Goal: Transaction & Acquisition: Purchase product/service

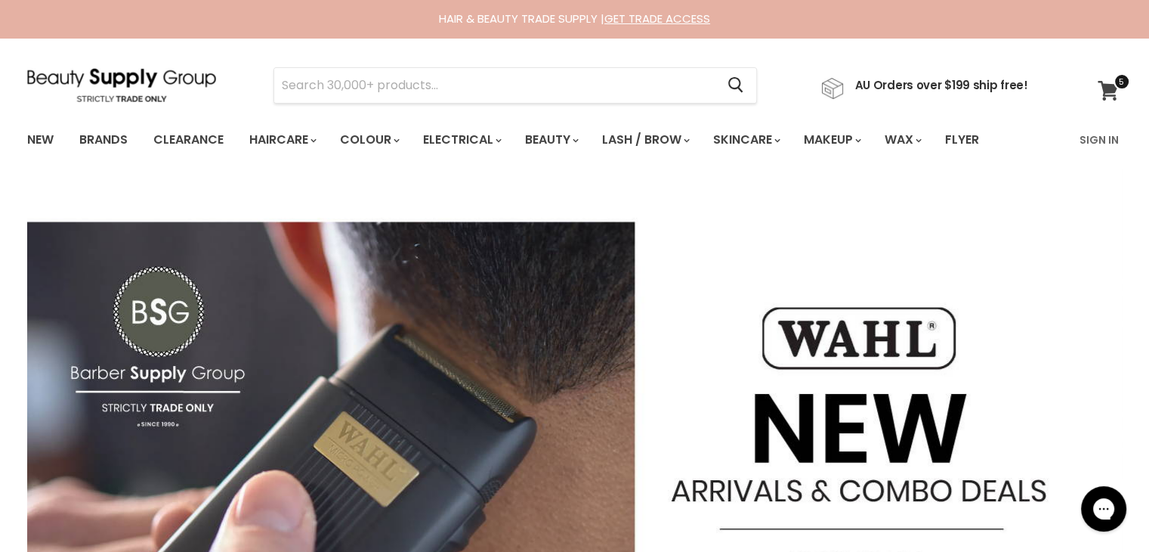
click at [1110, 93] on icon at bounding box center [1108, 91] width 21 height 20
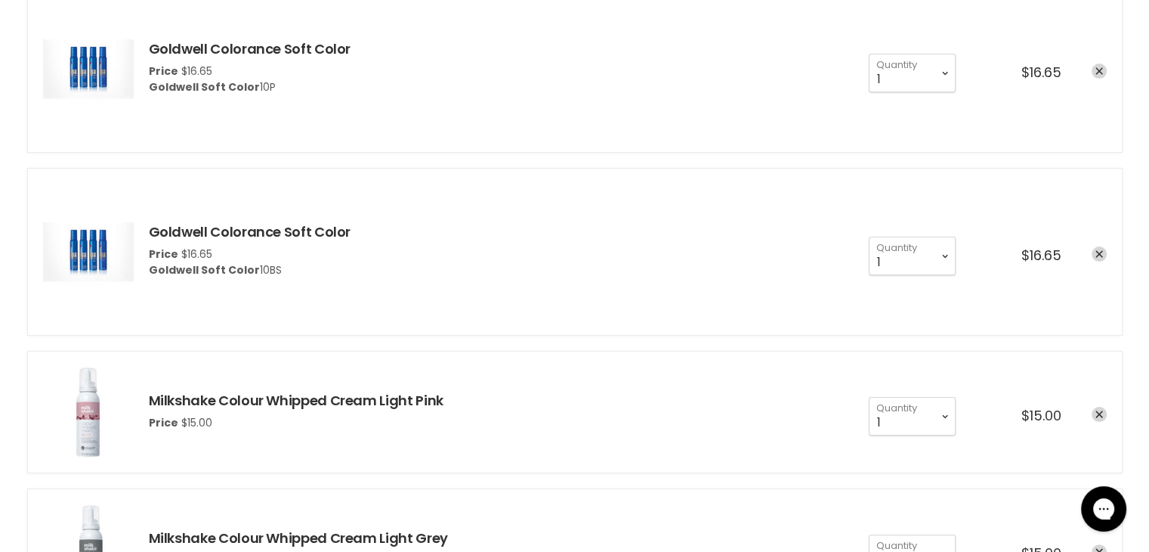
scroll to position [277, 0]
click at [1100, 252] on icon "remove Goldwell Colorance Soft Color" at bounding box center [1100, 254] width 8 height 8
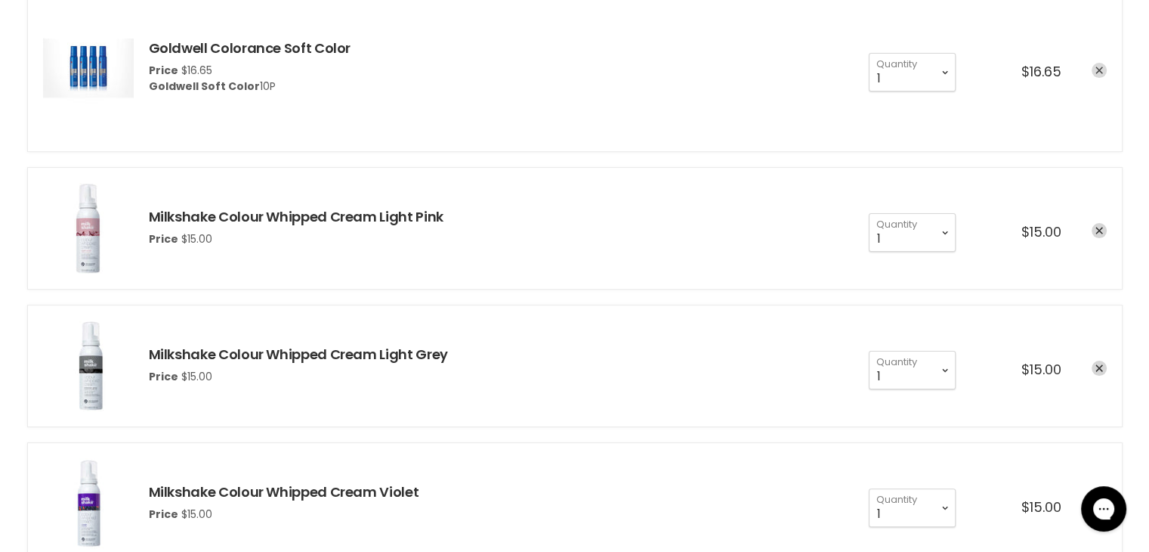
click at [1093, 70] on link "remove Goldwell Colorance Soft Color" at bounding box center [1099, 70] width 15 height 15
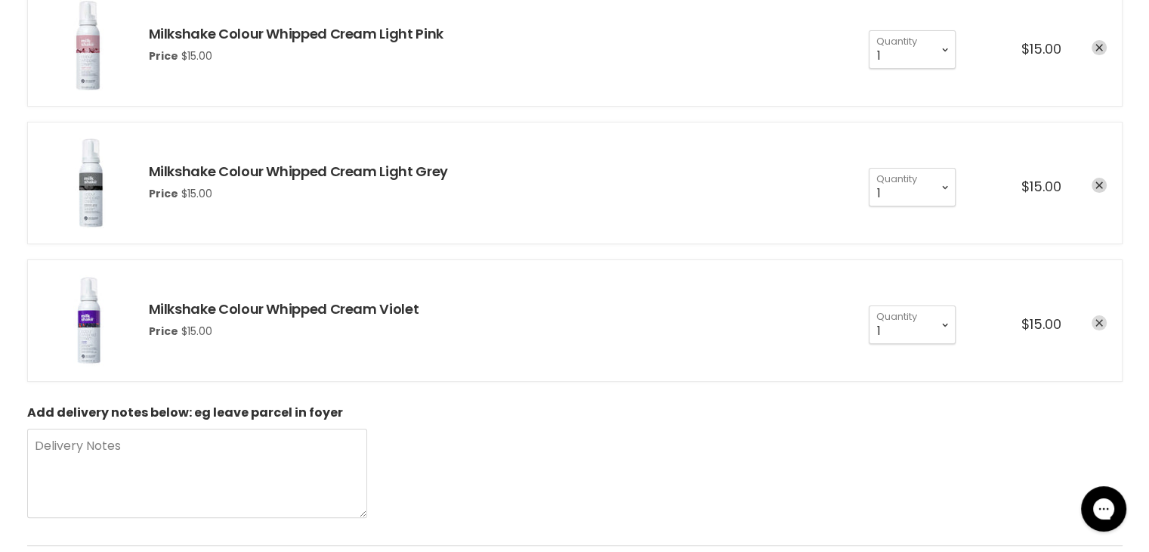
click at [1098, 319] on icon "remove Milkshake Colour Whipped Cream Violet" at bounding box center [1100, 323] width 8 height 8
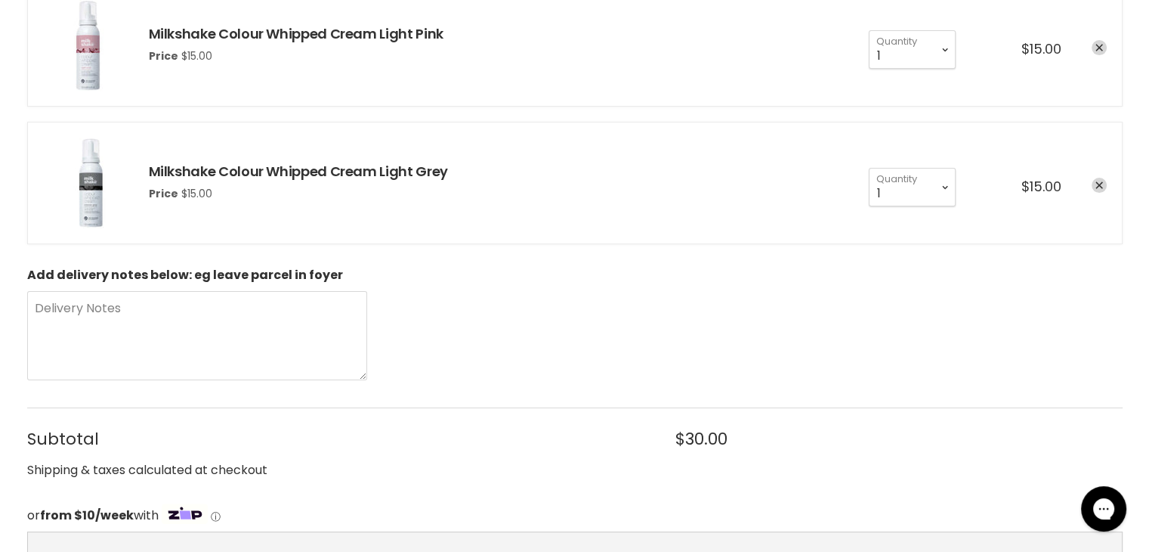
click at [1100, 182] on icon "remove Milkshake Colour Whipped Cream Light Grey" at bounding box center [1100, 186] width 8 height 8
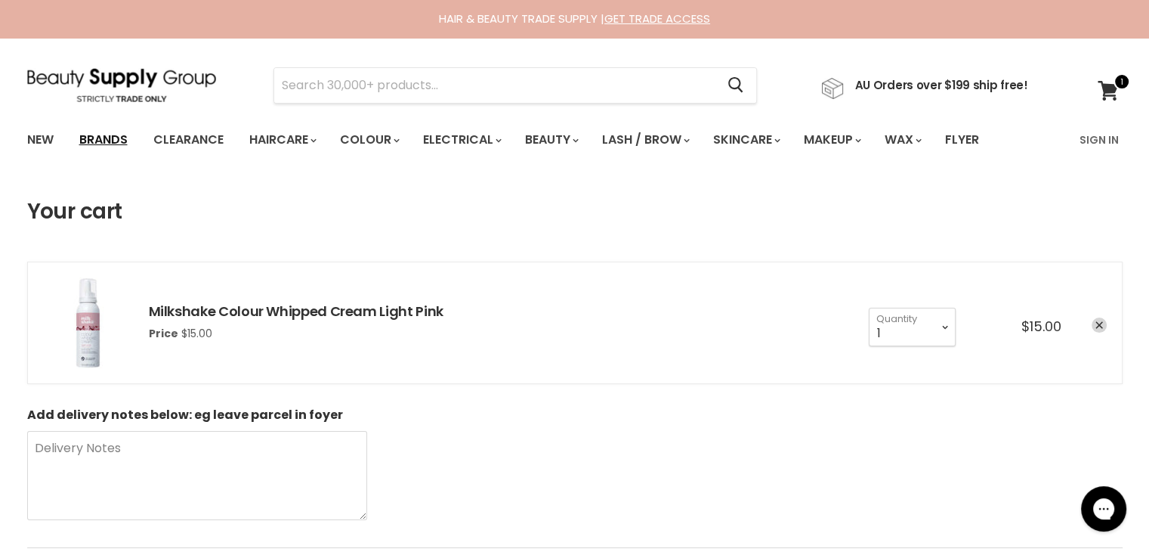
click at [89, 140] on link "Brands" at bounding box center [103, 140] width 71 height 32
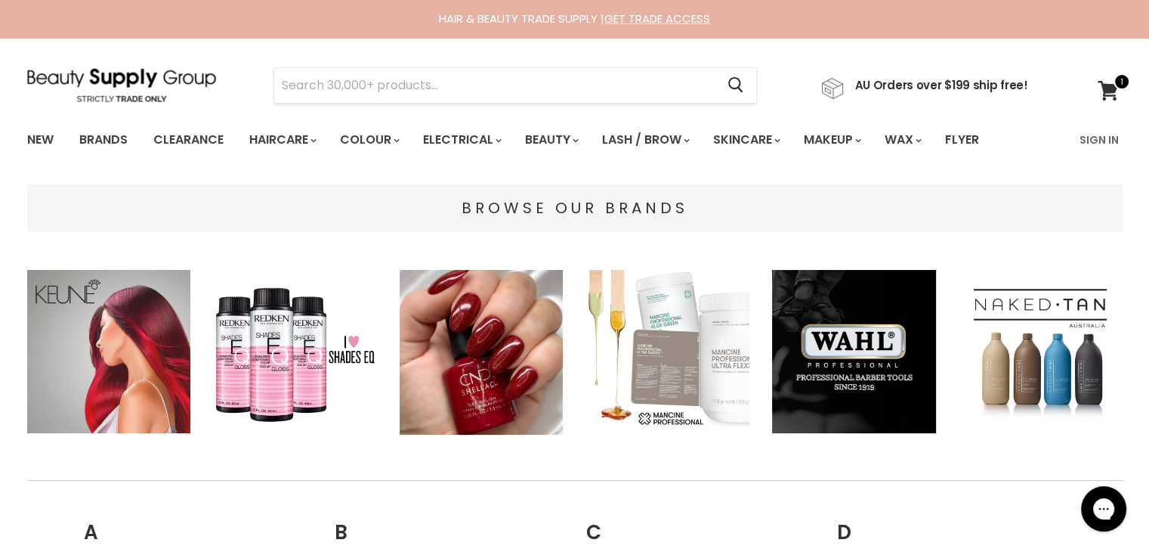
click at [91, 344] on img "Main content" at bounding box center [109, 352] width 164 height 164
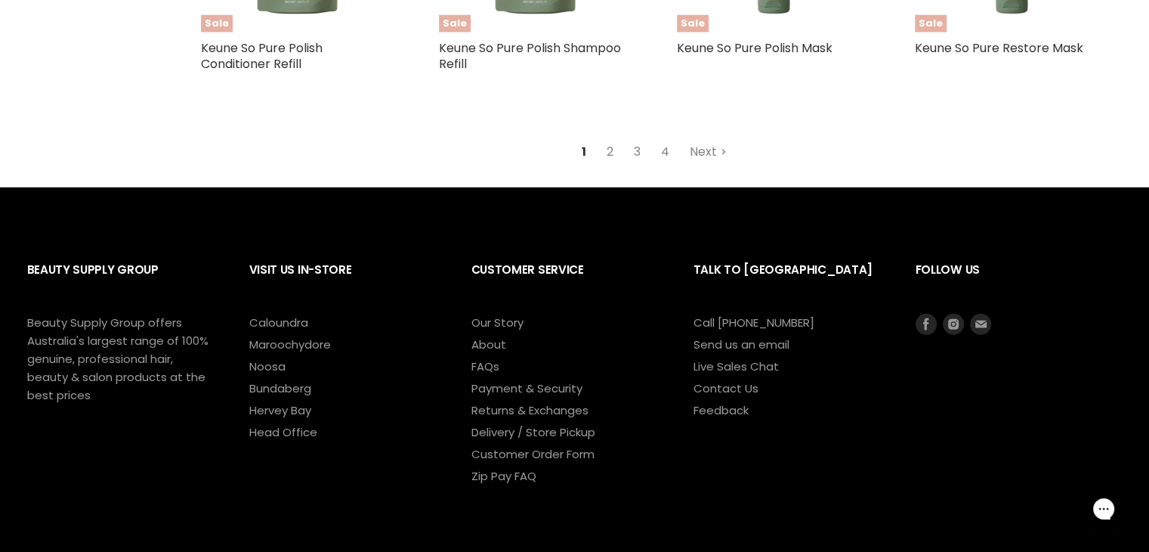
scroll to position [4036, 0]
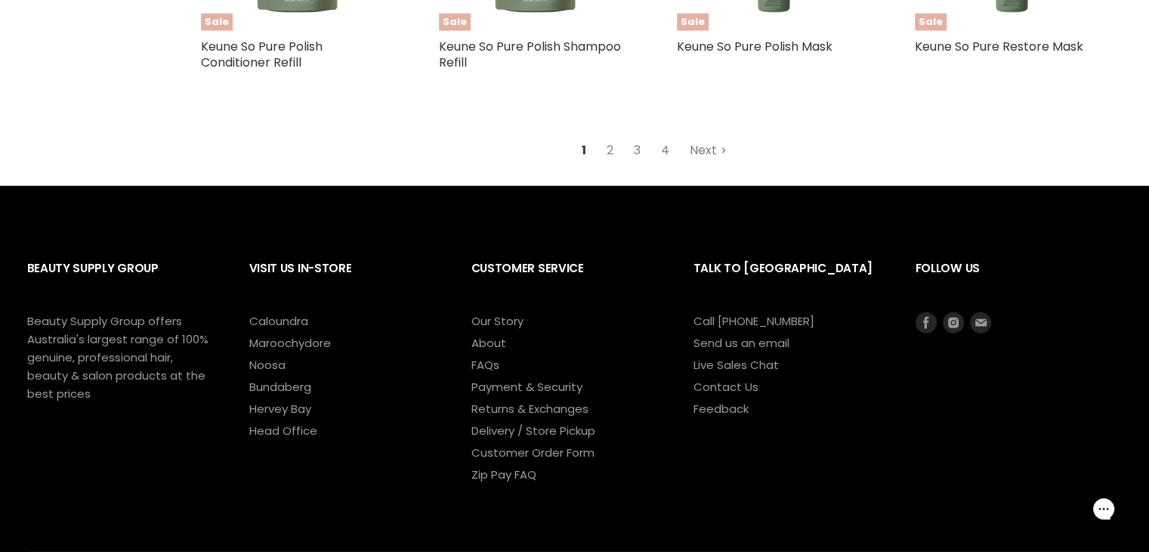
click at [705, 157] on link "Next" at bounding box center [709, 150] width 54 height 27
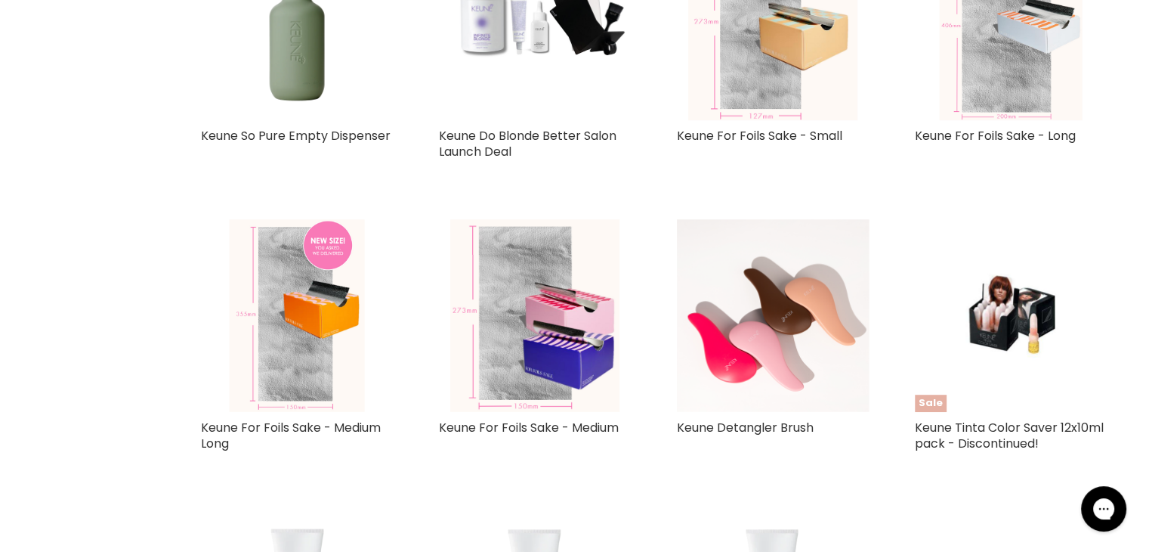
scroll to position [882, 0]
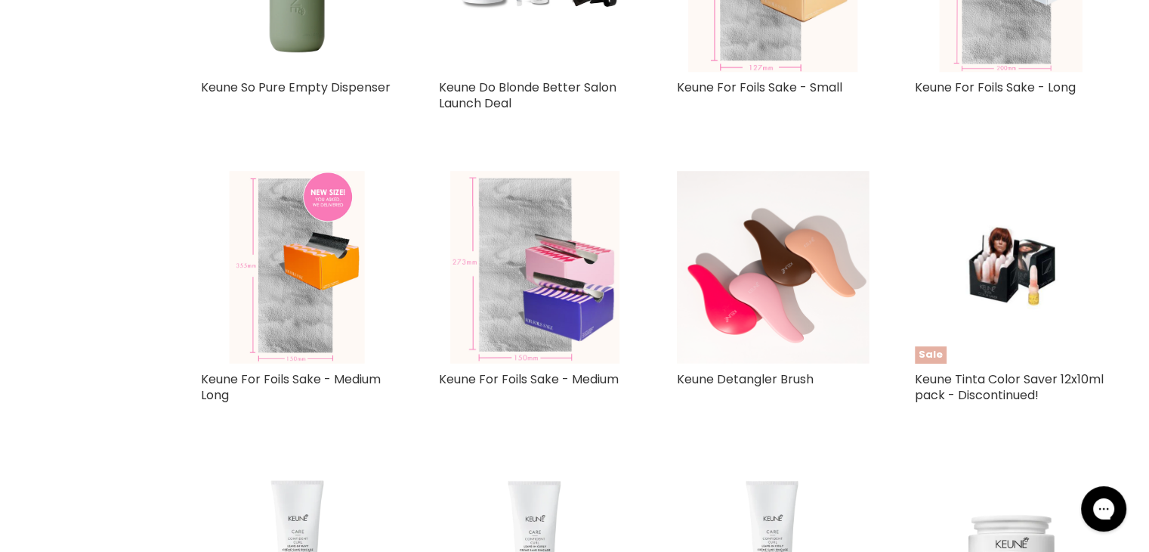
click at [511, 228] on img "Main content" at bounding box center [534, 267] width 169 height 193
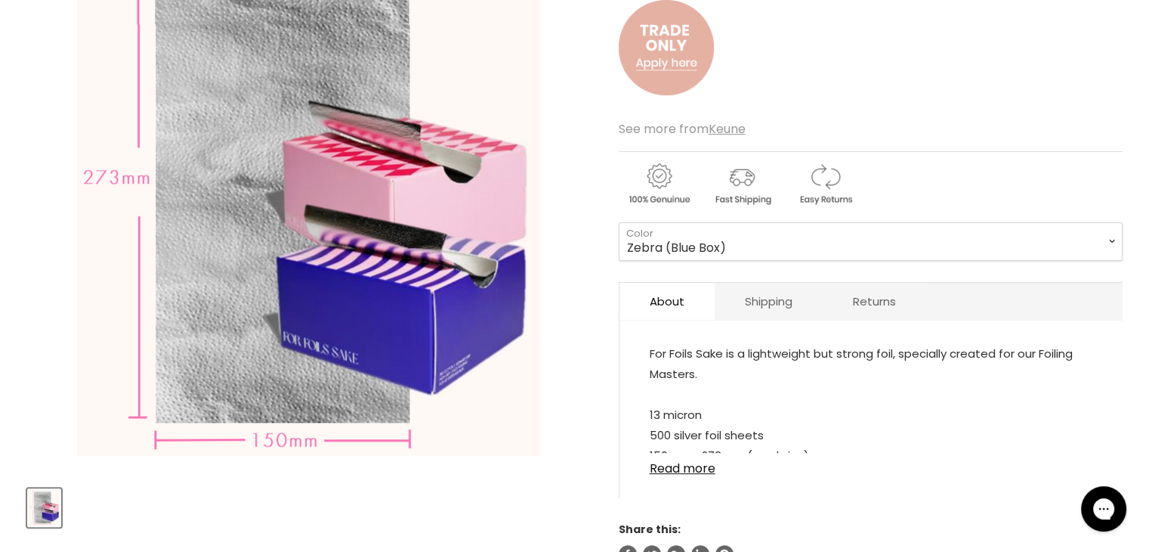
scroll to position [274, 0]
click at [1112, 242] on select "Zebra (Blue Box) Diamond (Pink Box)" at bounding box center [871, 240] width 504 height 38
click at [928, 309] on ul "About Shipping Returns" at bounding box center [871, 300] width 503 height 39
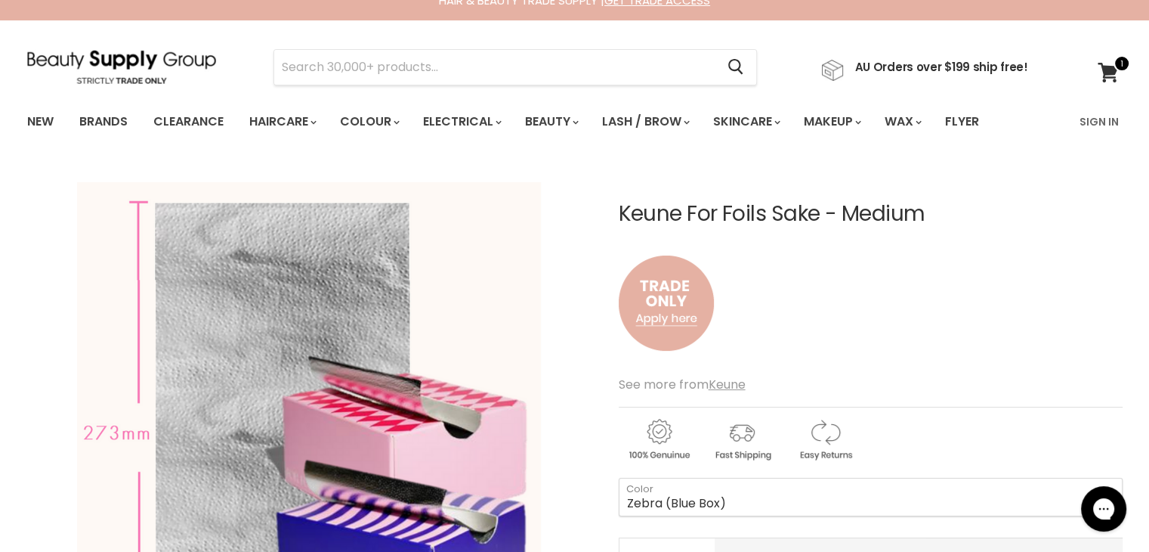
scroll to position [0, 0]
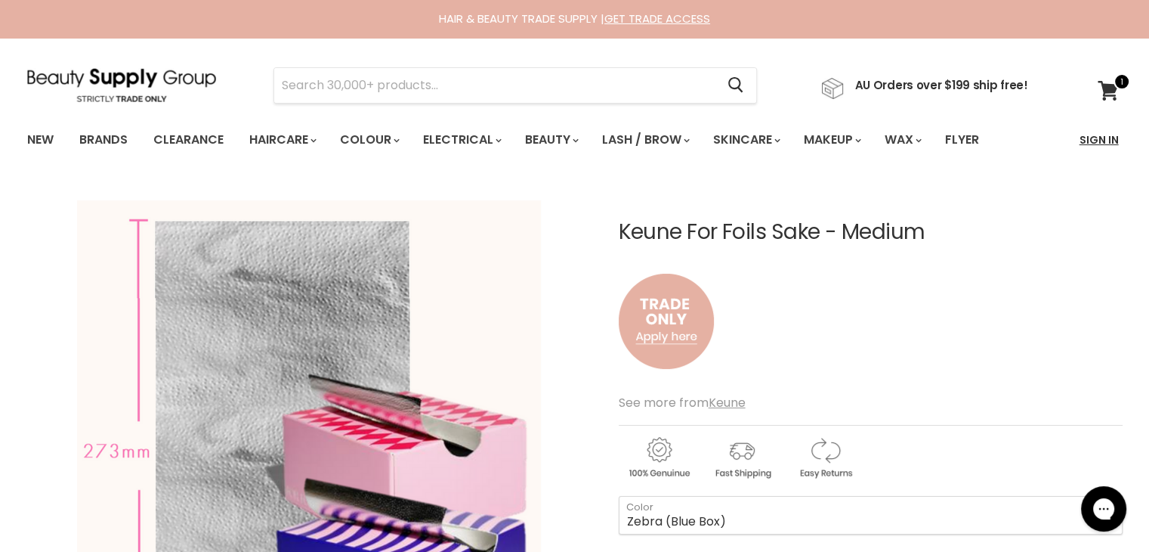
click at [1090, 137] on link "Sign In" at bounding box center [1099, 140] width 57 height 32
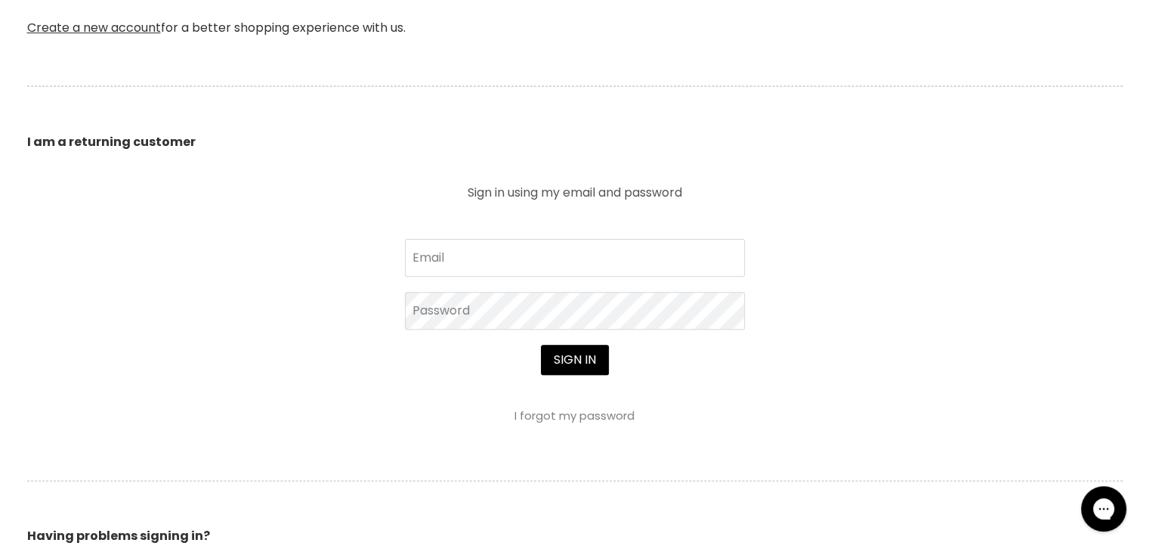
scroll to position [474, 0]
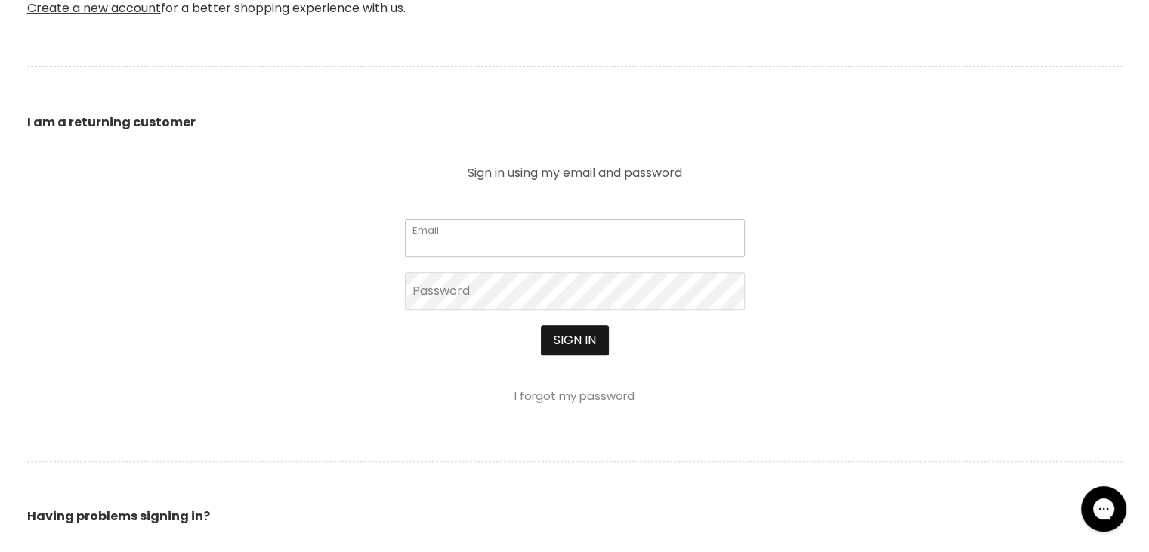
type input "[EMAIL_ADDRESS][DOMAIN_NAME]"
click at [572, 331] on button "Sign in" at bounding box center [575, 340] width 68 height 30
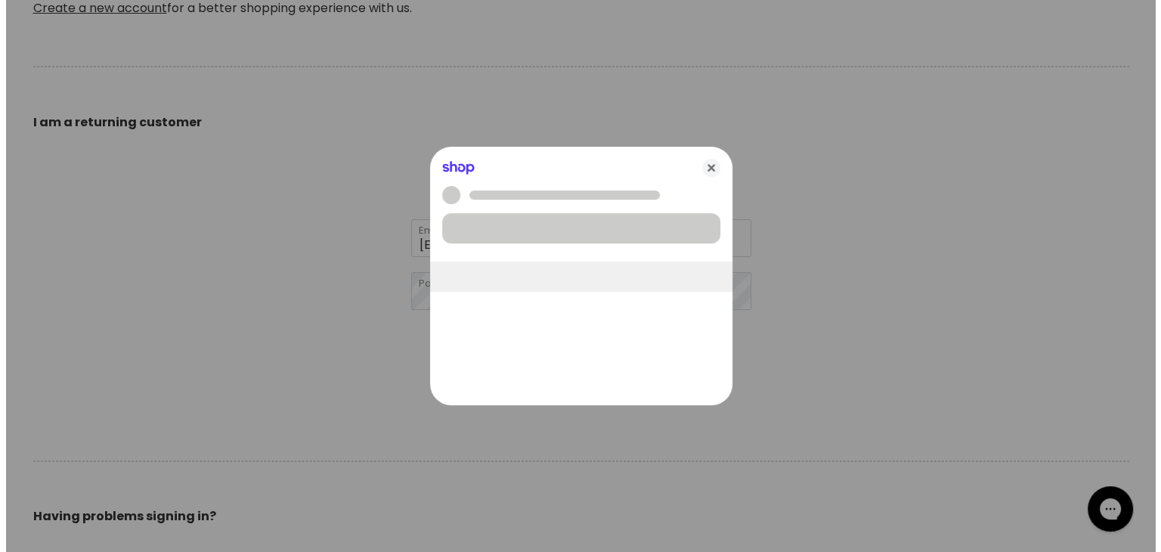
scroll to position [475, 0]
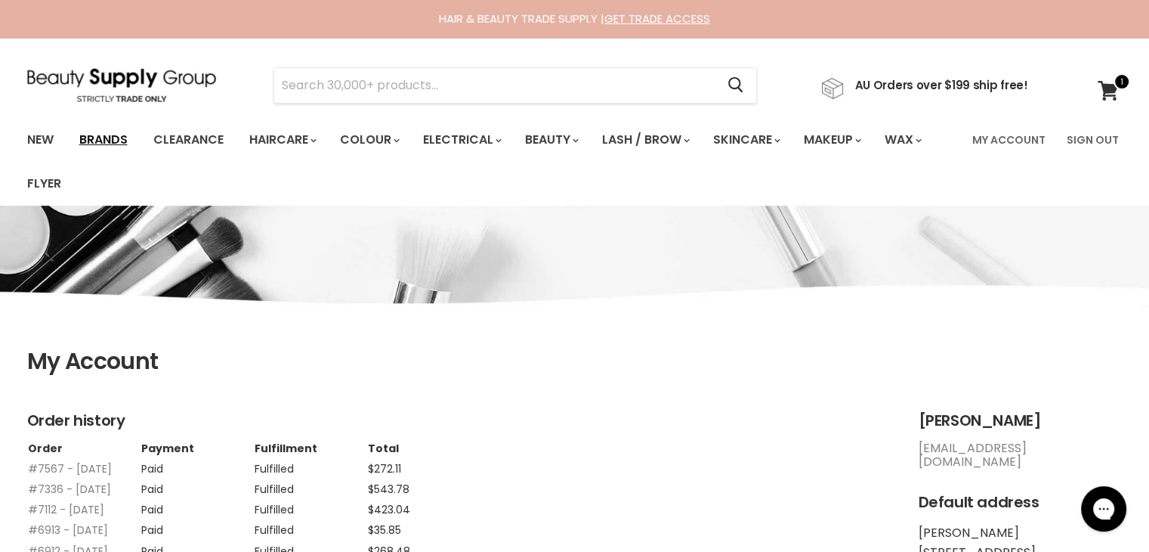
click at [110, 145] on link "Brands" at bounding box center [103, 140] width 71 height 32
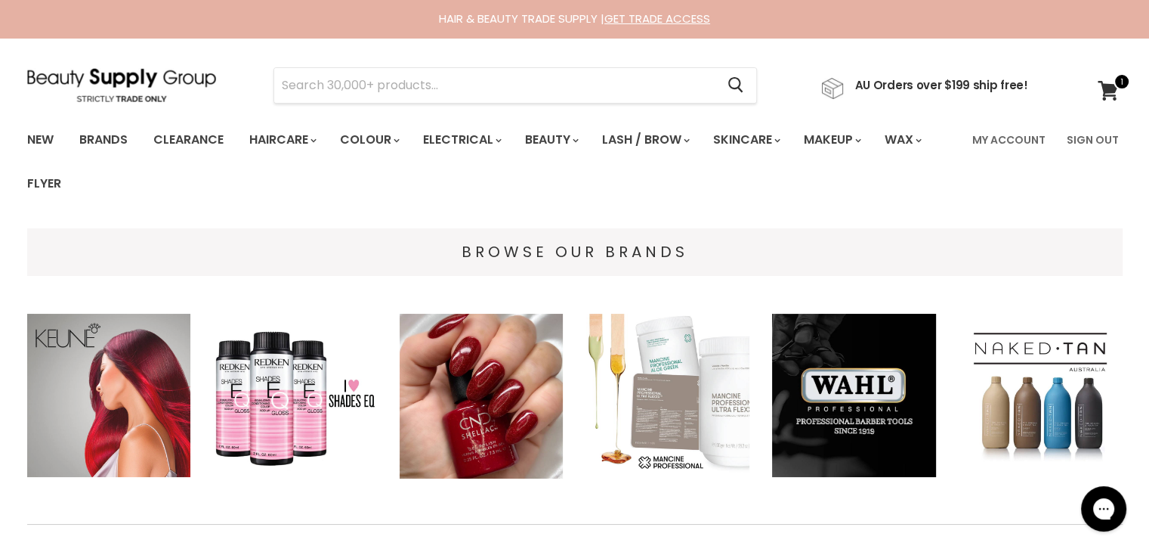
click at [100, 333] on img "Main content" at bounding box center [109, 396] width 164 height 164
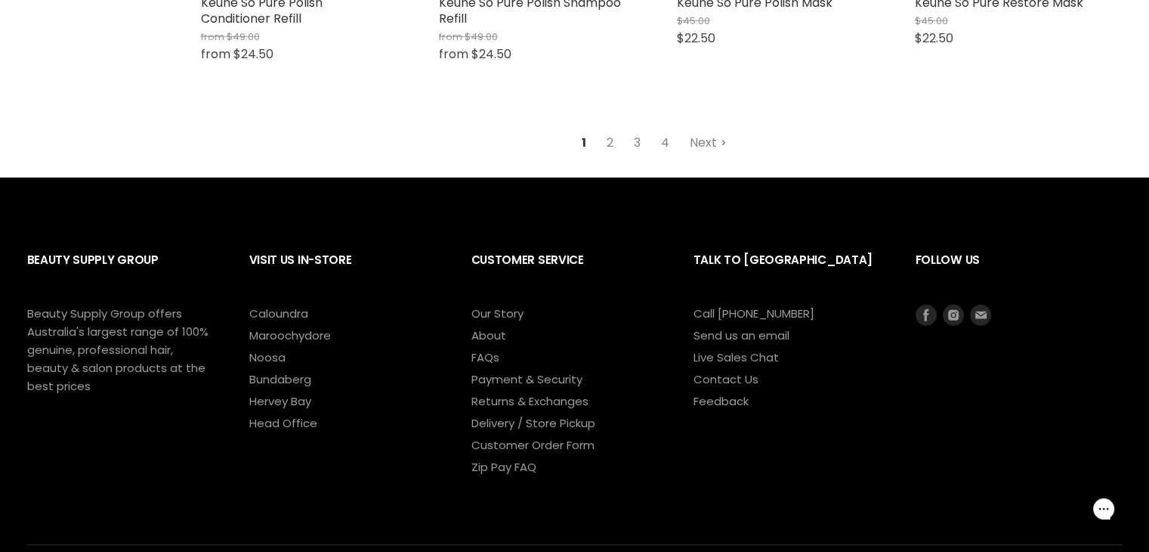
scroll to position [4358, 0]
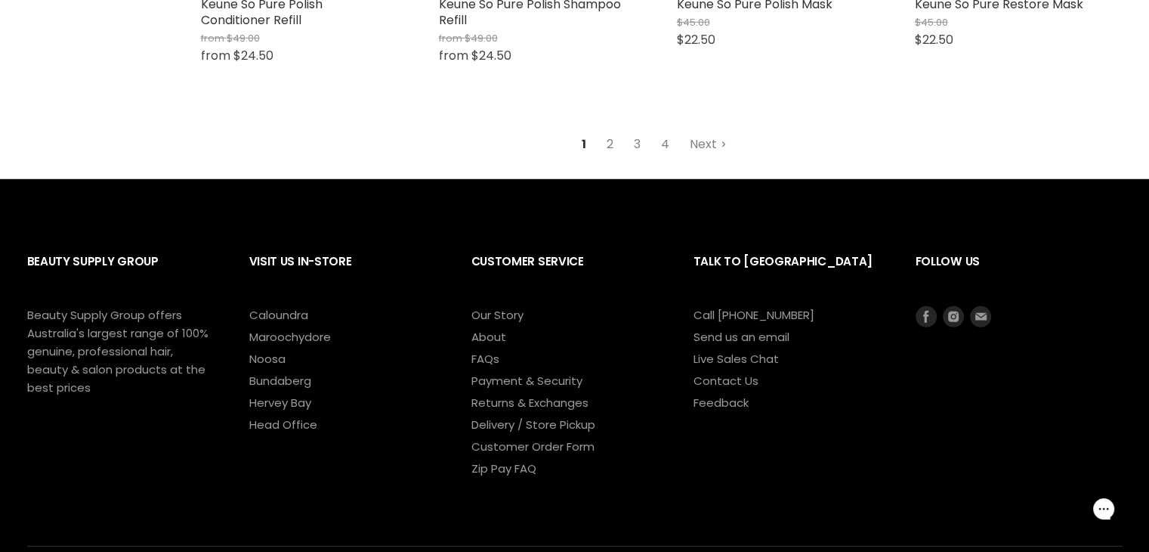
click at [609, 144] on link "2" at bounding box center [609, 144] width 23 height 27
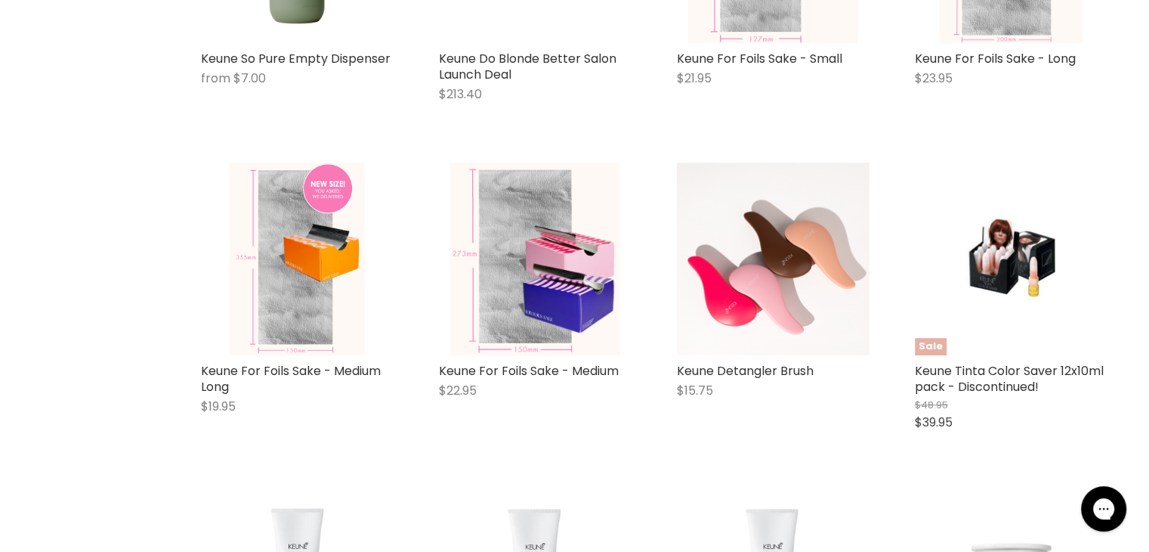
scroll to position [957, 0]
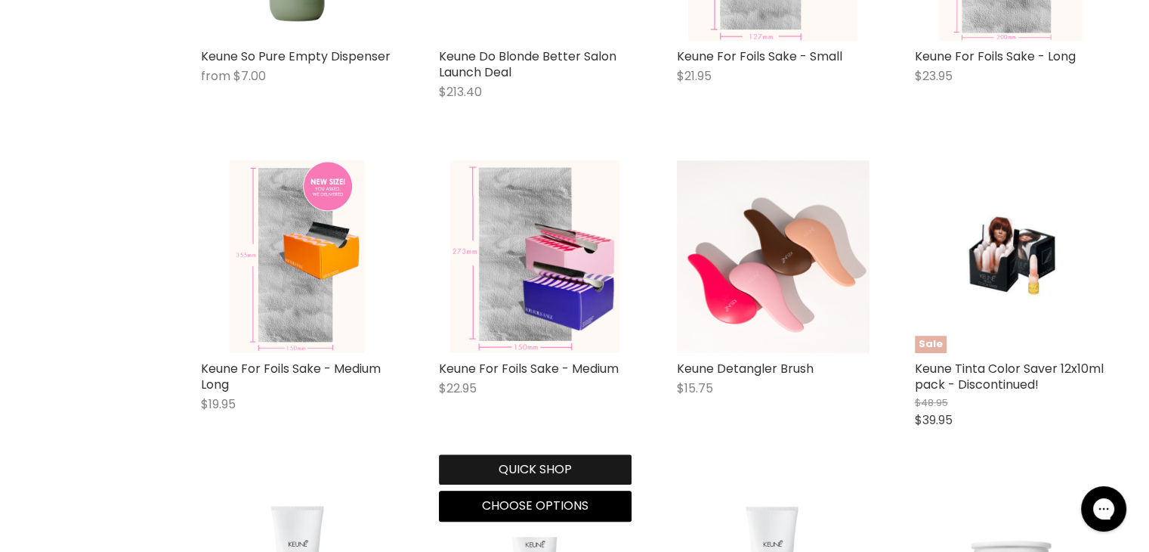
click at [536, 464] on button "Quick shop" at bounding box center [535, 469] width 193 height 30
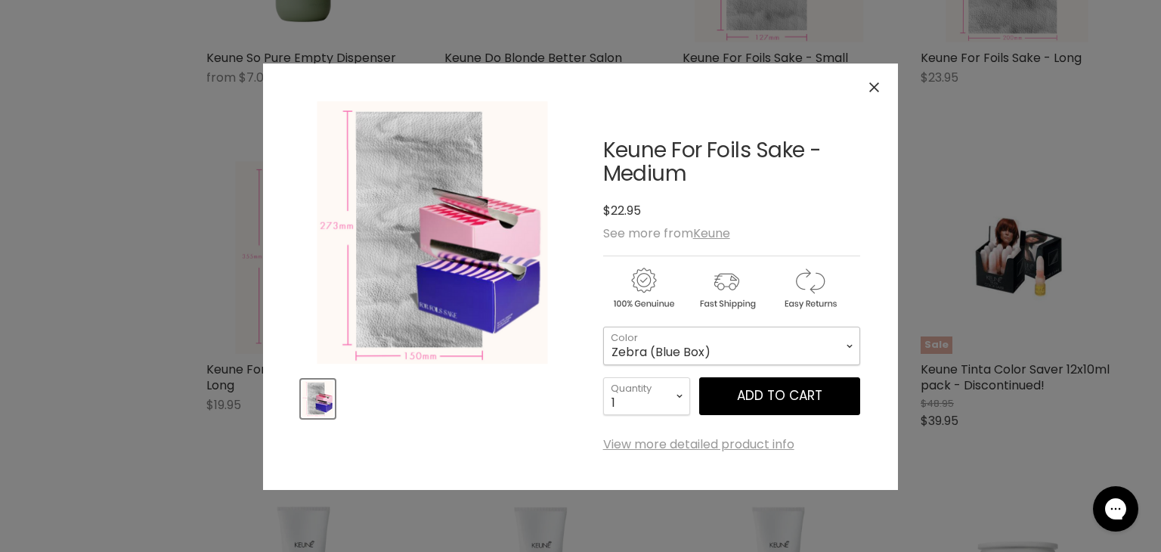
click at [845, 341] on select "Zebra (Blue Box) Diamond (Pink Box)" at bounding box center [731, 345] width 257 height 38
click at [603, 326] on select "Zebra (Blue Box) Diamond (Pink Box)" at bounding box center [731, 345] width 257 height 38
click at [750, 394] on span "Add to cart" at bounding box center [779, 395] width 85 height 18
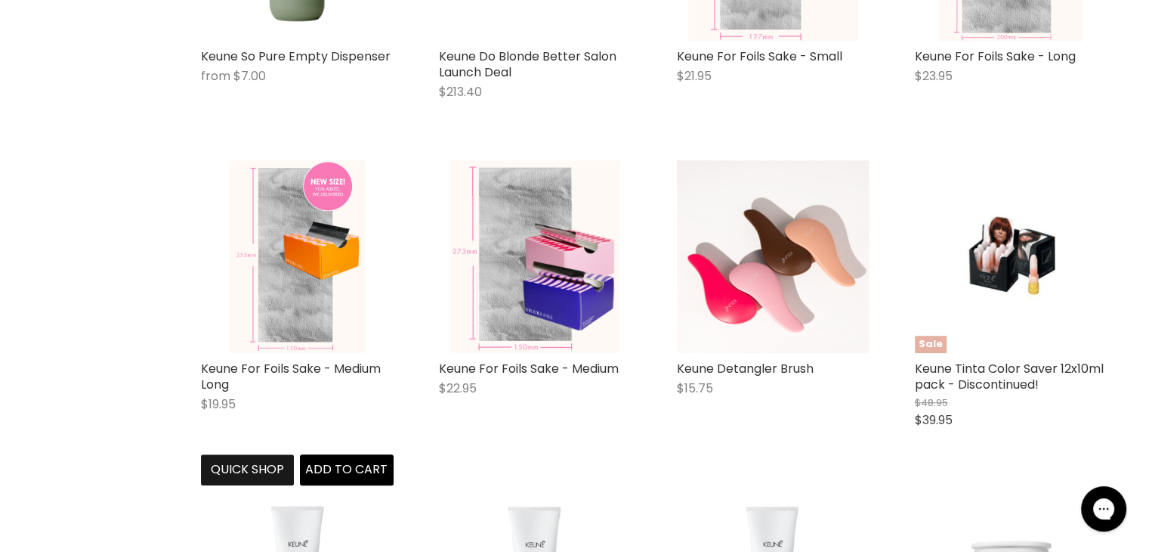
click at [226, 469] on button "Quick shop" at bounding box center [248, 469] width 94 height 30
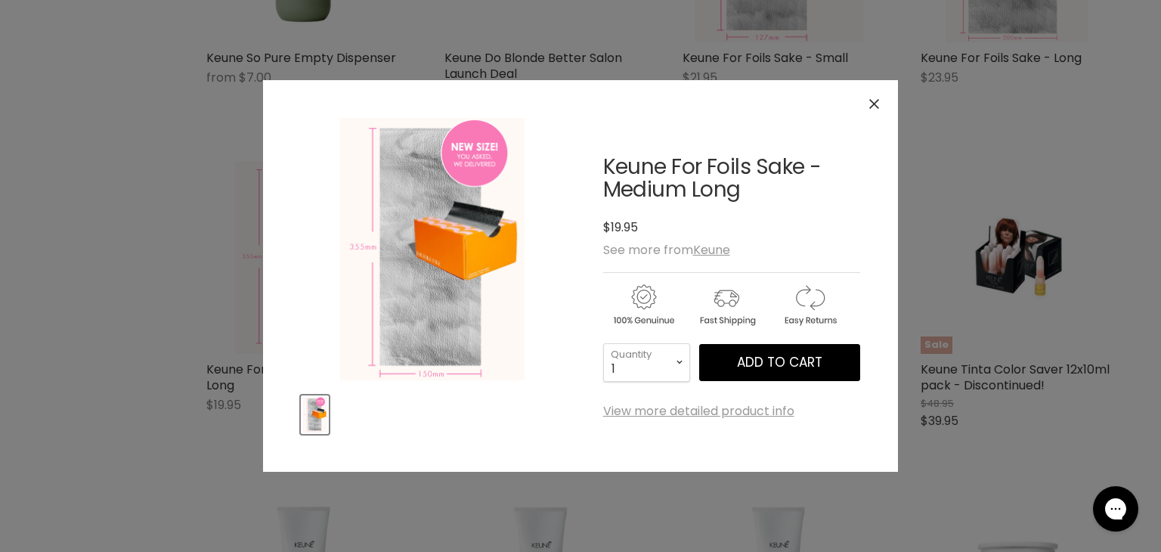
click at [28, 437] on div "Click or scroll to zoom Tap or pinch to zoom" at bounding box center [580, 276] width 1161 height 552
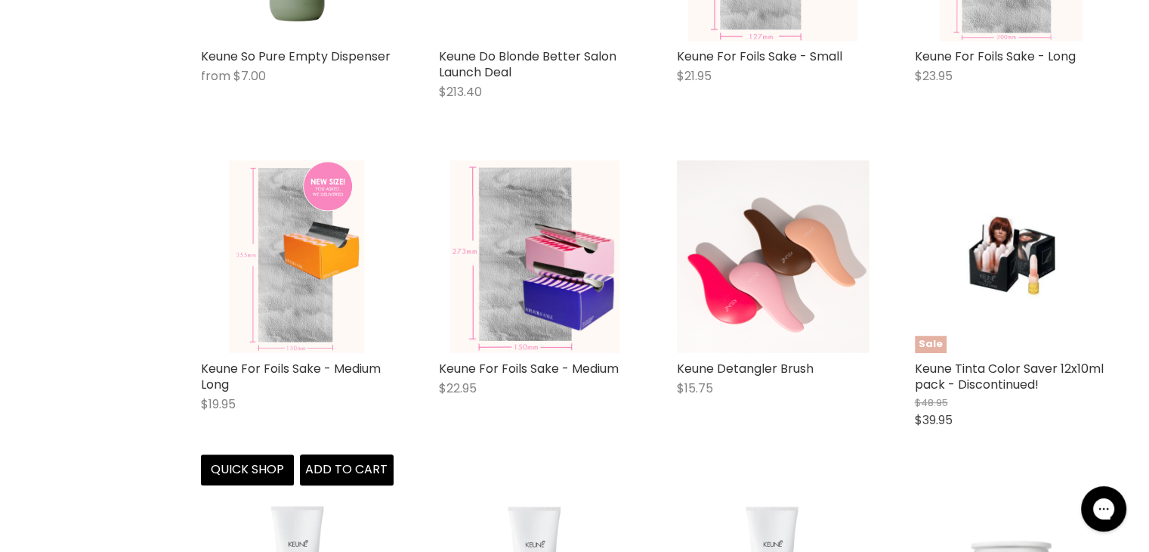
click at [292, 333] on img "Main content" at bounding box center [297, 256] width 135 height 193
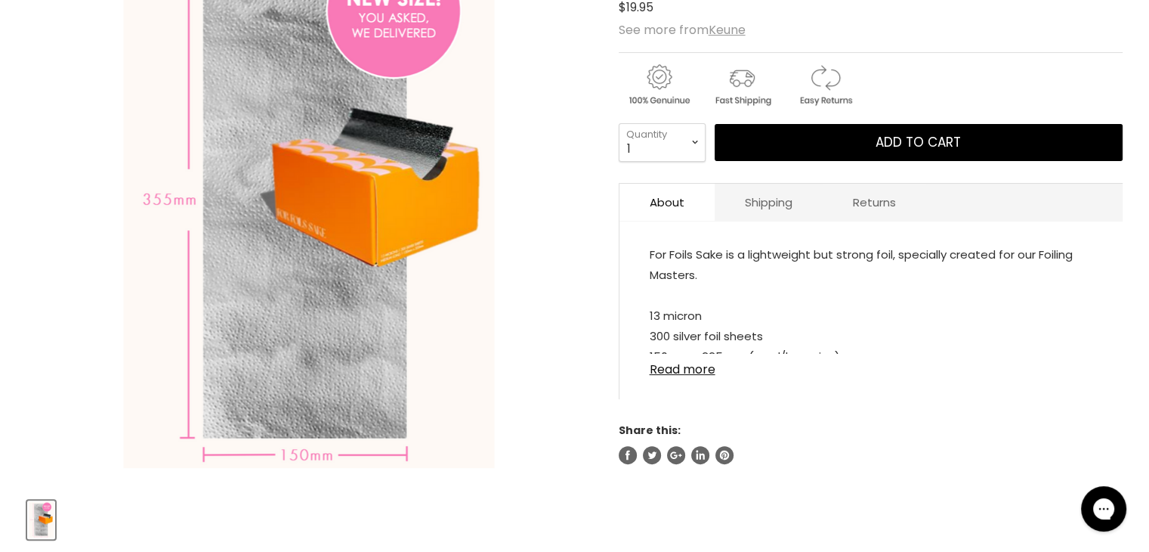
scroll to position [307, 0]
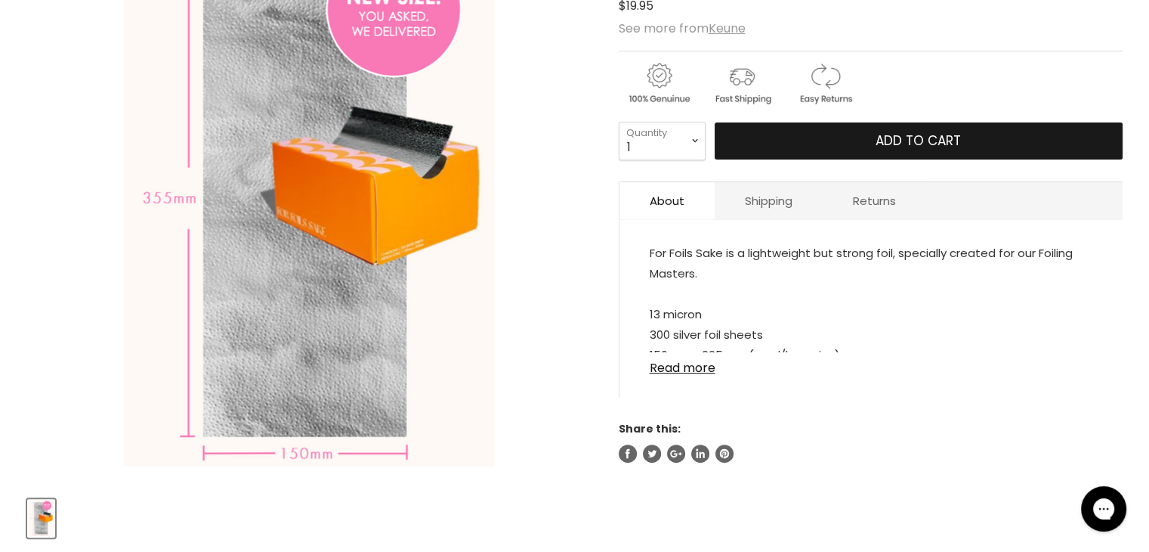
click at [855, 129] on button "Add to cart" at bounding box center [919, 141] width 408 height 38
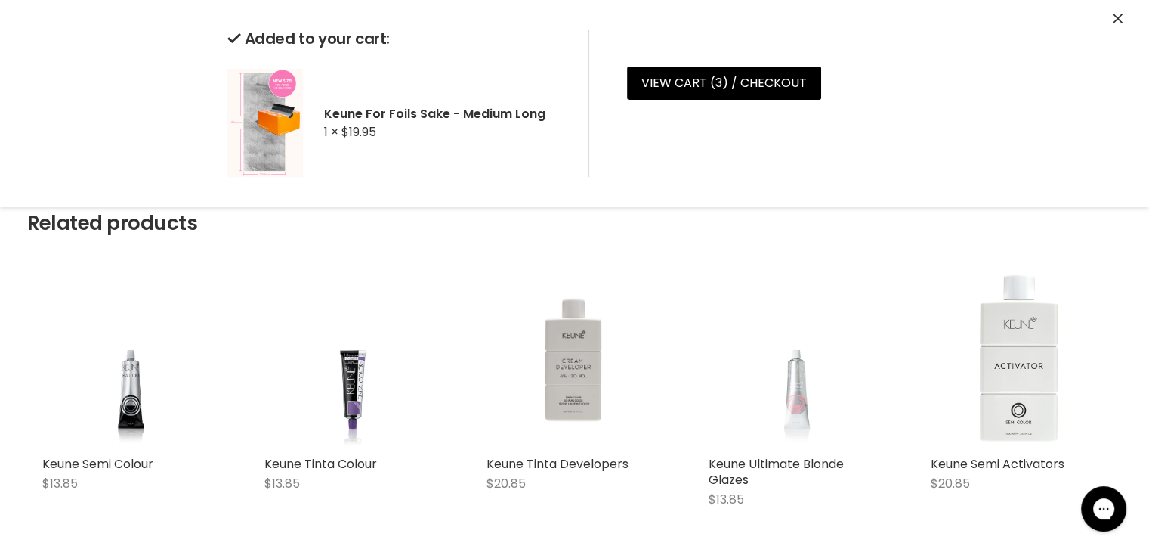
scroll to position [814, 0]
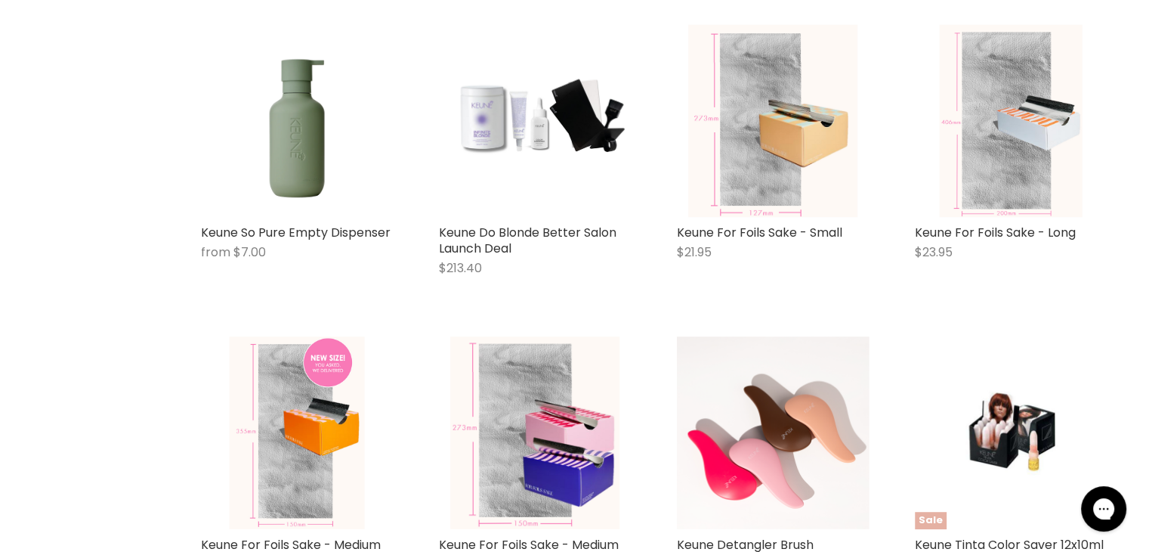
scroll to position [784, 0]
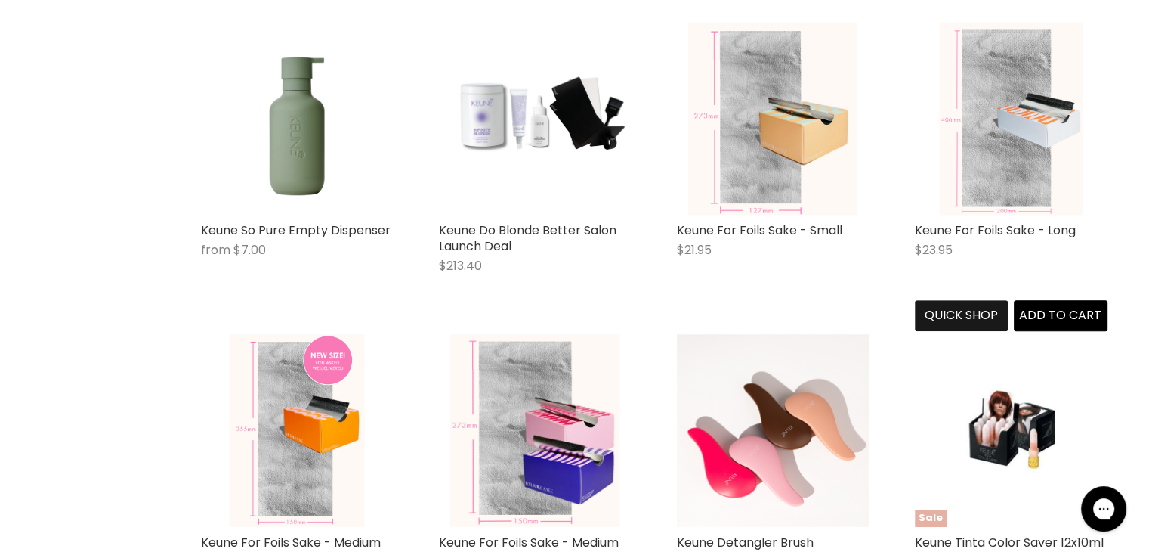
click at [950, 315] on button "Quick shop" at bounding box center [962, 315] width 94 height 30
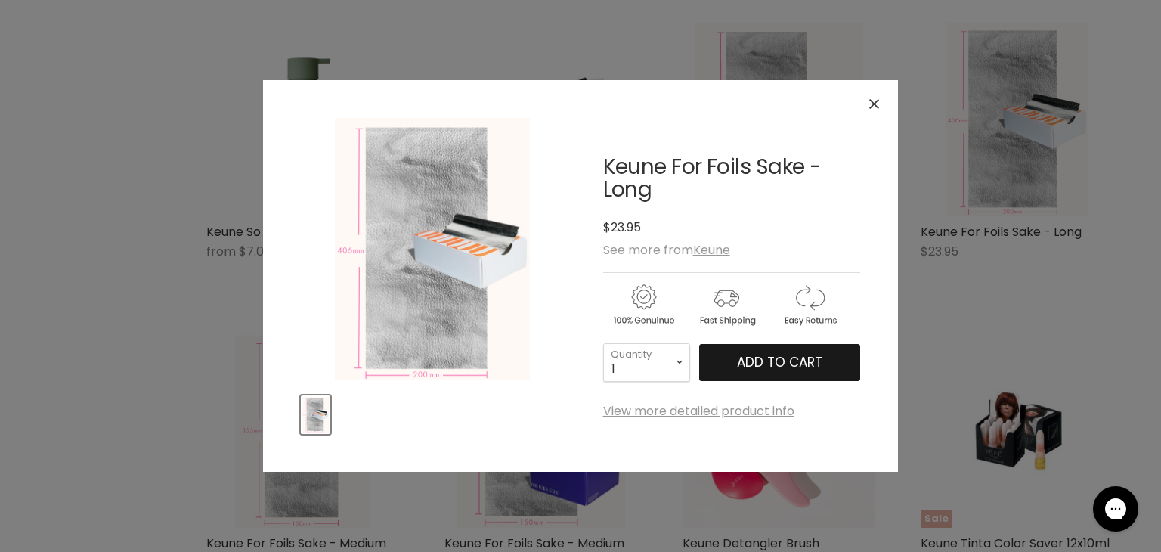
click at [820, 356] on span "Add to cart" at bounding box center [779, 362] width 85 height 18
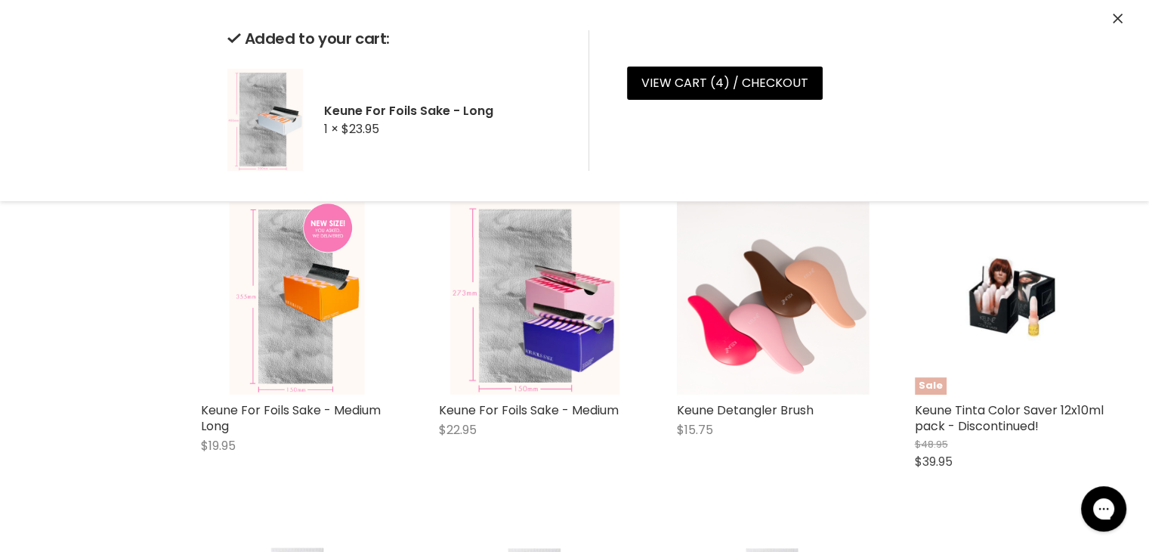
scroll to position [916, 0]
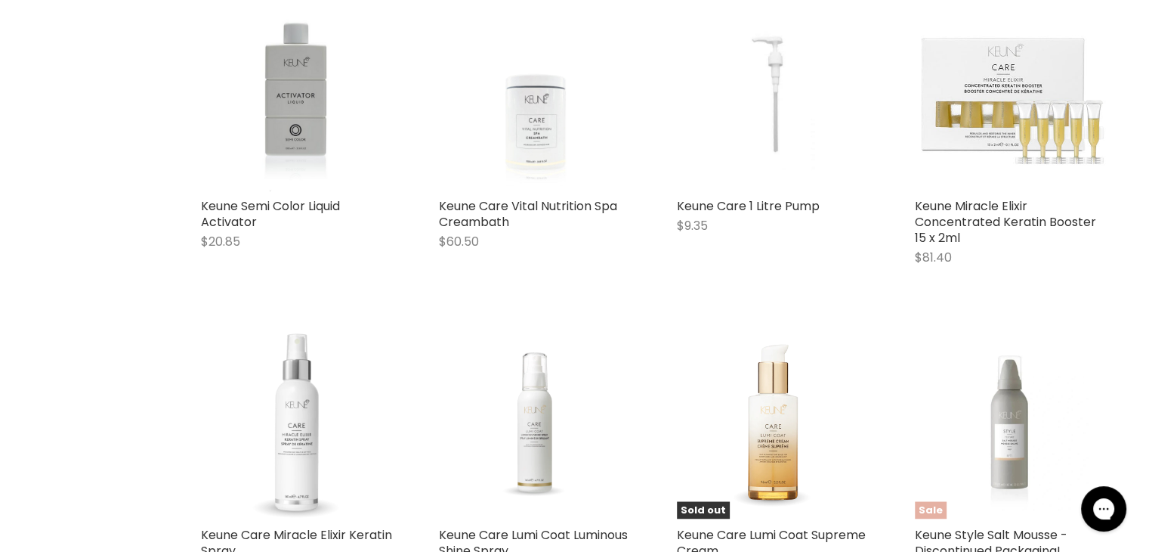
scroll to position [2382, 0]
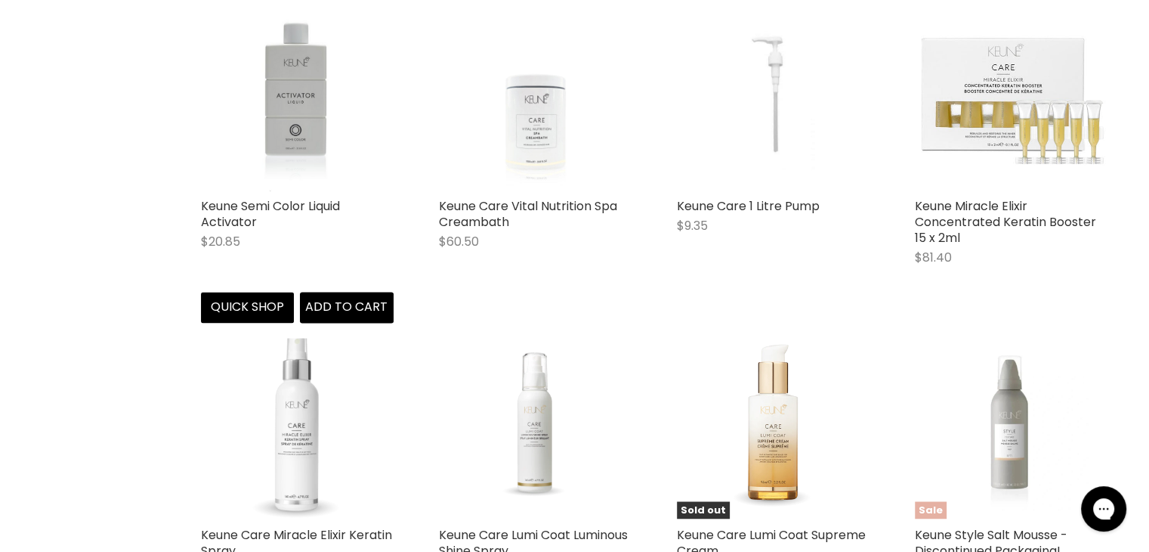
click at [299, 116] on img "Main content" at bounding box center [296, 94] width 141 height 193
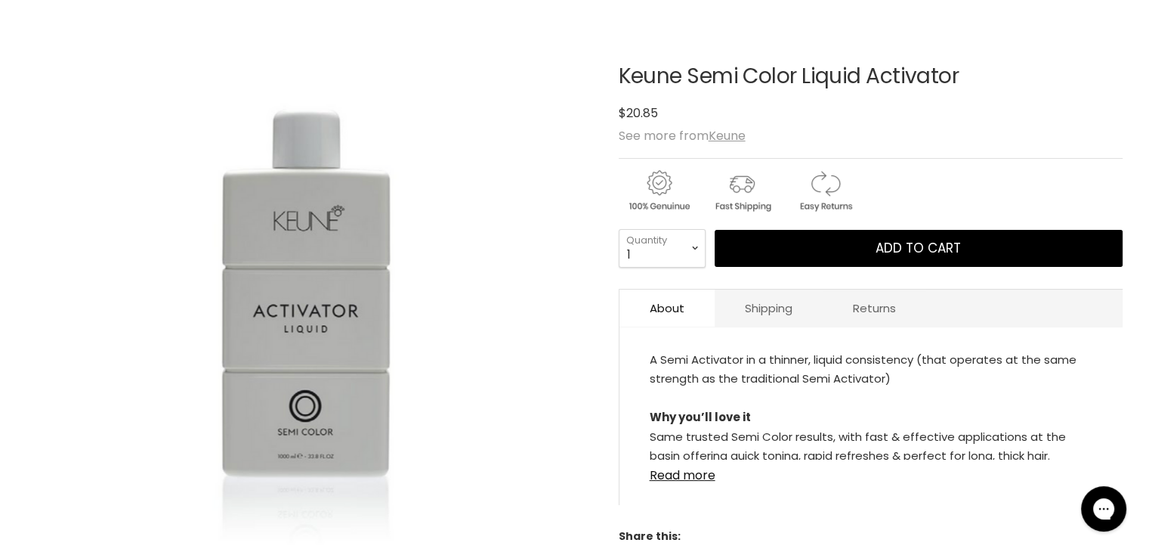
scroll to position [202, 0]
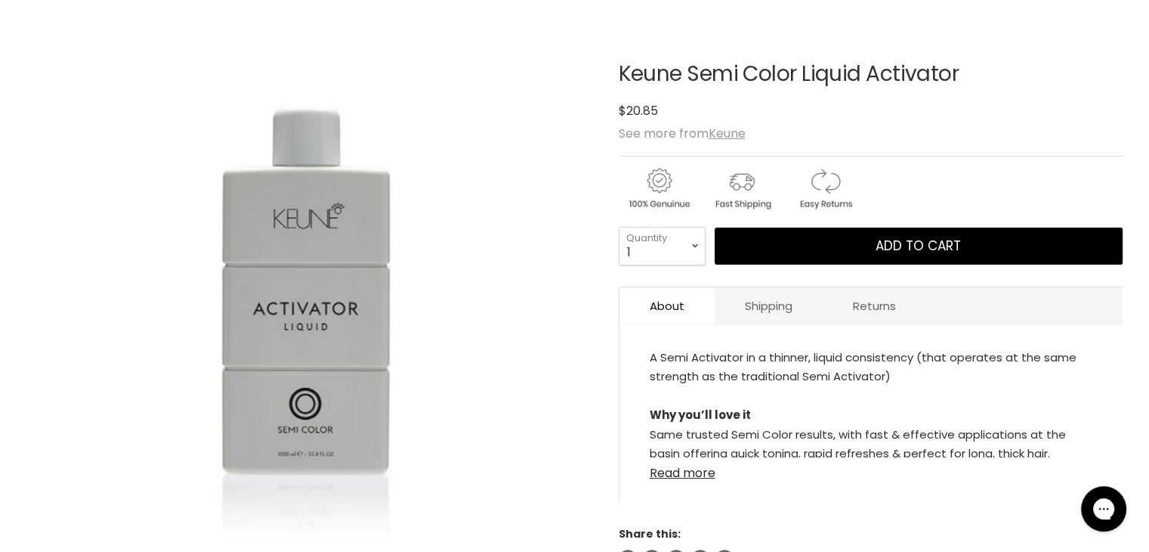
click at [704, 471] on link "Read more" at bounding box center [871, 468] width 443 height 23
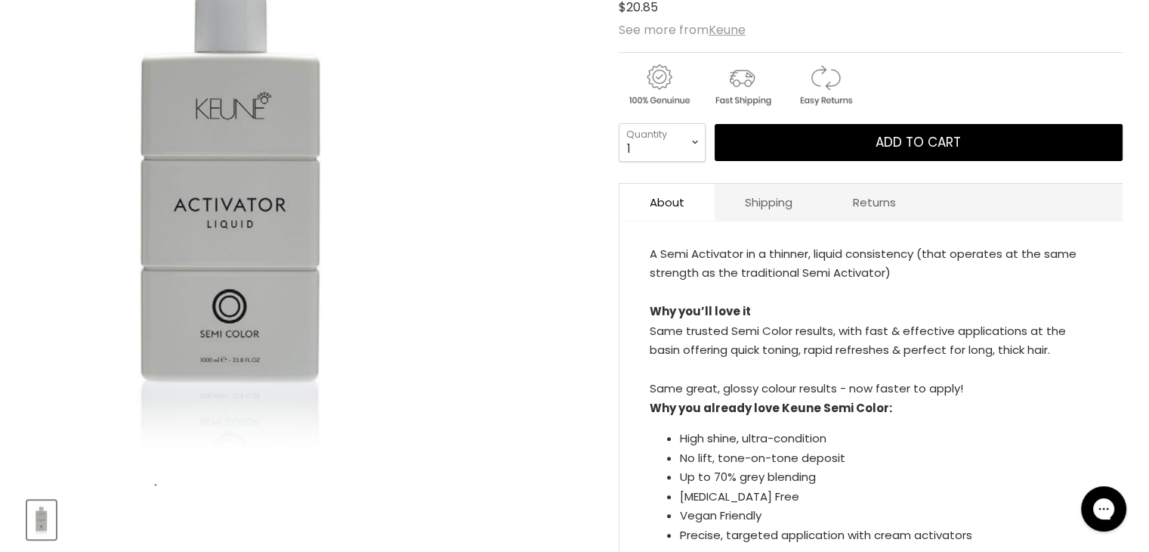
scroll to position [308, 0]
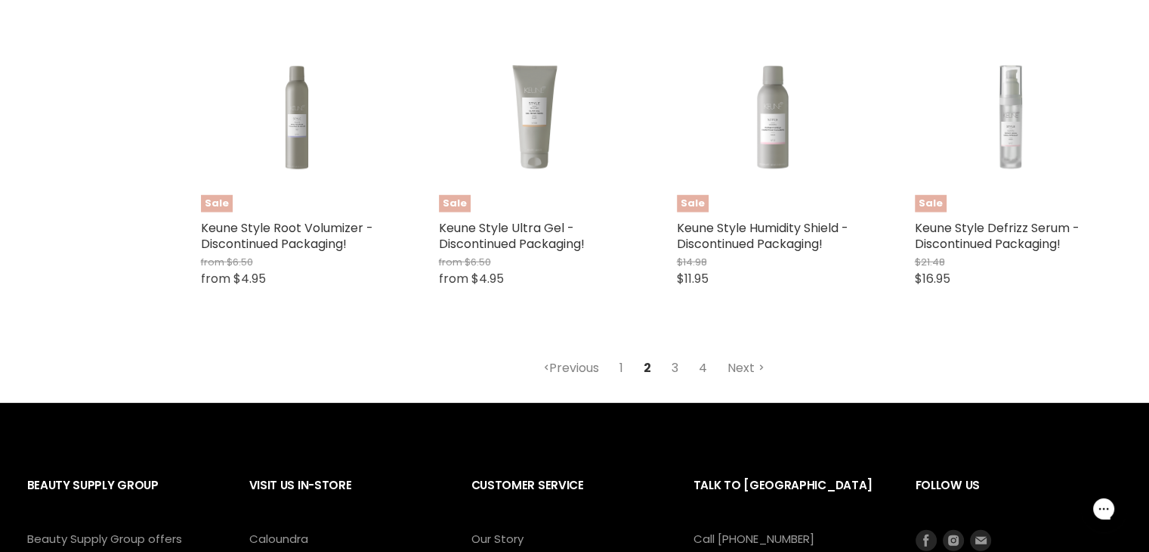
scroll to position [4261, 0]
click at [675, 364] on link "3" at bounding box center [674, 367] width 23 height 27
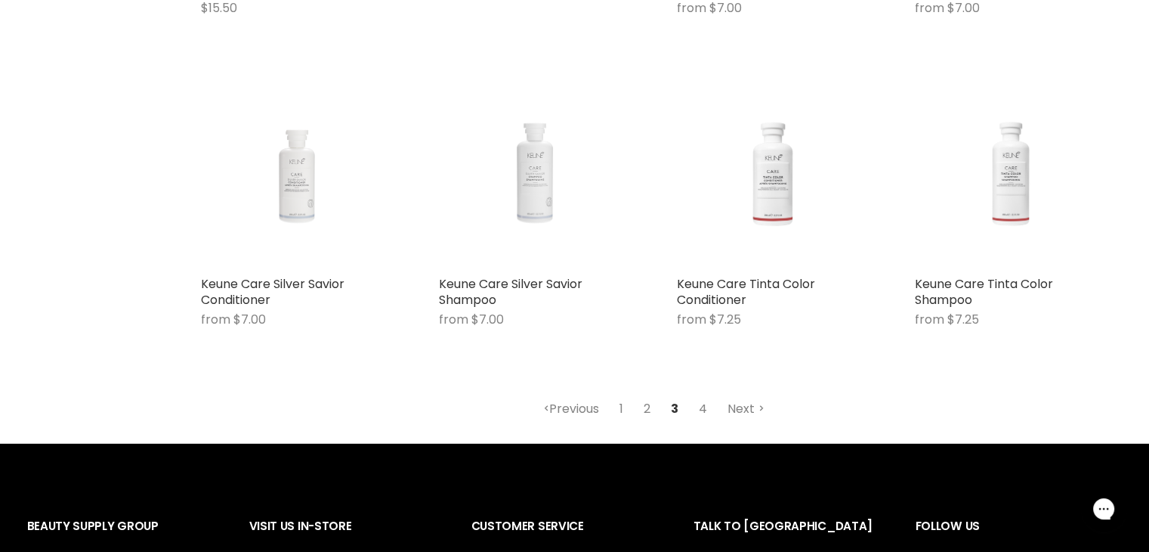
scroll to position [4254, 0]
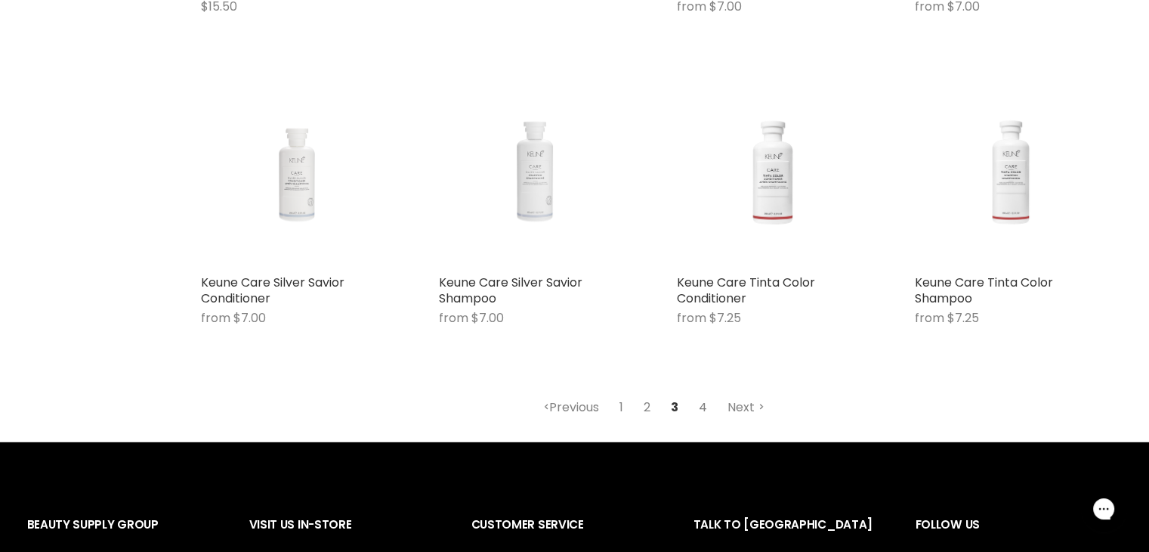
click at [704, 406] on link "4" at bounding box center [703, 407] width 25 height 27
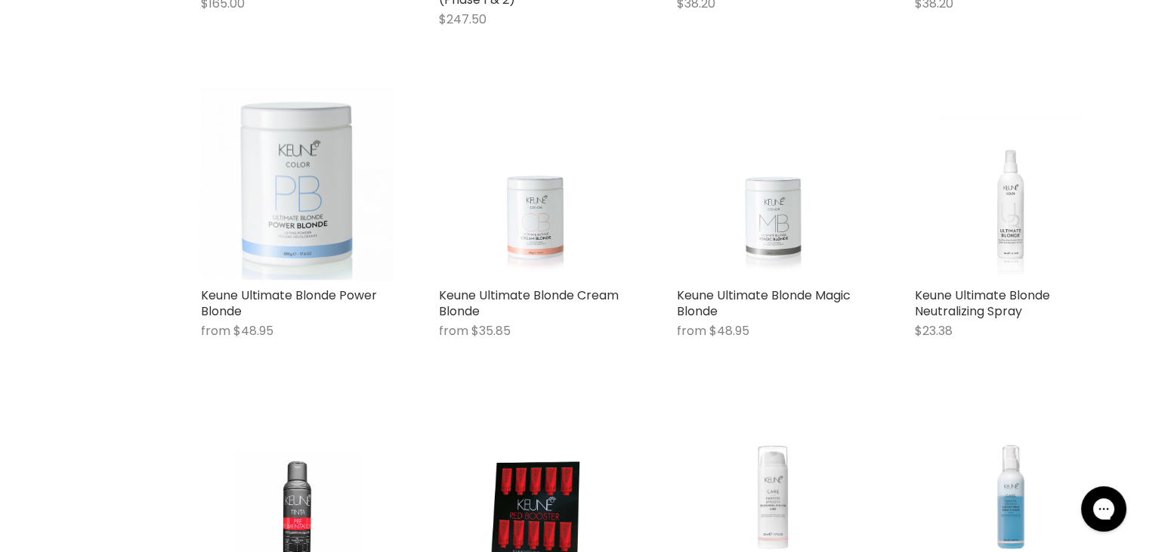
scroll to position [1343, 0]
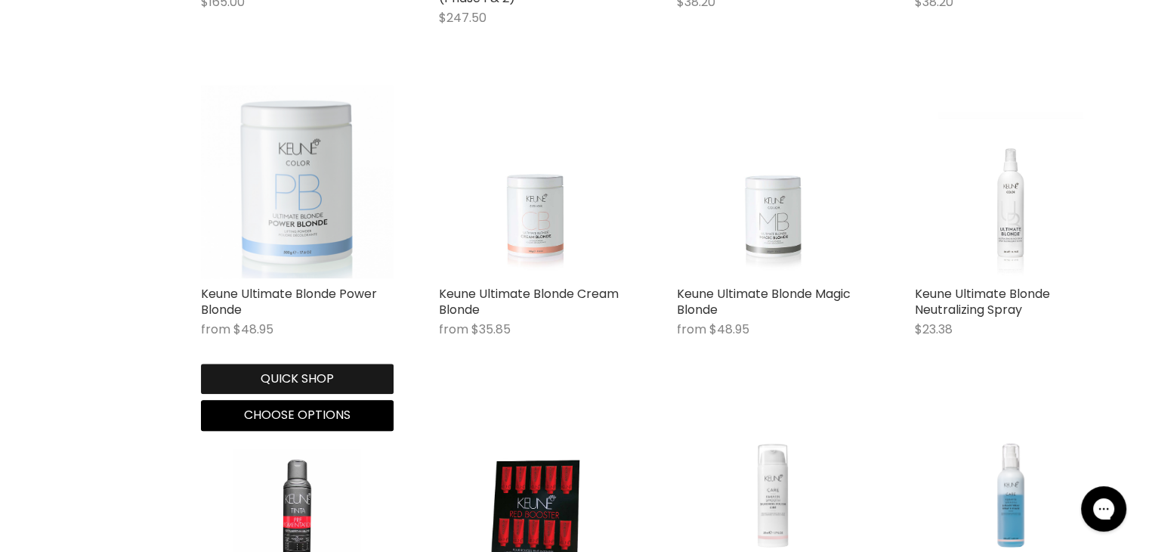
click at [345, 378] on button "Quick shop" at bounding box center [297, 378] width 193 height 30
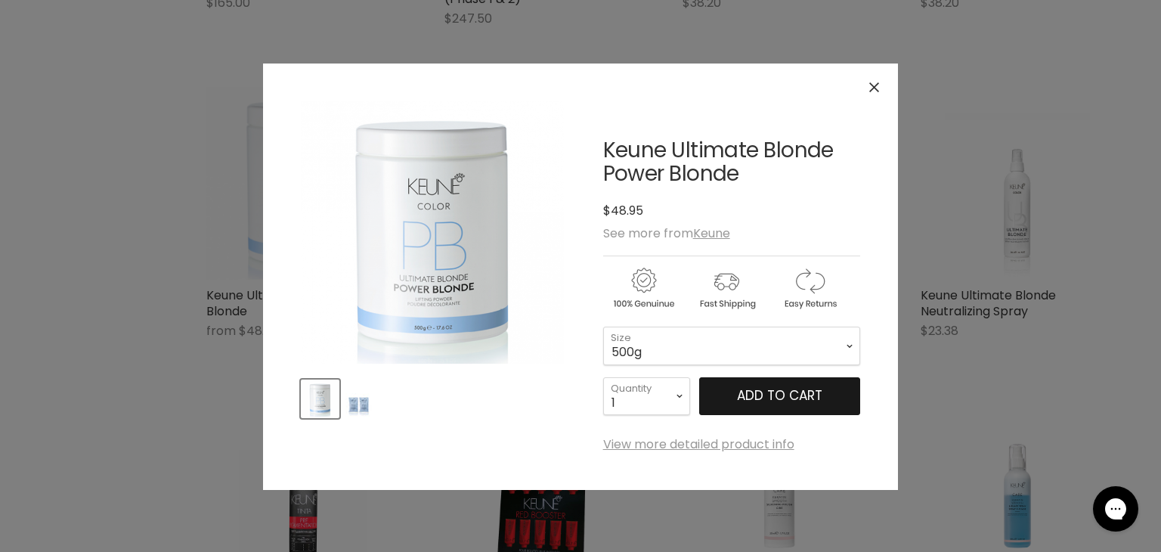
click at [770, 403] on span "Add to cart" at bounding box center [779, 395] width 85 height 18
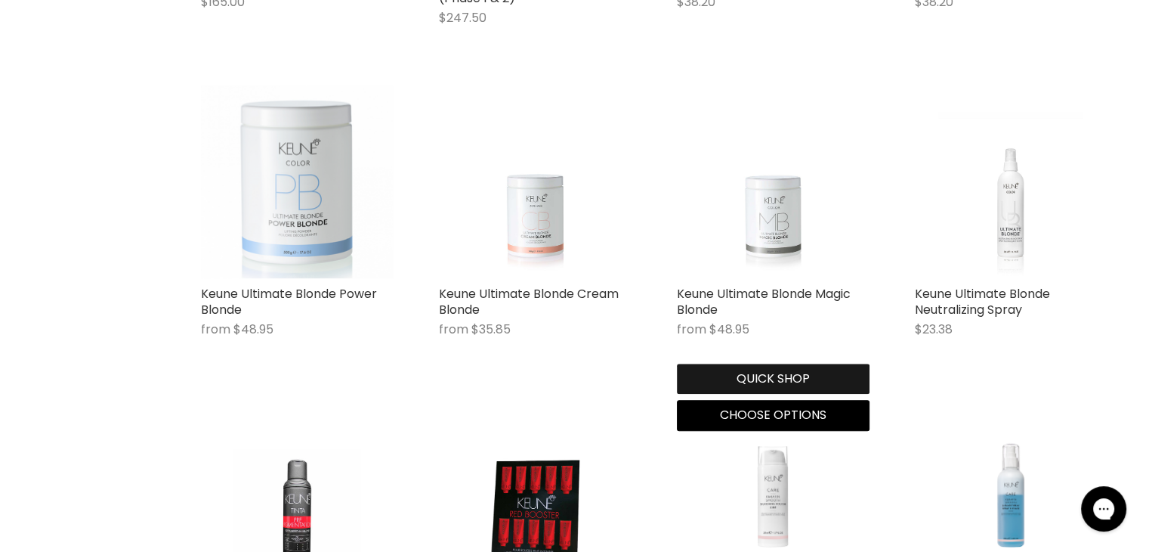
click at [746, 381] on button "Quick shop" at bounding box center [773, 378] width 193 height 30
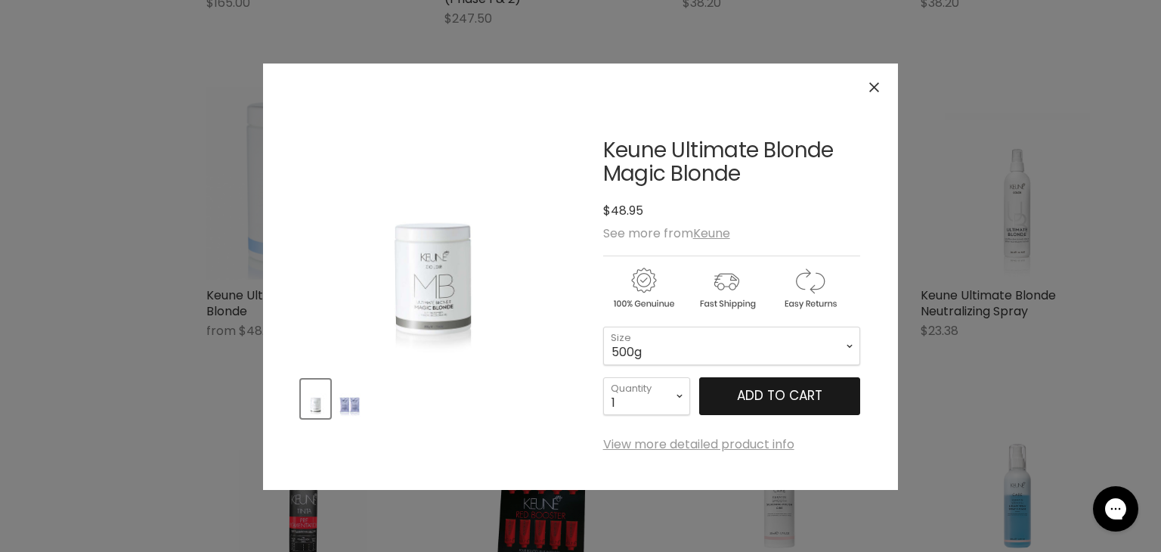
click at [760, 394] on span "Add to cart" at bounding box center [779, 395] width 85 height 18
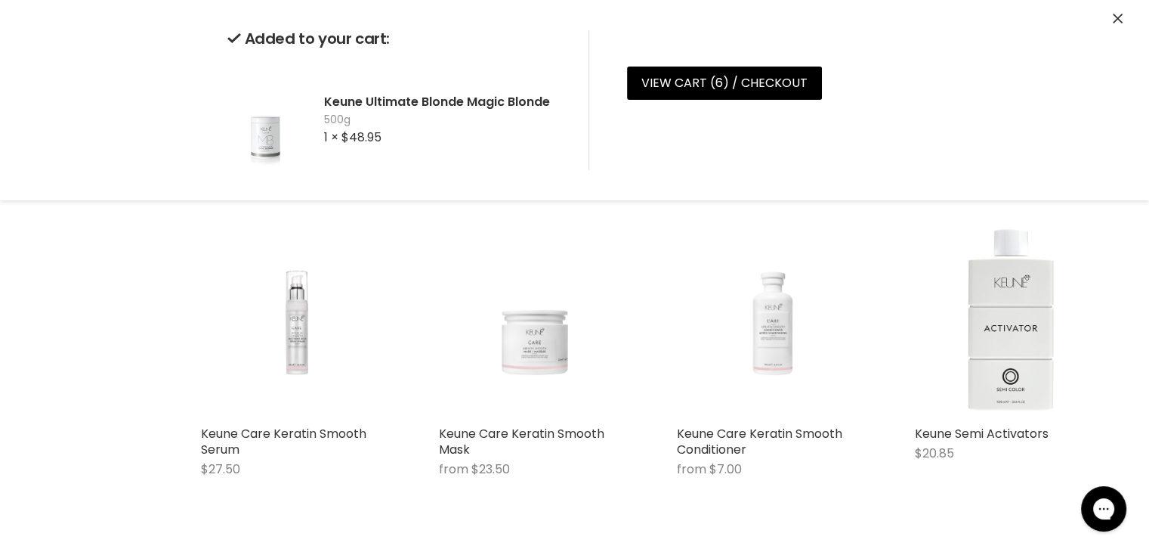
scroll to position [1828, 0]
click at [1043, 350] on img "Main content" at bounding box center [1011, 320] width 147 height 193
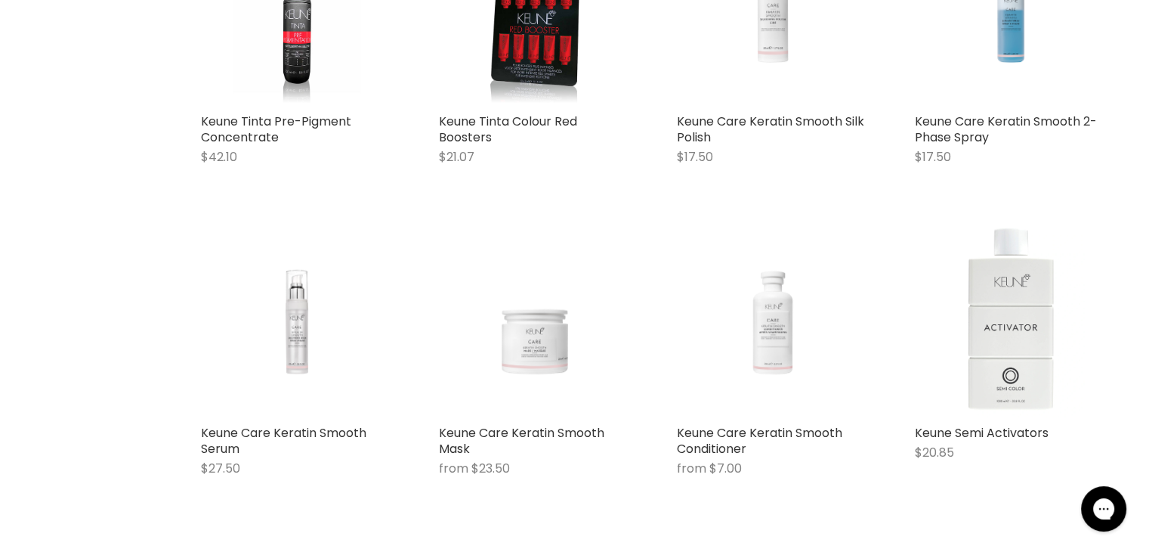
scroll to position [1368, 0]
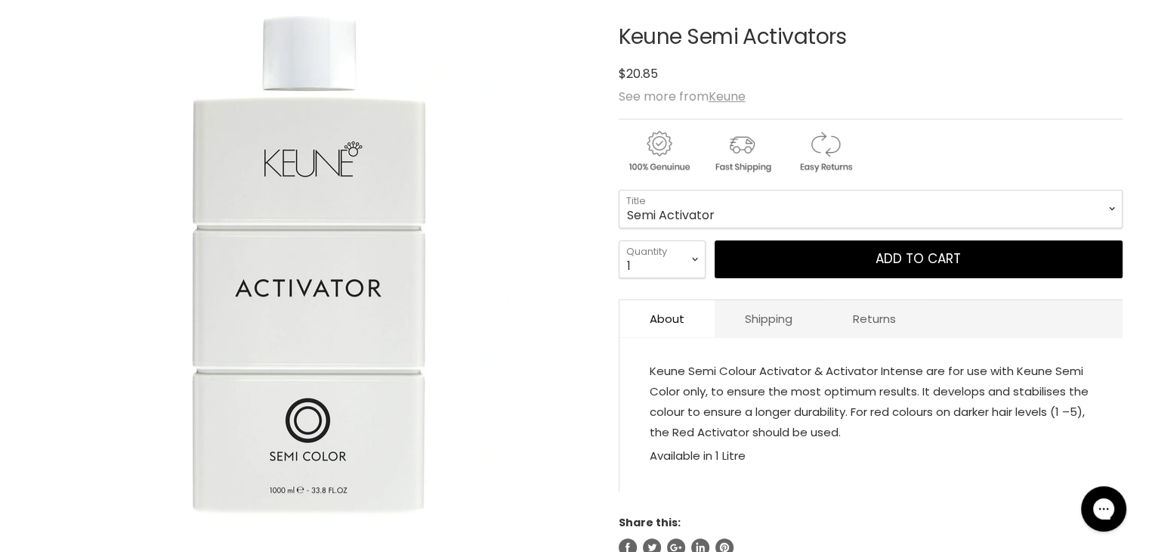
scroll to position [250, 0]
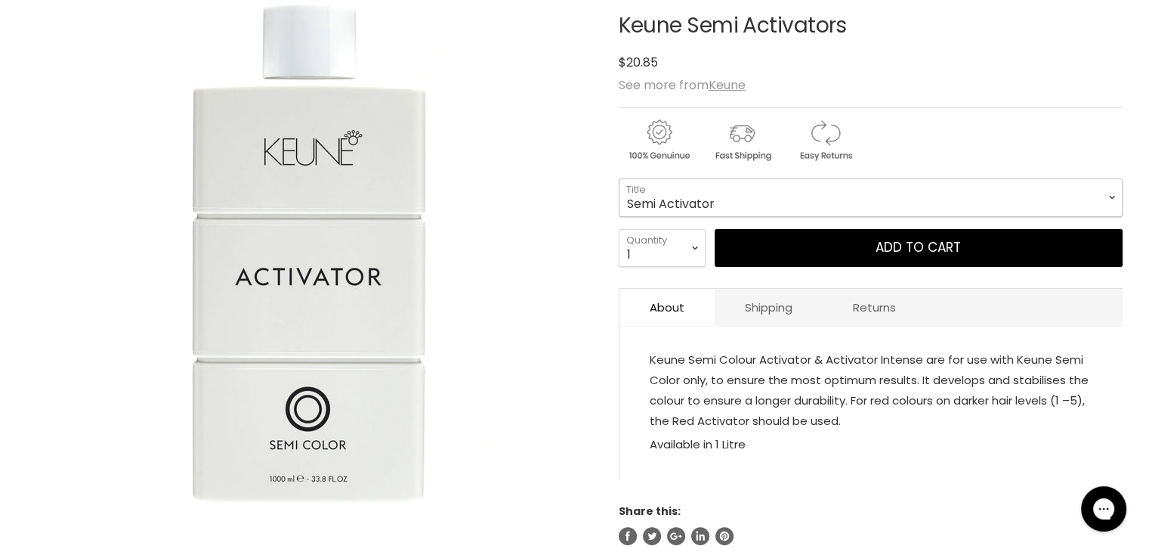
click at [1115, 194] on select "Semi Activator Activator Intense" at bounding box center [871, 197] width 504 height 38
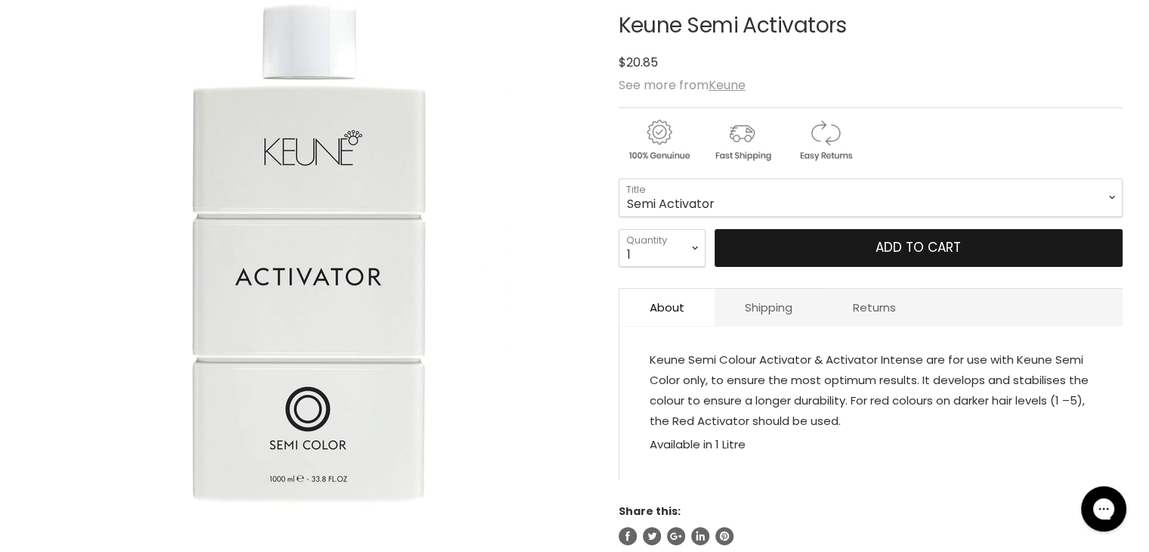
click at [1006, 246] on button "Add to cart" at bounding box center [919, 248] width 408 height 38
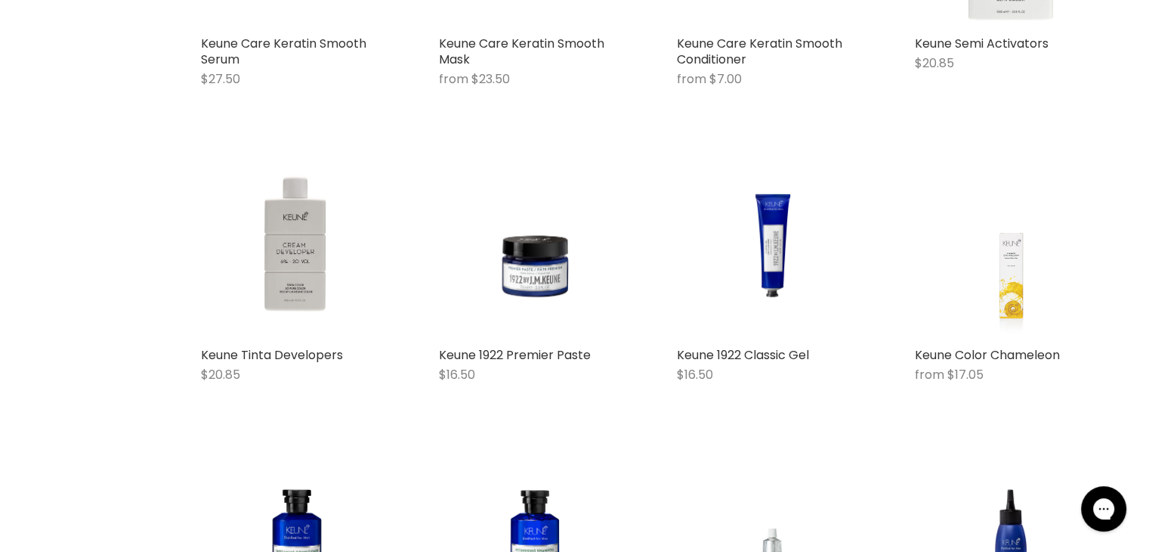
scroll to position [2290, 0]
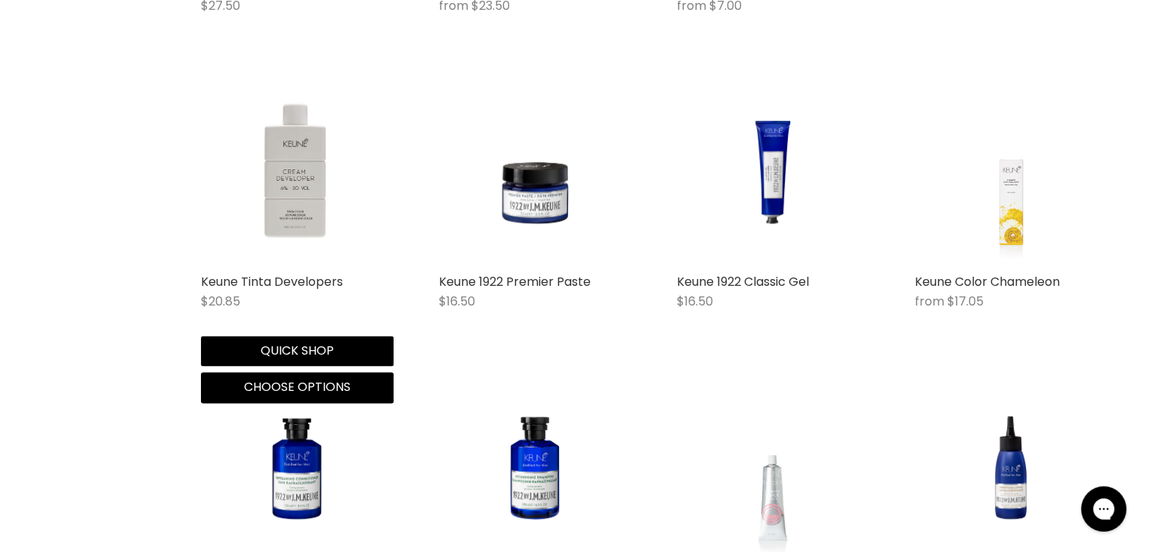
click at [268, 208] on img "Main content" at bounding box center [297, 170] width 193 height 159
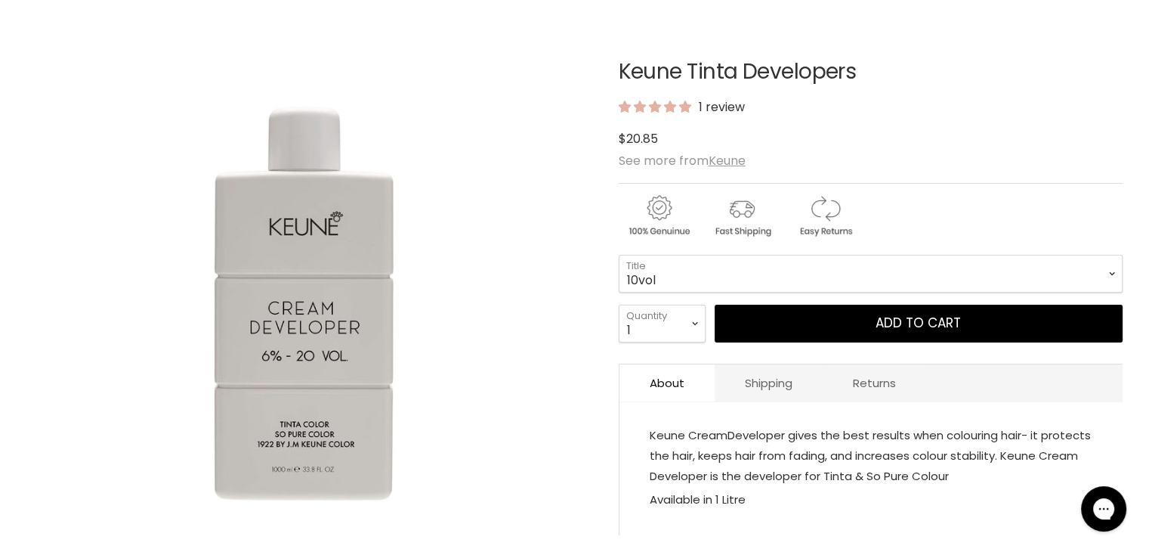
scroll to position [206, 0]
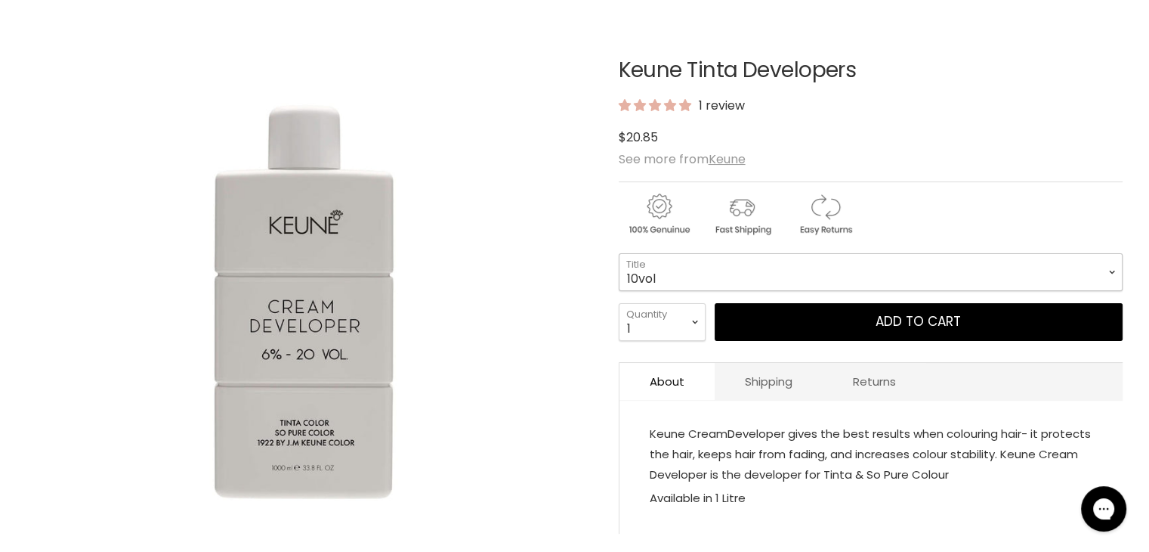
click at [1112, 264] on select "10vol 20vol 30vol 40vol" at bounding box center [871, 272] width 504 height 38
click at [619, 253] on select "10vol 20vol 30vol 40vol" at bounding box center [871, 272] width 504 height 38
select select "20vol"
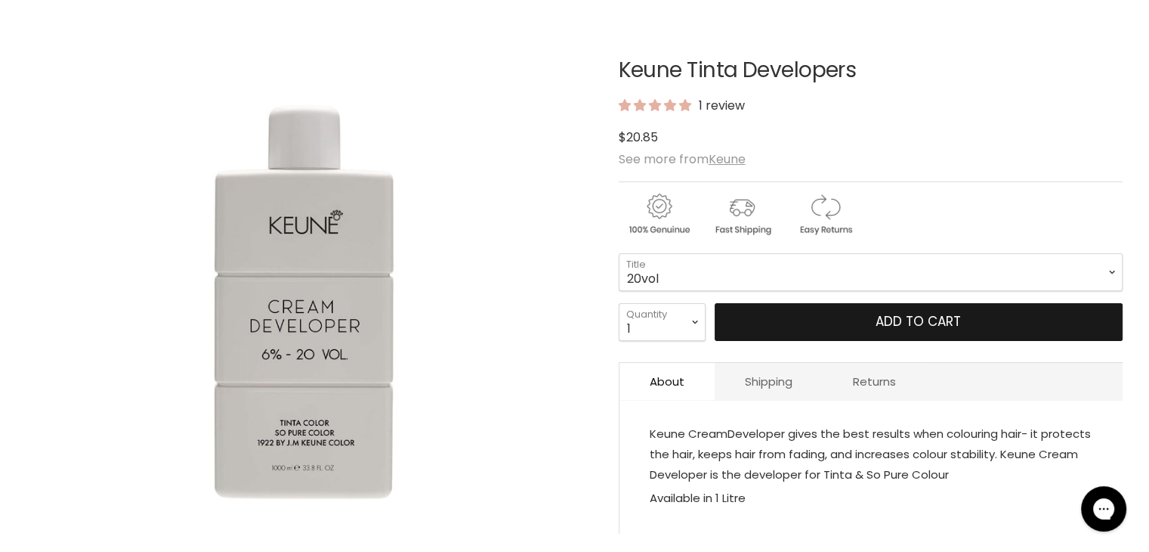
click at [938, 316] on button "Add to cart" at bounding box center [919, 322] width 408 height 38
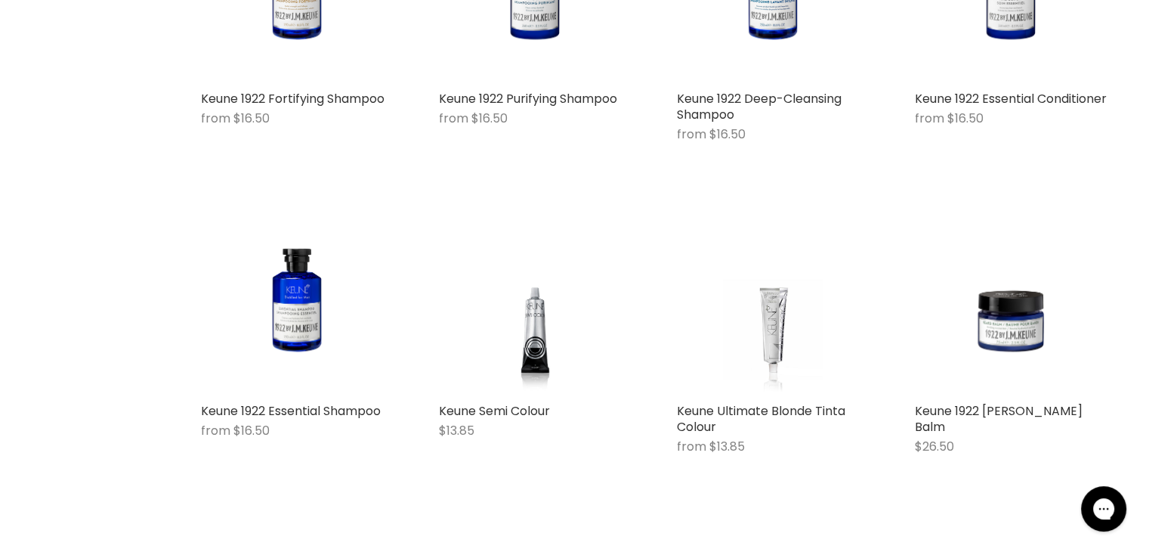
scroll to position [3089, 0]
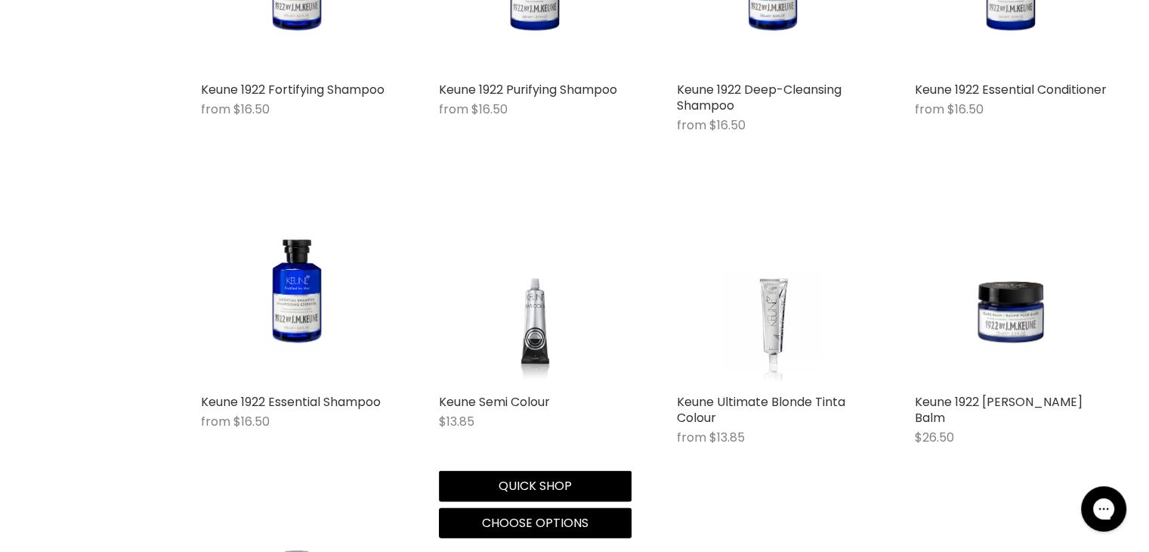
click at [523, 338] on img "Main content" at bounding box center [534, 289] width 144 height 193
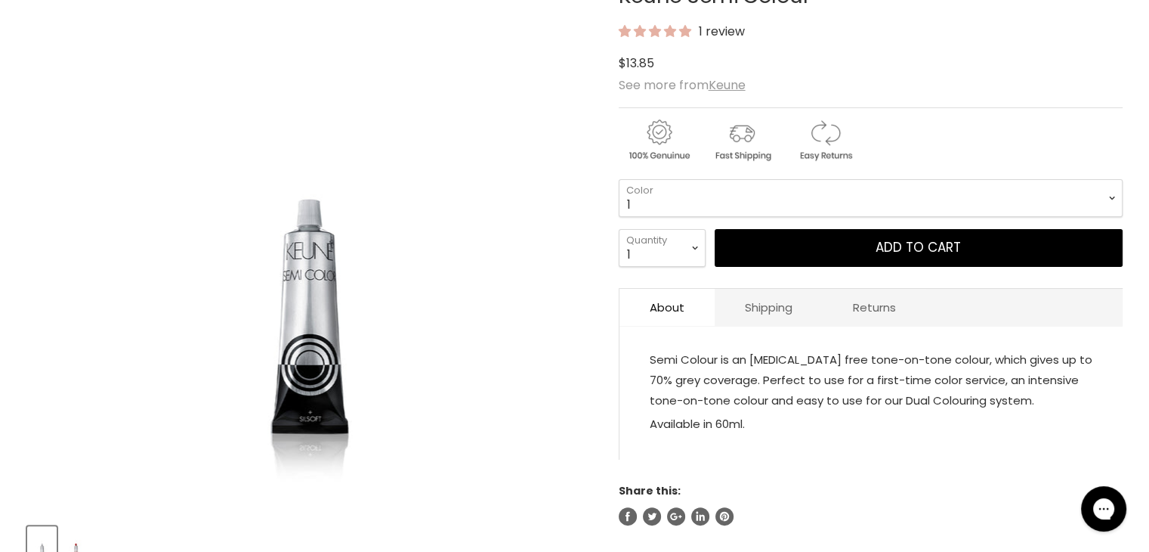
scroll to position [281, 0]
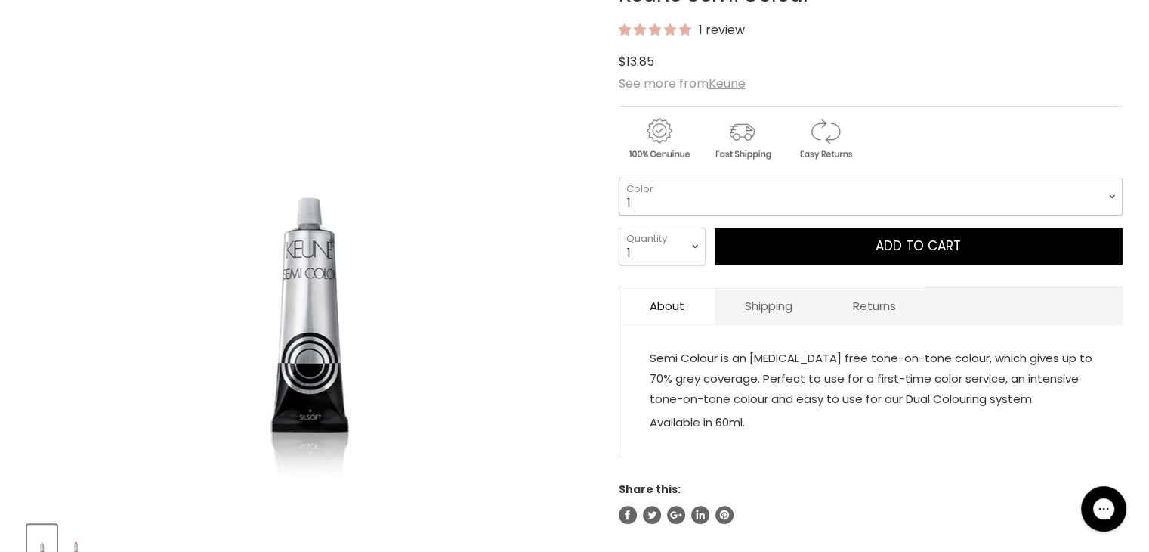
click at [1111, 185] on select "1 3 3.1 4 4.7 4.37 4.53 4.6 4.76ri 5 5.11 5.23 5.35 5.4 5.81" at bounding box center [871, 197] width 504 height 38
click at [619, 178] on select "1 3 3.1 4 4.7 4.37 4.53 4.6 4.76ri 5 5.11 5.23 5.35 5.4 5.81" at bounding box center [871, 197] width 504 height 38
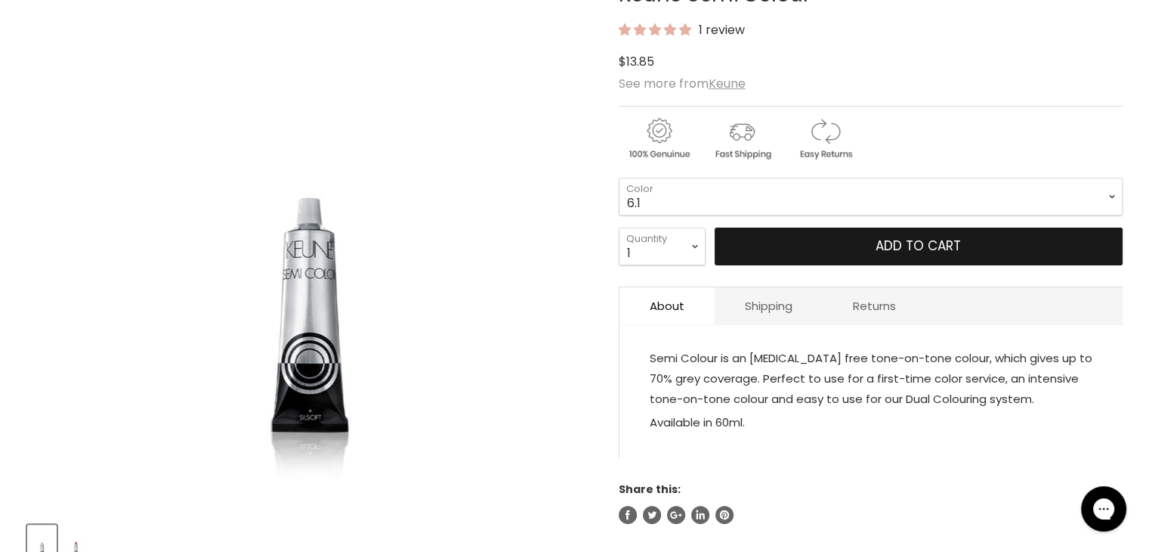
click at [907, 239] on button "Add to cart" at bounding box center [919, 246] width 408 height 38
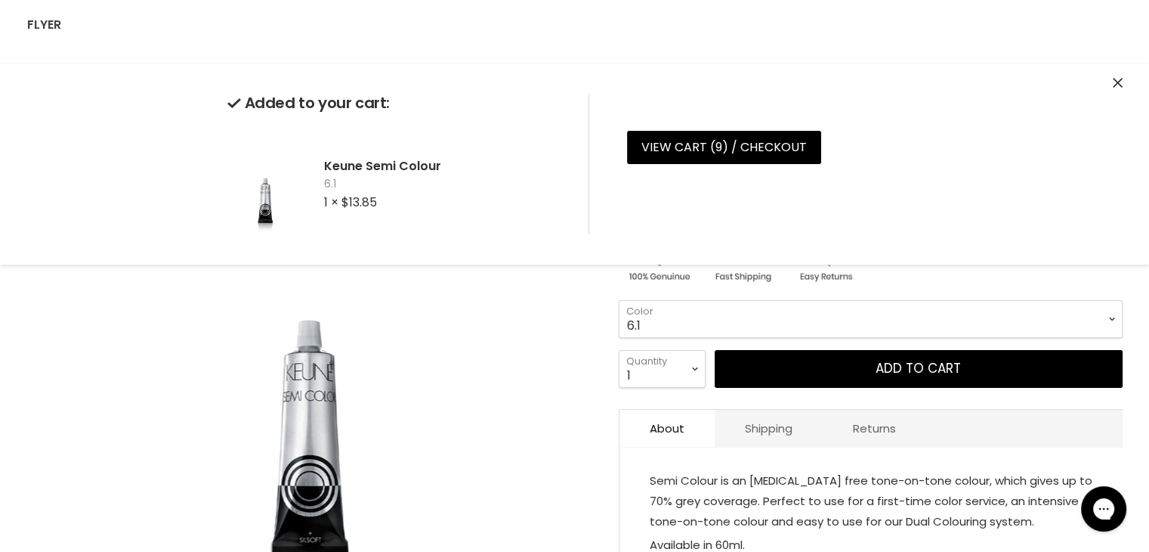
scroll to position [139, 0]
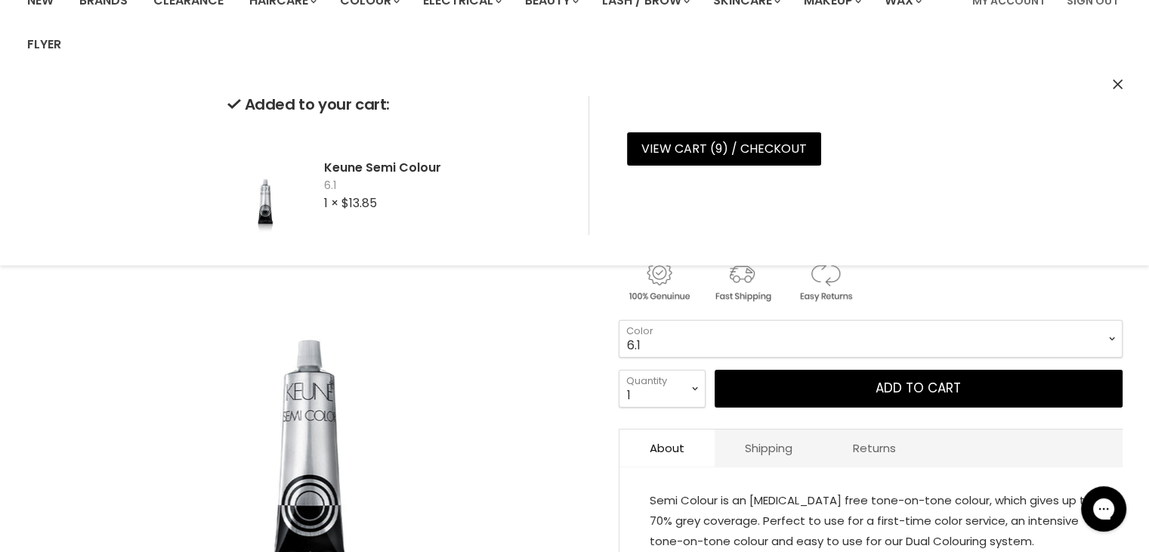
click at [1112, 333] on select "1 3 3.1 4 4.7 4.37 4.53 4.6 4.76ri 5 5.11 5.23 5.35 5.4 5.81" at bounding box center [871, 339] width 504 height 38
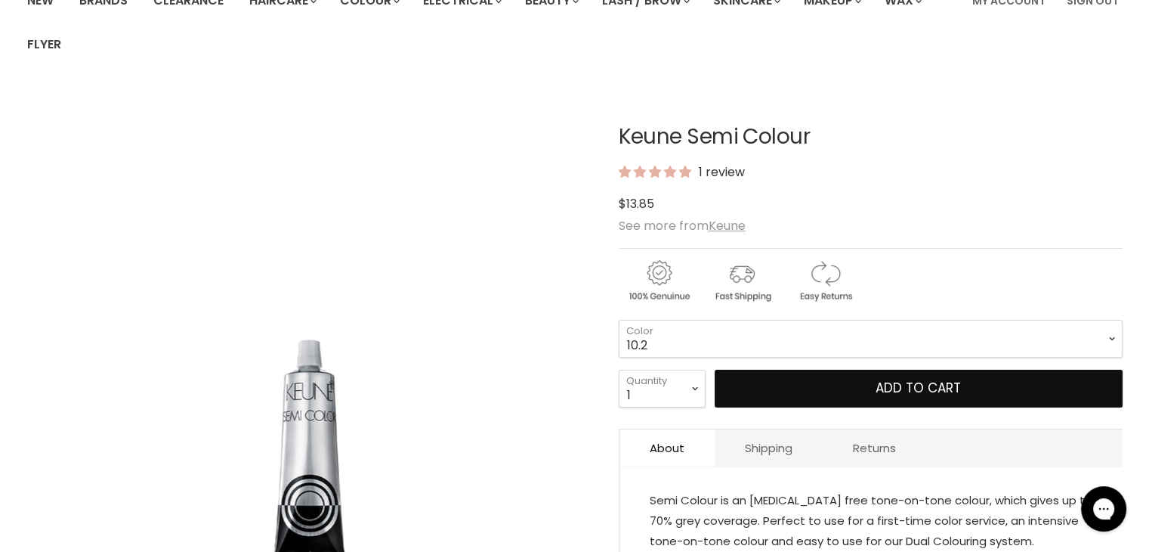
click at [619, 320] on select "1 3 3.1 4 4.7 4.37 4.53 4.6 4.76ri 5 5.11 5.23 5.35 5.4 5.81" at bounding box center [871, 339] width 504 height 38
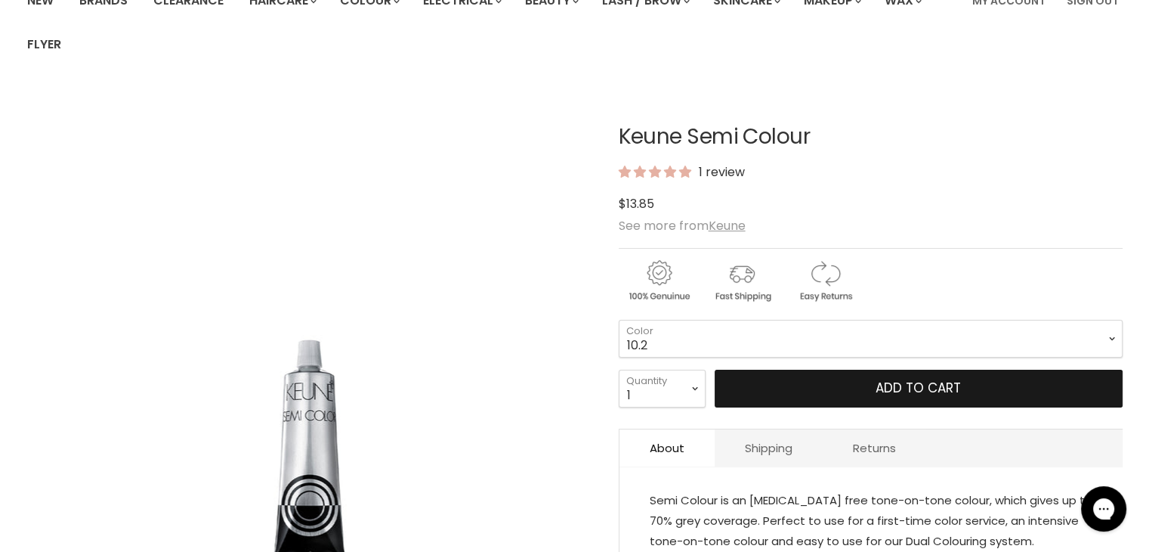
click at [1005, 390] on button "Add to cart" at bounding box center [919, 388] width 408 height 38
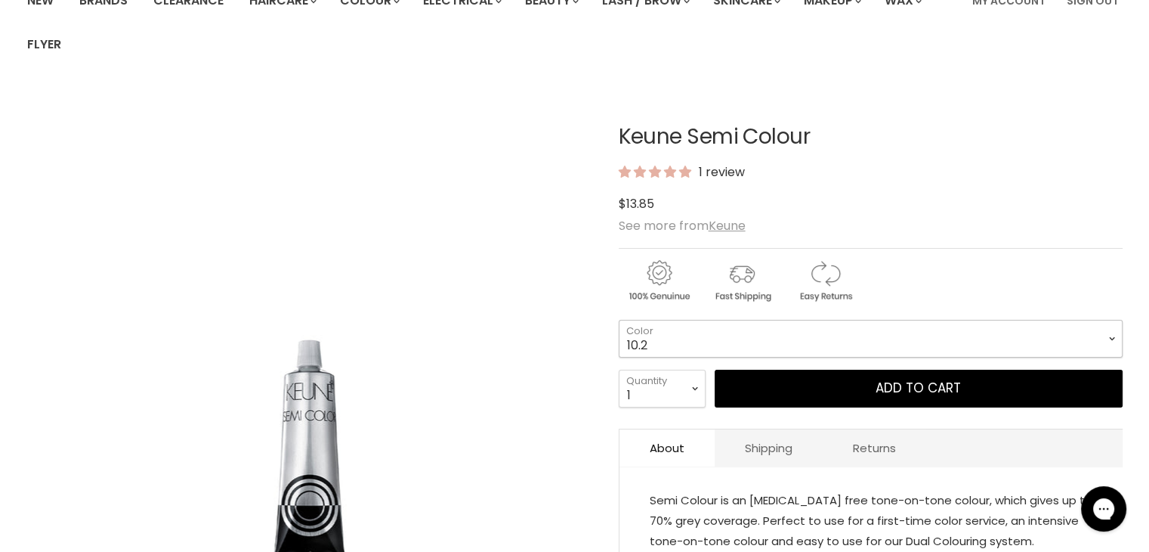
click at [1109, 336] on select "1 3 3.1 4 4.7 4.37 4.53 4.6 4.76ri 5 5.11 5.23 5.35 5.4 5.81" at bounding box center [871, 339] width 504 height 38
click at [619, 320] on select "1 3 3.1 4 4.7 4.37 4.53 4.6 4.76ri 5 5.11 5.23 5.35 5.4 5.81" at bounding box center [871, 339] width 504 height 38
select select "10.7"
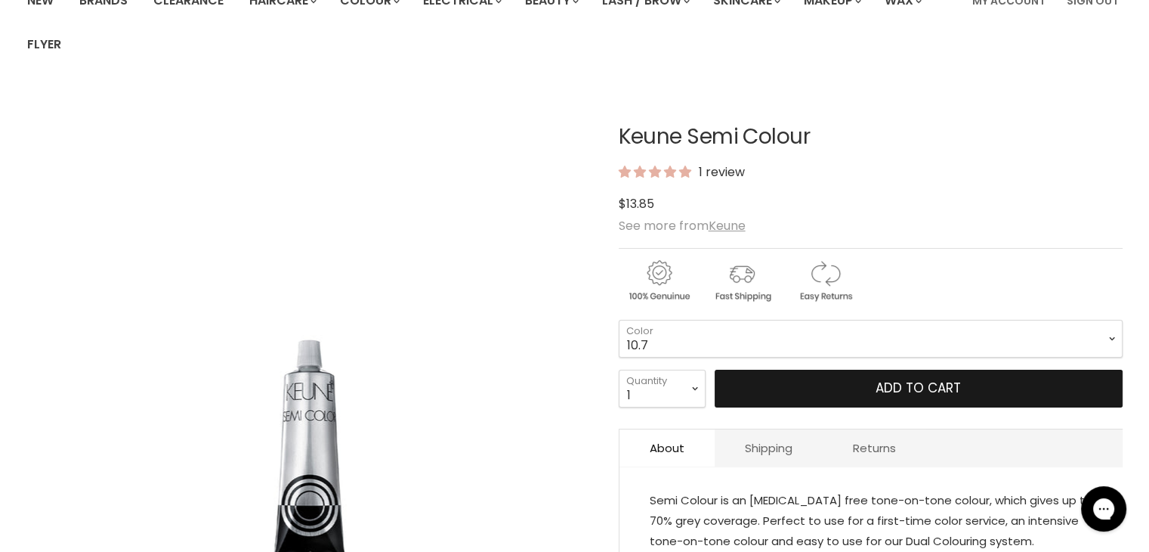
click at [914, 383] on button "Add to cart" at bounding box center [919, 388] width 408 height 38
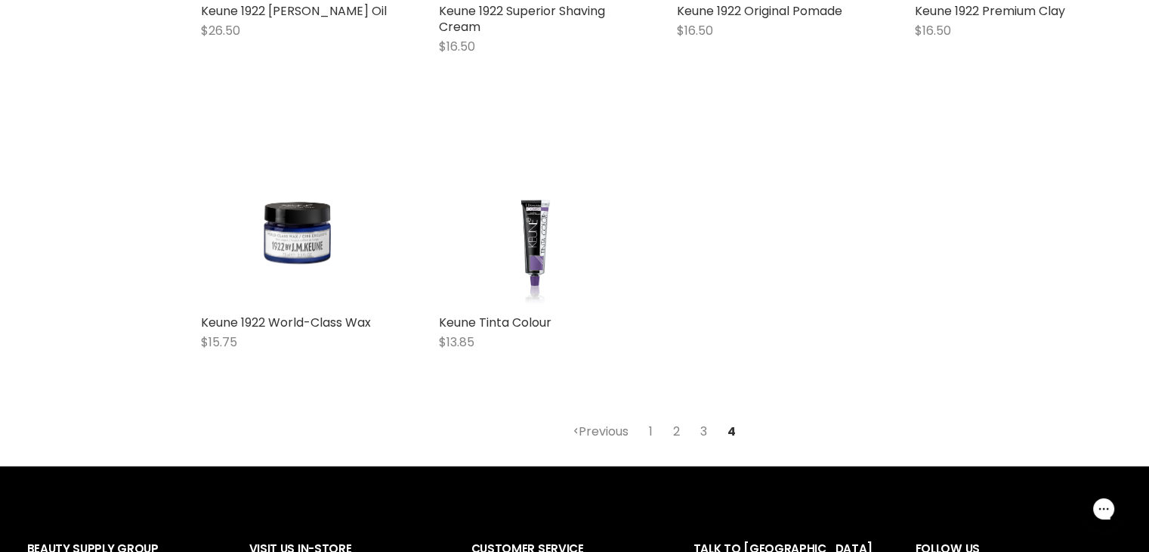
scroll to position [3794, 0]
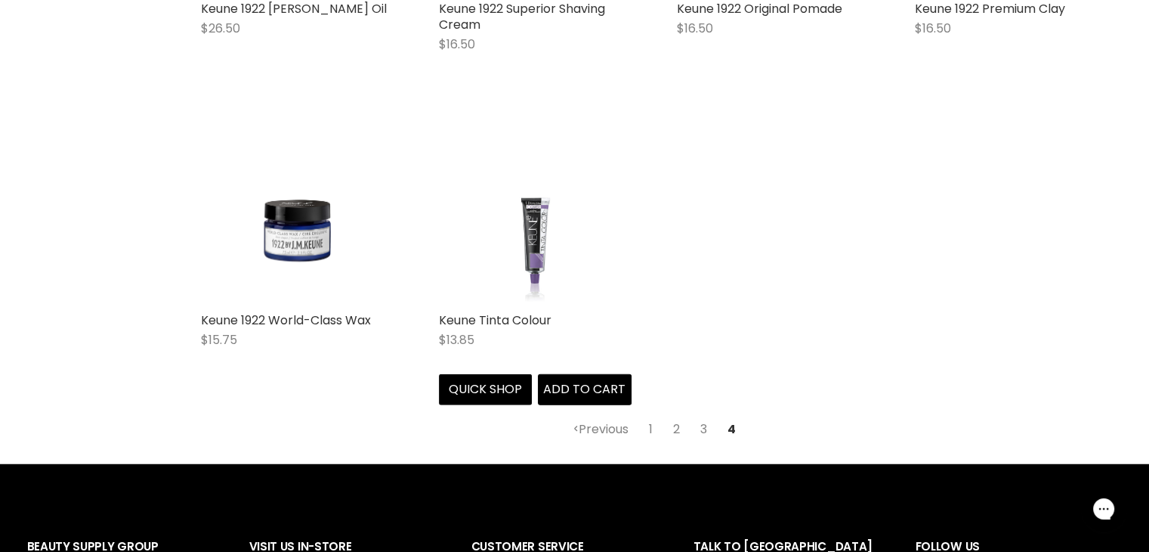
click at [526, 227] on img "Main content" at bounding box center [534, 208] width 144 height 193
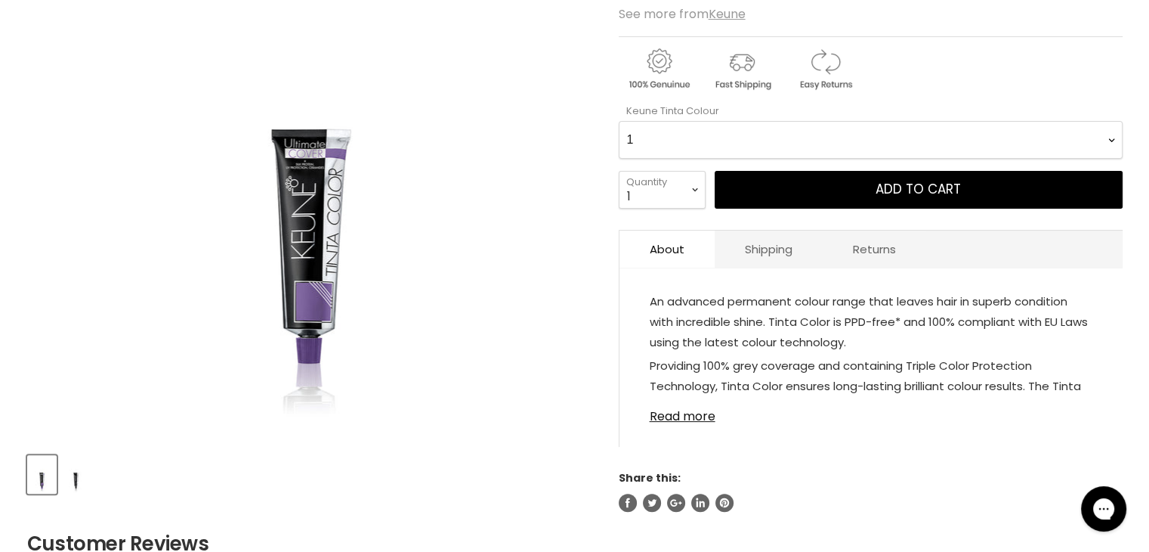
scroll to position [354, 0]
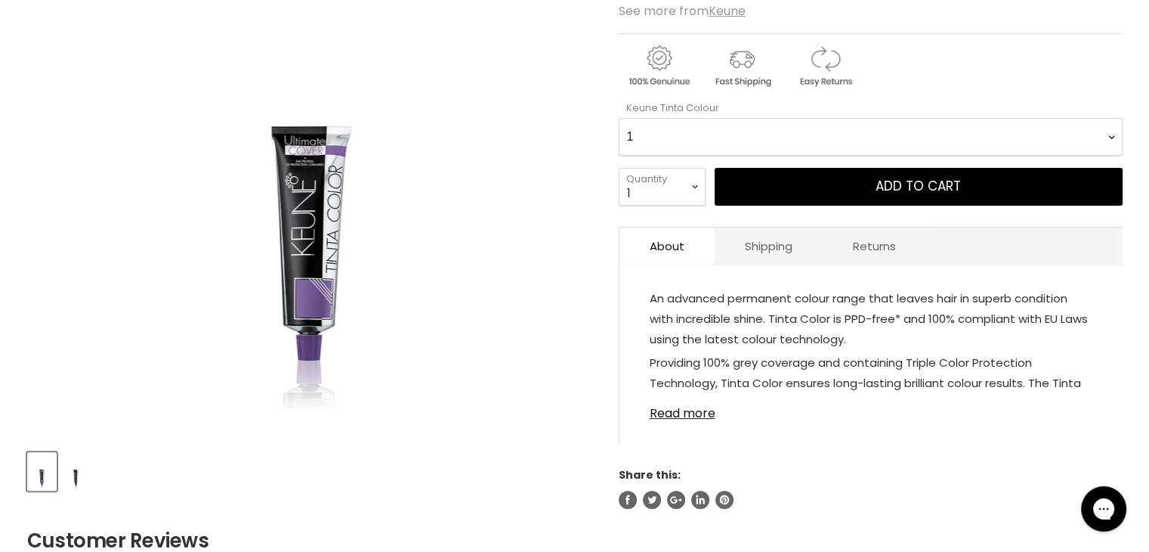
click at [1108, 137] on Colour-0-0 "1 1.1 3 3.00 Ultimate Cover 3.76 4 4.00 Ultimate Cover 4.12 4.19 4.7 4.76RI 4.2…" at bounding box center [871, 137] width 504 height 38
click at [619, 118] on Colour-0-0 "1 1.1 3 3.00 Ultimate Cover 3.76 4 4.00 Ultimate Cover 4.12 4.19 4.7 4.76RI 4.2…" at bounding box center [871, 137] width 504 height 38
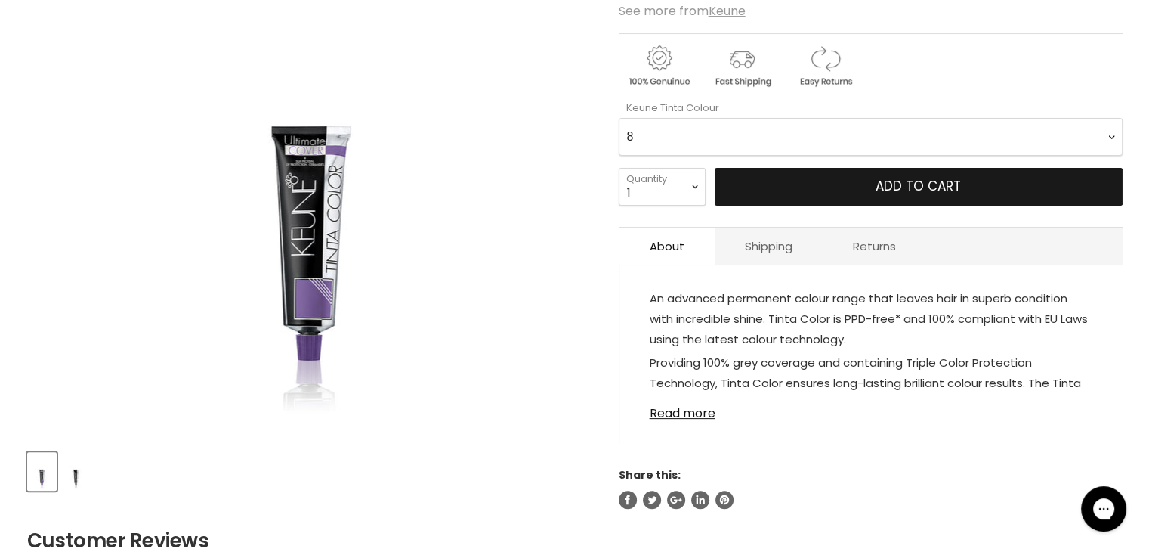
click at [916, 188] on span "Add to cart" at bounding box center [918, 186] width 85 height 18
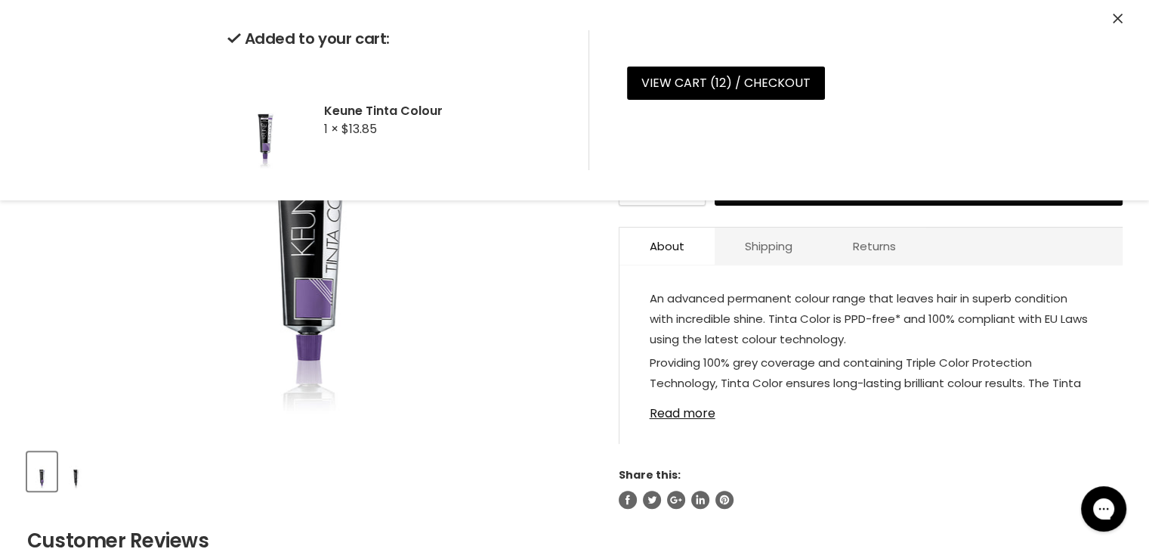
click at [1140, 301] on section "Click or scroll to zoom Tap or pinch to zoom" at bounding box center [574, 359] width 1133 height 973
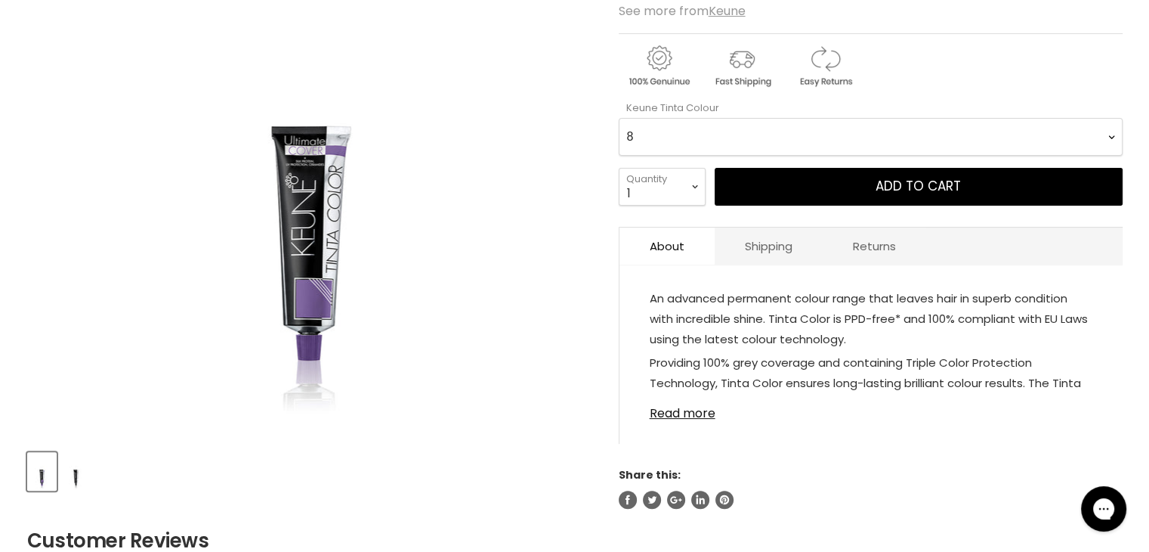
click at [1113, 131] on Colour-0-0 "1 1.1 3 3.00 Ultimate Cover 3.76 4 4.00 Ultimate Cover 4.12 4.19 4.7 4.76RI 4.2…" at bounding box center [871, 137] width 504 height 38
click at [619, 118] on Colour-0-0 "1 1.1 3 3.00 Ultimate Cover 3.76 4 4.00 Ultimate Cover 4.12 4.19 4.7 4.76RI 4.2…" at bounding box center [871, 137] width 504 height 38
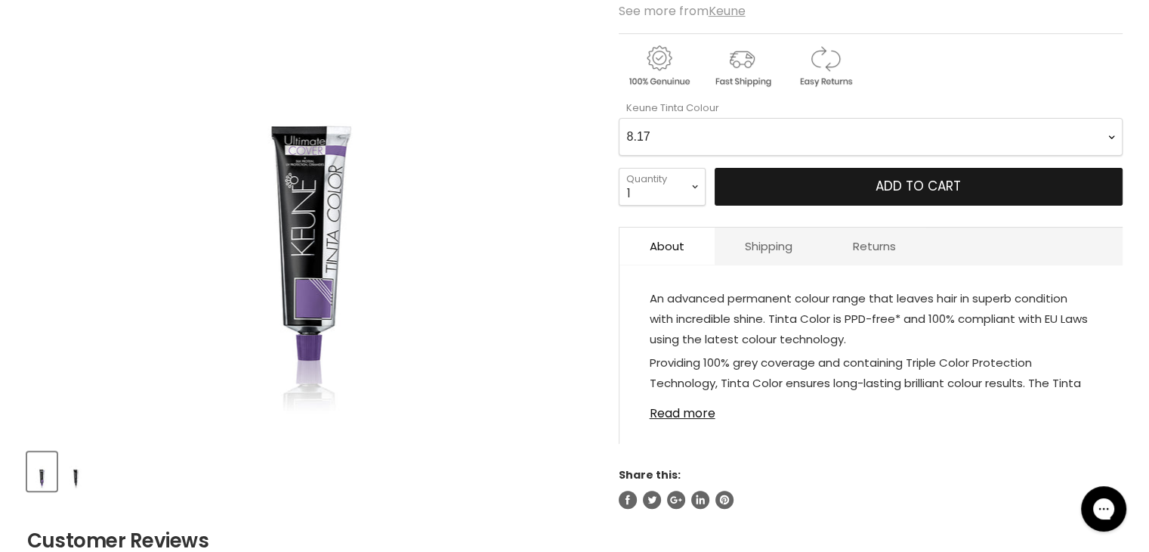
click at [898, 185] on span "Add to cart" at bounding box center [918, 186] width 85 height 18
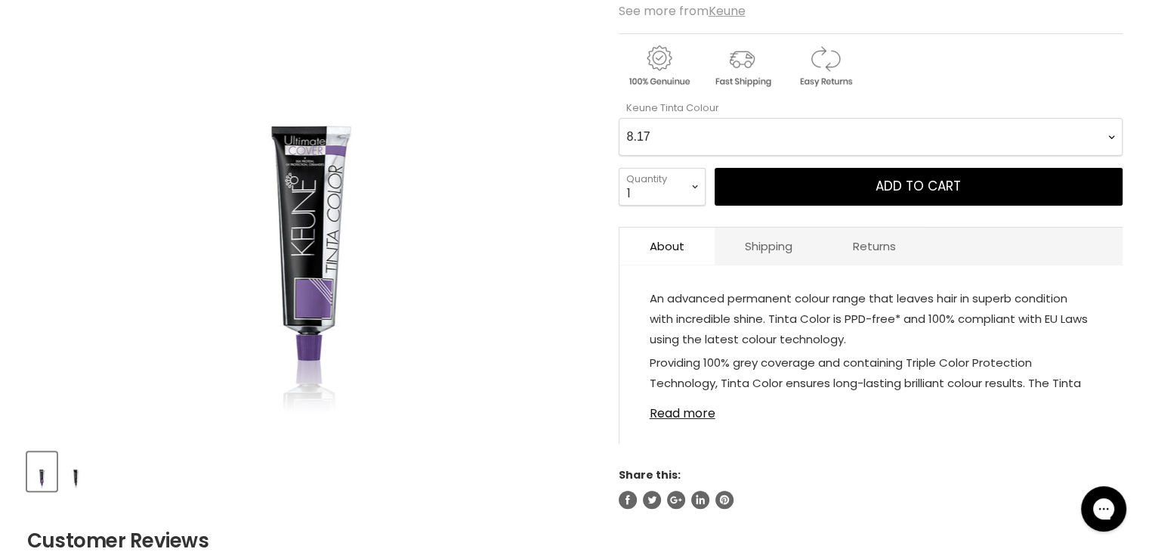
click at [1112, 134] on Colour-0-0 "1 1.1 3 3.00 Ultimate Cover 3.76 4 4.00 Ultimate Cover 4.12 4.19 4.7 4.76RI 4.2…" at bounding box center [871, 137] width 504 height 38
click at [619, 118] on Colour-0-0 "1 1.1 3 3.00 Ultimate Cover 3.76 4 4.00 Ultimate Cover 4.12 4.19 4.7 4.76RI 4.2…" at bounding box center [871, 137] width 504 height 38
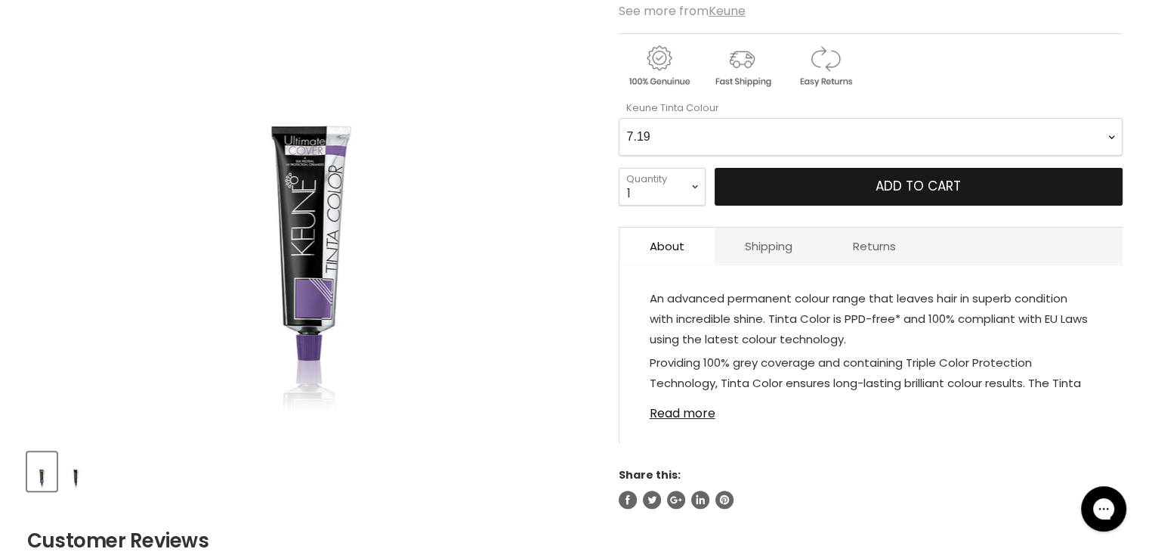
click at [858, 187] on button "Add to cart" at bounding box center [919, 187] width 408 height 38
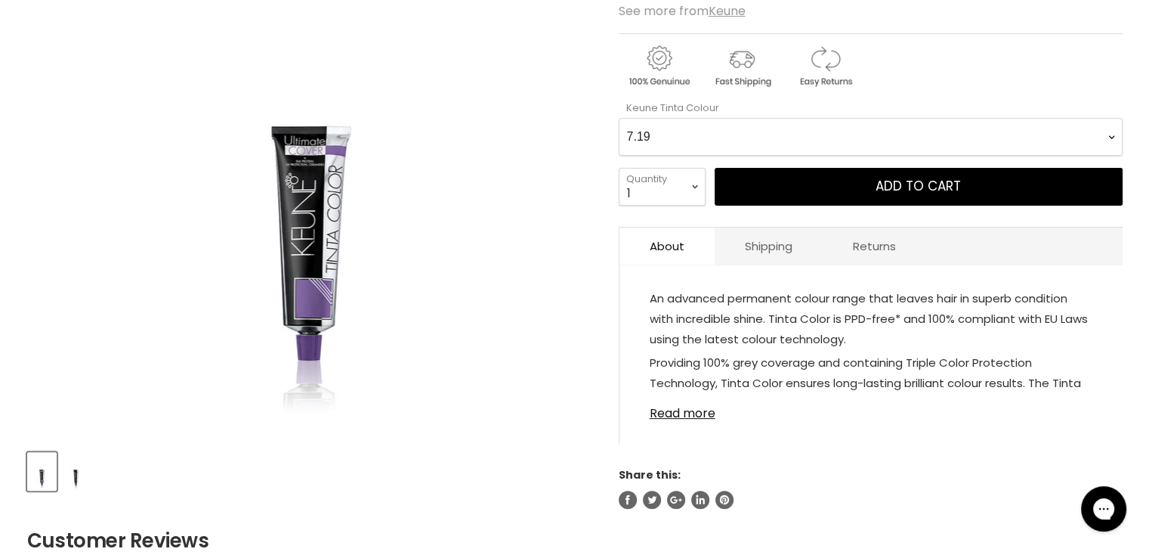
click at [1111, 133] on Colour-0-0 "1 1.1 3 3.00 Ultimate Cover 3.76 4 4.00 Ultimate Cover 4.12 4.19 4.7 4.76RI 4.2…" at bounding box center [871, 137] width 504 height 38
click at [619, 118] on Colour-0-0 "1 1.1 3 3.00 Ultimate Cover 3.76 4 4.00 Ultimate Cover 4.12 4.19 4.7 4.76RI 4.2…" at bounding box center [871, 137] width 504 height 38
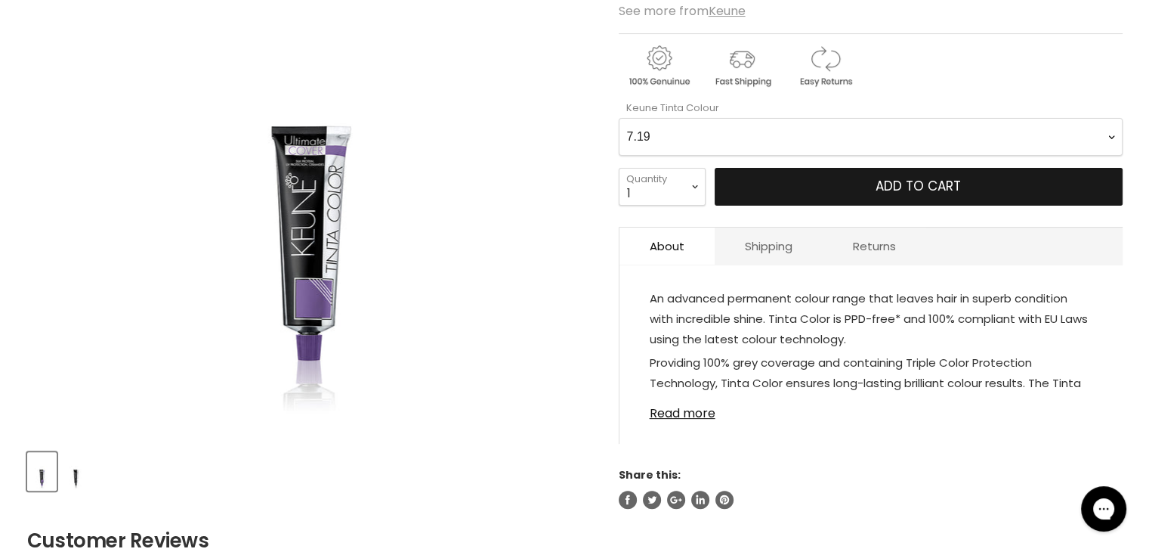
click at [915, 187] on span "Add to cart" at bounding box center [918, 186] width 85 height 18
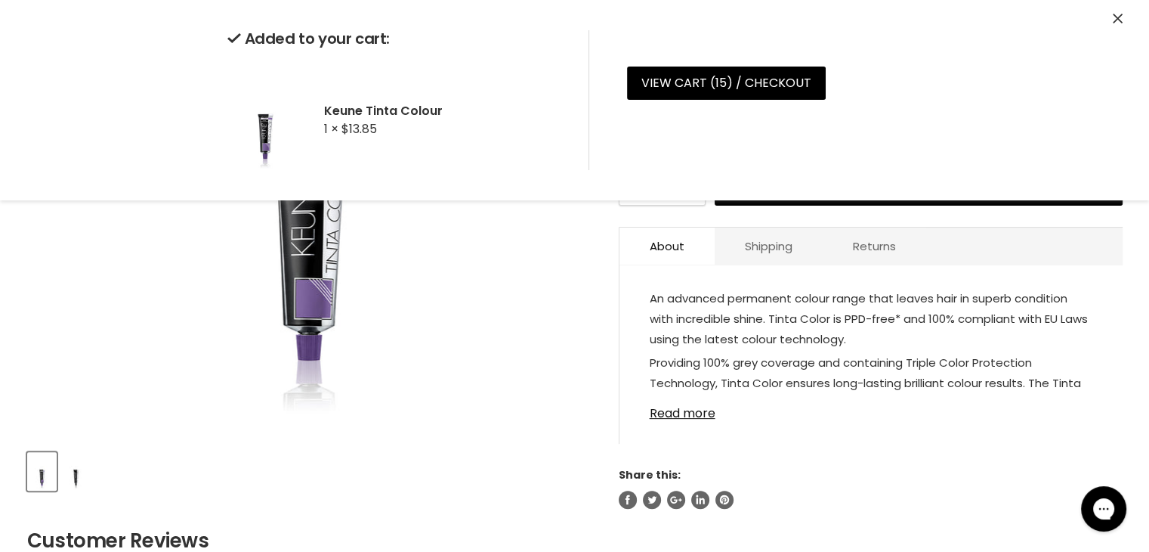
click at [1136, 285] on section "Click or scroll to zoom Tap or pinch to zoom" at bounding box center [574, 359] width 1133 height 973
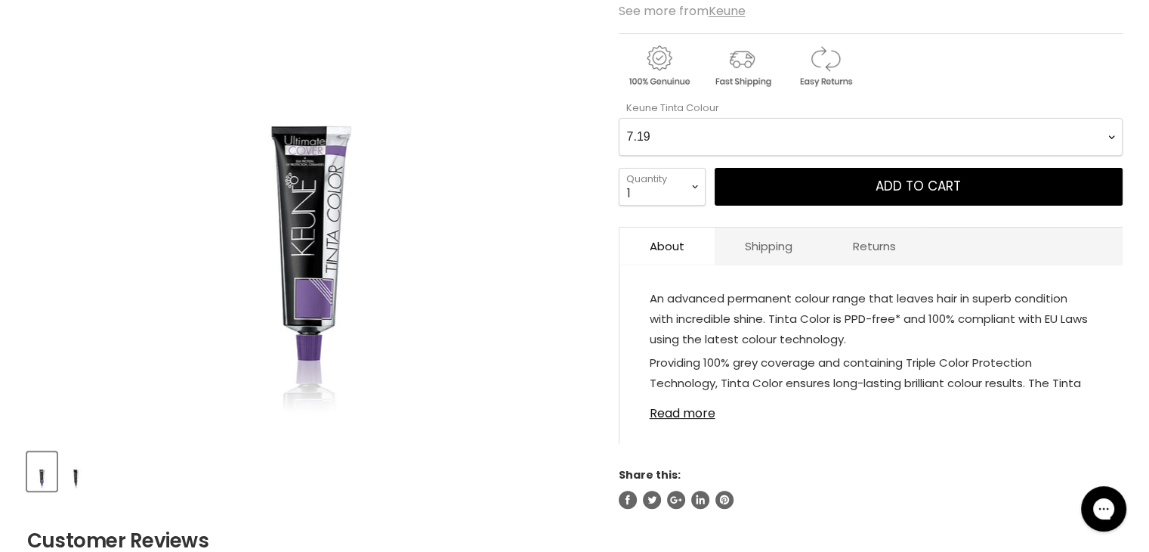
click at [1109, 131] on Colour-0-0 "1 1.1 3 3.00 Ultimate Cover 3.76 4 4.00 Ultimate Cover 4.12 4.19 4.7 4.76RI 4.2…" at bounding box center [871, 137] width 504 height 38
click at [619, 118] on Colour-0-0 "1 1.1 3 3.00 Ultimate Cover 3.76 4 4.00 Ultimate Cover 4.12 4.19 4.7 4.76RI 4.2…" at bounding box center [871, 137] width 504 height 38
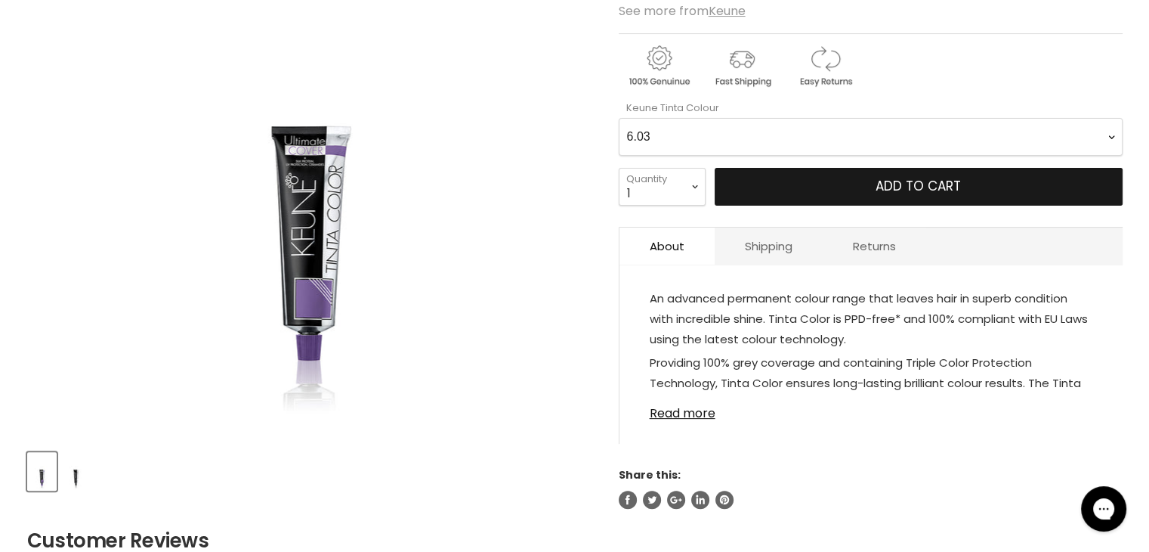
click at [903, 178] on span "Add to cart" at bounding box center [918, 186] width 85 height 18
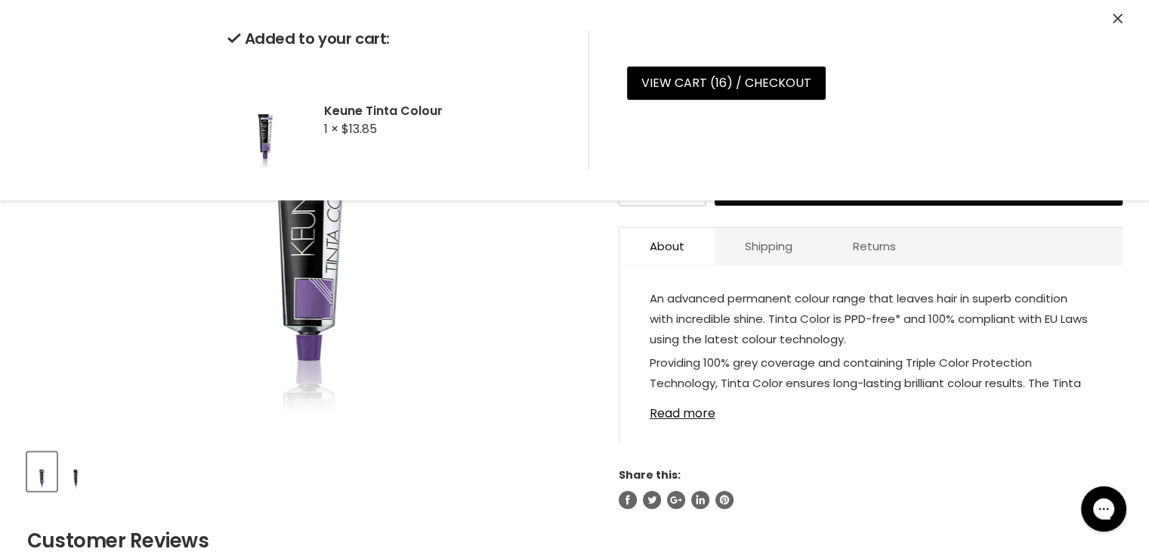
click at [1136, 243] on section "Click or scroll to zoom Tap or pinch to zoom" at bounding box center [574, 359] width 1133 height 973
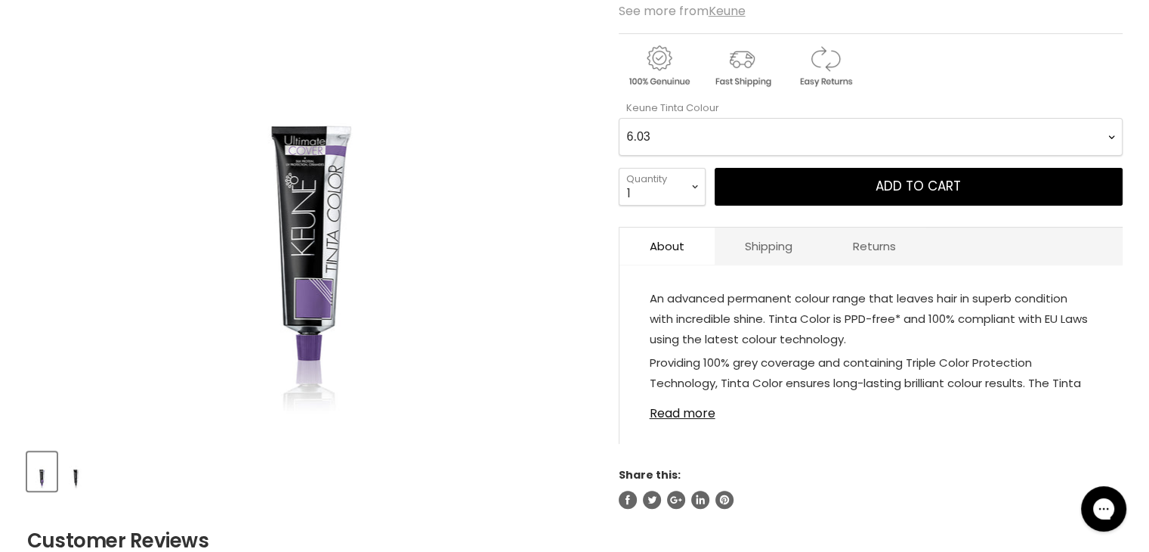
click at [1116, 134] on Colour-0-0 "1 1.1 3 3.00 Ultimate Cover 3.76 4 4.00 Ultimate Cover 4.12 4.19 4.7 4.76RI 4.2…" at bounding box center [871, 137] width 504 height 38
click at [619, 118] on Colour-0-0 "1 1.1 3 3.00 Ultimate Cover 3.76 4 4.00 Ultimate Cover 4.12 4.19 4.7 4.76RI 4.2…" at bounding box center [871, 137] width 504 height 38
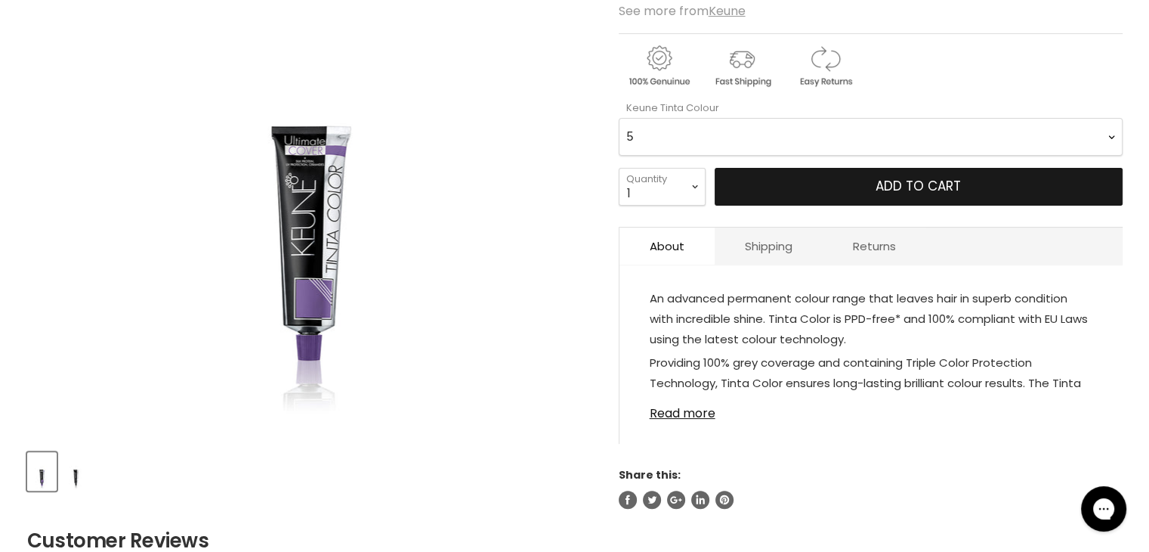
click at [864, 186] on button "Add to cart" at bounding box center [919, 187] width 408 height 38
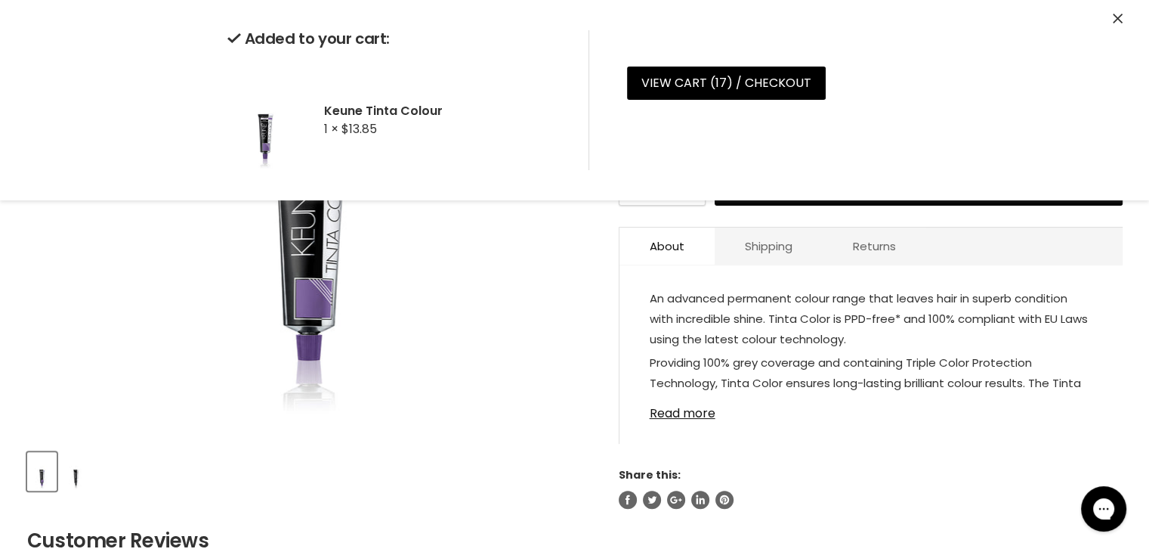
click at [1139, 246] on section "Click or scroll to zoom Tap or pinch to zoom" at bounding box center [574, 359] width 1133 height 973
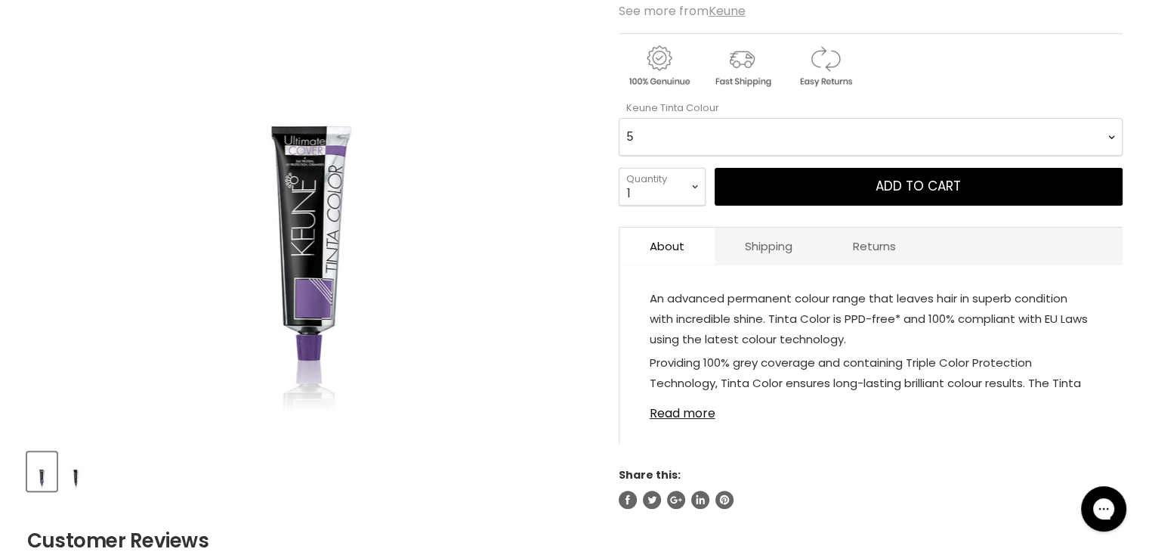
click at [1113, 136] on Colour-0-0 "1 1.1 3 3.00 Ultimate Cover 3.76 4 4.00 Ultimate Cover 4.12 4.19 4.7 4.76RI 4.2…" at bounding box center [871, 137] width 504 height 38
click at [619, 118] on Colour-0-0 "1 1.1 3 3.00 Ultimate Cover 3.76 4 4.00 Ultimate Cover 4.12 4.19 4.7 4.76RI 4.2…" at bounding box center [871, 137] width 504 height 38
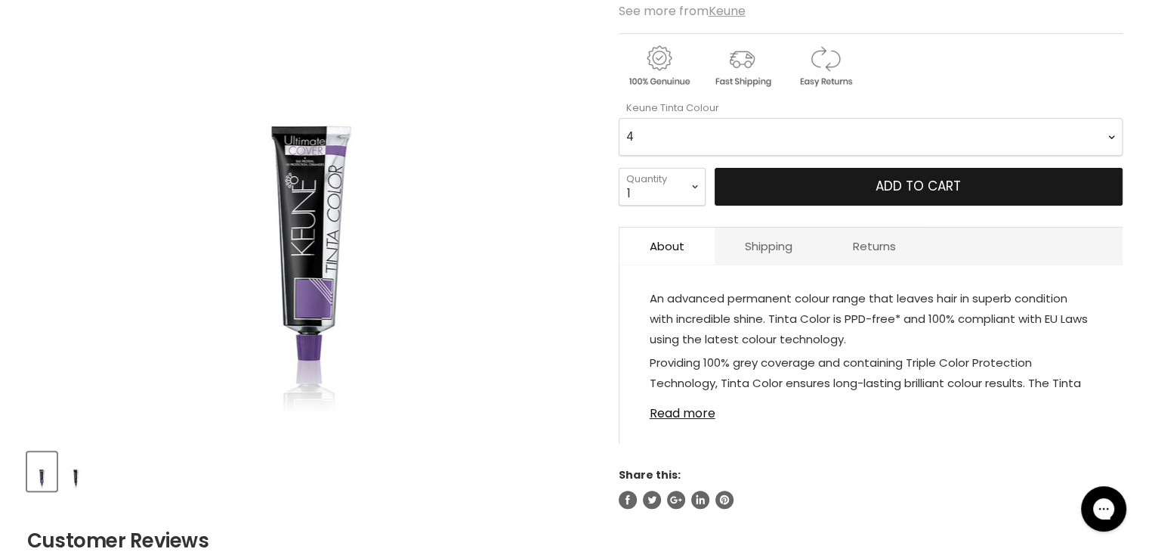
click at [1062, 187] on button "Add to cart" at bounding box center [919, 187] width 408 height 38
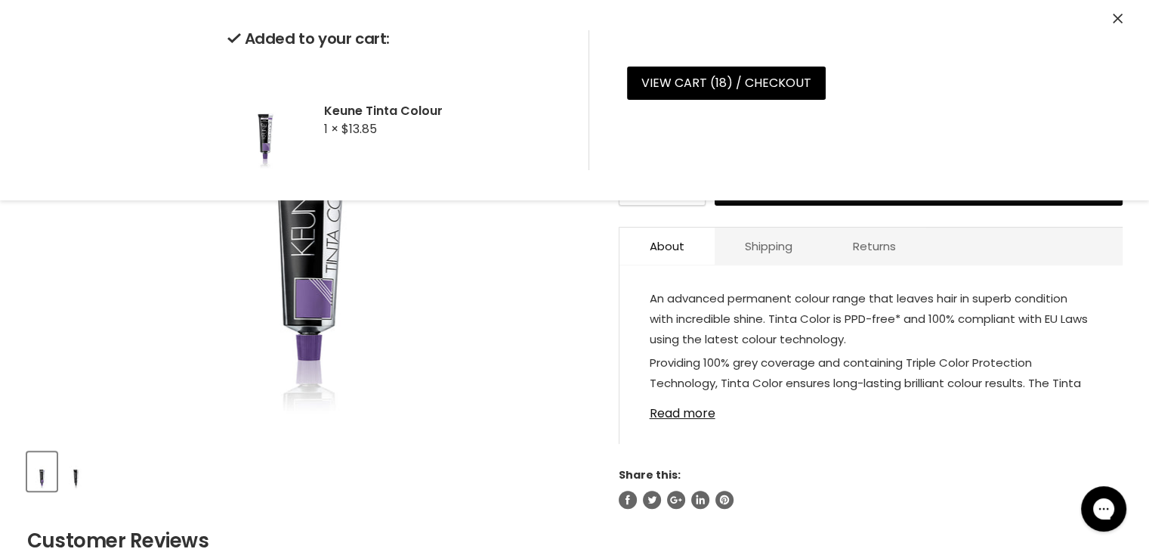
click at [1136, 243] on section "Click or scroll to zoom Tap or pinch to zoom" at bounding box center [574, 359] width 1133 height 973
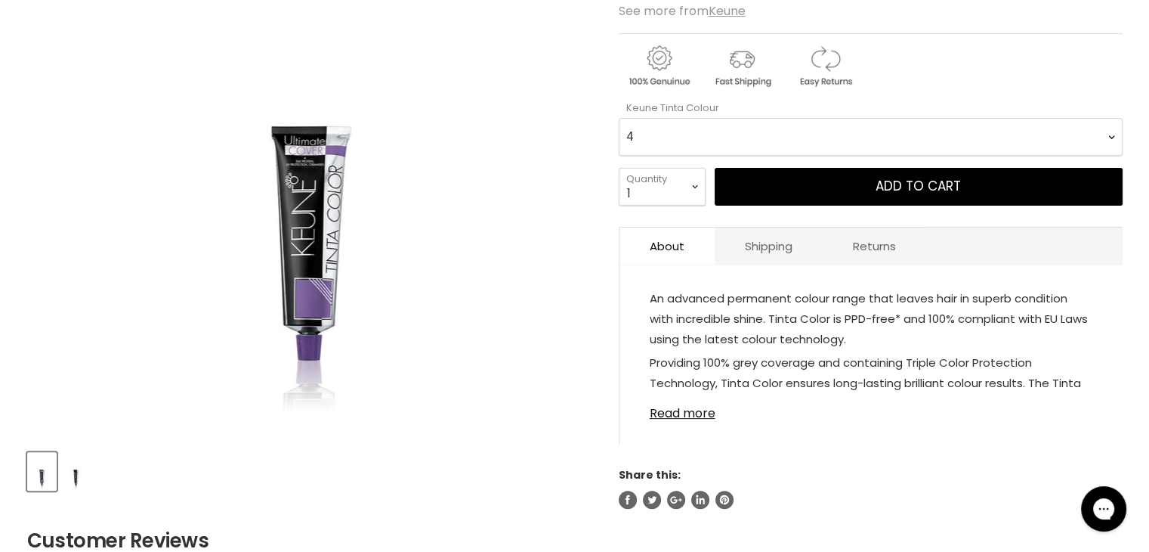
click at [1113, 134] on Colour-0-0 "1 1.1 3 3.00 Ultimate Cover 3.76 4 4.00 Ultimate Cover 4.12 4.19 4.7 4.76RI 4.2…" at bounding box center [871, 137] width 504 height 38
click at [619, 118] on Colour-0-0 "1 1.1 3 3.00 Ultimate Cover 3.76 4 4.00 Ultimate Cover 4.12 4.19 4.7 4.76RI 4.2…" at bounding box center [871, 137] width 504 height 38
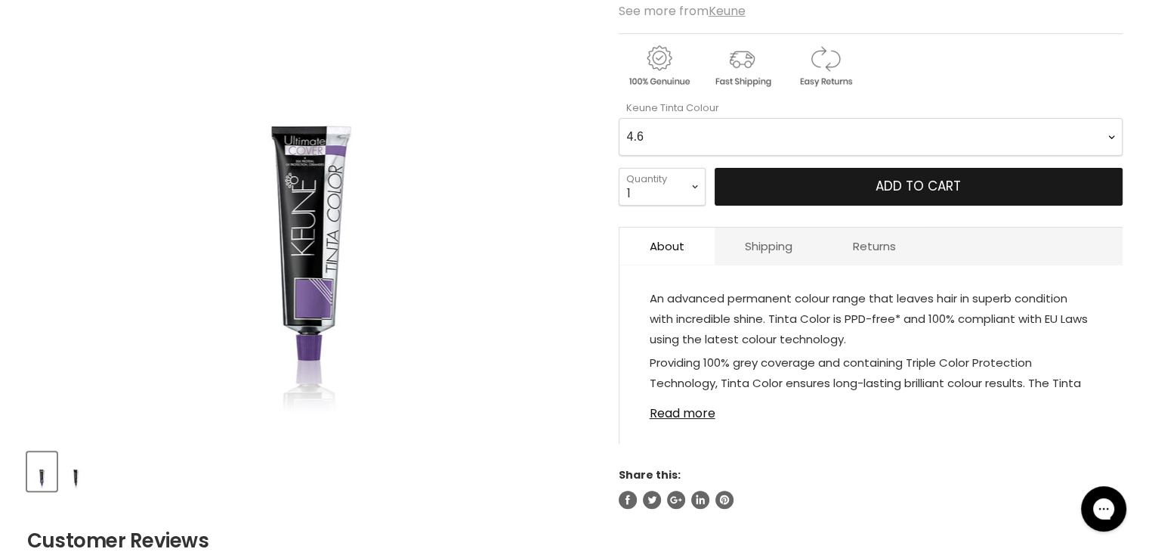
click at [964, 180] on button "Add to cart" at bounding box center [919, 187] width 408 height 38
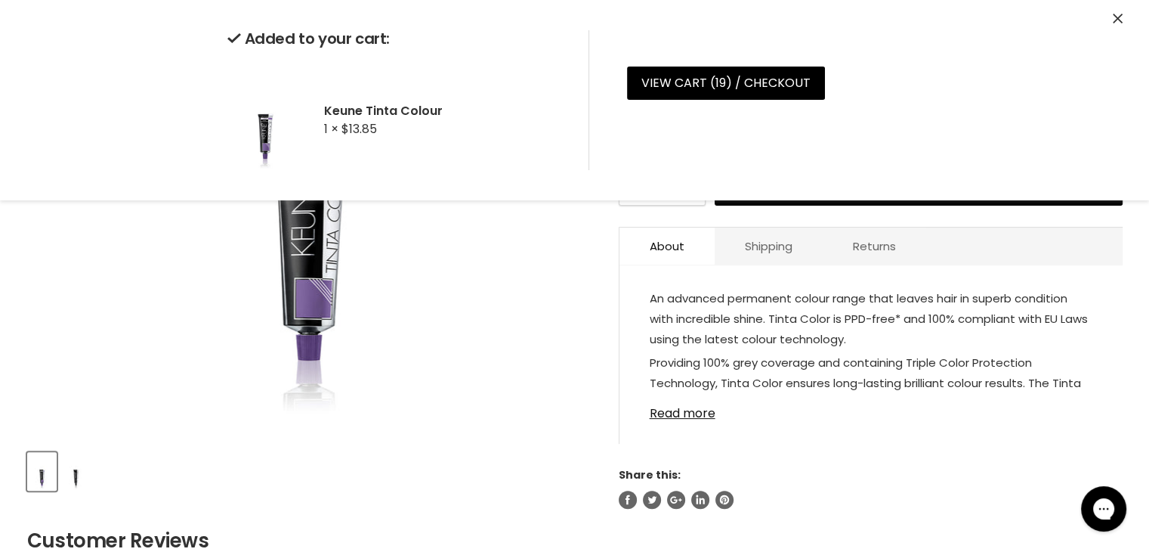
click at [1135, 301] on section "Click or scroll to zoom Tap or pinch to zoom" at bounding box center [574, 359] width 1133 height 973
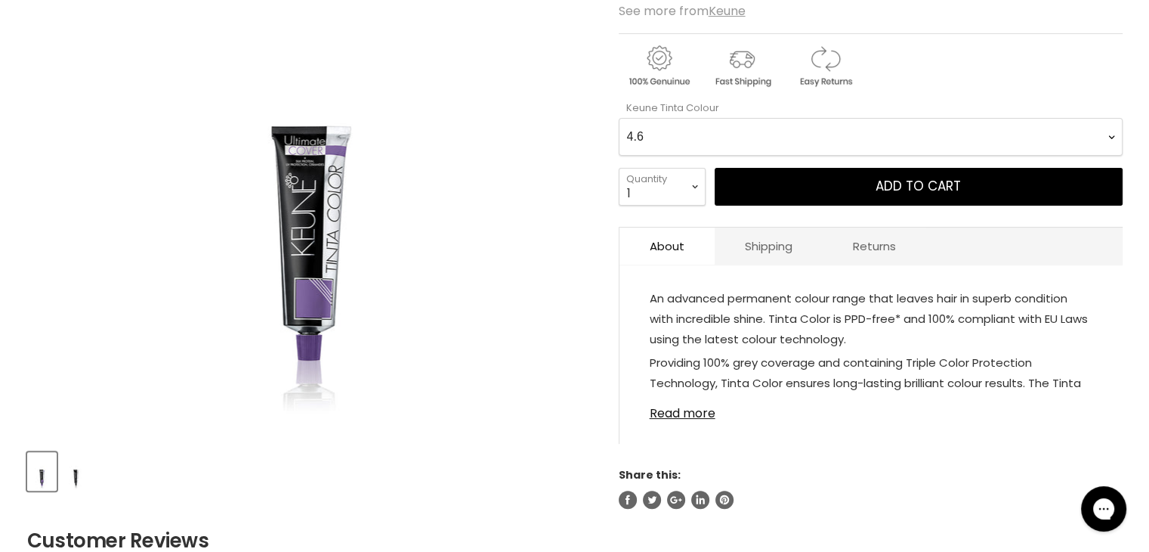
click at [1111, 134] on Colour-0-0 "1 1.1 3 3.00 Ultimate Cover 3.76 4 4.00 Ultimate Cover 4.12 4.19 4.7 4.76RI 4.2…" at bounding box center [871, 137] width 504 height 38
click at [619, 118] on Colour-0-0 "1 1.1 3 3.00 Ultimate Cover 3.76 4 4.00 Ultimate Cover 4.12 4.19 4.7 4.76RI 4.2…" at bounding box center [871, 137] width 504 height 38
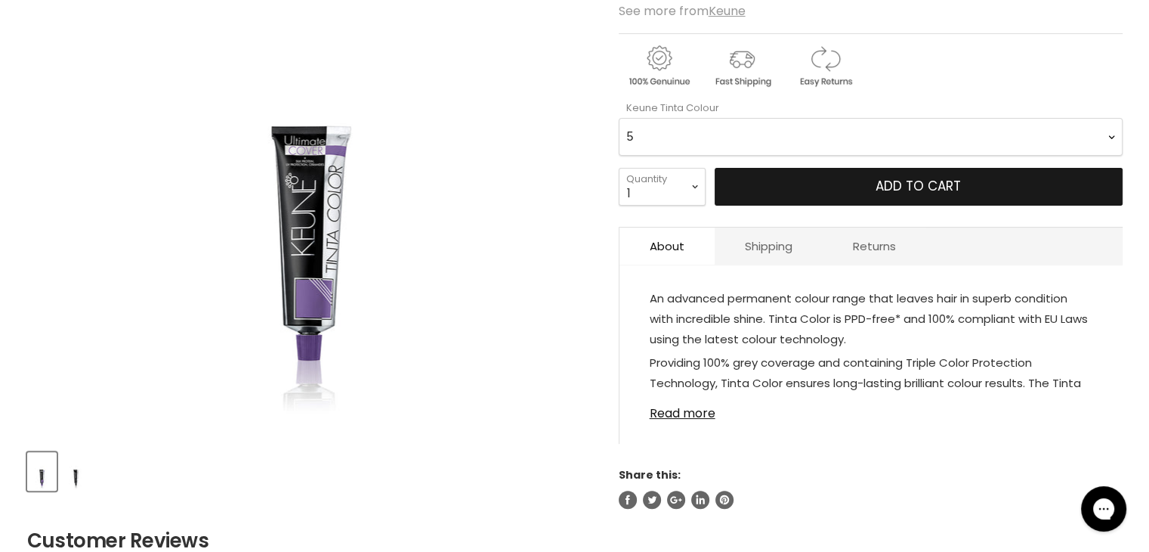
click at [1012, 190] on button "Add to cart" at bounding box center [919, 187] width 408 height 38
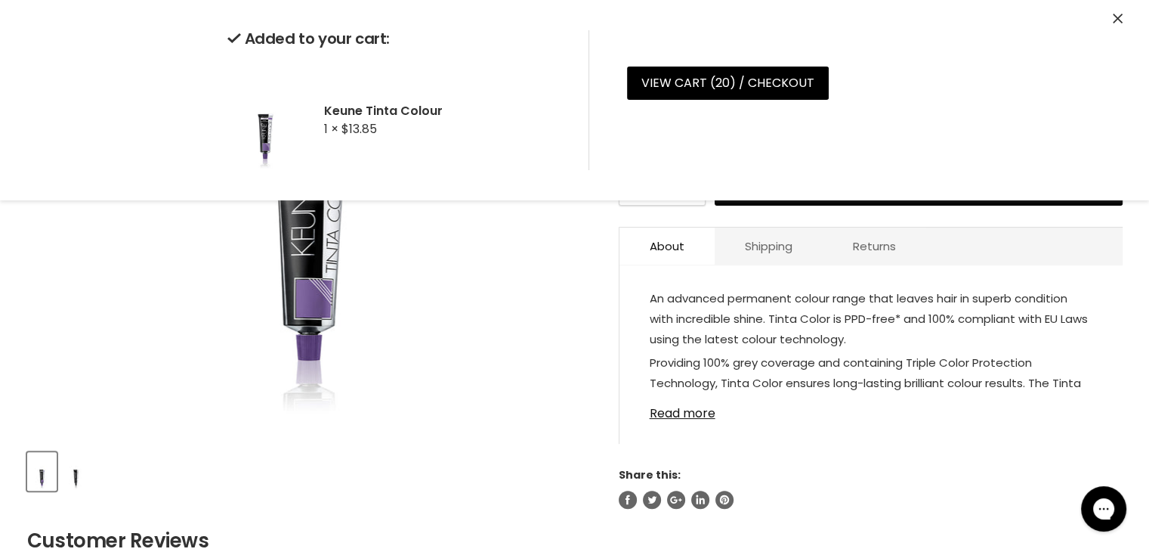
click at [1134, 279] on section "Click or scroll to zoom Tap or pinch to zoom" at bounding box center [574, 359] width 1133 height 973
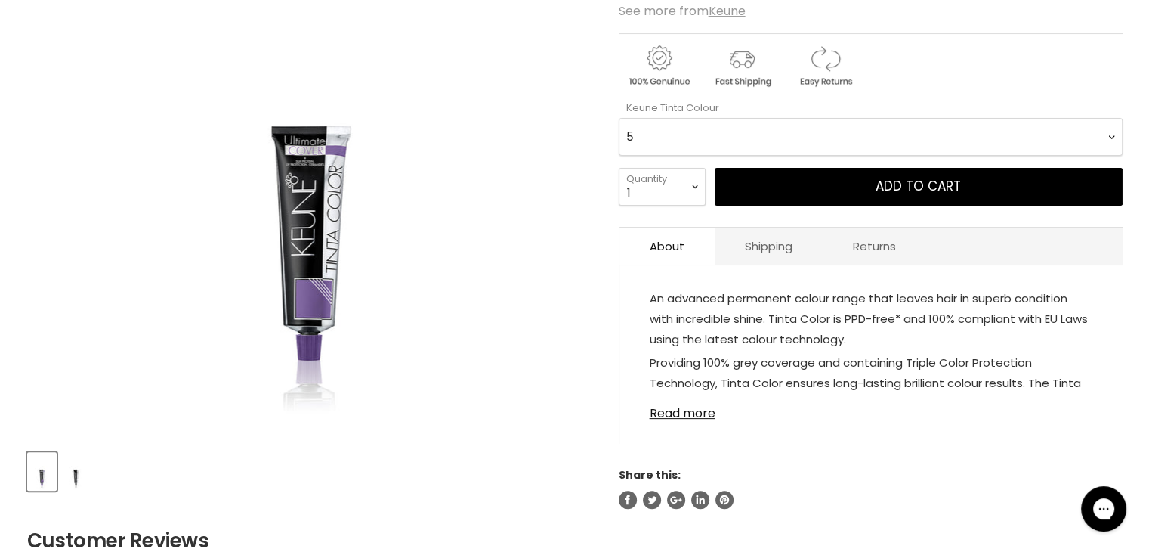
click at [1114, 137] on Colour-0-0 "1 1.1 3 3.00 Ultimate Cover 3.76 4 4.00 Ultimate Cover 4.12 4.19 4.7 4.76RI 4.2…" at bounding box center [871, 137] width 504 height 38
select Colour-0-0 "9"
click at [619, 118] on Colour-0-0 "1 1.1 3 3.00 Ultimate Cover 3.76 4 4.00 Ultimate Cover 4.12 4.19 4.7 4.76RI 4.2…" at bounding box center [871, 137] width 504 height 38
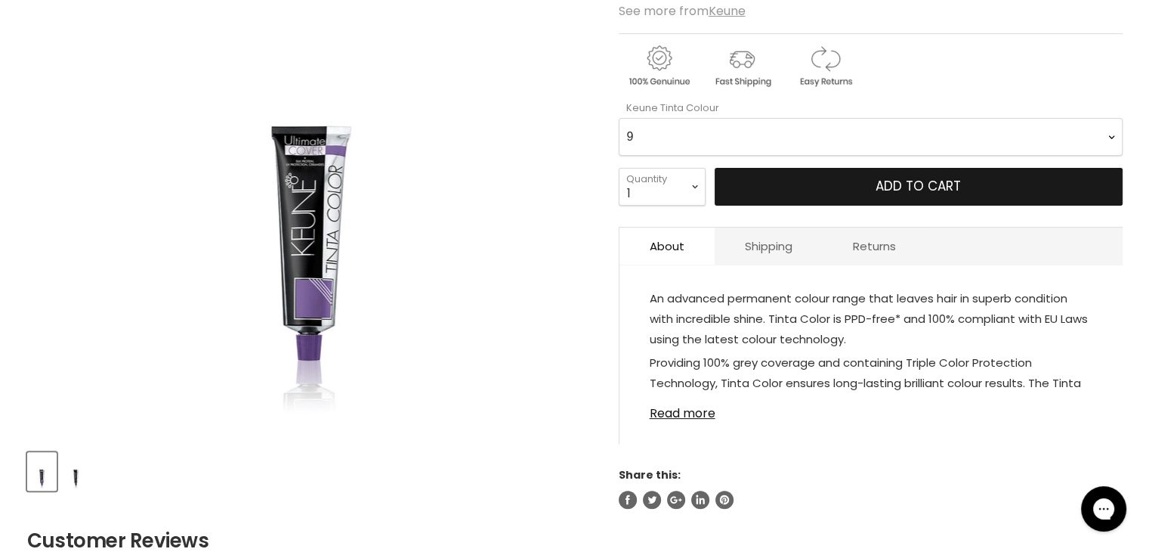
click at [825, 182] on button "Add to cart" at bounding box center [919, 187] width 408 height 38
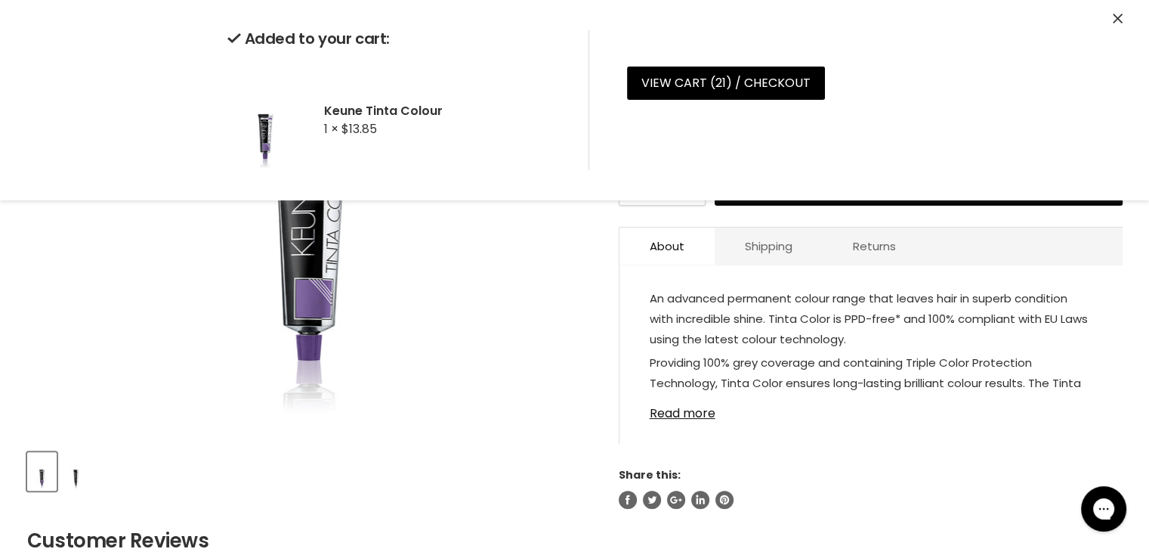
click at [1139, 264] on section "Click or scroll to zoom Tap or pinch to zoom" at bounding box center [574, 359] width 1133 height 973
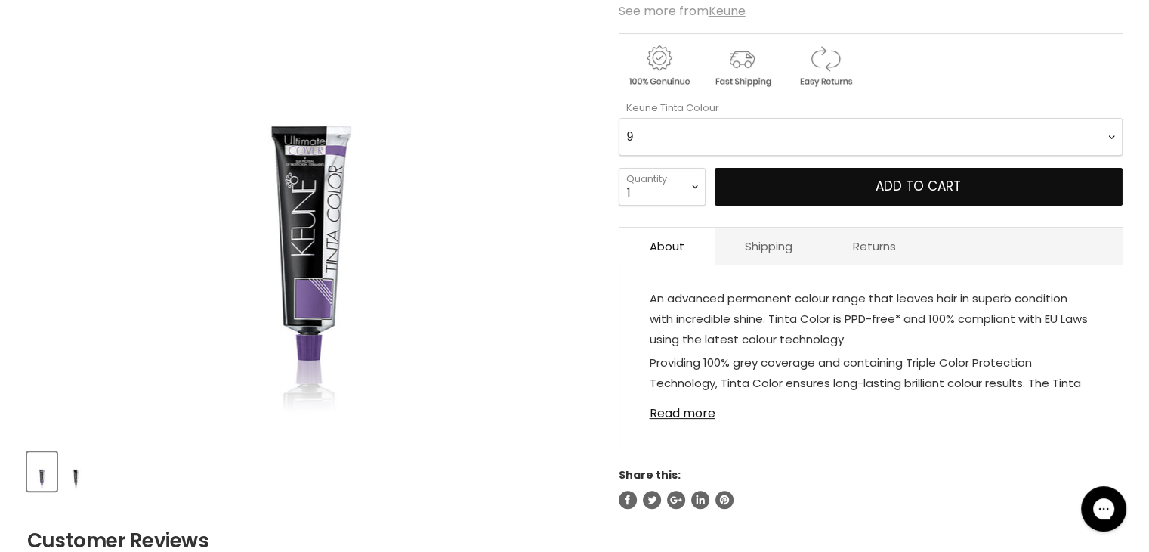
scroll to position [0, 0]
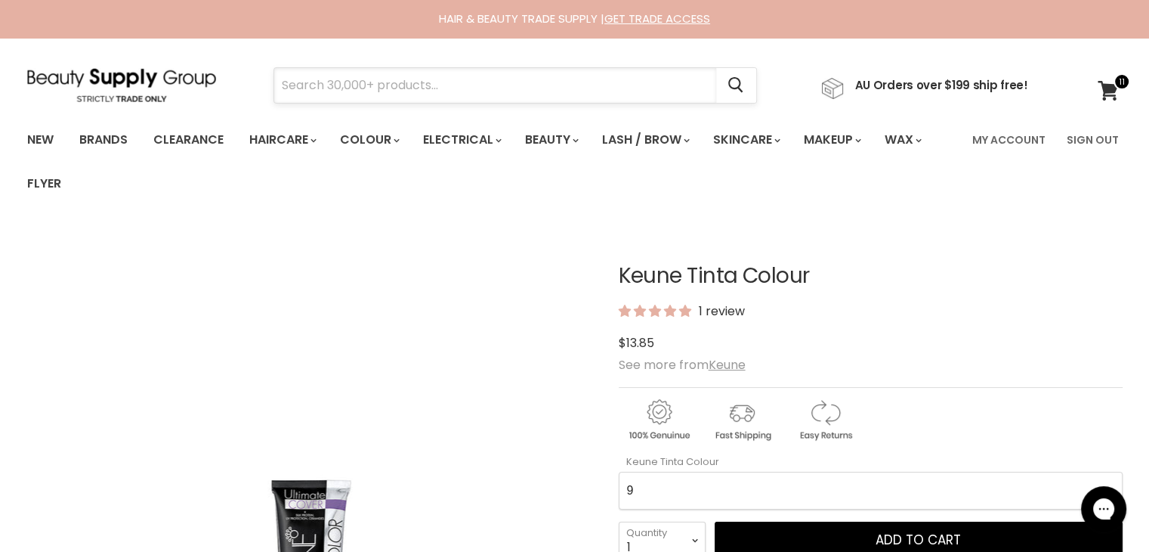
click at [360, 85] on input "Search" at bounding box center [495, 85] width 442 height 35
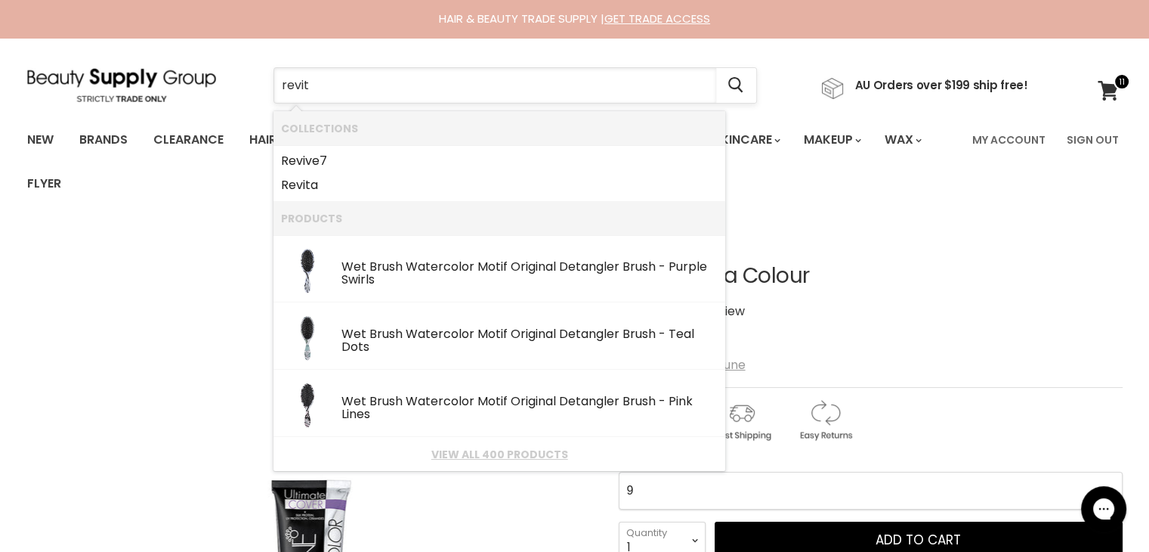
type input "revita"
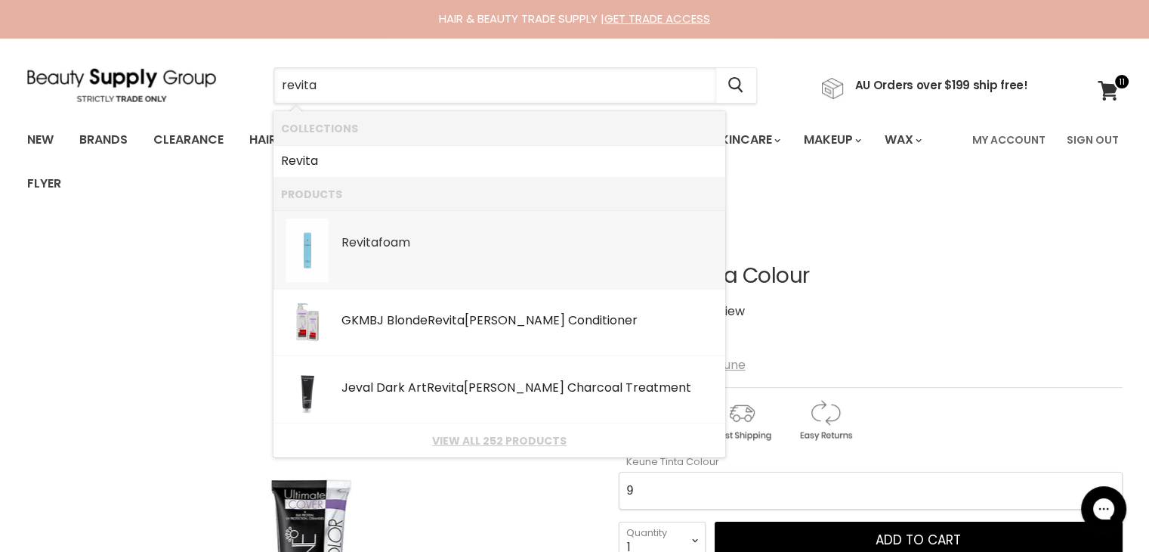
click at [353, 240] on b "Revita" at bounding box center [360, 241] width 37 height 17
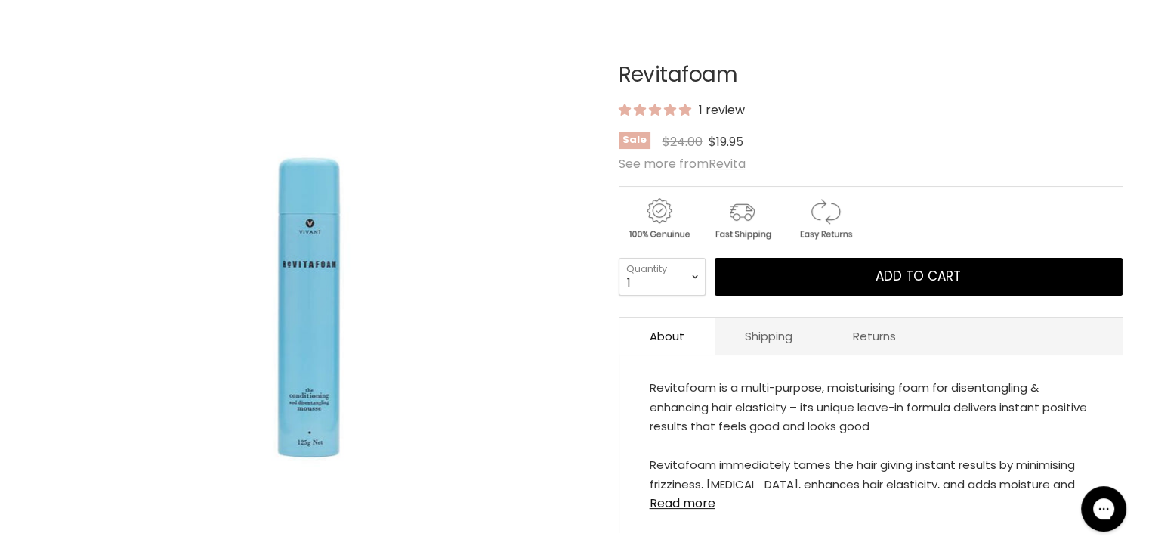
scroll to position [202, 0]
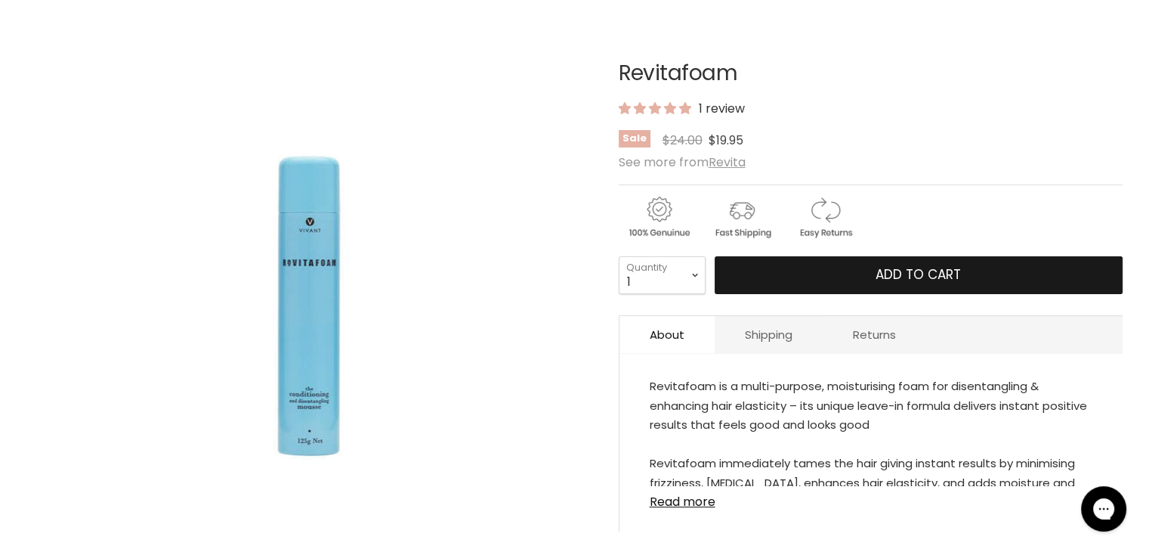
click at [1010, 278] on button "Add to cart" at bounding box center [919, 275] width 408 height 38
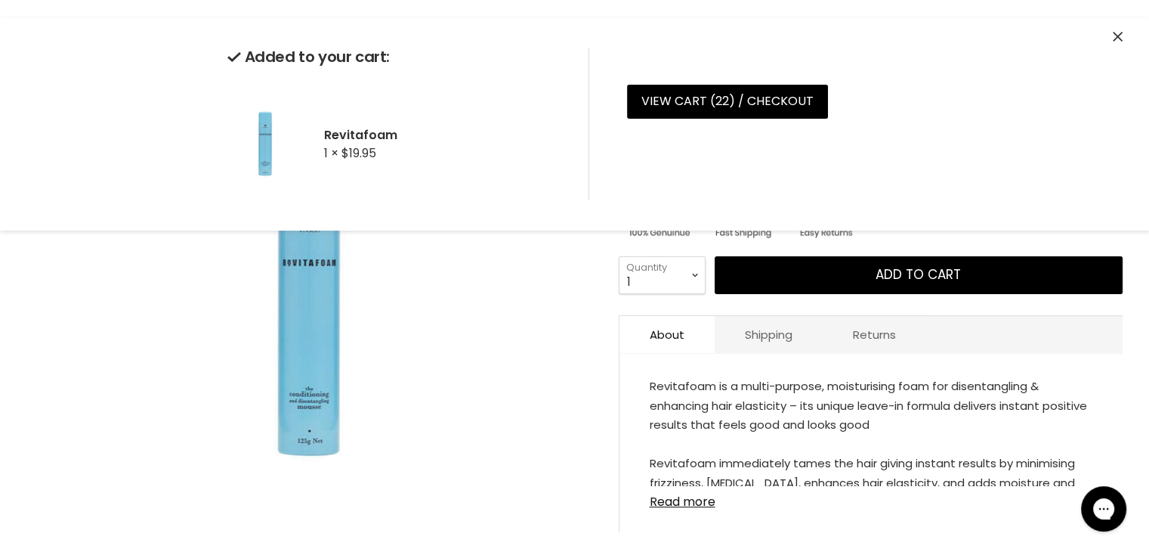
scroll to position [0, 0]
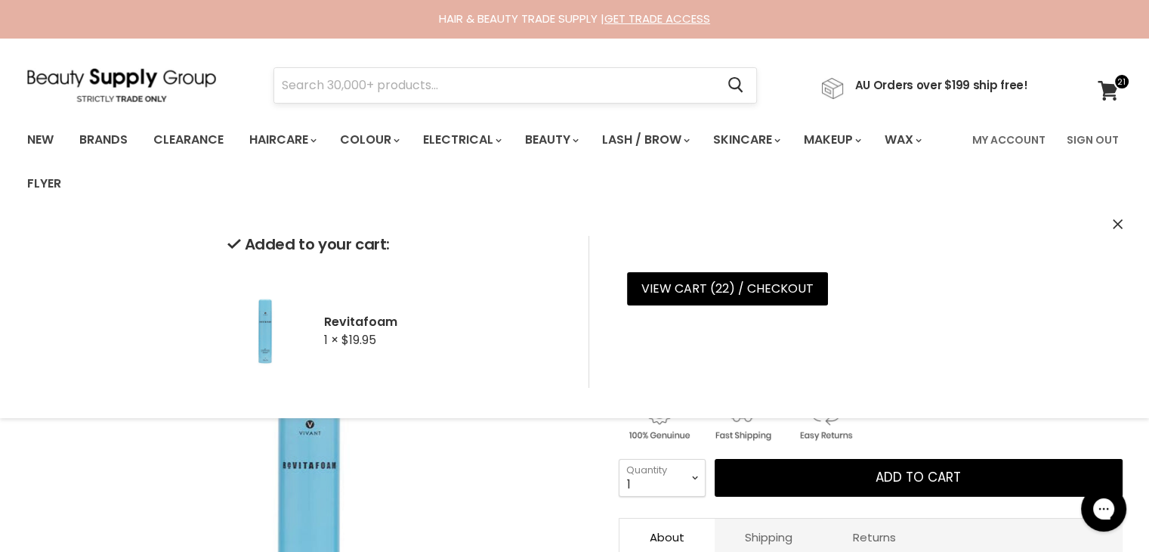
click at [305, 88] on input "Search" at bounding box center [495, 85] width 442 height 35
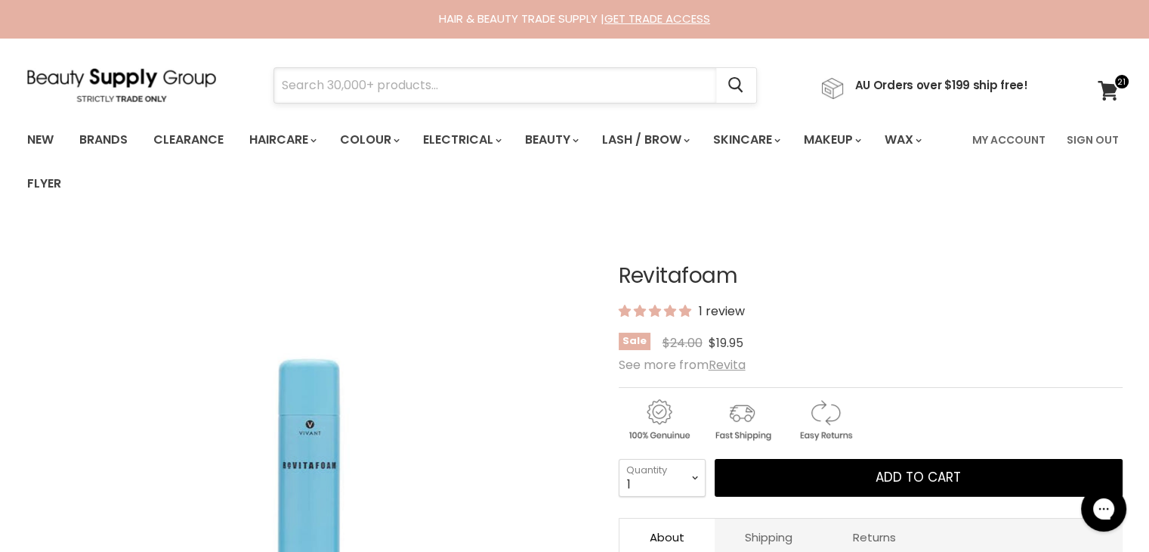
click at [308, 85] on input "Search" at bounding box center [495, 85] width 442 height 35
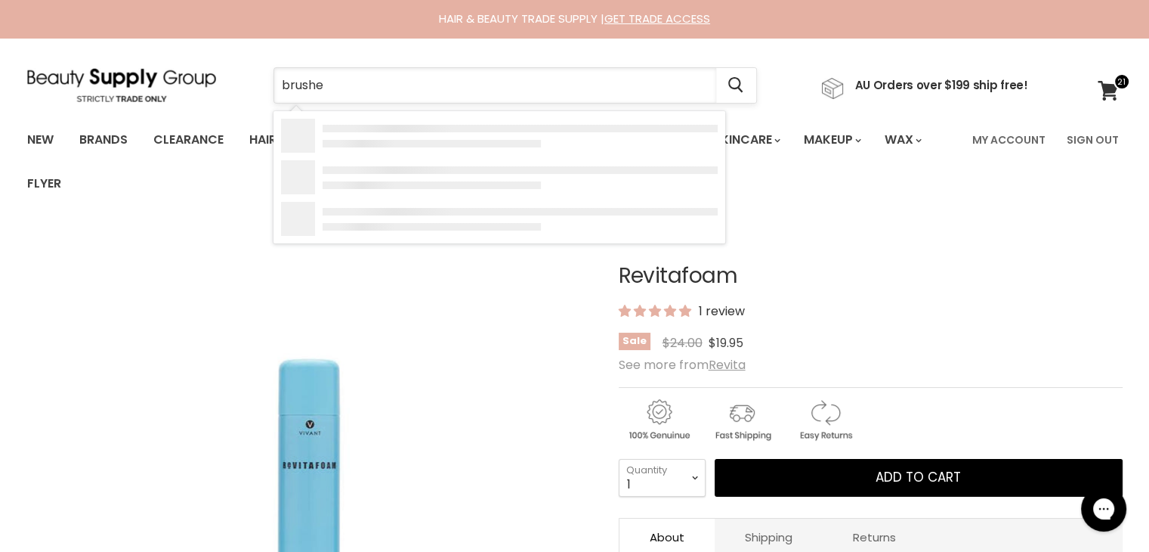
type input "brushes"
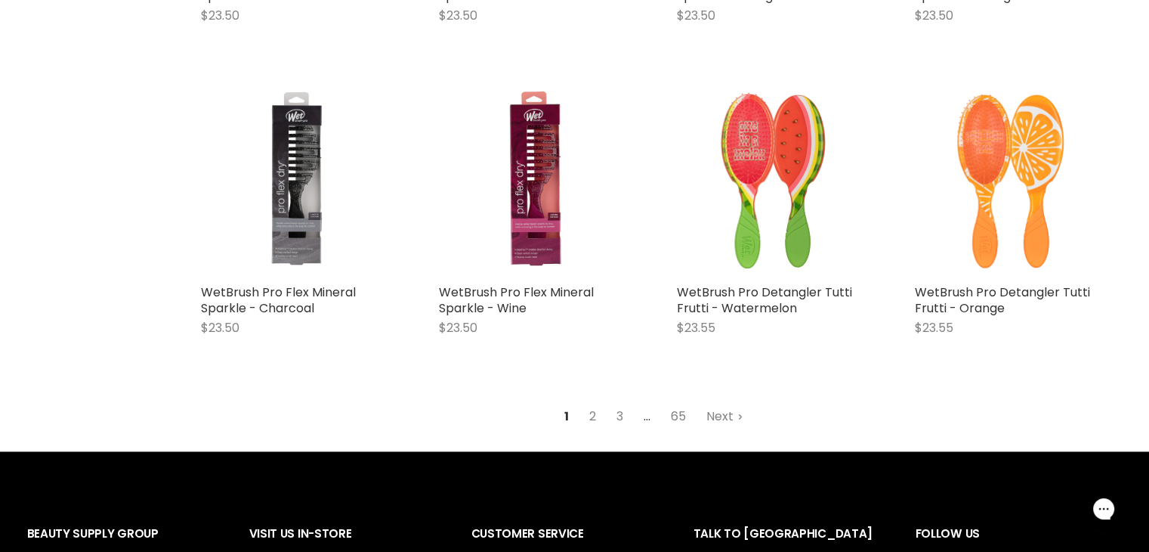
scroll to position [1933, 0]
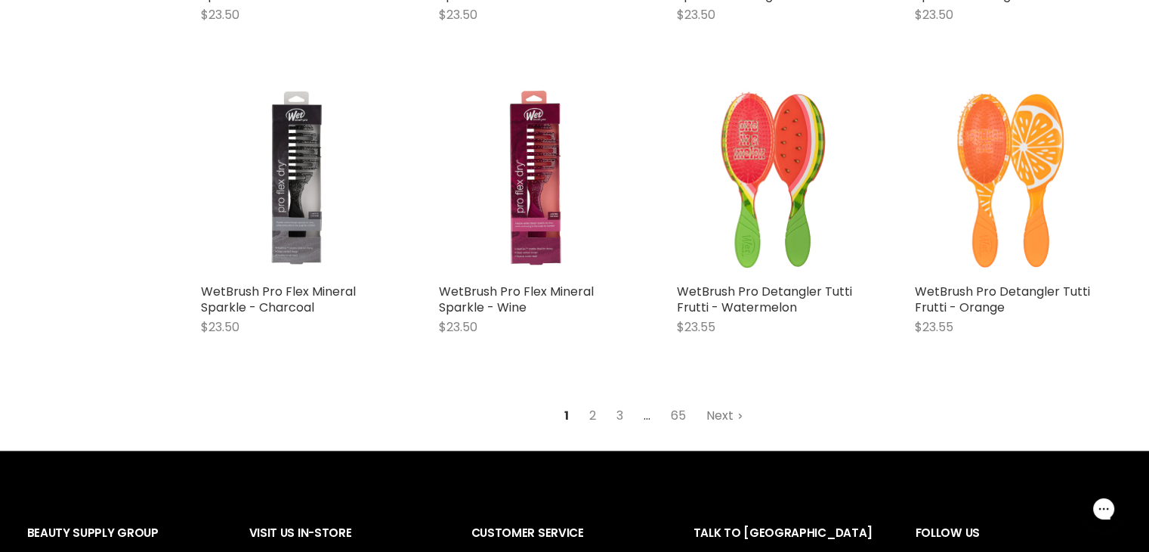
click at [725, 418] on link "Next" at bounding box center [725, 415] width 54 height 27
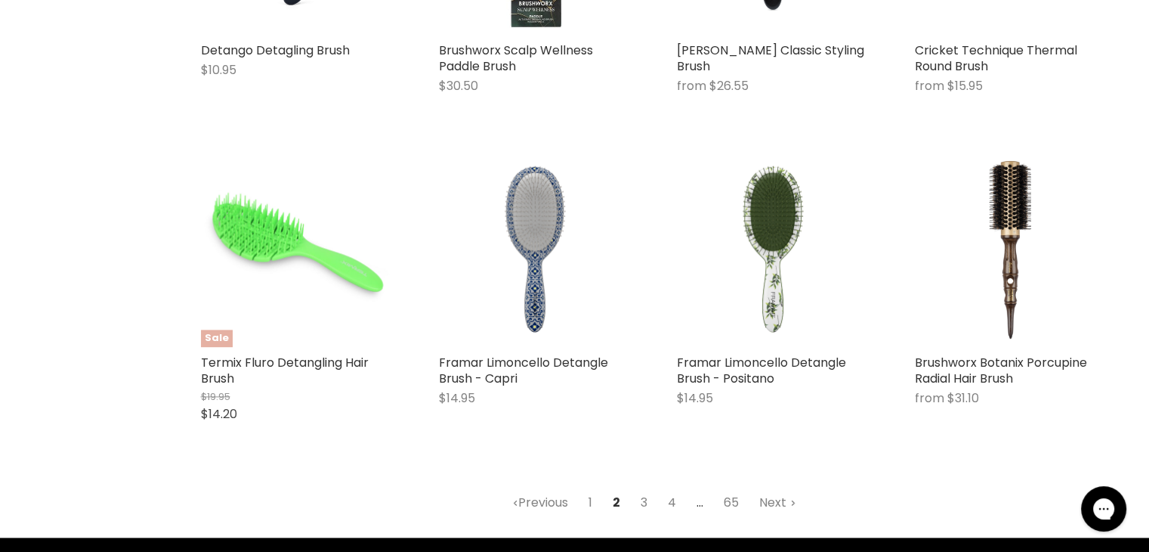
scroll to position [1852, 0]
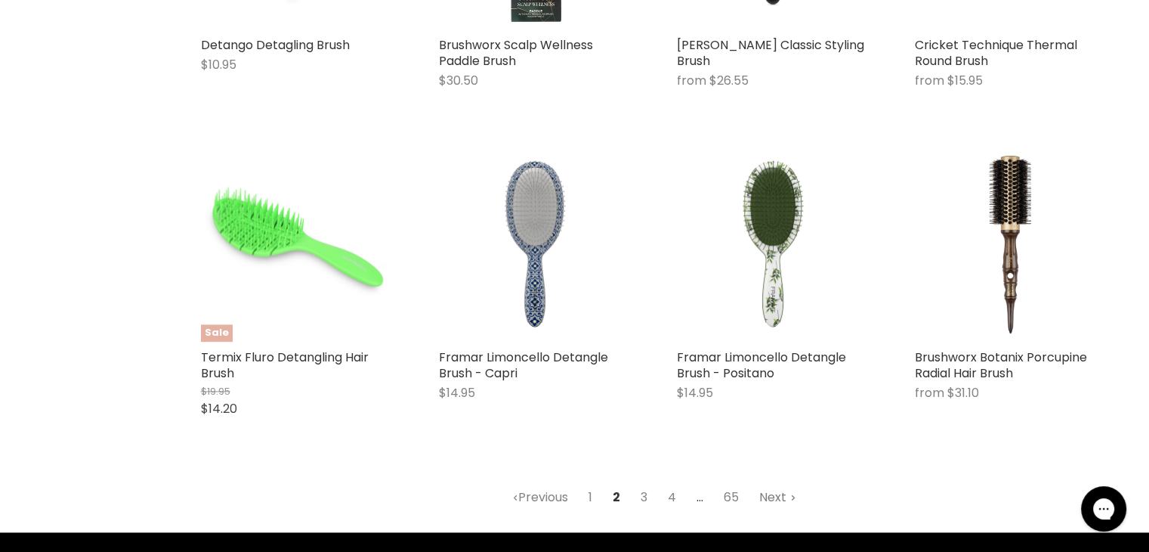
click at [786, 499] on link "Next" at bounding box center [778, 497] width 54 height 27
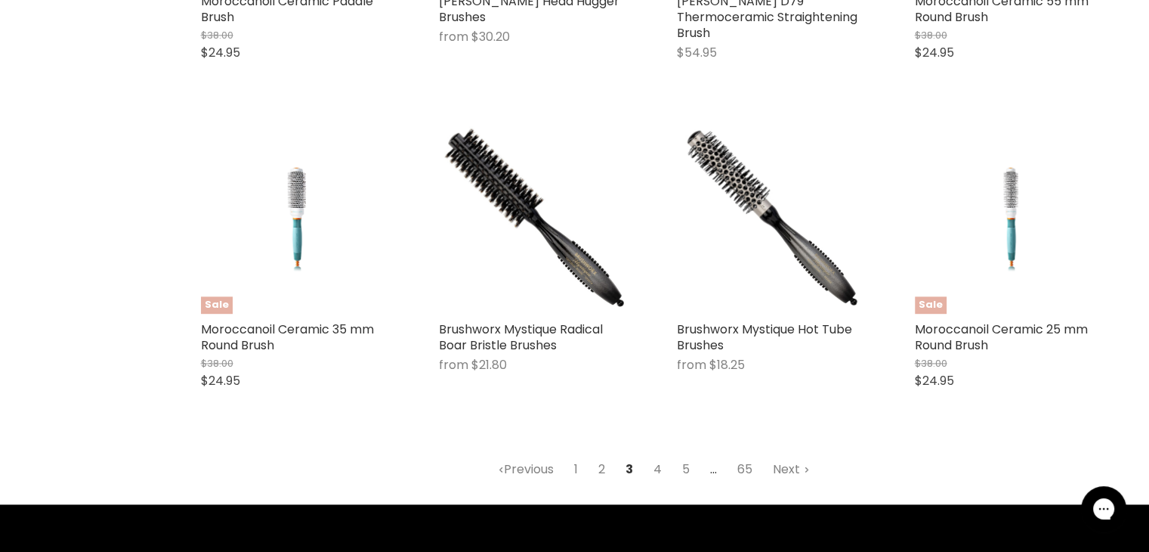
scroll to position [1947, 0]
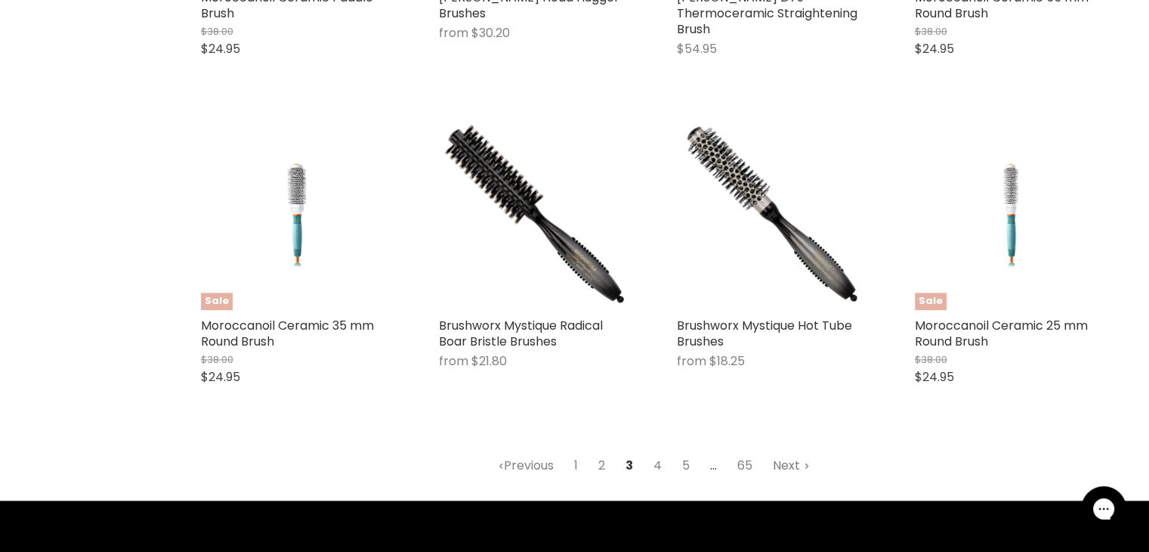
click at [792, 454] on link "Next" at bounding box center [792, 465] width 54 height 27
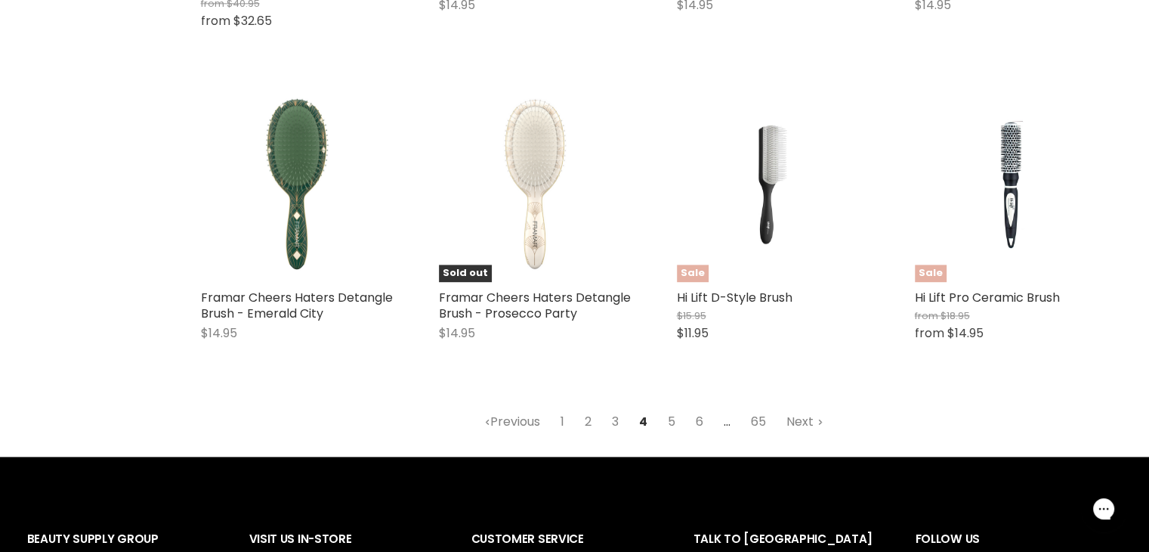
scroll to position [1931, 0]
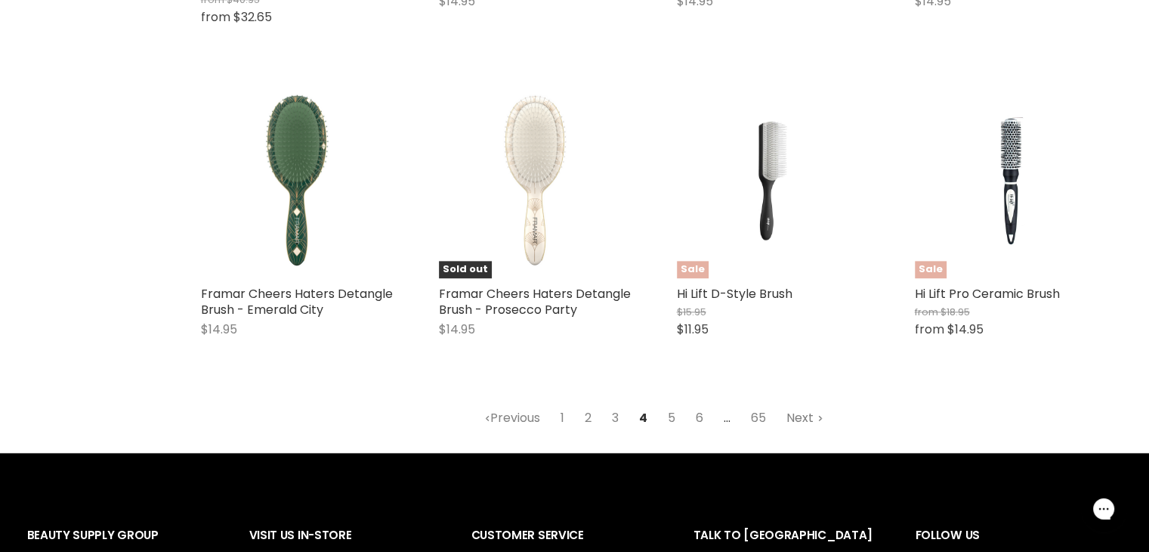
click at [807, 419] on link "Next" at bounding box center [805, 417] width 54 height 27
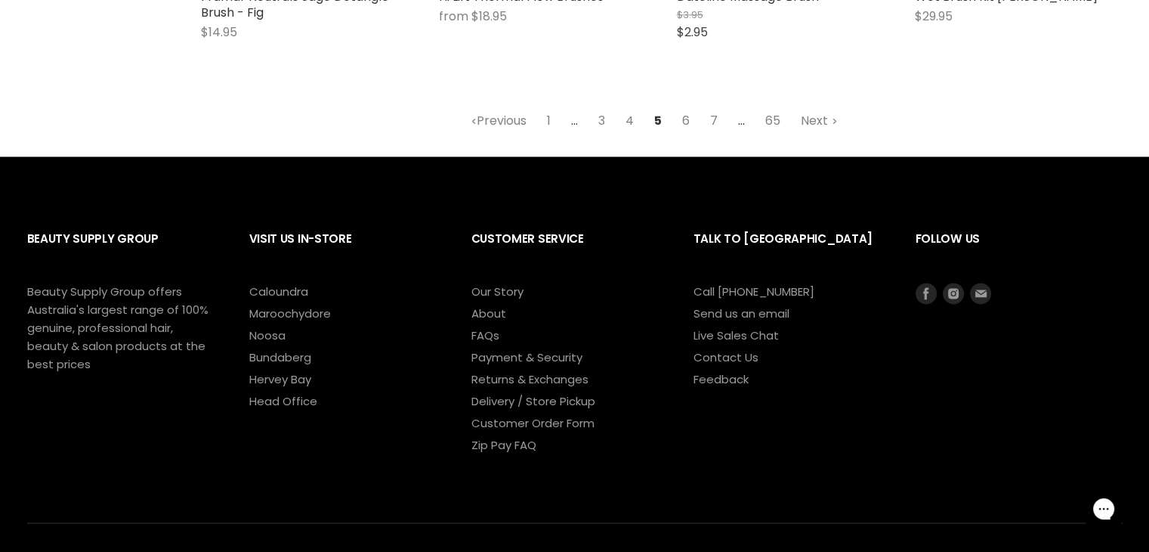
scroll to position [2190, 0]
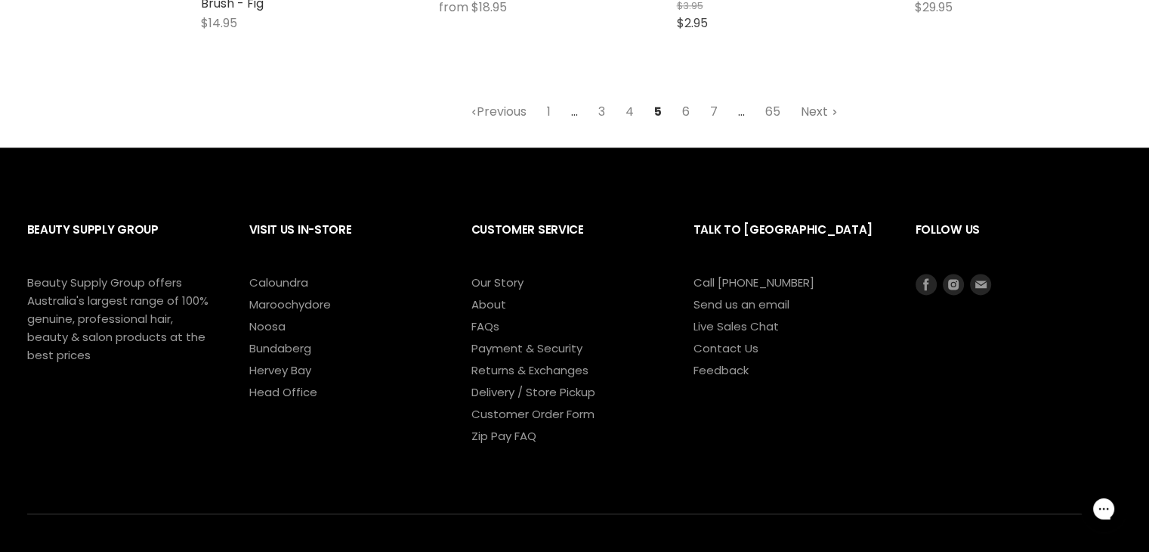
click at [816, 113] on link "Next" at bounding box center [820, 111] width 54 height 27
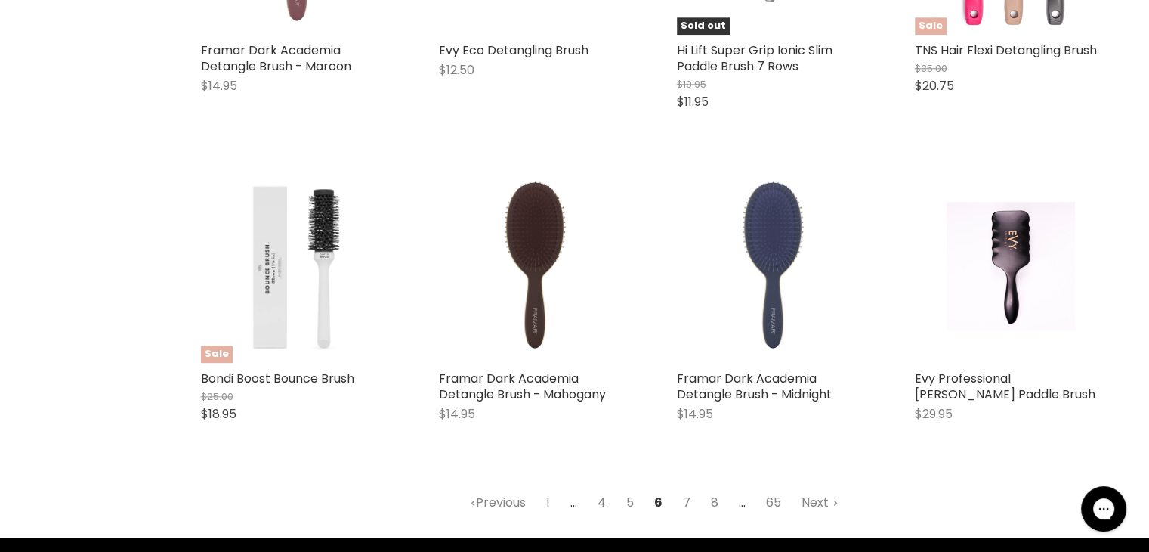
scroll to position [1848, 0]
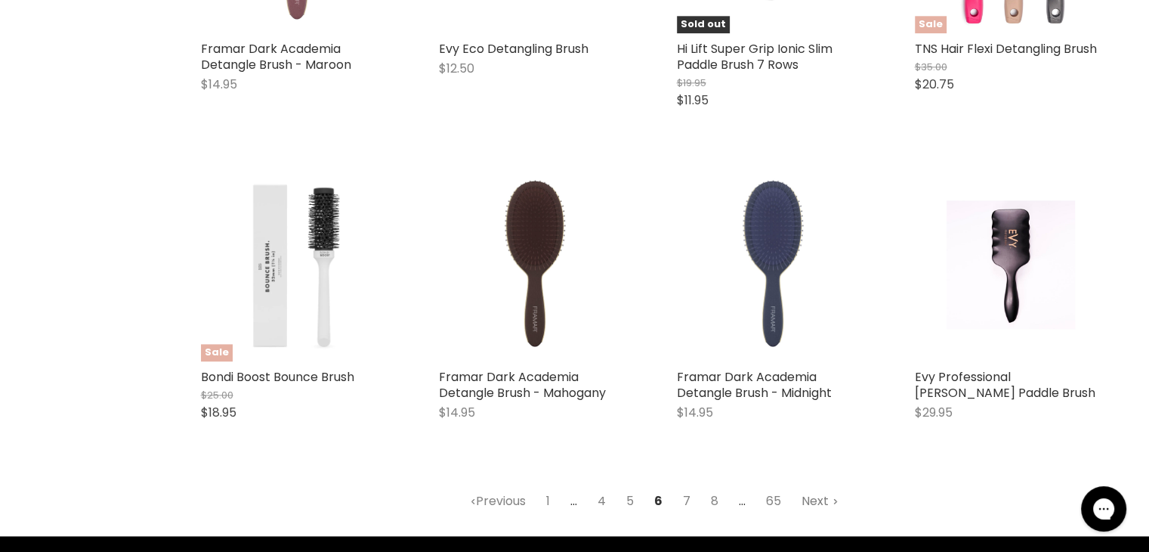
click at [808, 502] on link "Next" at bounding box center [820, 500] width 54 height 27
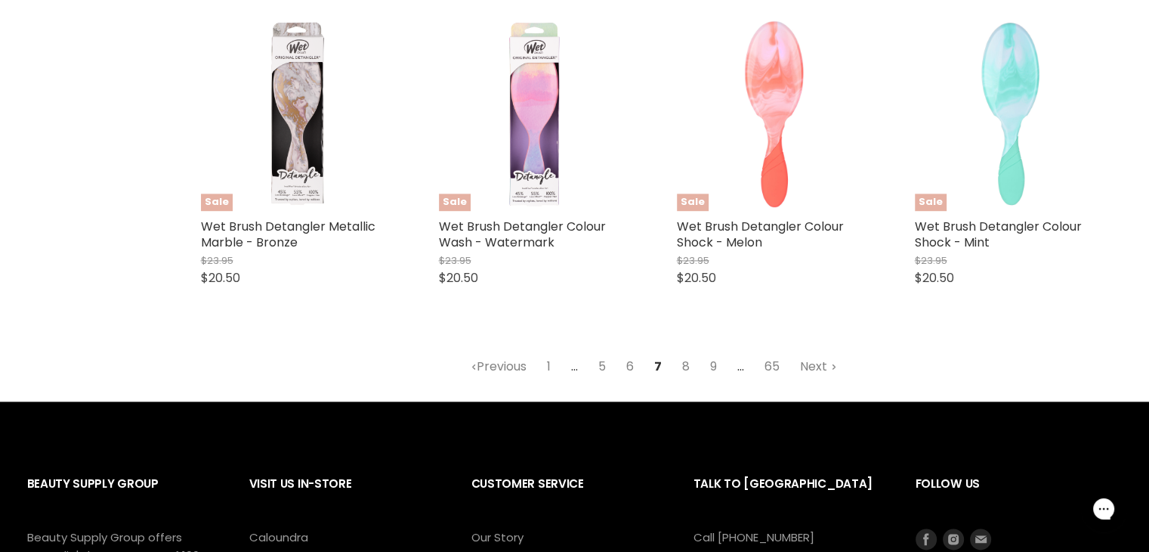
scroll to position [2031, 0]
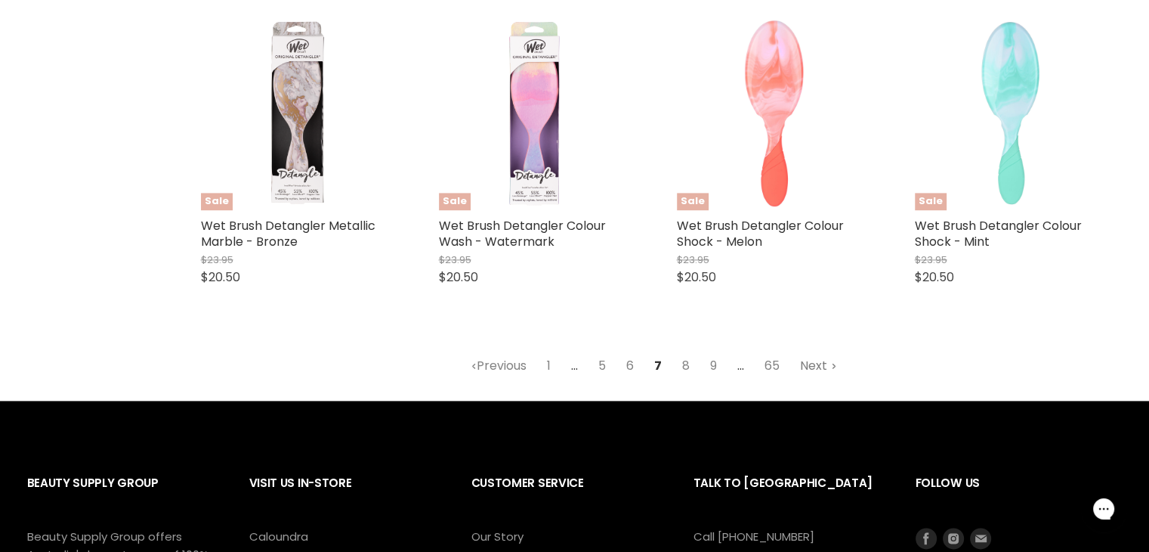
click at [819, 366] on link "Next" at bounding box center [819, 365] width 54 height 27
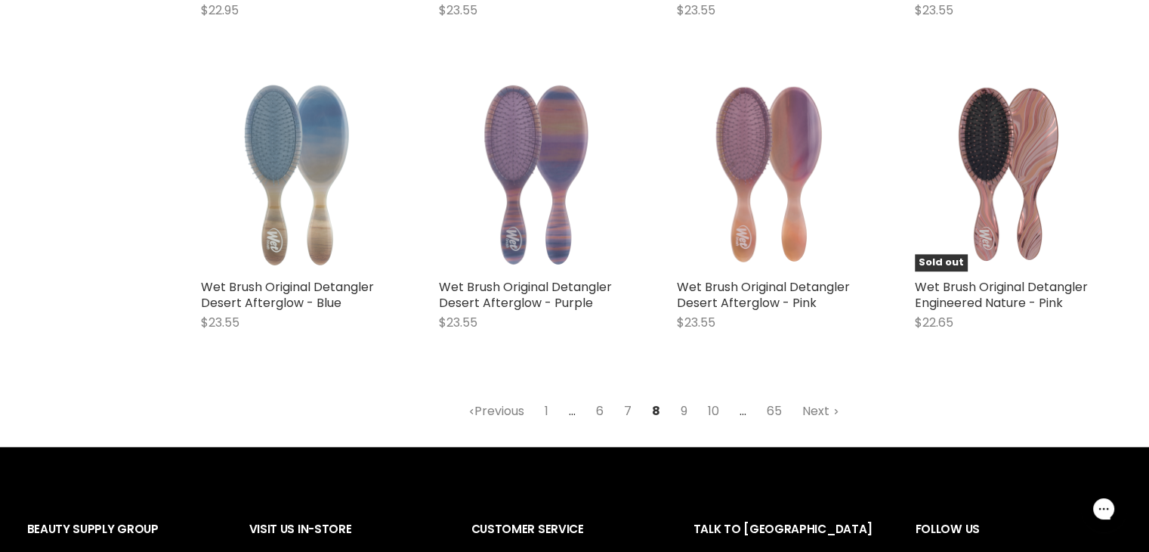
scroll to position [1939, 0]
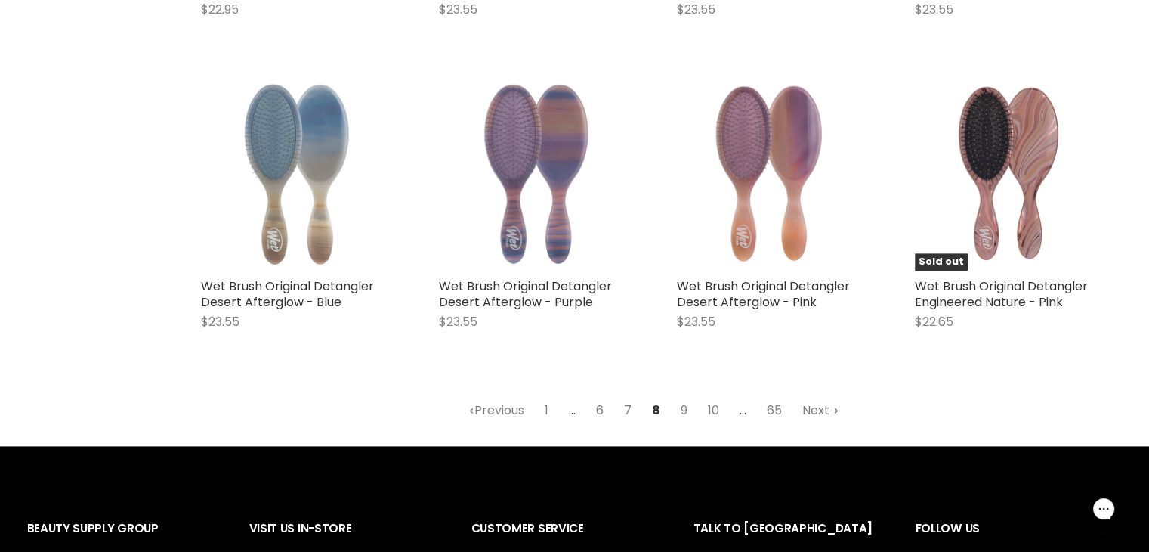
click at [817, 415] on link "Next" at bounding box center [821, 410] width 54 height 27
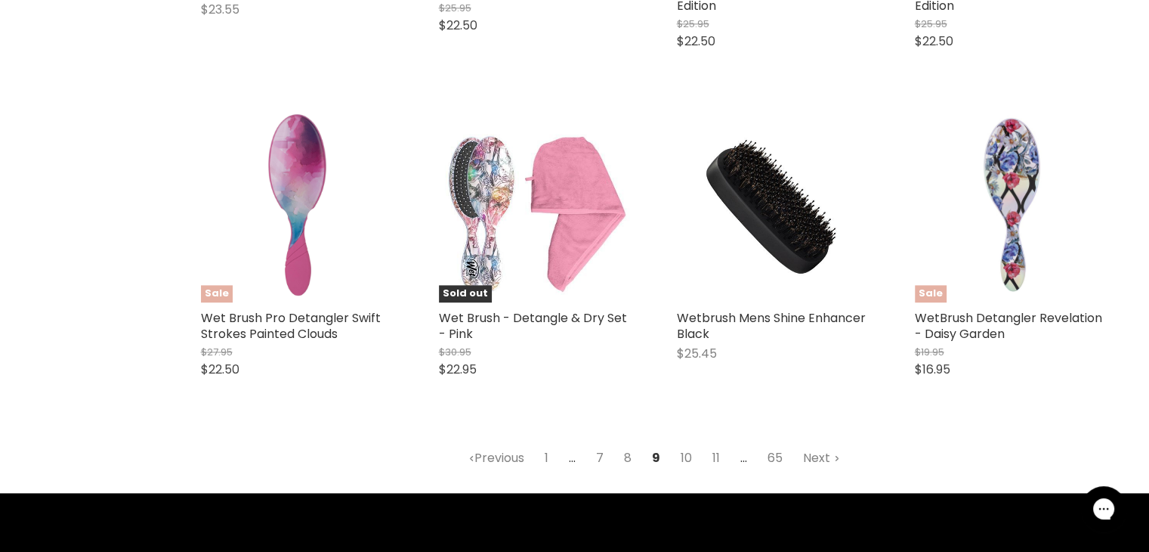
scroll to position [1924, 0]
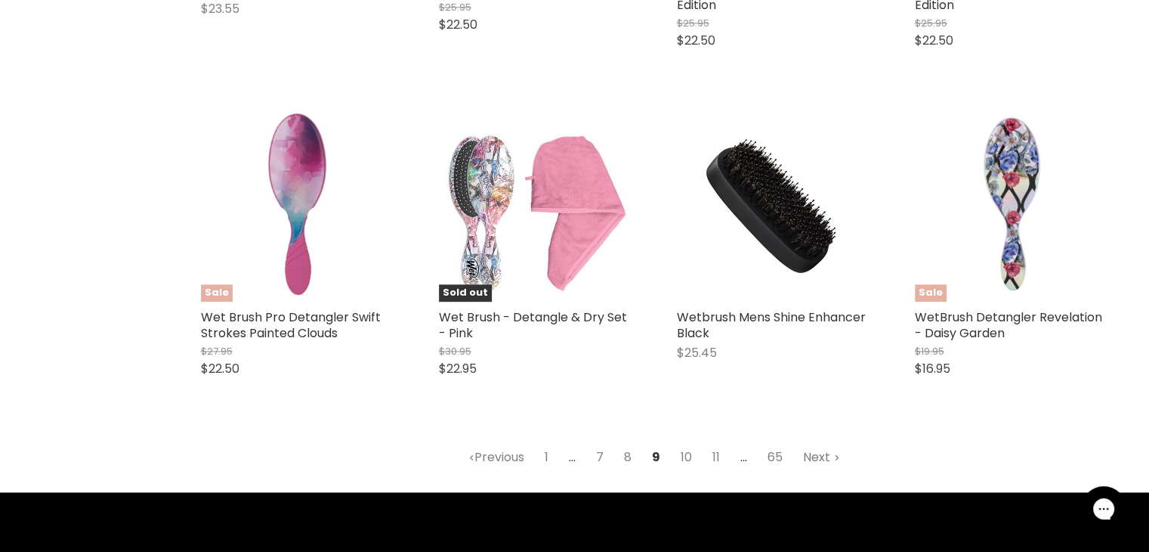
click at [813, 458] on link "Next" at bounding box center [822, 457] width 54 height 27
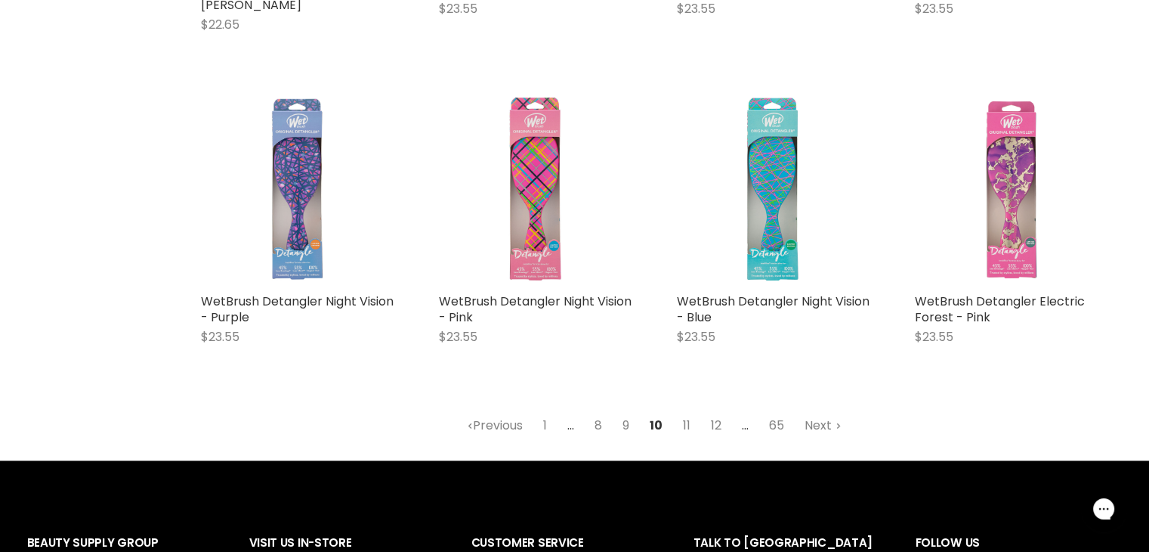
scroll to position [1961, 0]
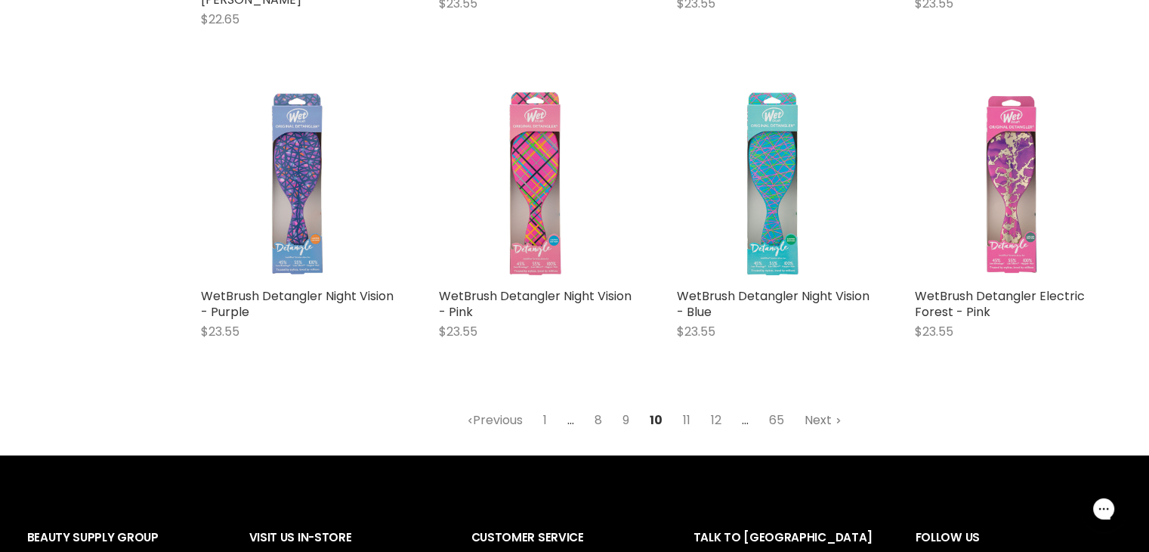
click at [822, 422] on link "Next" at bounding box center [823, 419] width 54 height 27
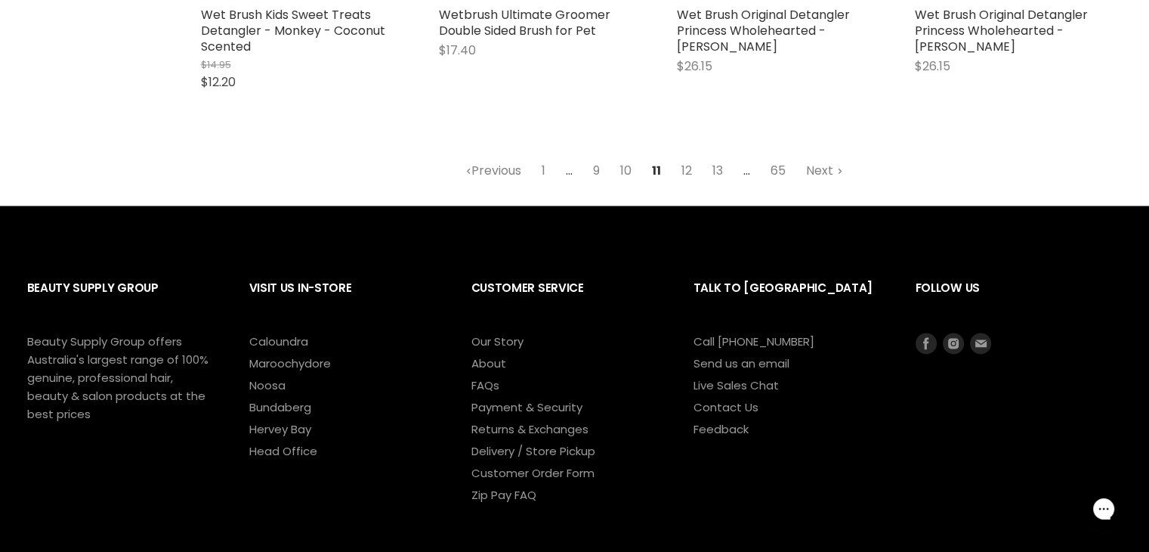
scroll to position [2223, 0]
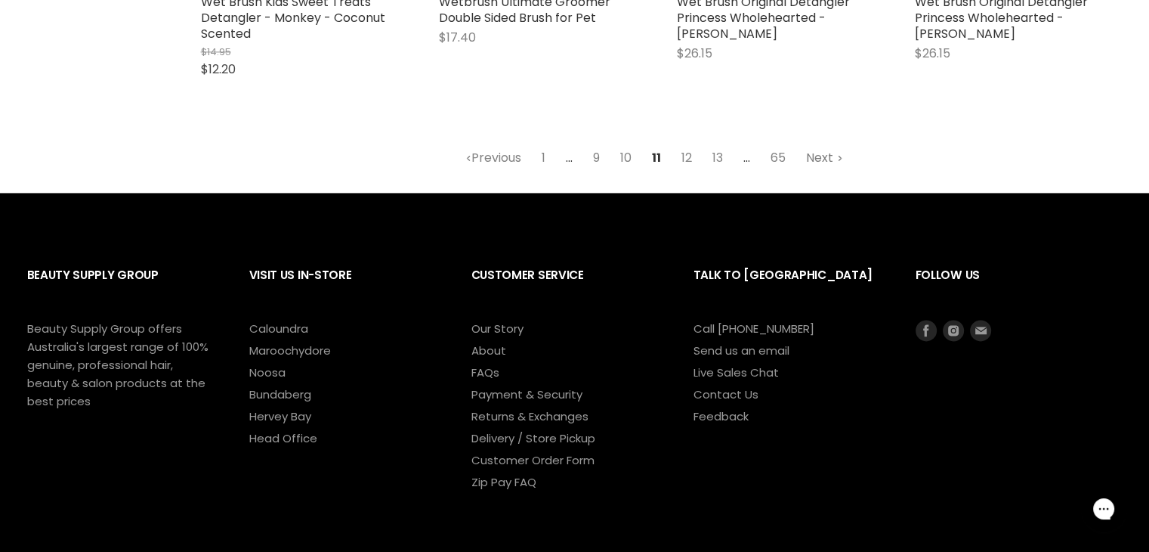
click at [822, 159] on link "Next" at bounding box center [825, 157] width 54 height 27
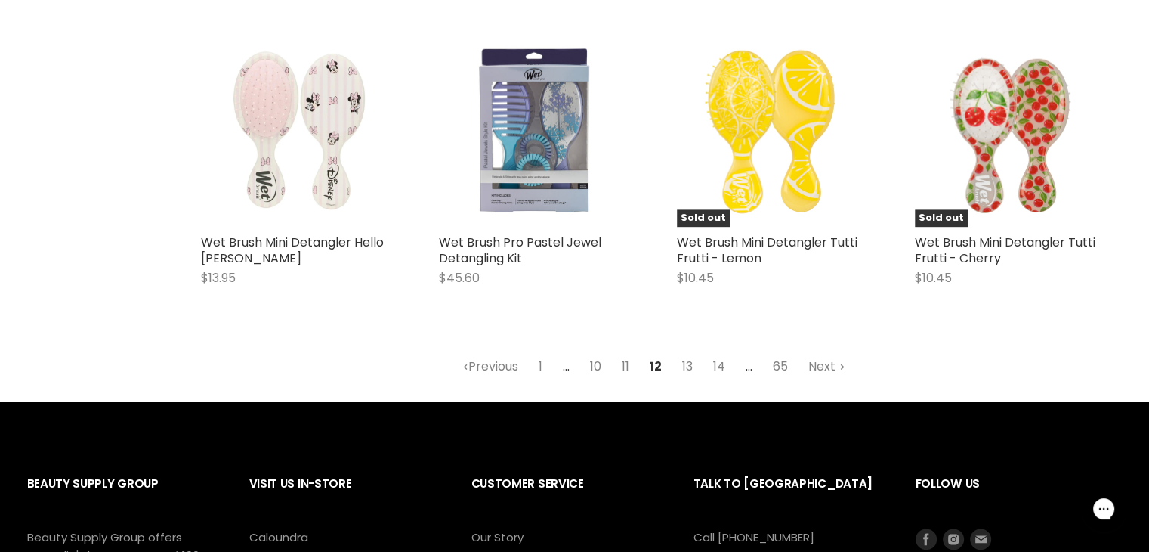
scroll to position [2015, 0]
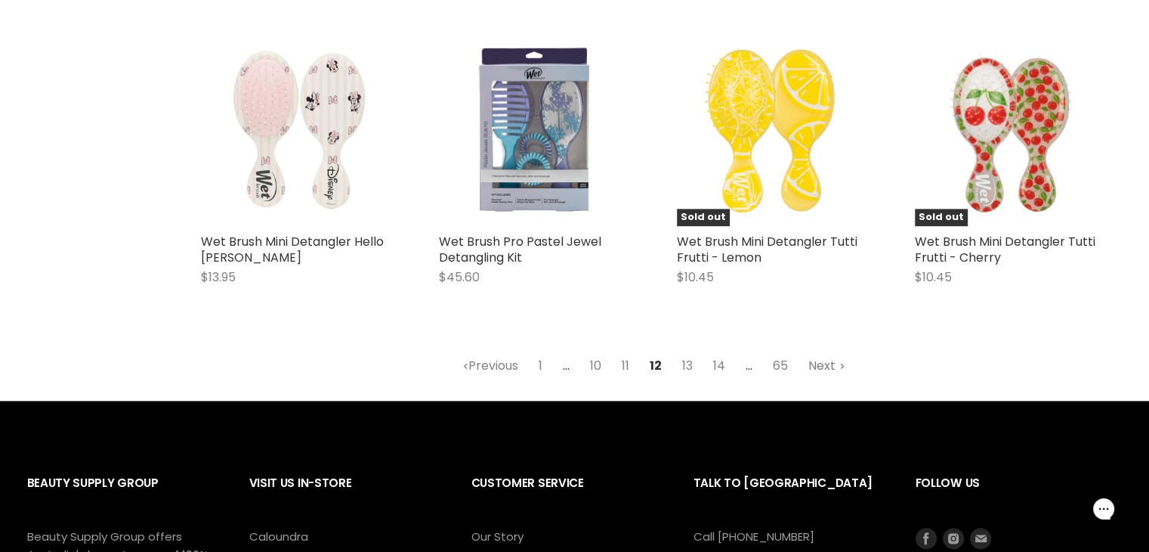
click at [822, 363] on link "Next" at bounding box center [827, 365] width 54 height 27
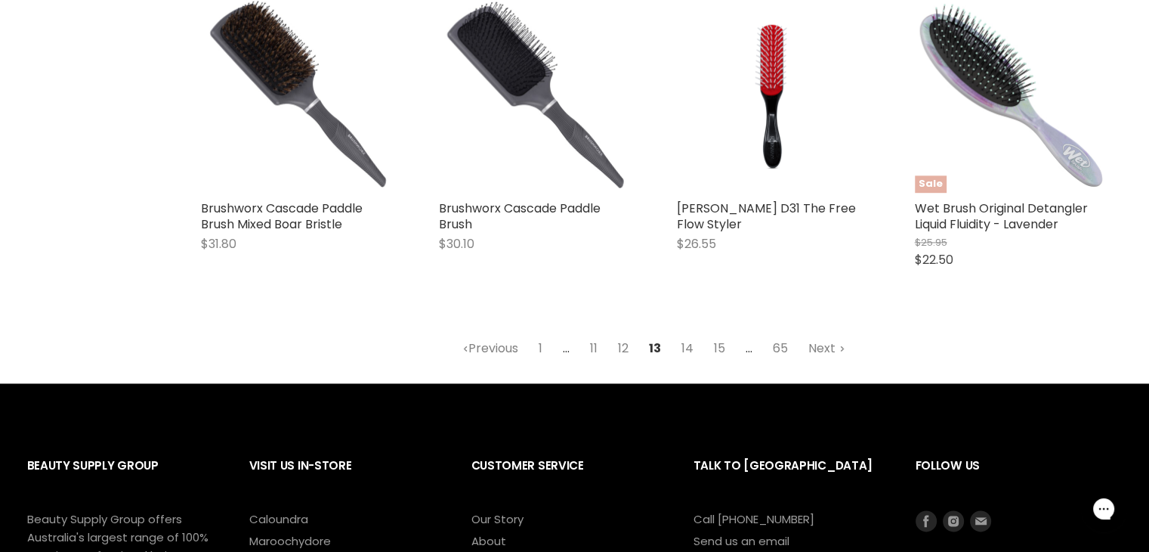
scroll to position [2004, 0]
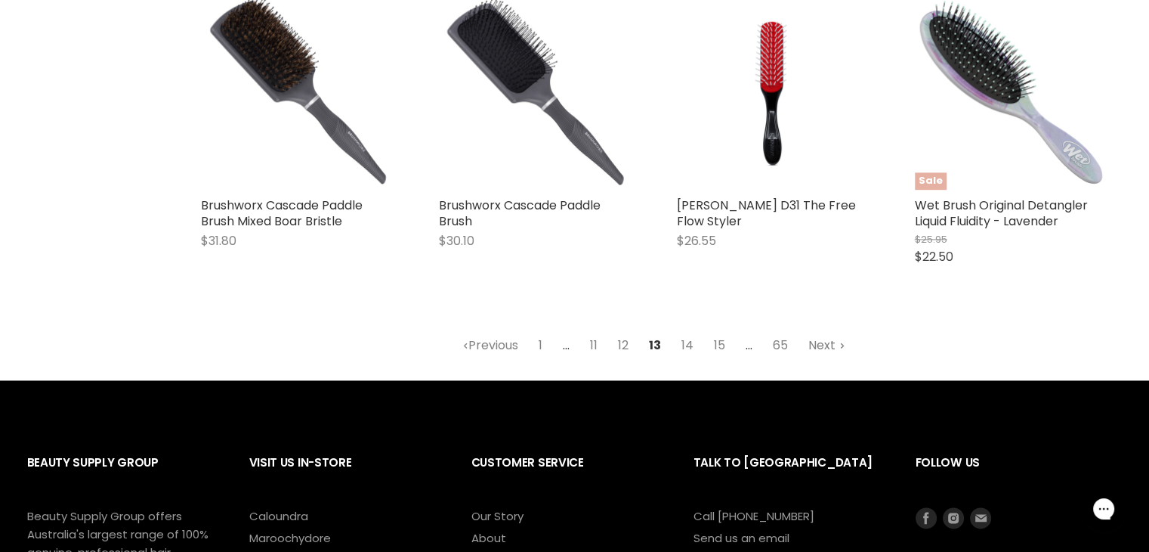
click at [825, 332] on link "Next" at bounding box center [827, 345] width 54 height 27
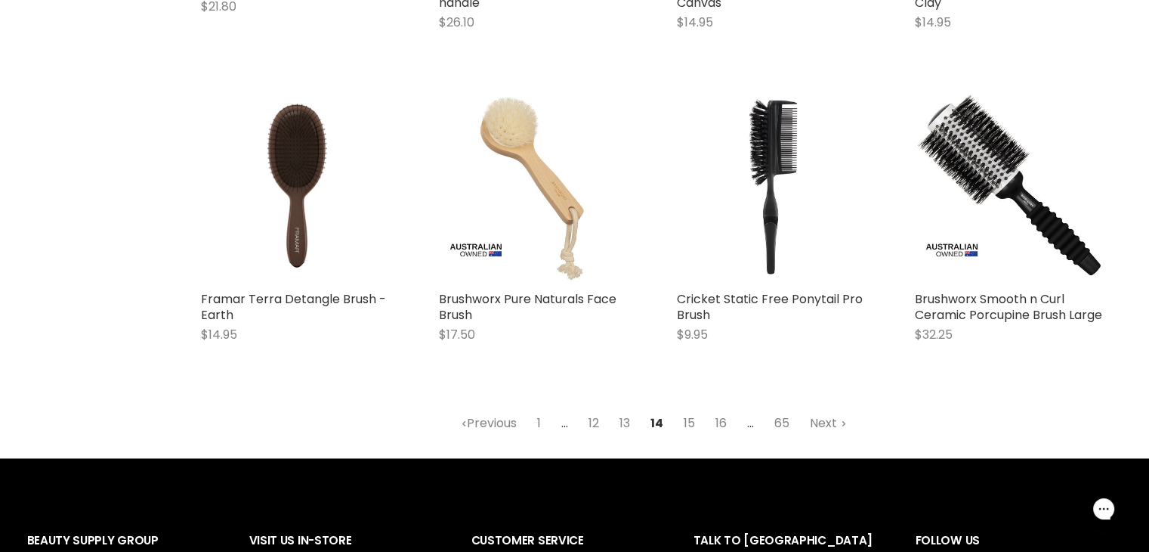
scroll to position [1976, 0]
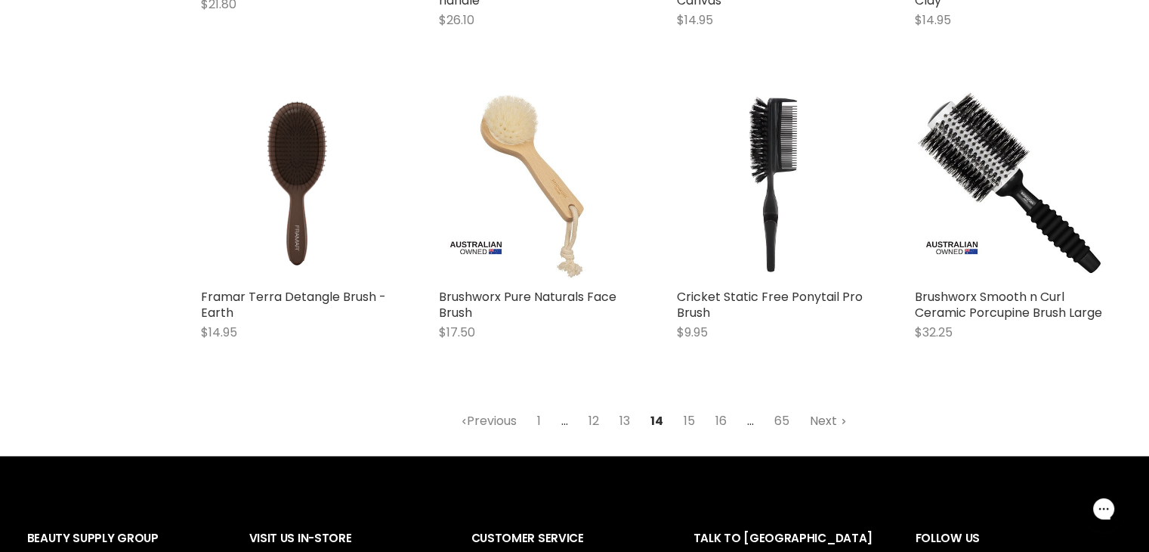
click at [834, 426] on link "Next" at bounding box center [829, 420] width 54 height 27
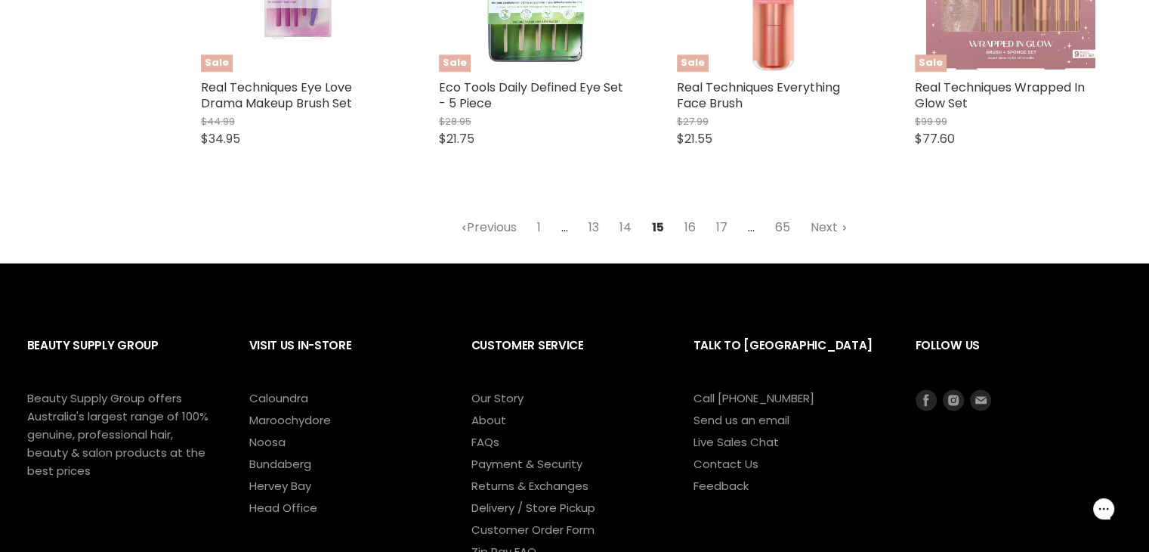
scroll to position [2125, 0]
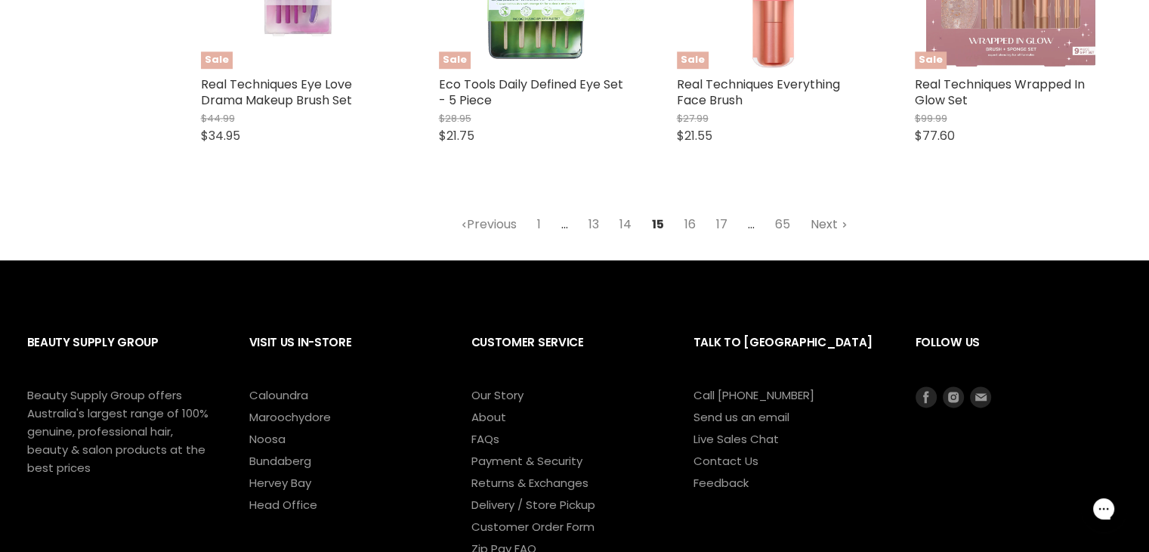
click at [834, 218] on link "Next" at bounding box center [829, 224] width 54 height 27
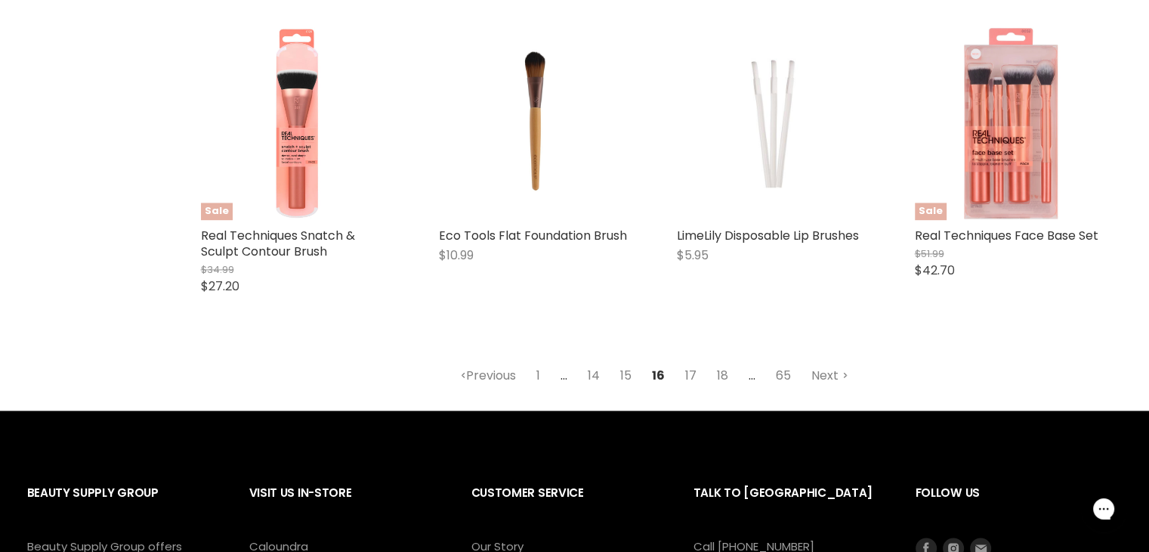
scroll to position [2022, 0]
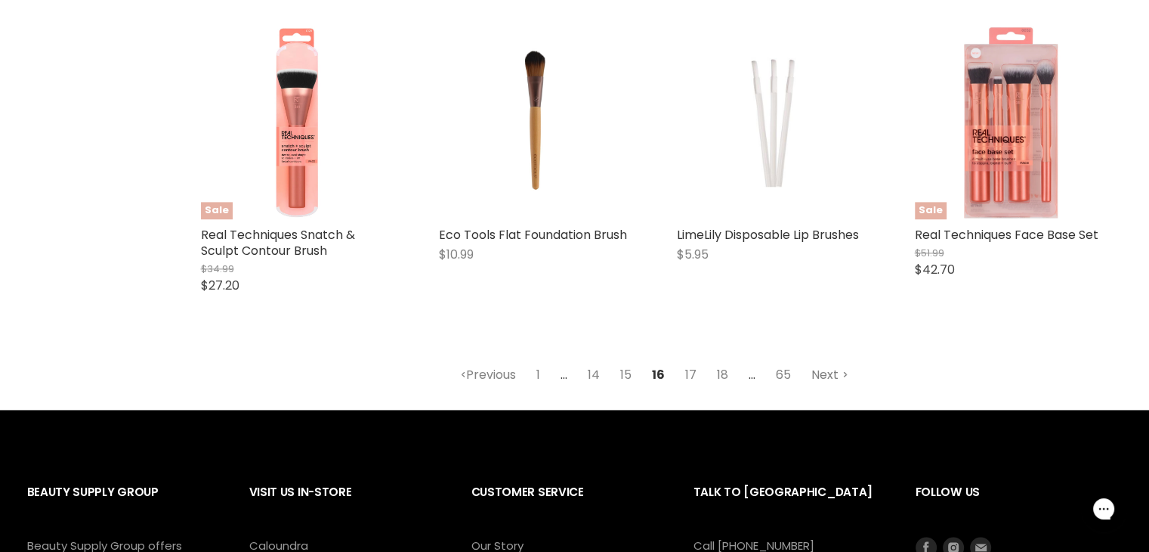
click at [824, 374] on link "Next" at bounding box center [830, 374] width 54 height 27
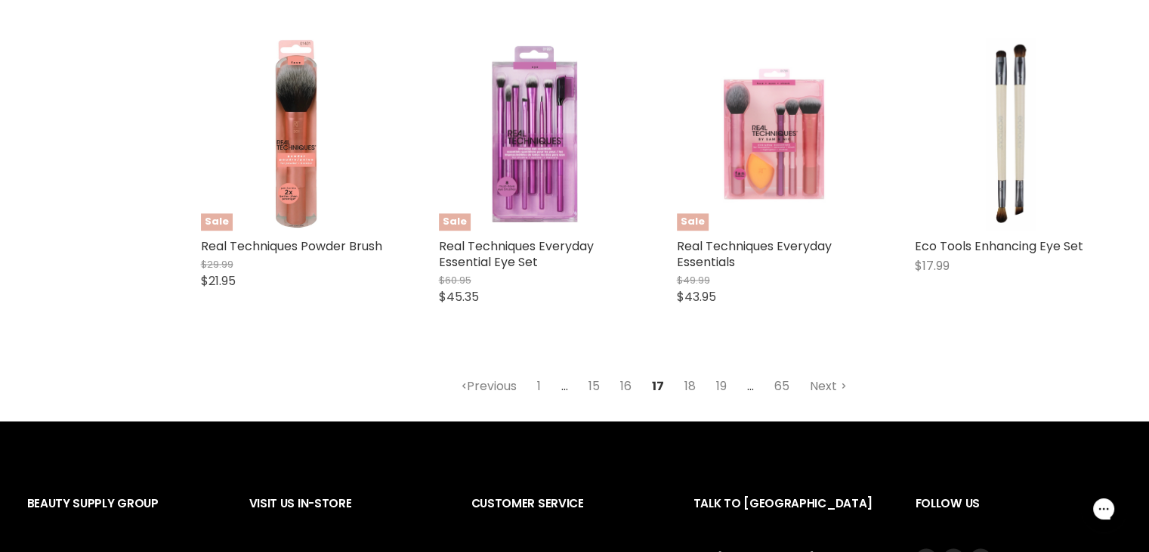
scroll to position [2028, 0]
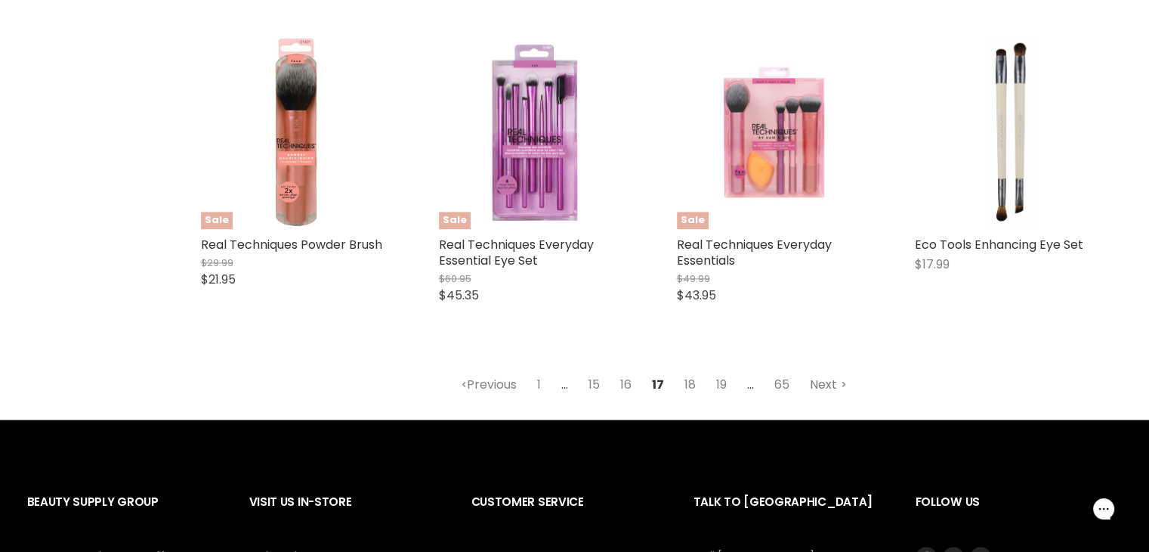
click at [822, 371] on link "Next" at bounding box center [829, 384] width 54 height 27
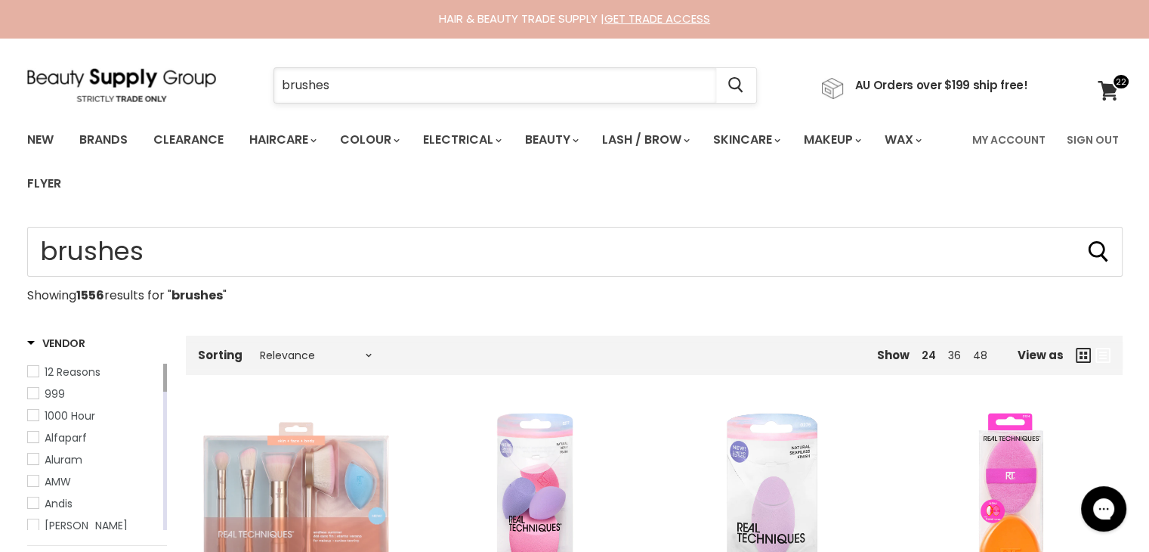
click at [361, 87] on input "brushes" at bounding box center [495, 85] width 442 height 35
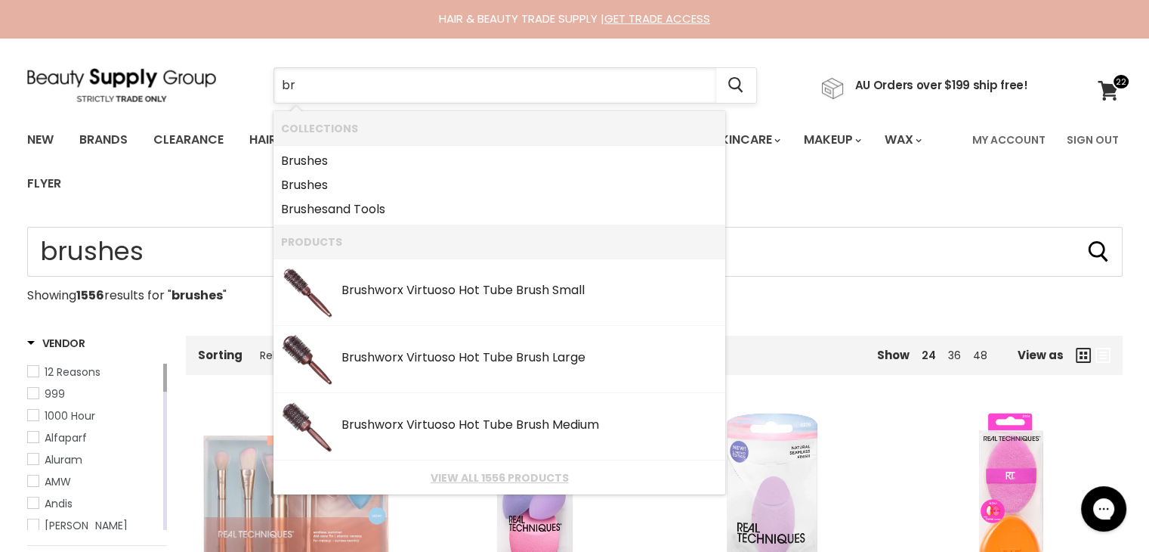
type input "b"
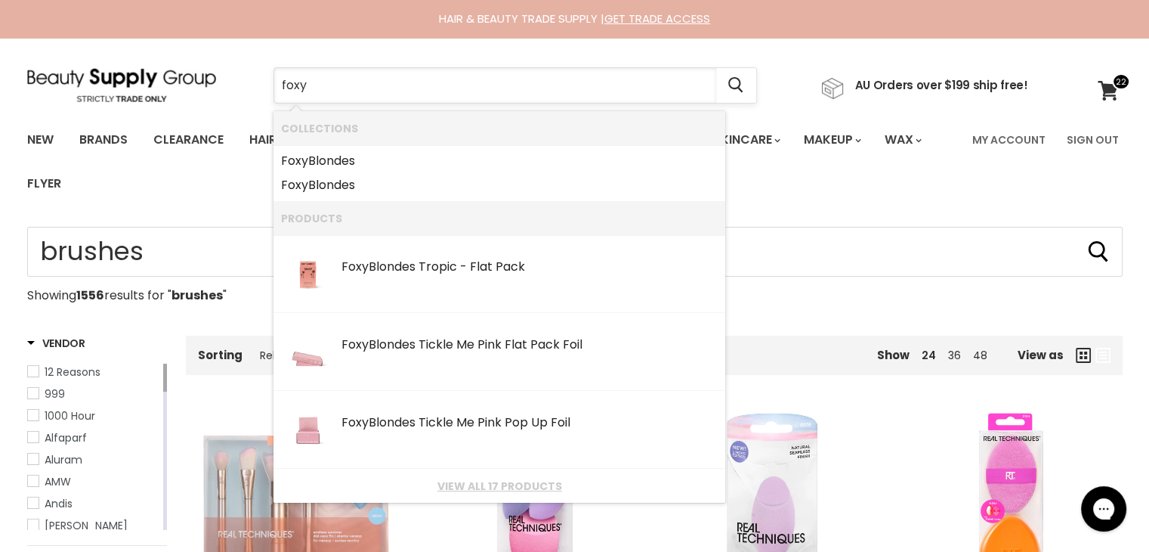
type input "foxy f"
click at [304, 161] on b "Foxy" at bounding box center [294, 160] width 27 height 17
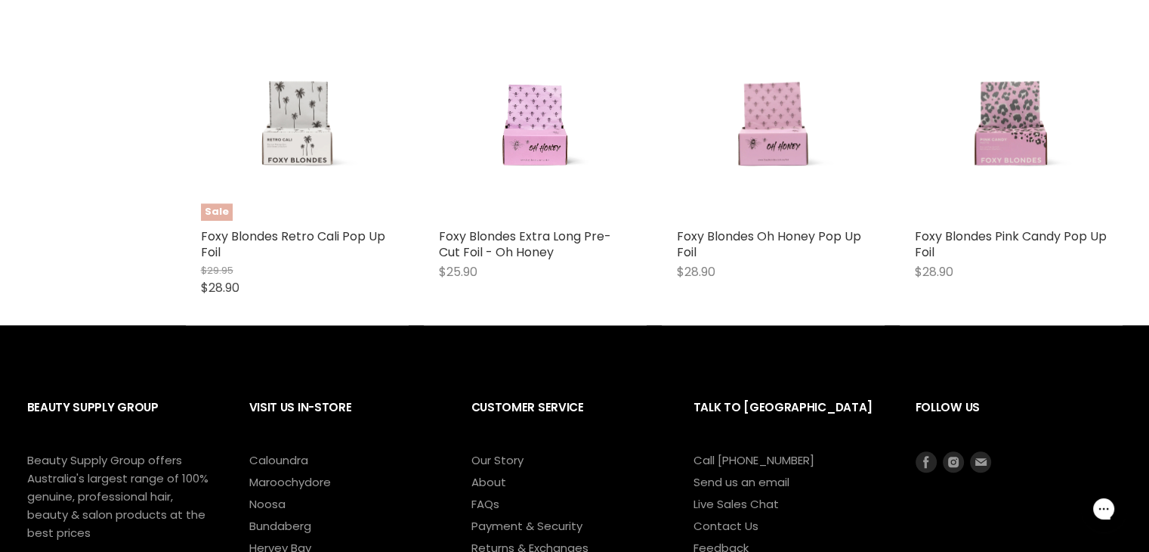
scroll to position [1386, 0]
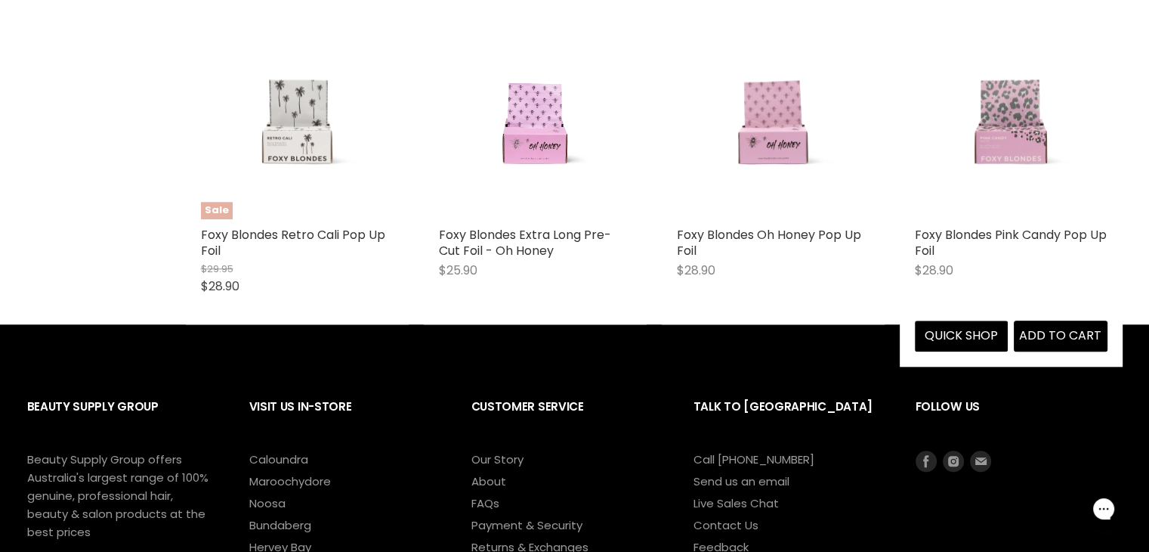
click at [1009, 104] on img "Main content" at bounding box center [1010, 122] width 144 height 193
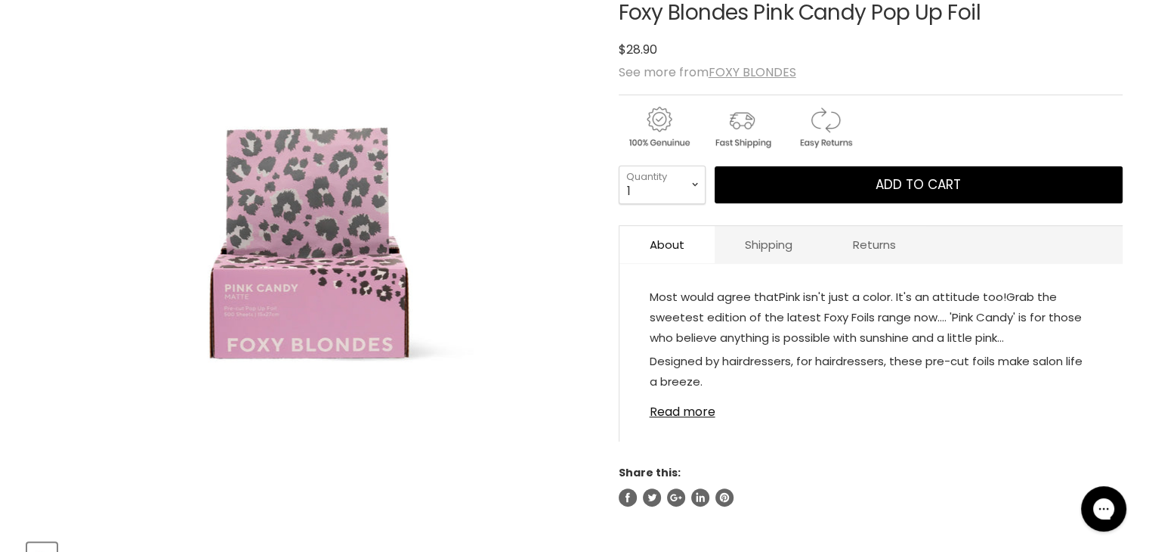
scroll to position [263, 0]
click at [678, 412] on link "Read more" at bounding box center [871, 407] width 443 height 23
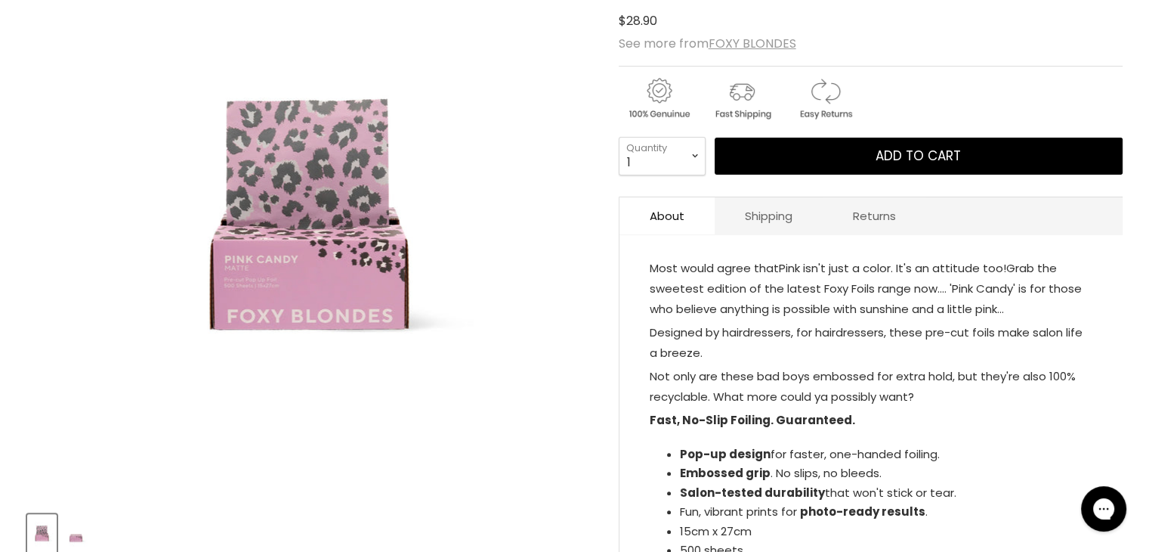
scroll to position [290, 0]
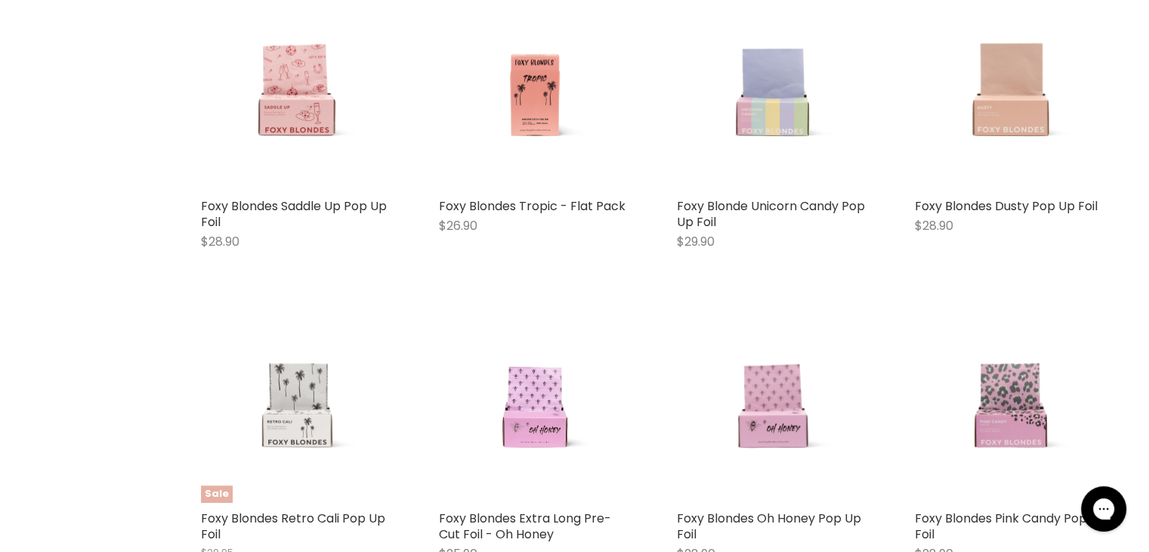
scroll to position [1102, 0]
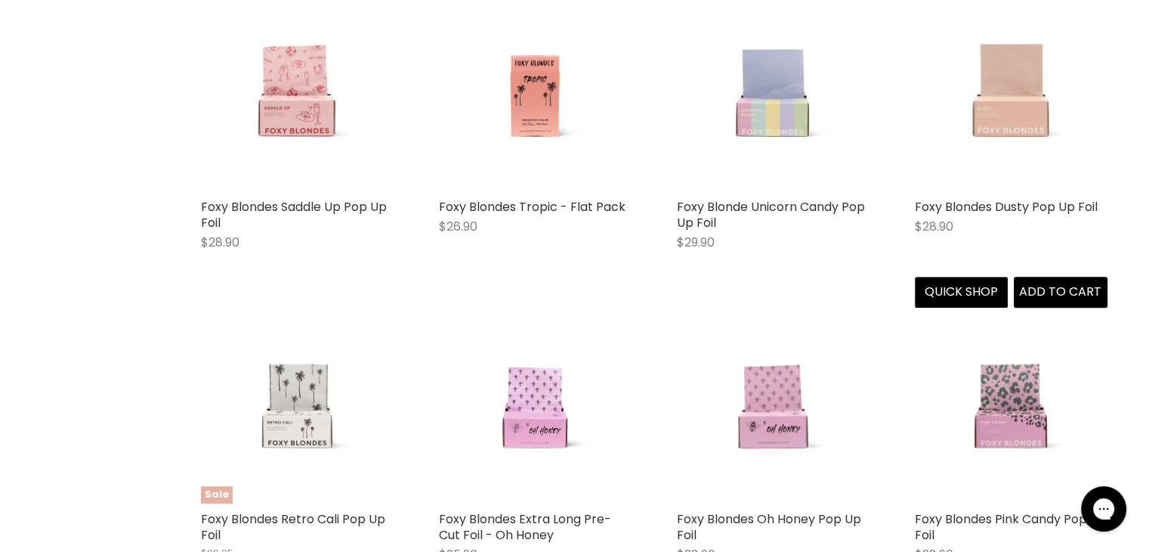
click at [1022, 99] on img "Main content" at bounding box center [1010, 94] width 144 height 193
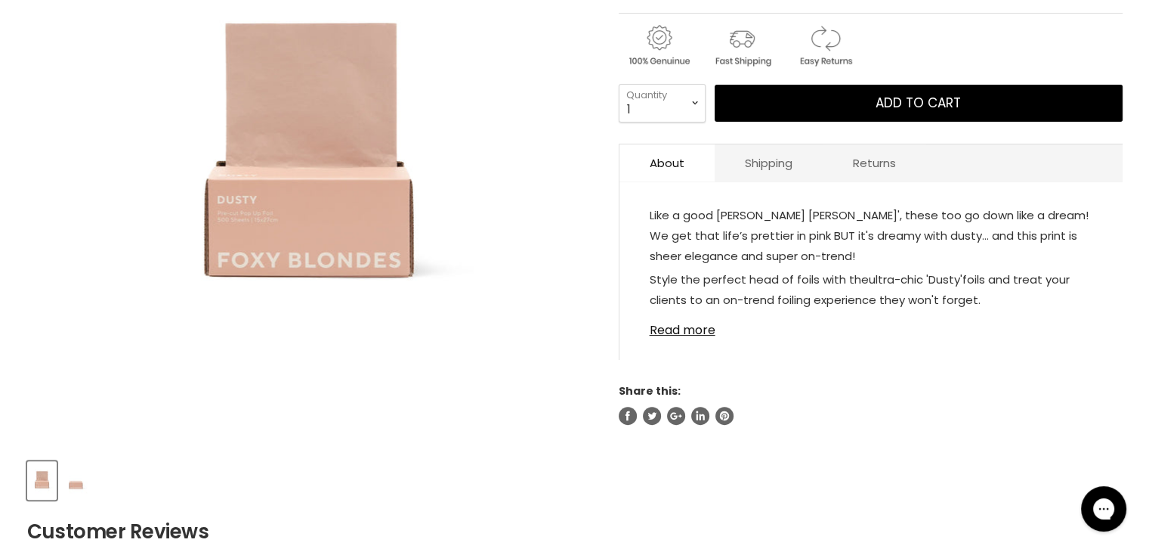
scroll to position [345, 0]
click at [689, 328] on link "Read more" at bounding box center [871, 325] width 443 height 23
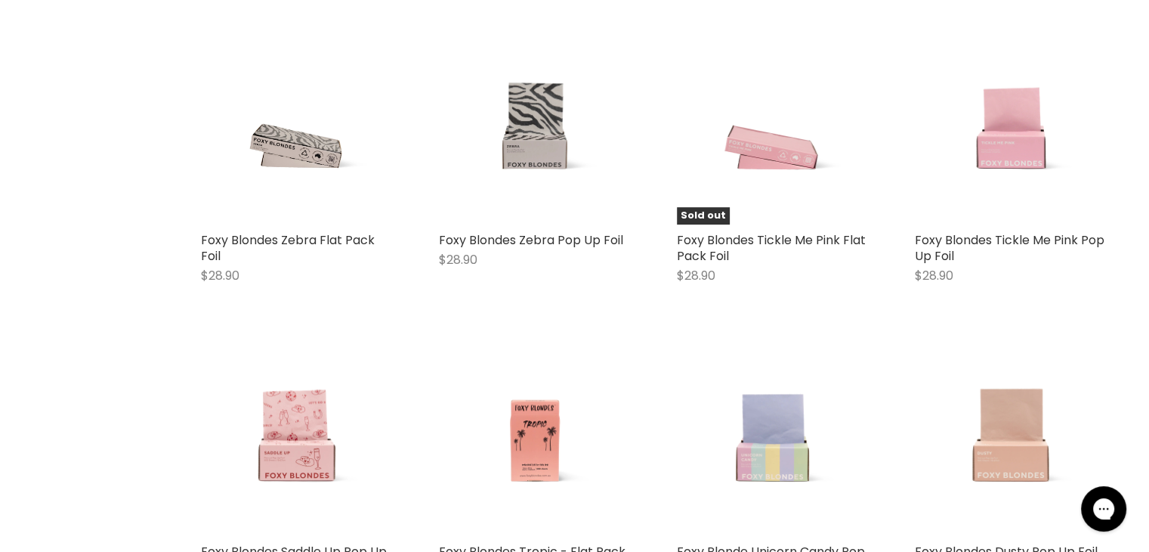
scroll to position [755, 0]
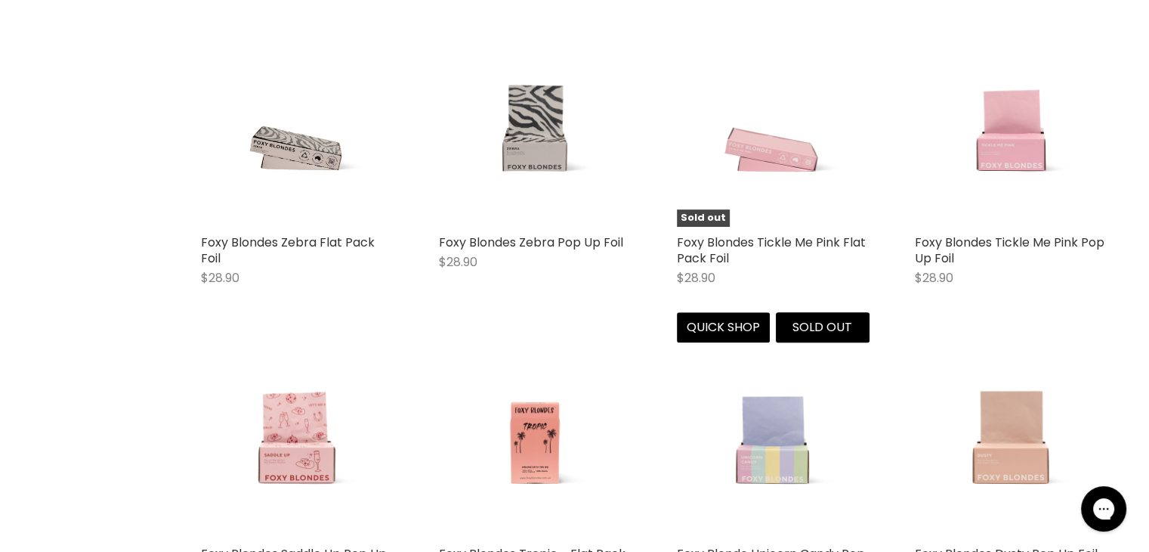
click at [765, 147] on img "Main content" at bounding box center [772, 130] width 144 height 193
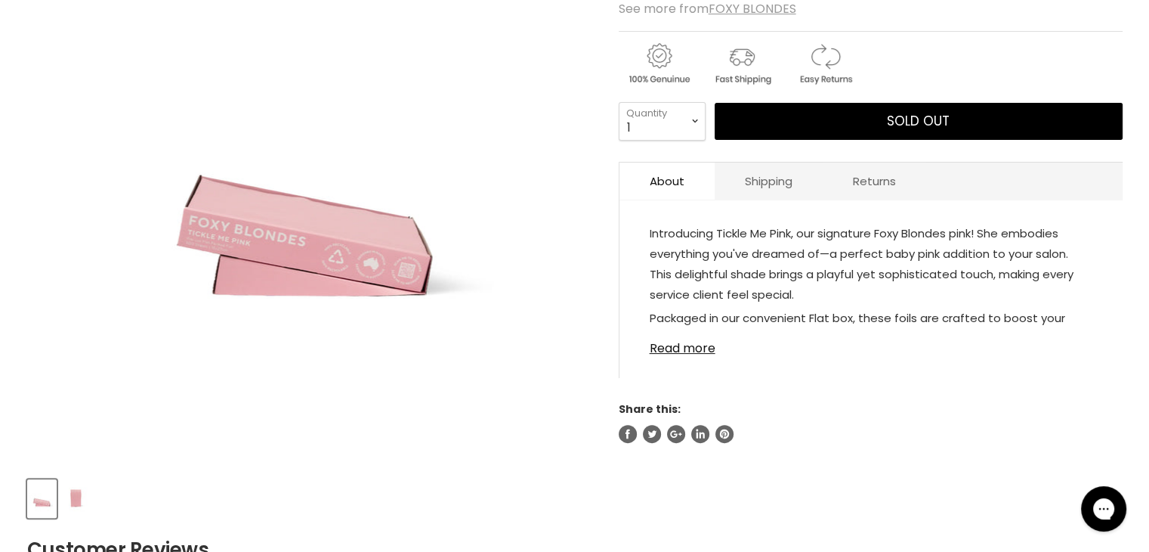
scroll to position [329, 0]
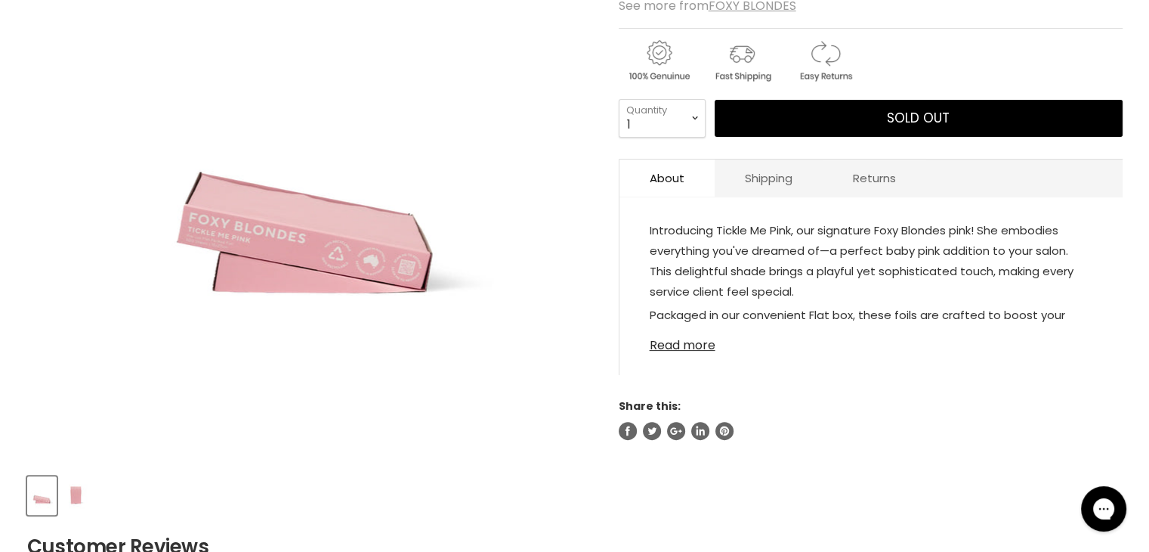
click at [708, 349] on link "Read more" at bounding box center [871, 340] width 443 height 23
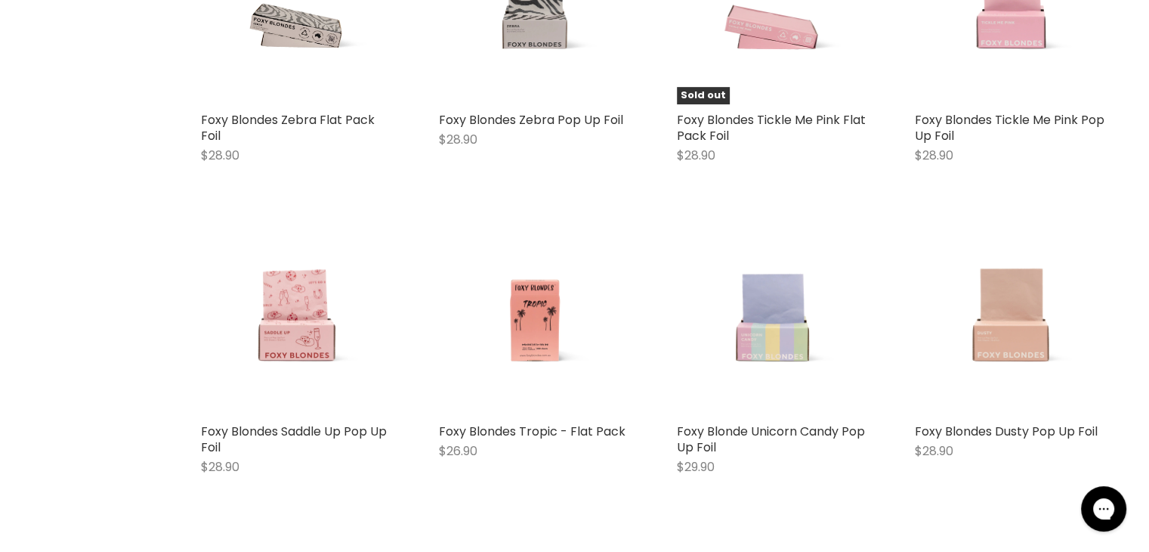
scroll to position [938, 0]
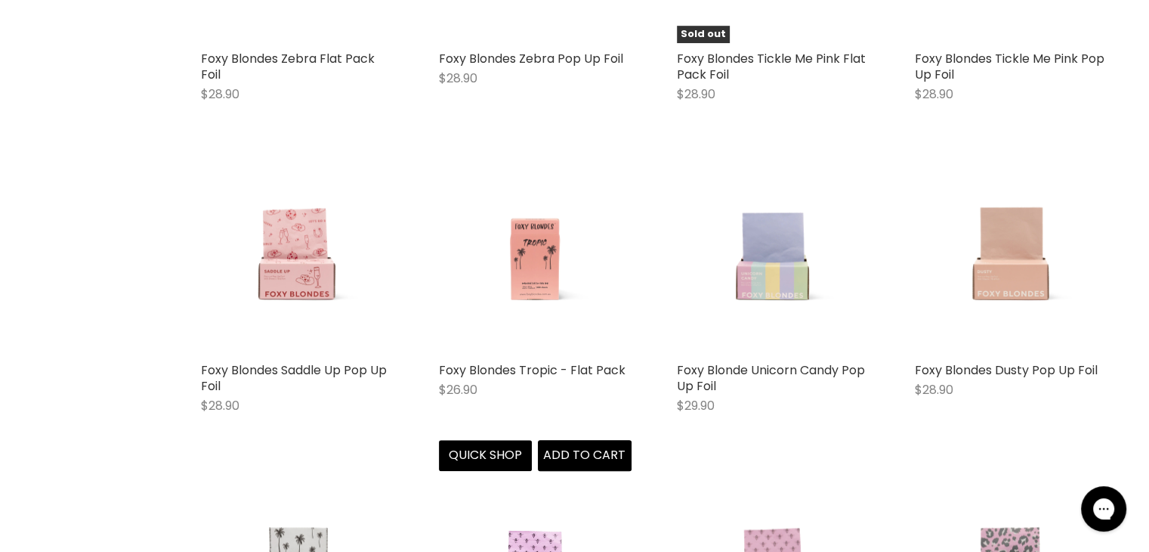
click at [527, 236] on img "Main content" at bounding box center [534, 258] width 144 height 193
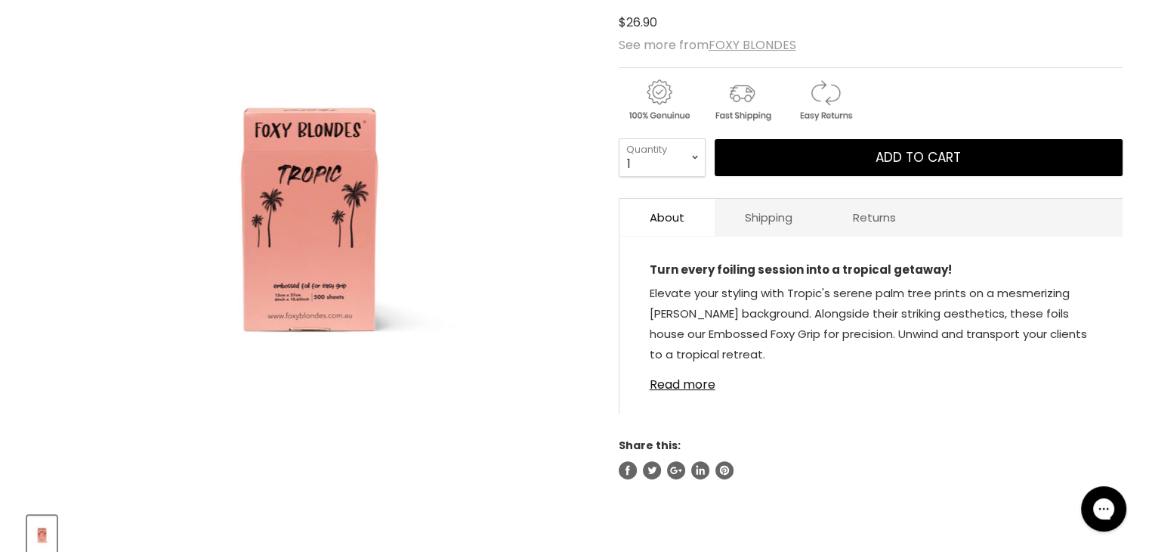
scroll to position [346, 0]
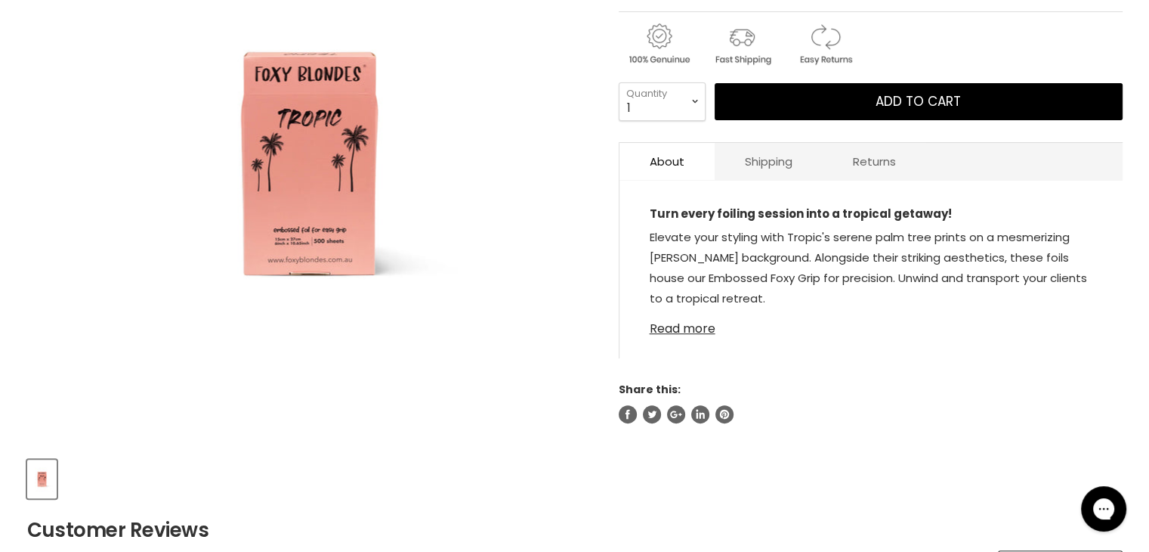
click at [706, 330] on link "Read more" at bounding box center [871, 324] width 443 height 23
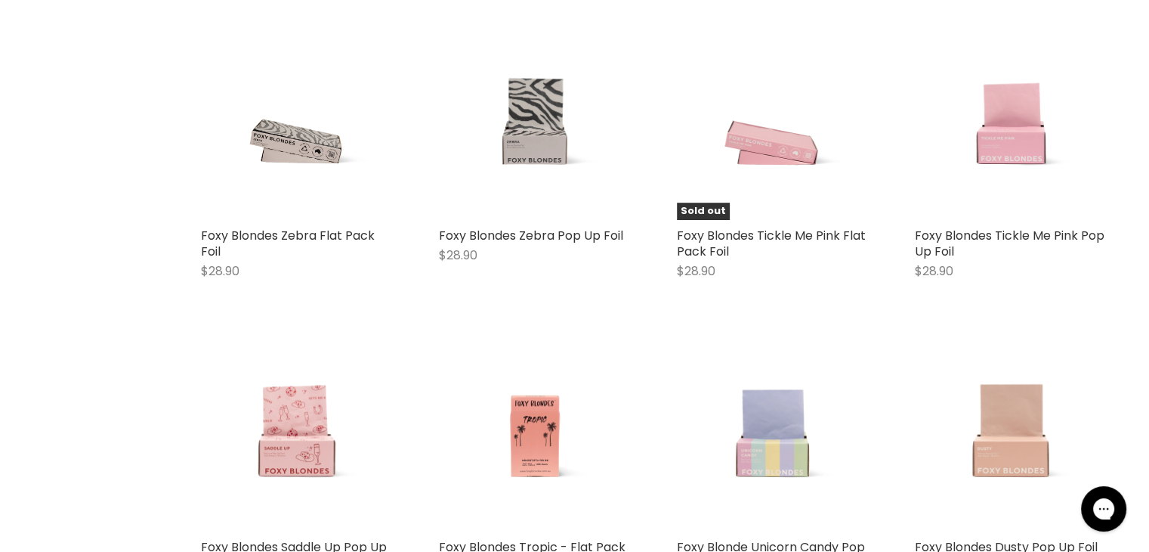
scroll to position [761, 0]
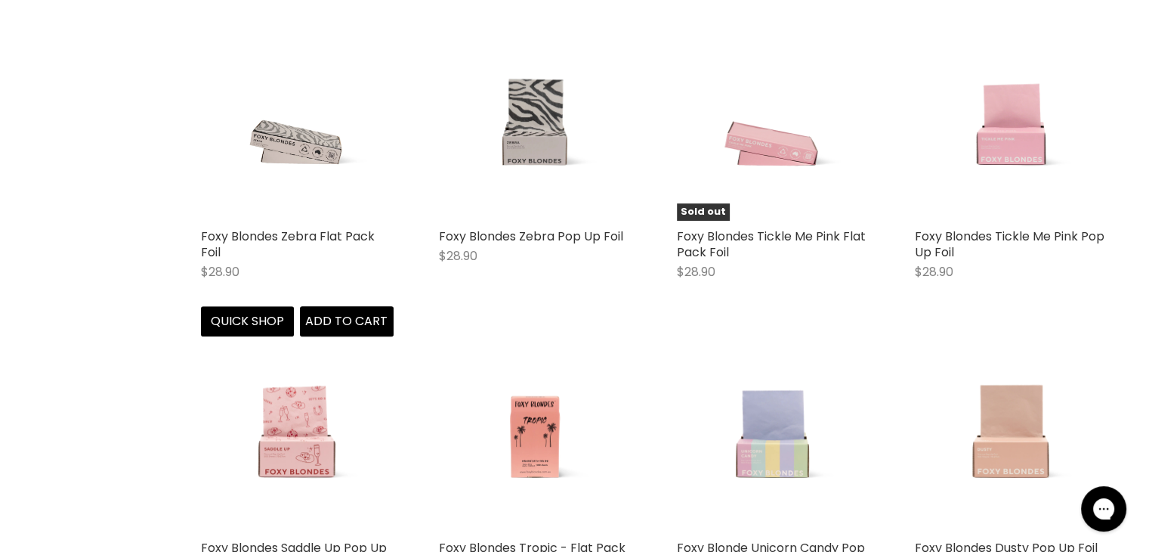
click at [299, 137] on img "Main content" at bounding box center [296, 124] width 144 height 193
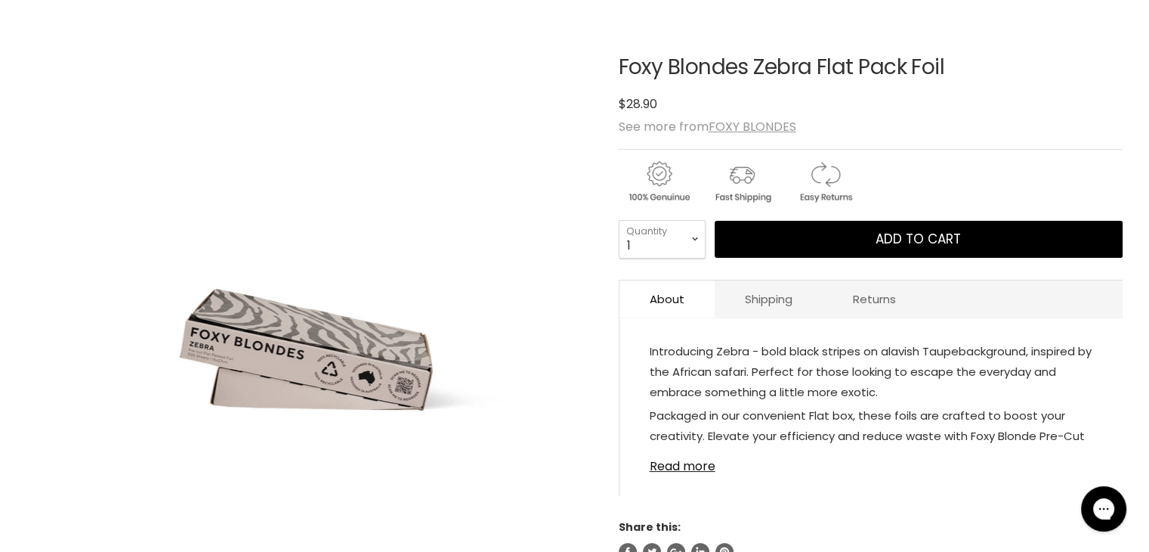
scroll to position [210, 0]
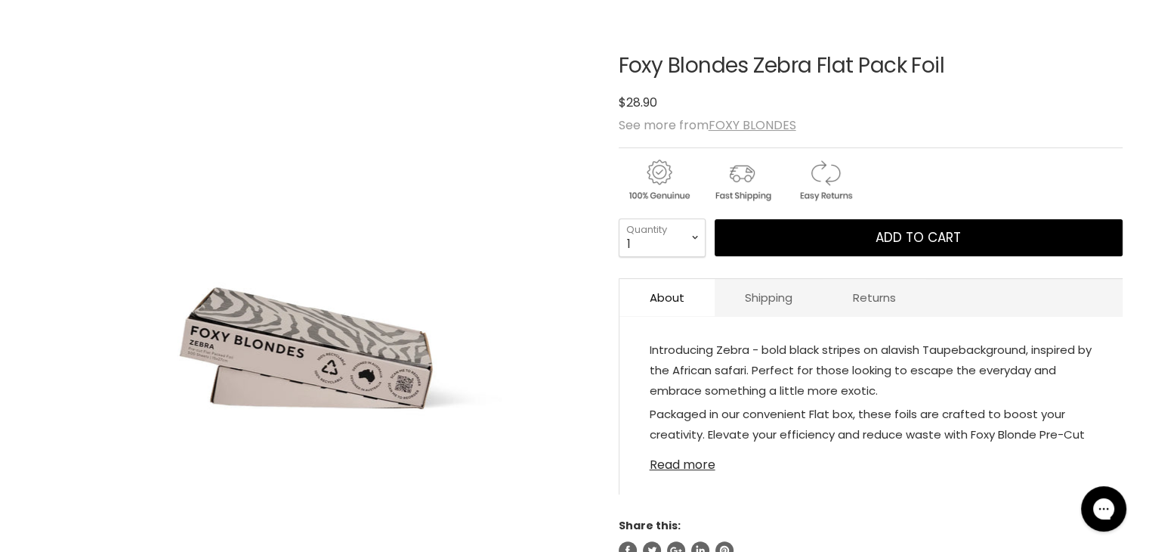
click at [658, 462] on link "Read more" at bounding box center [871, 460] width 443 height 23
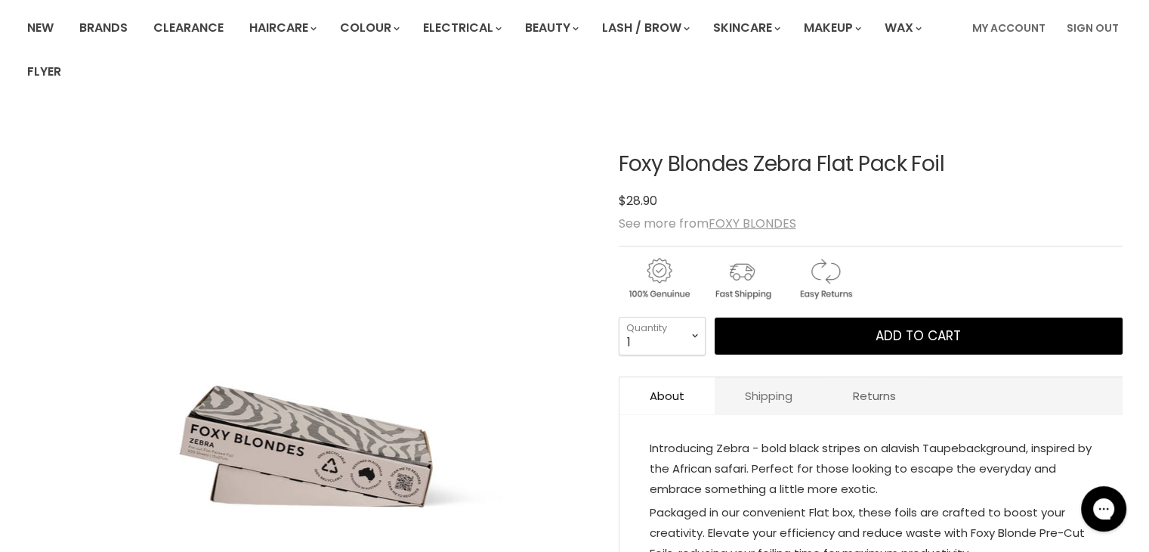
scroll to position [111, 0]
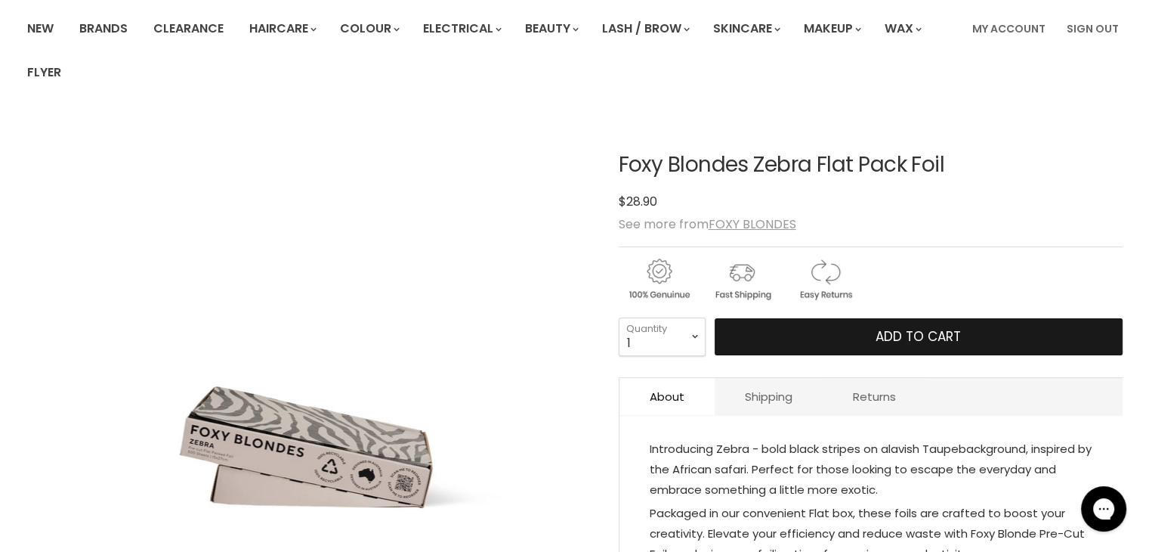
click at [928, 334] on span "Add to cart" at bounding box center [918, 336] width 85 height 18
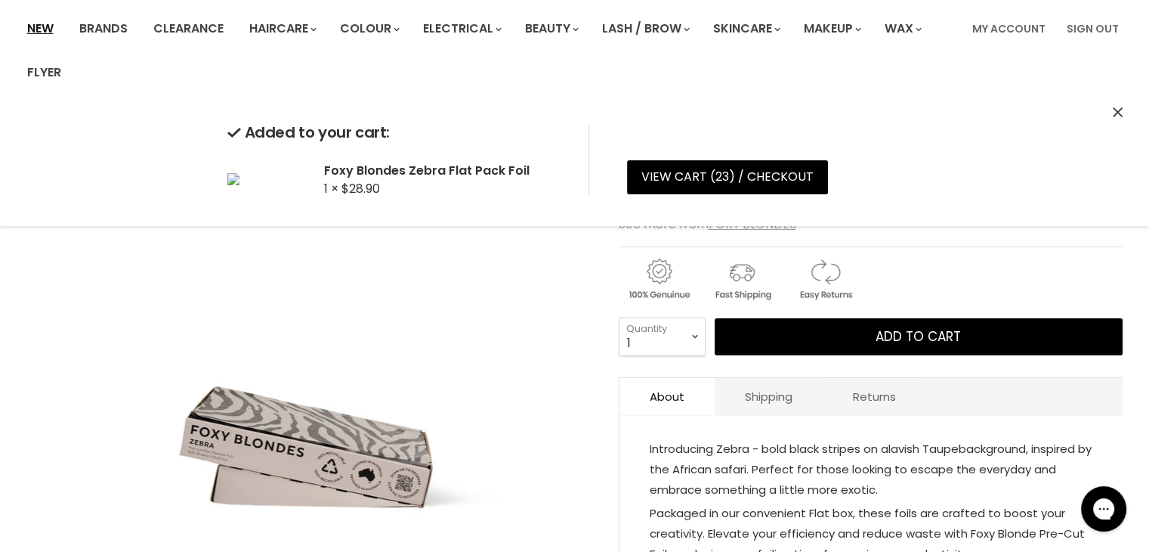
click at [41, 23] on link "New" at bounding box center [40, 29] width 49 height 32
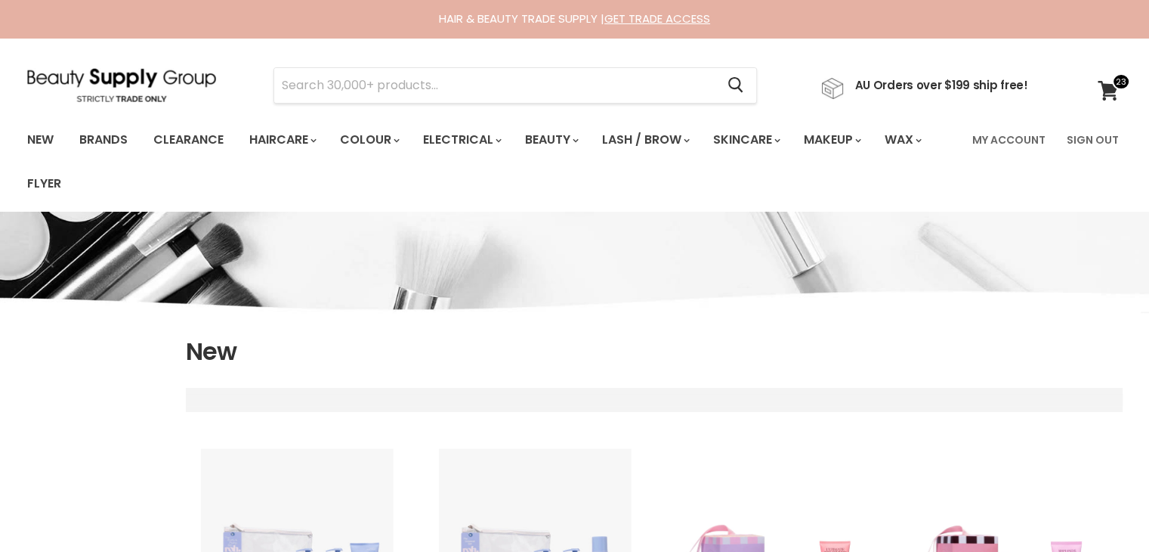
select select "created-descending"
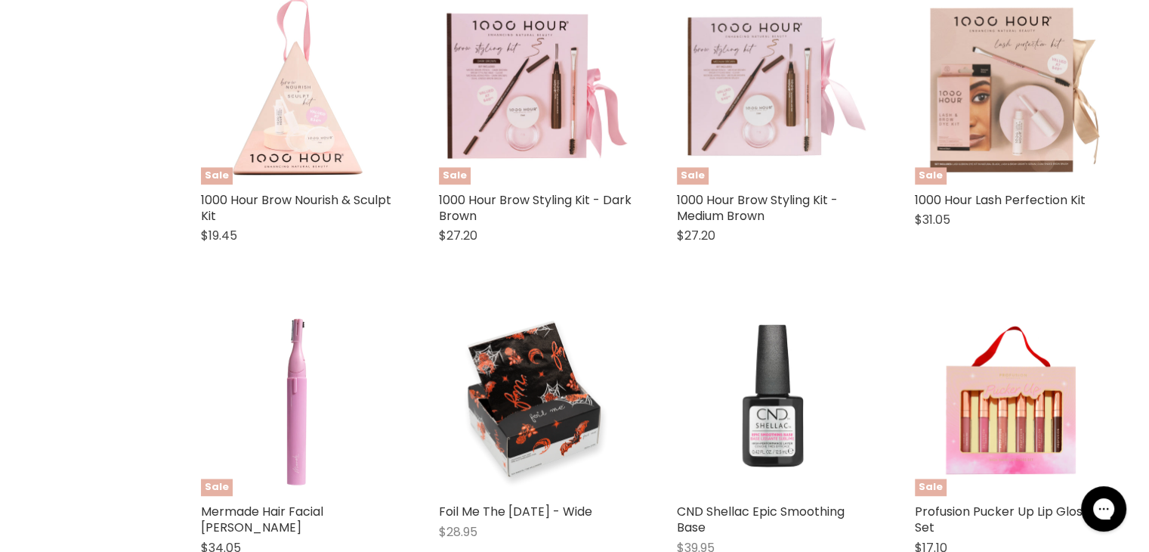
scroll to position [2344, 0]
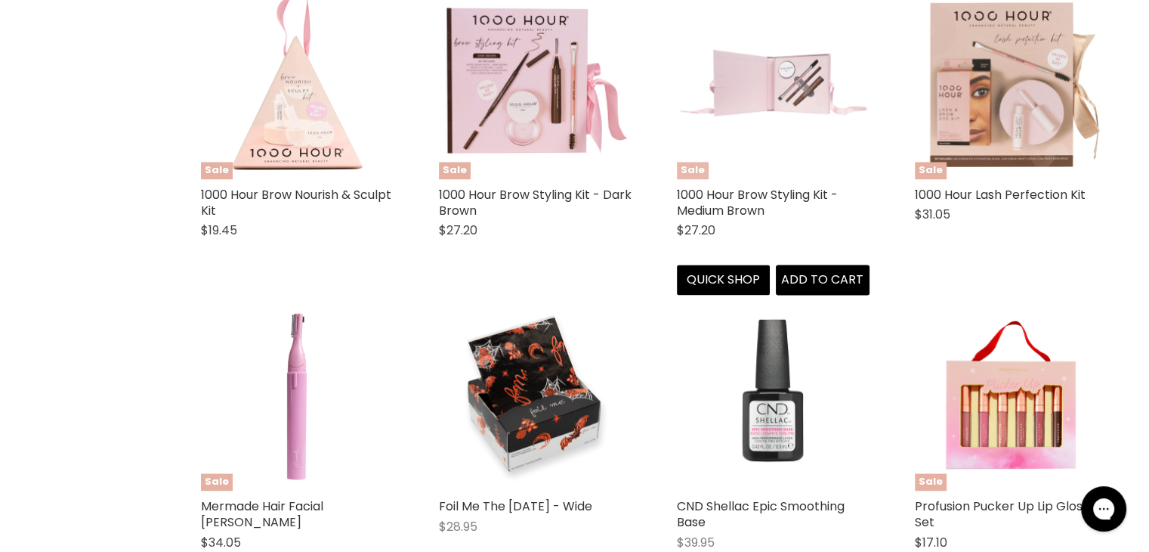
click at [765, 89] on img "Main content" at bounding box center [773, 82] width 193 height 193
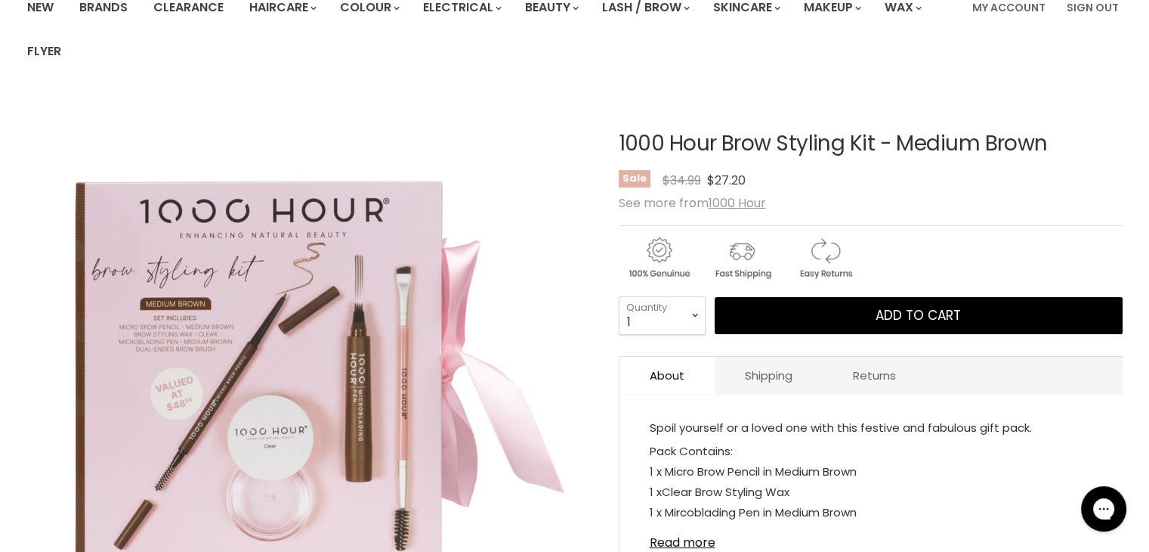
scroll to position [138, 0]
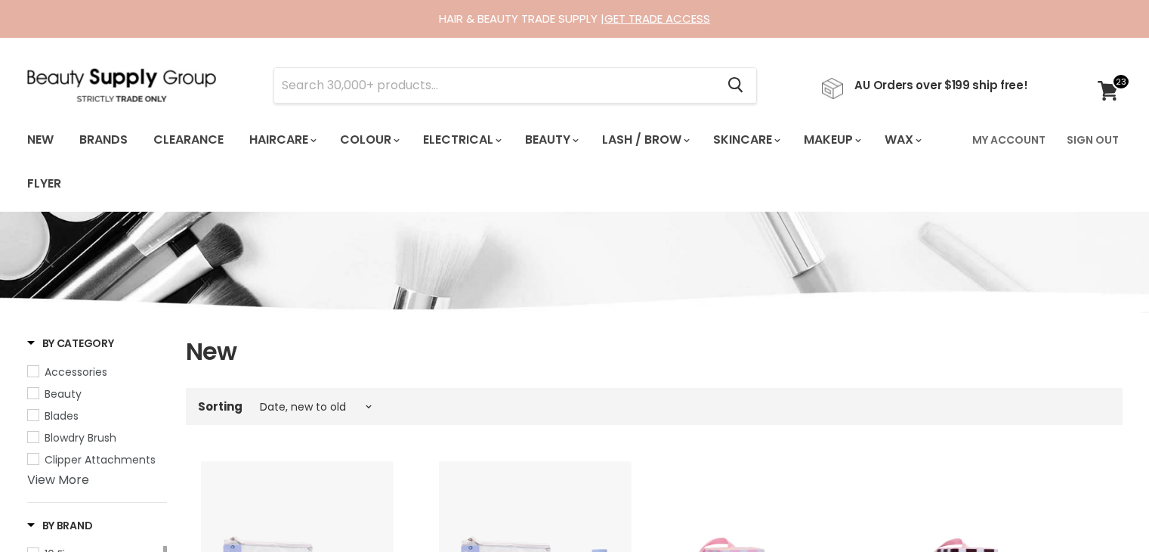
select select "created-descending"
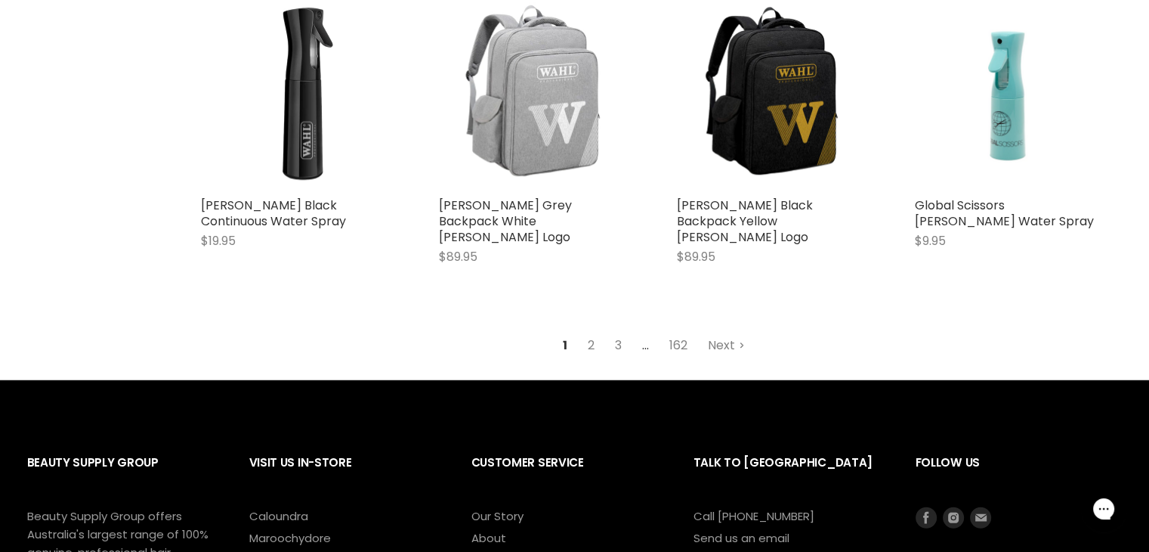
scroll to position [3942, 0]
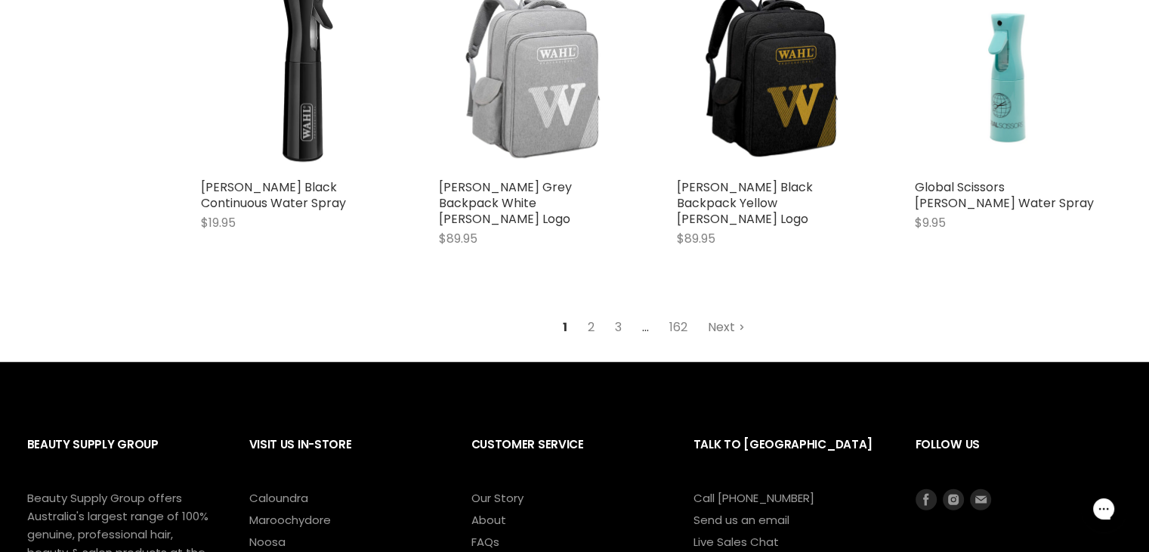
click at [719, 314] on link "Next" at bounding box center [727, 327] width 54 height 27
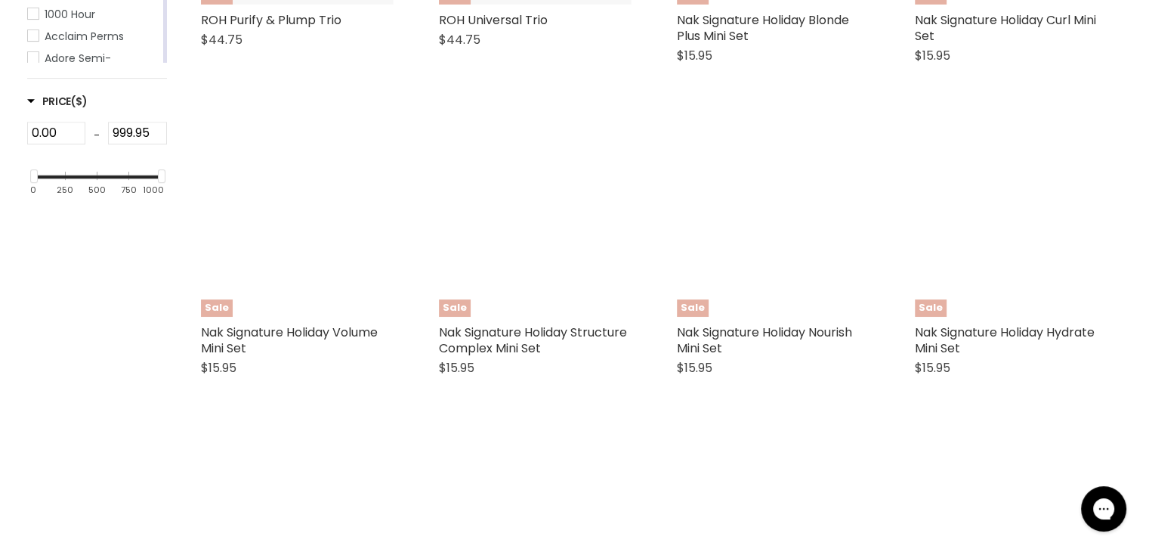
select select "created-descending"
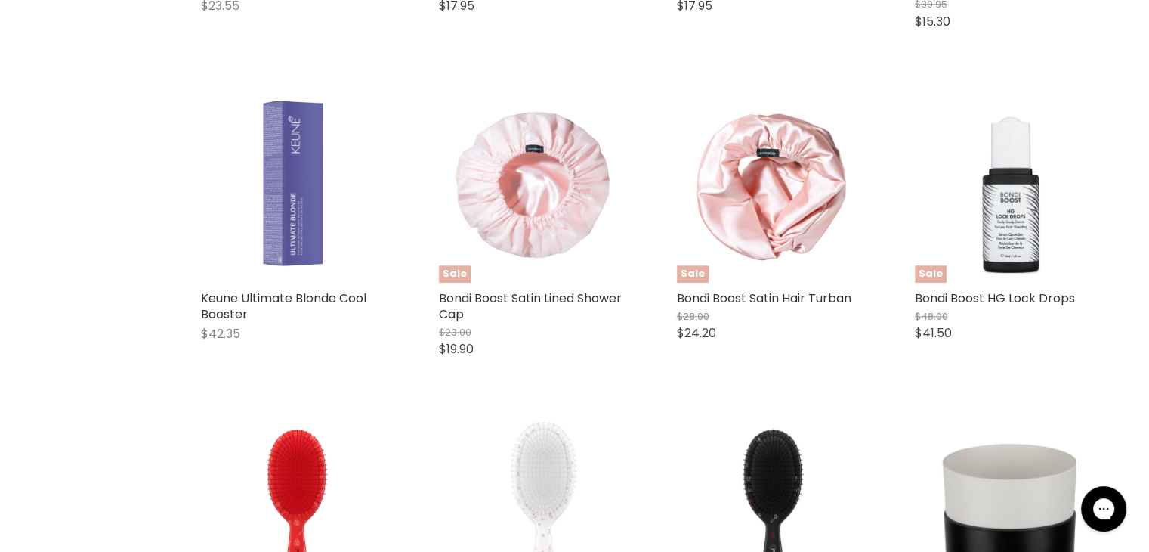
scroll to position [1323, 0]
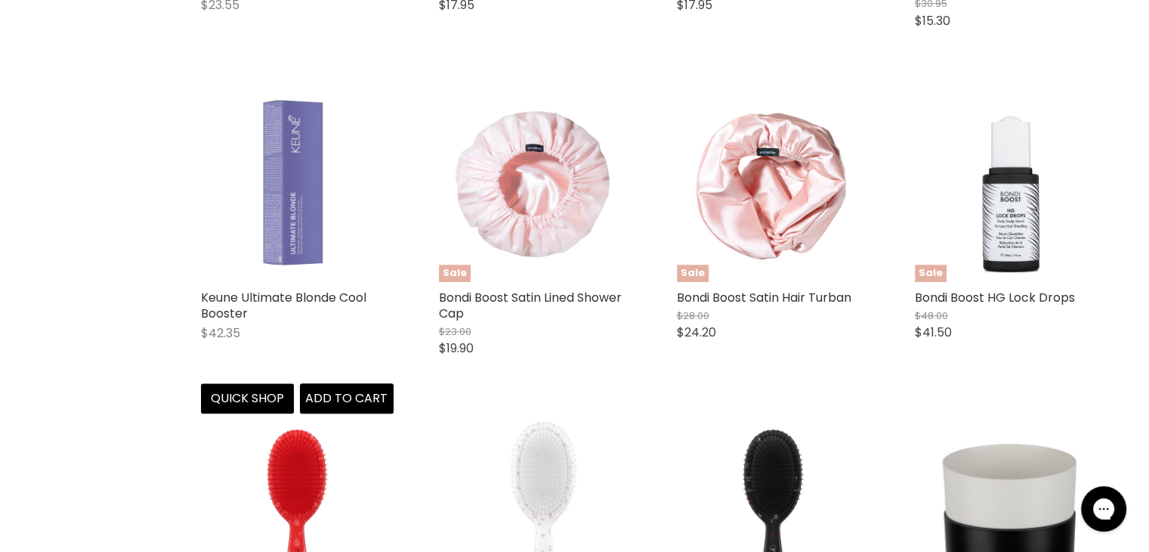
click at [288, 203] on img "Main content" at bounding box center [297, 185] width 193 height 193
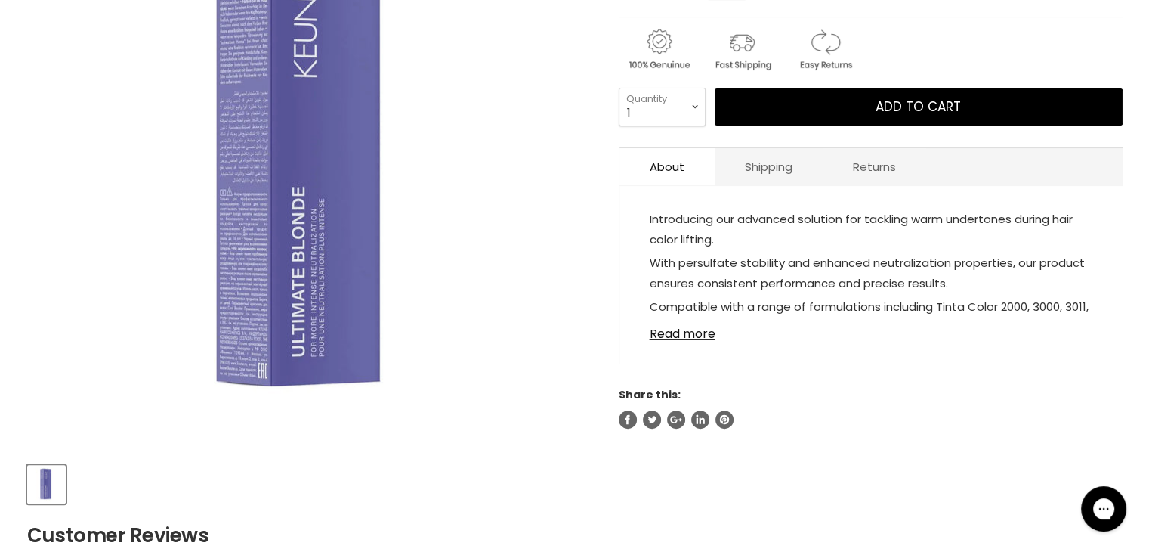
scroll to position [347, 0]
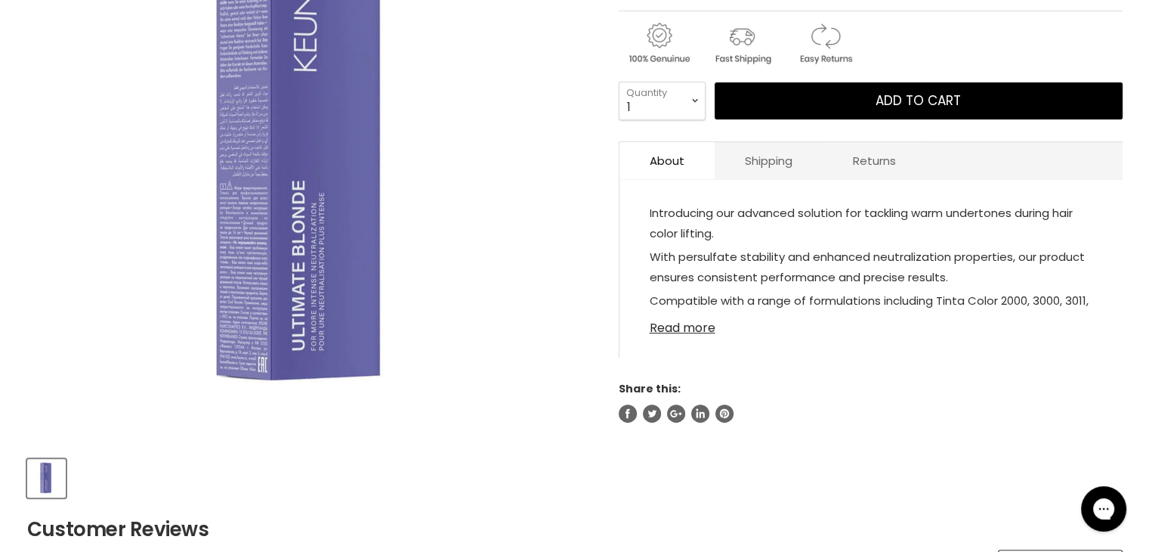
click at [668, 330] on link "Read more" at bounding box center [871, 323] width 443 height 23
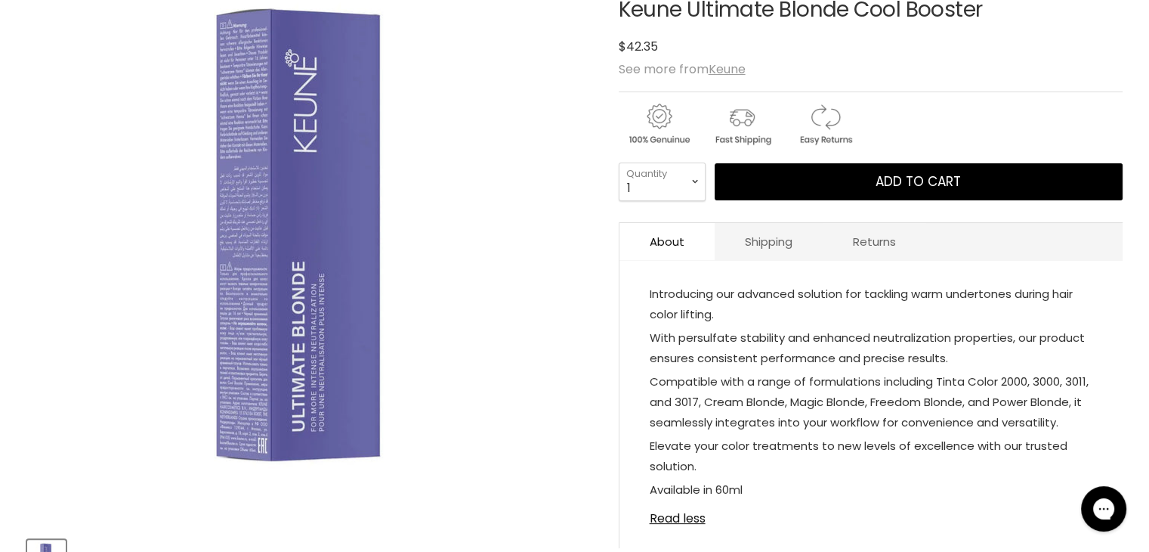
scroll to position [267, 0]
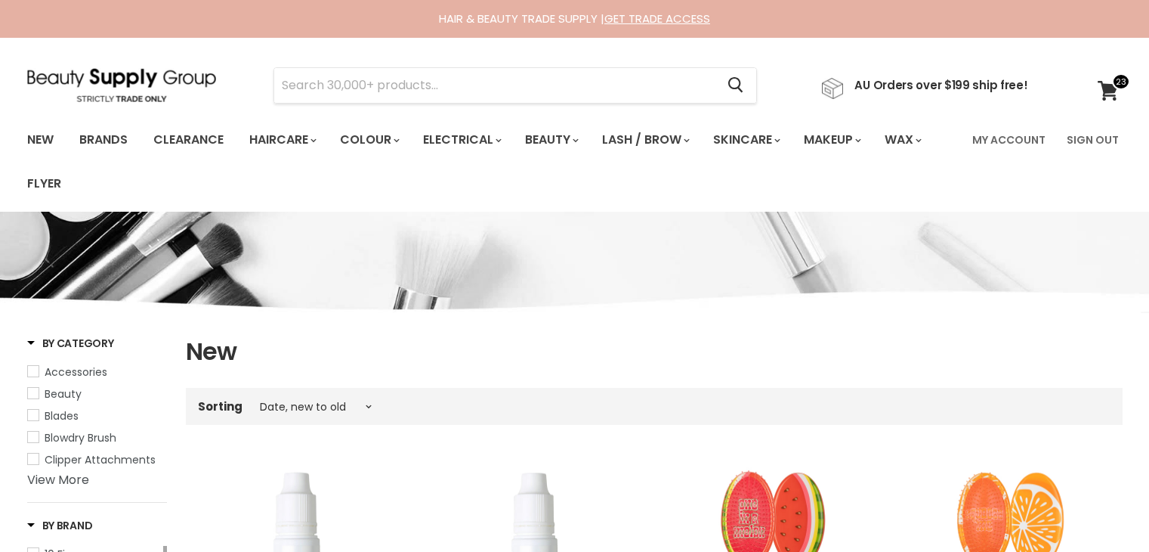
select select "created-descending"
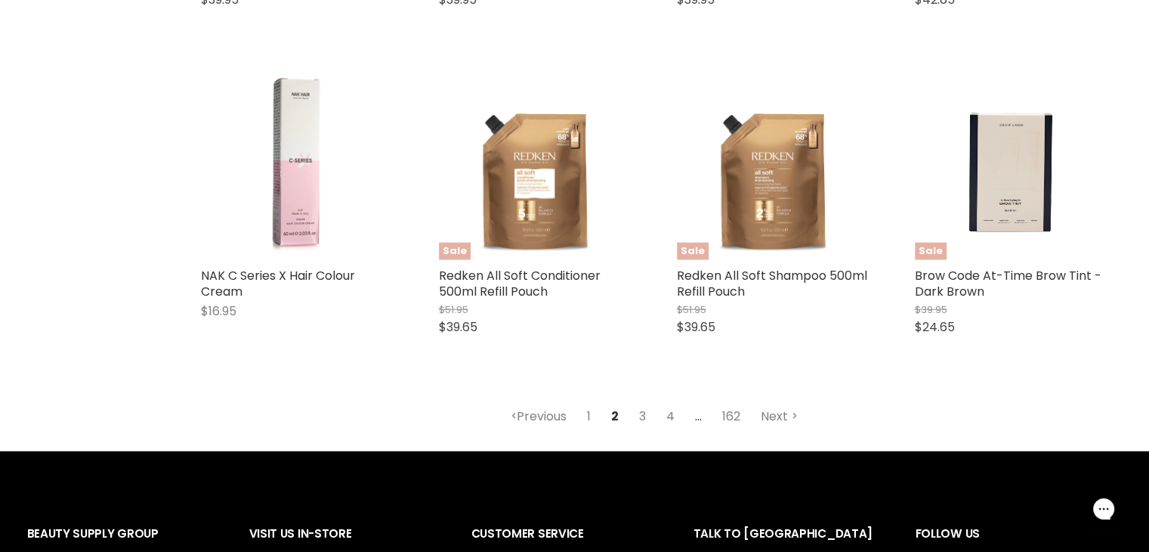
scroll to position [3934, 0]
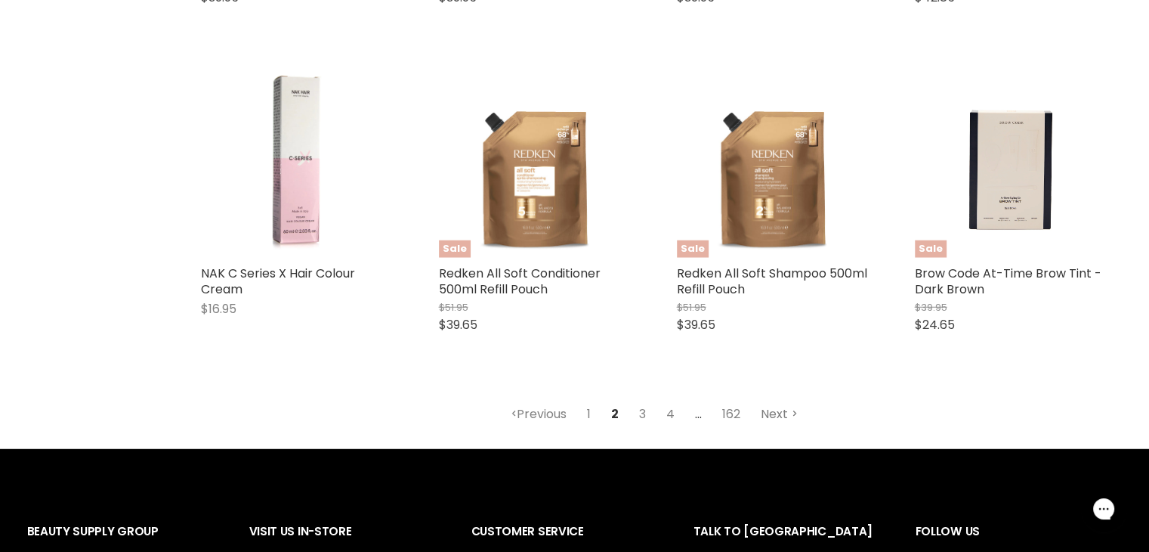
click at [784, 400] on link "Next" at bounding box center [780, 413] width 54 height 27
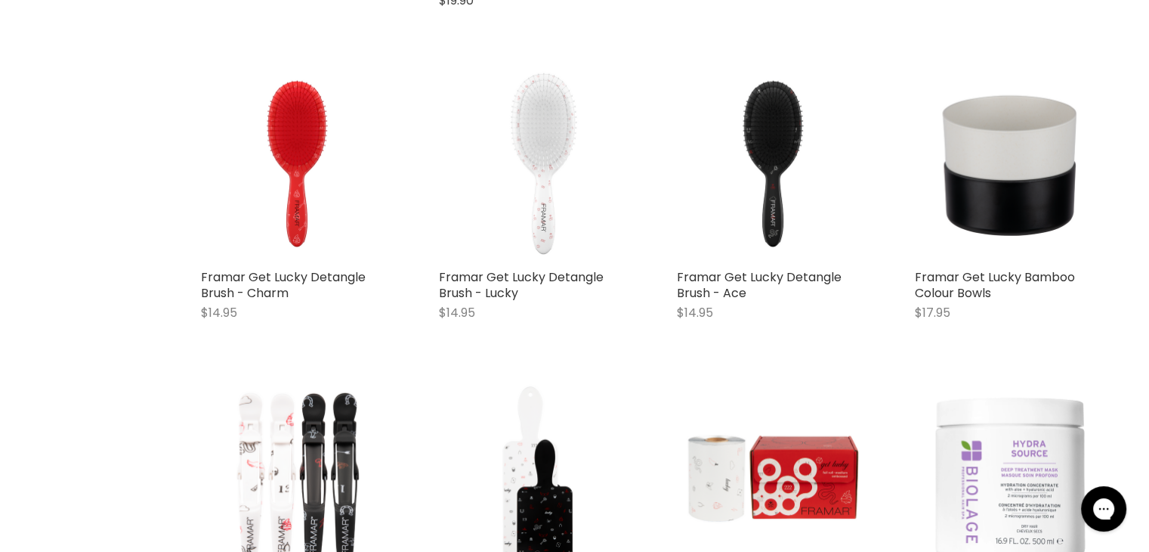
select select "created-descending"
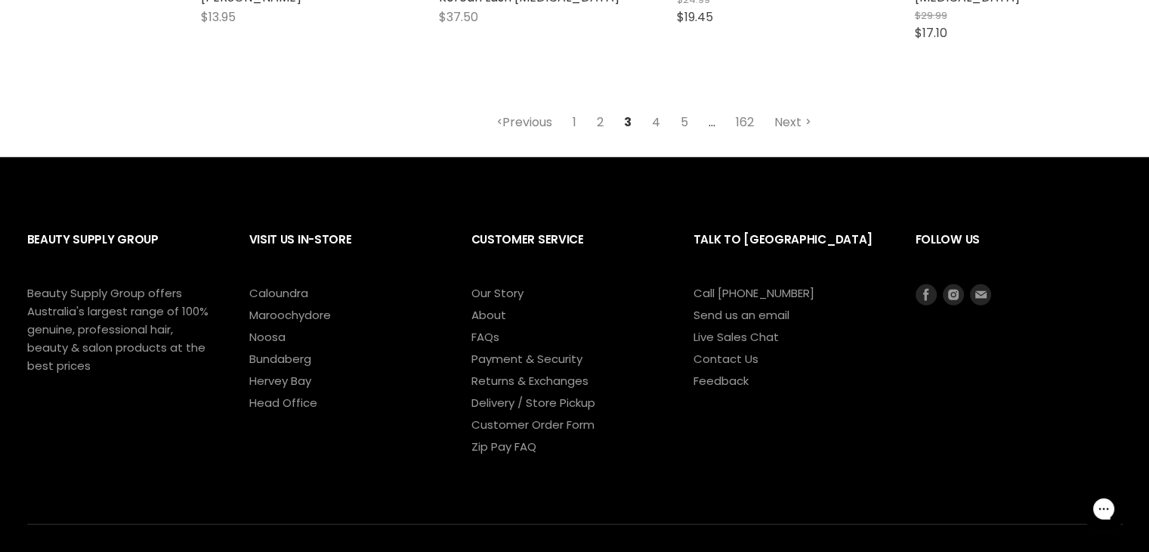
scroll to position [4213, 0]
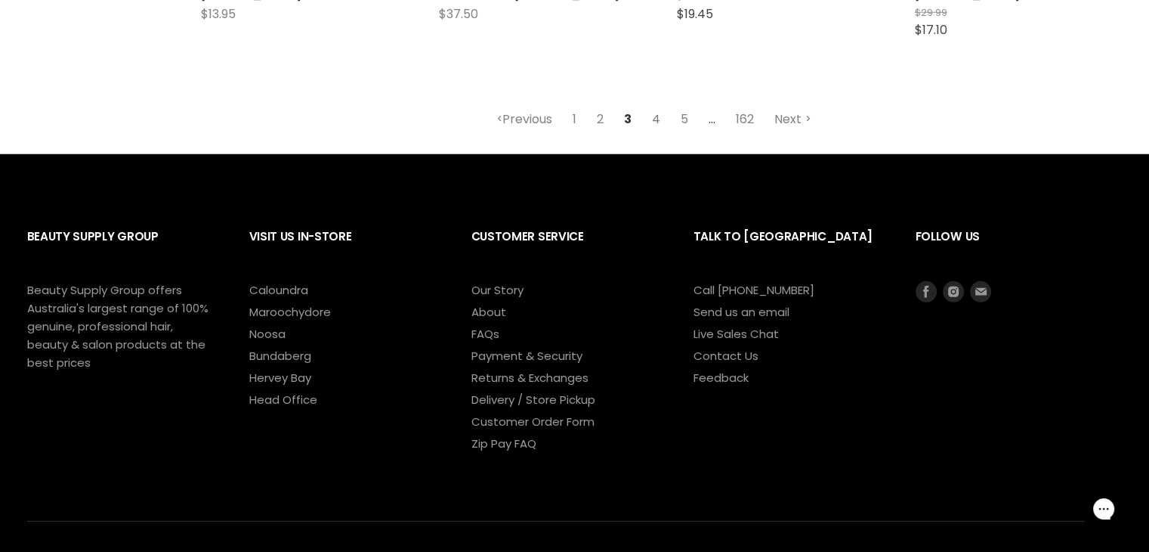
click at [655, 110] on link "4" at bounding box center [656, 119] width 25 height 27
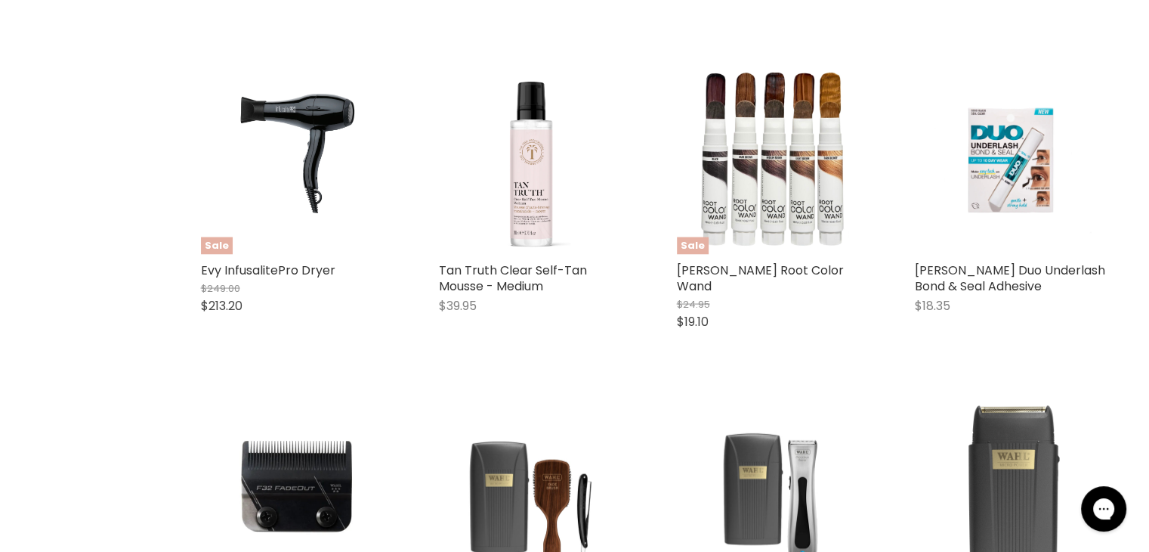
select select "created-descending"
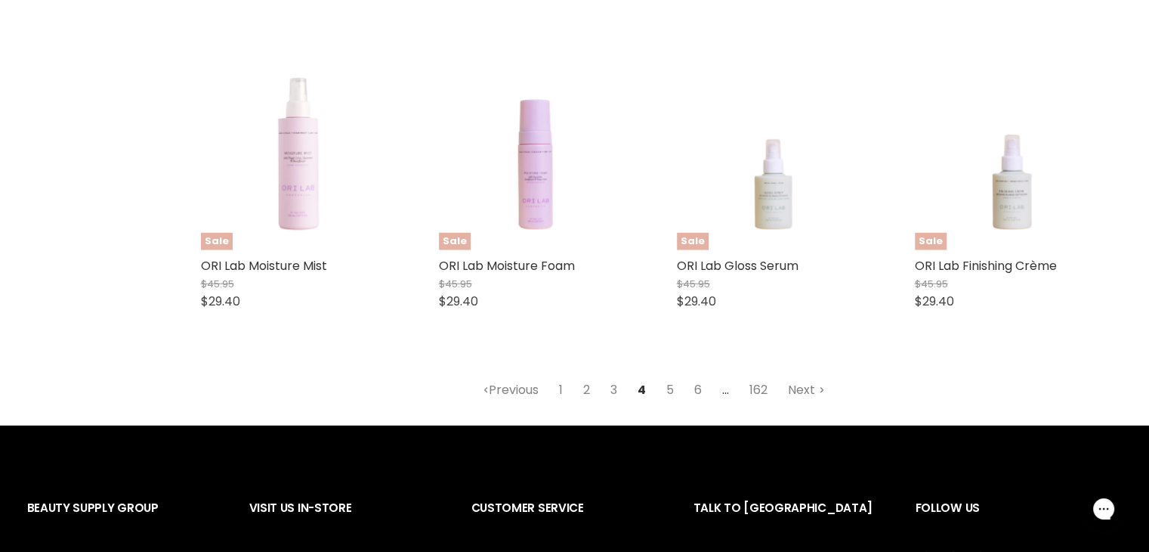
scroll to position [4054, 0]
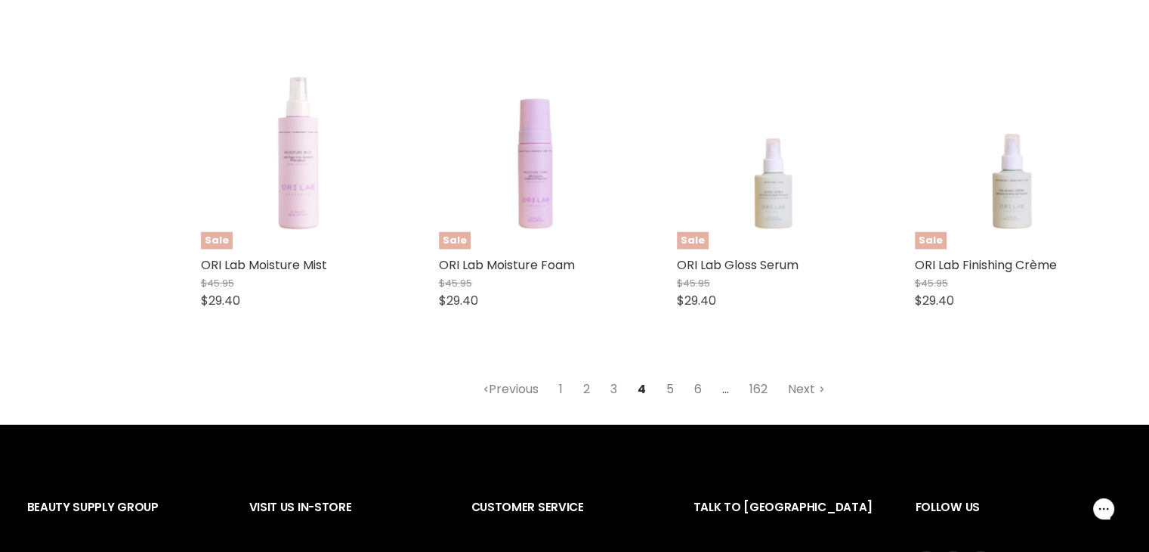
click at [672, 376] on link "5" at bounding box center [670, 389] width 24 height 27
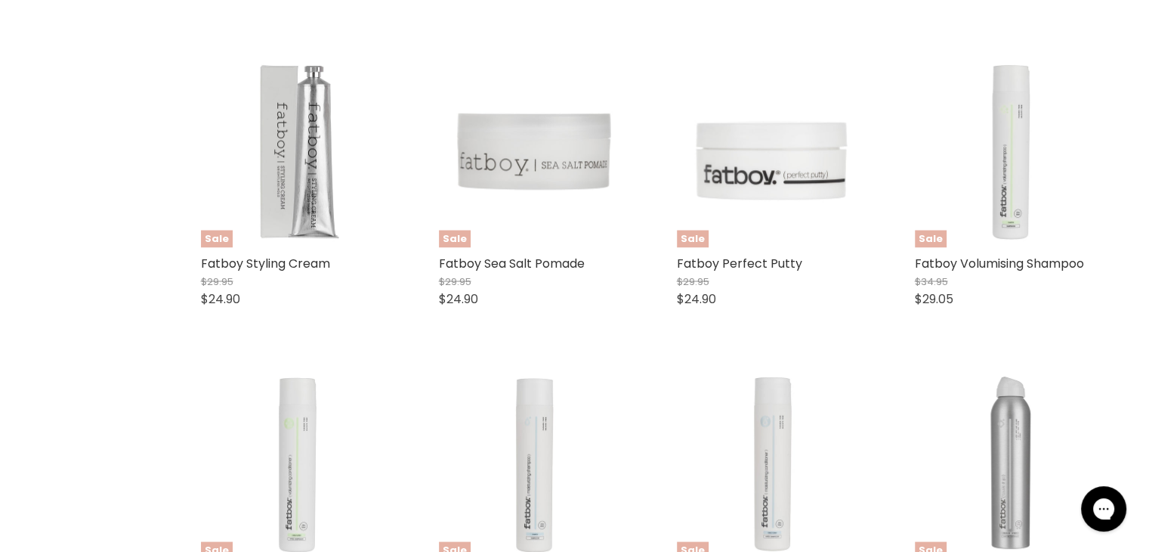
select select "created-descending"
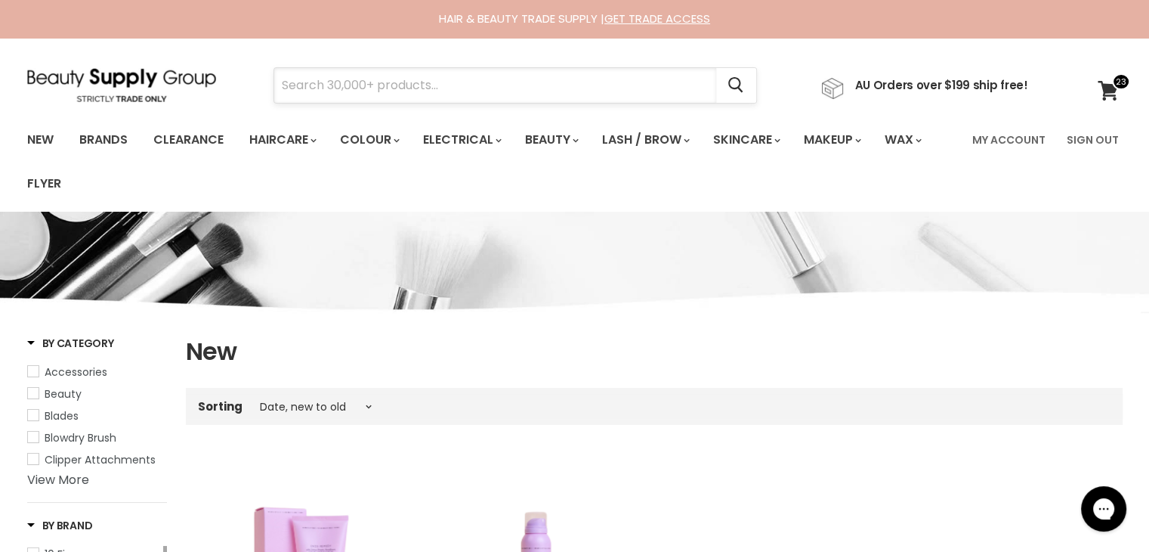
click at [354, 86] on input "Search" at bounding box center [495, 85] width 442 height 35
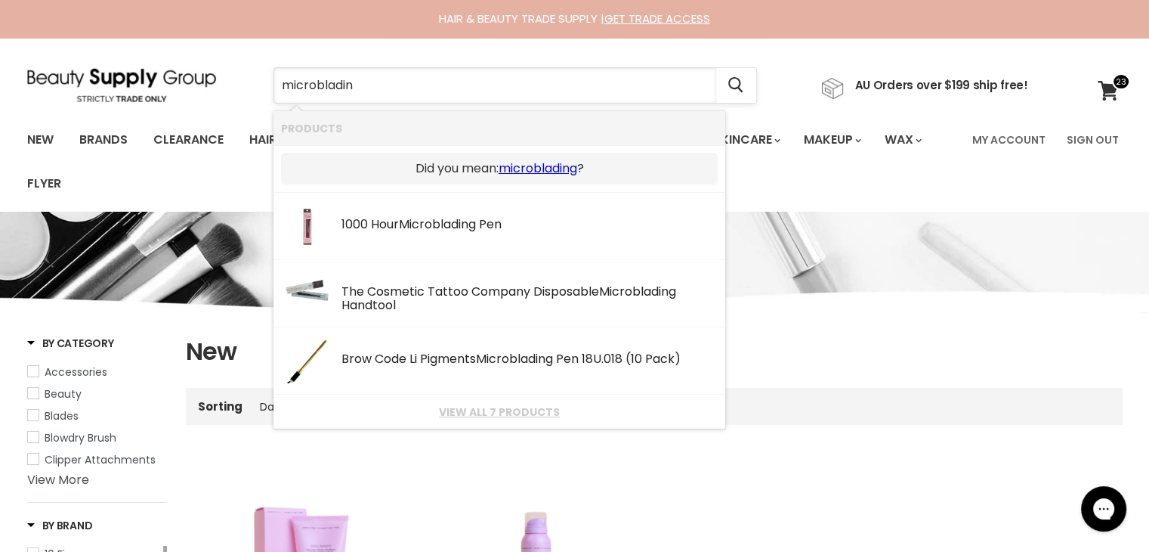
type input "microblading"
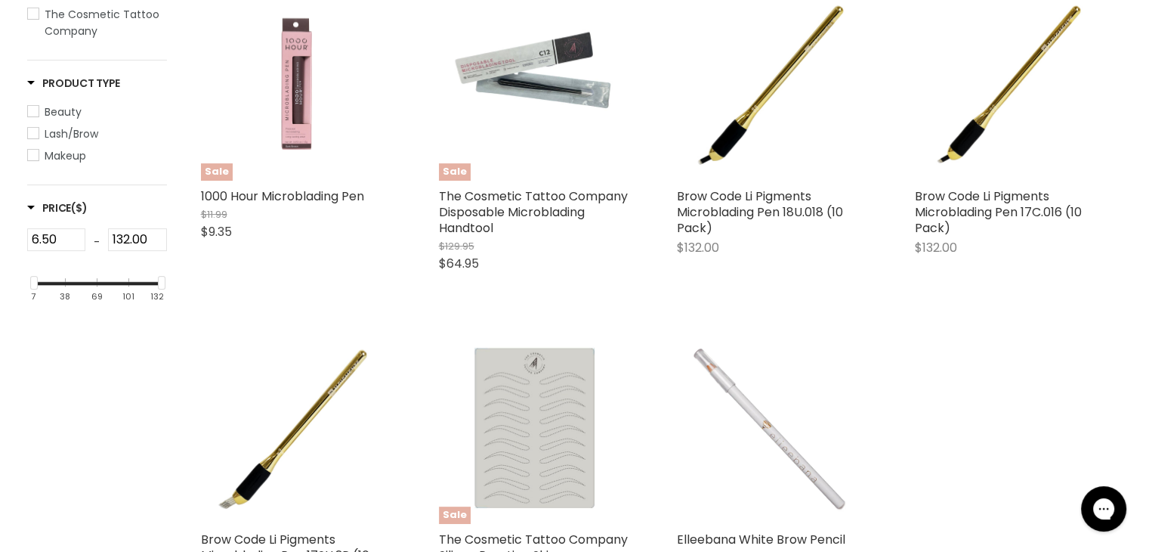
scroll to position [402, 0]
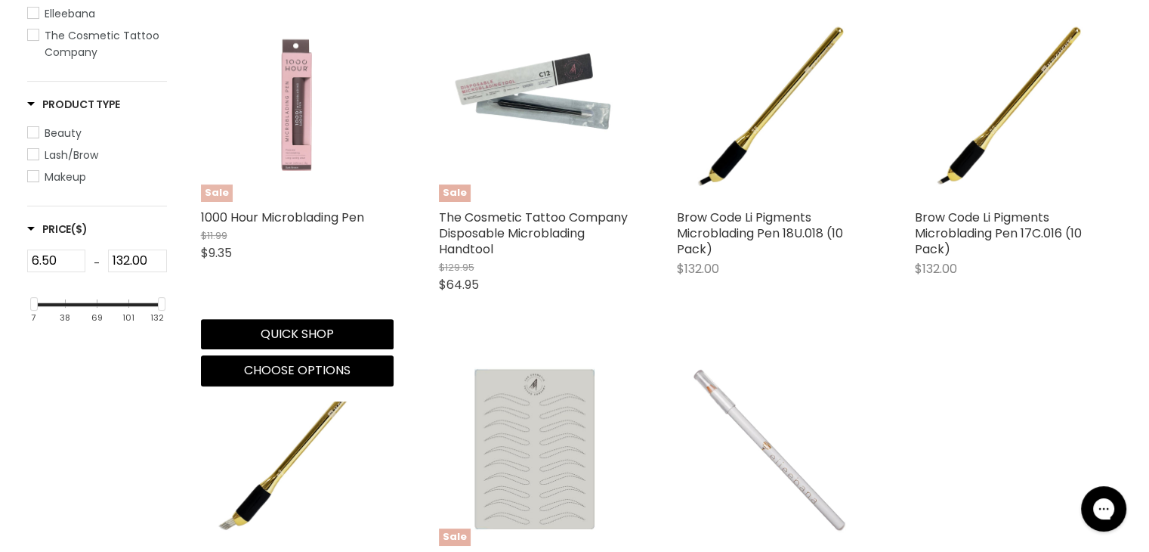
click at [285, 116] on img "Main content" at bounding box center [297, 105] width 193 height 193
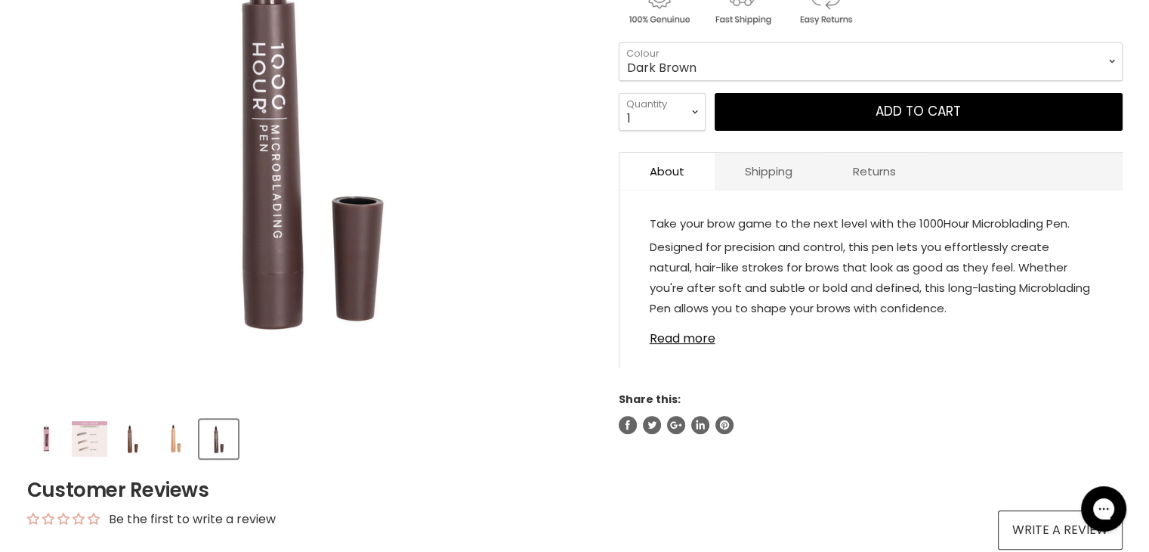
scroll to position [387, 0]
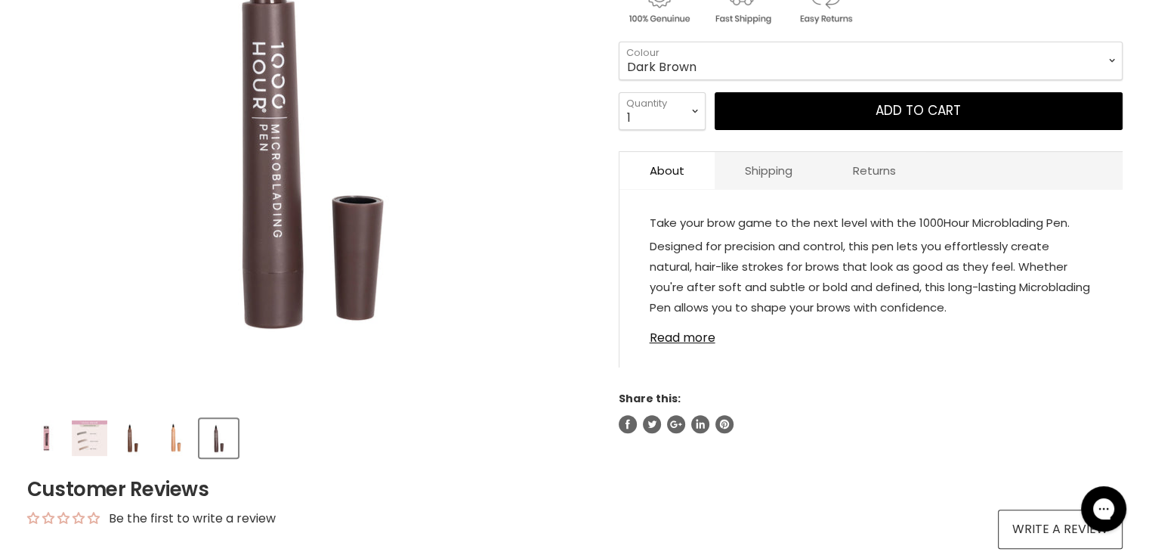
click at [73, 443] on img "Product thumbnails" at bounding box center [90, 438] width 36 height 36
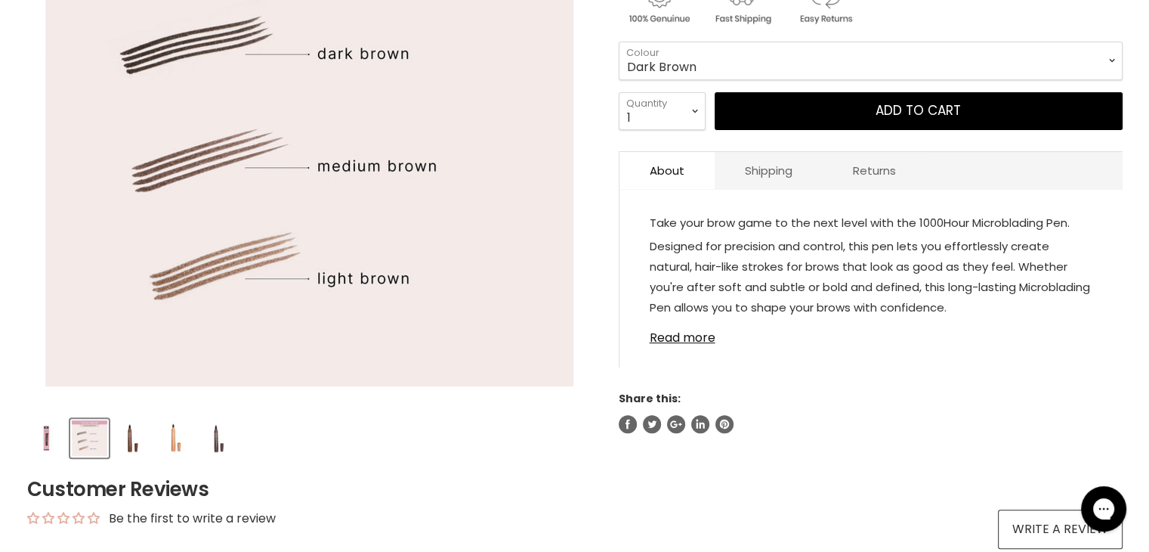
click at [131, 443] on img "Product thumbnails" at bounding box center [133, 438] width 36 height 36
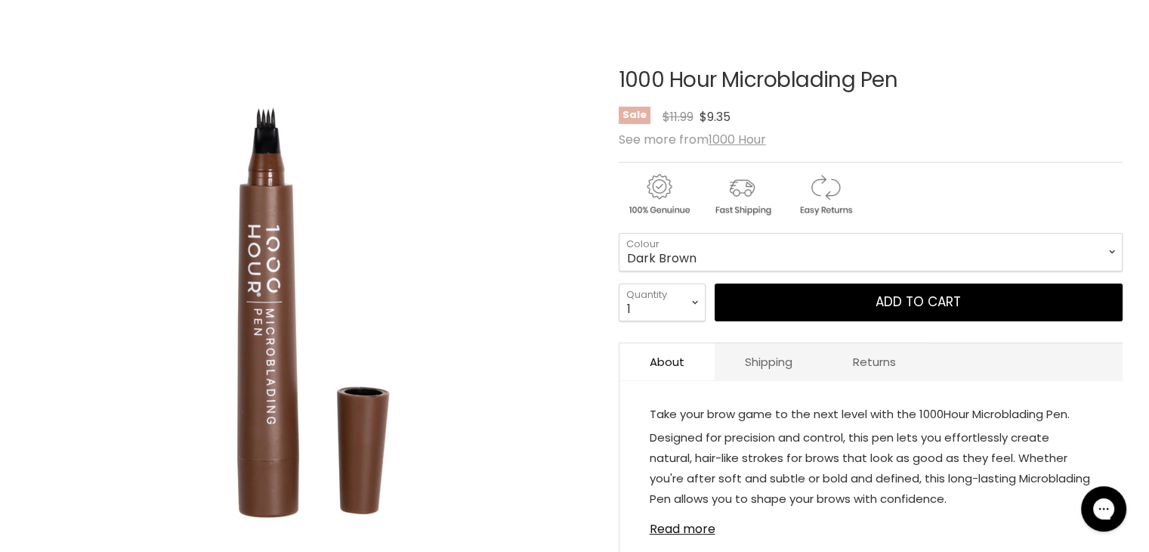
scroll to position [248, 0]
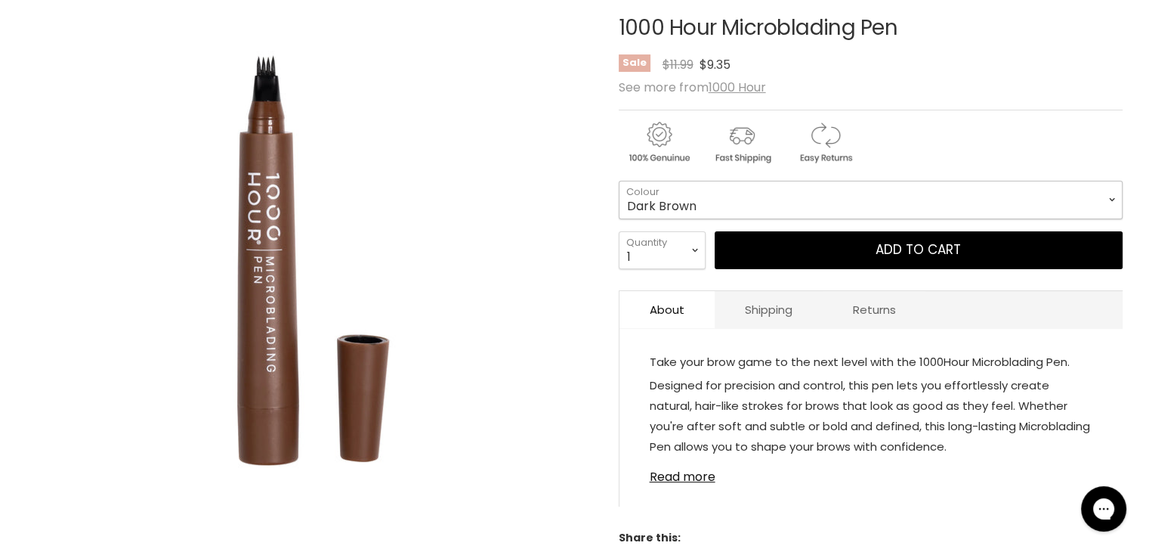
click at [1114, 193] on select "Dark Brown Medium Brown Light Brown" at bounding box center [871, 200] width 504 height 38
click at [619, 181] on select "Dark Brown Medium Brown Light Brown" at bounding box center [871, 200] width 504 height 38
select select "Light Brown"
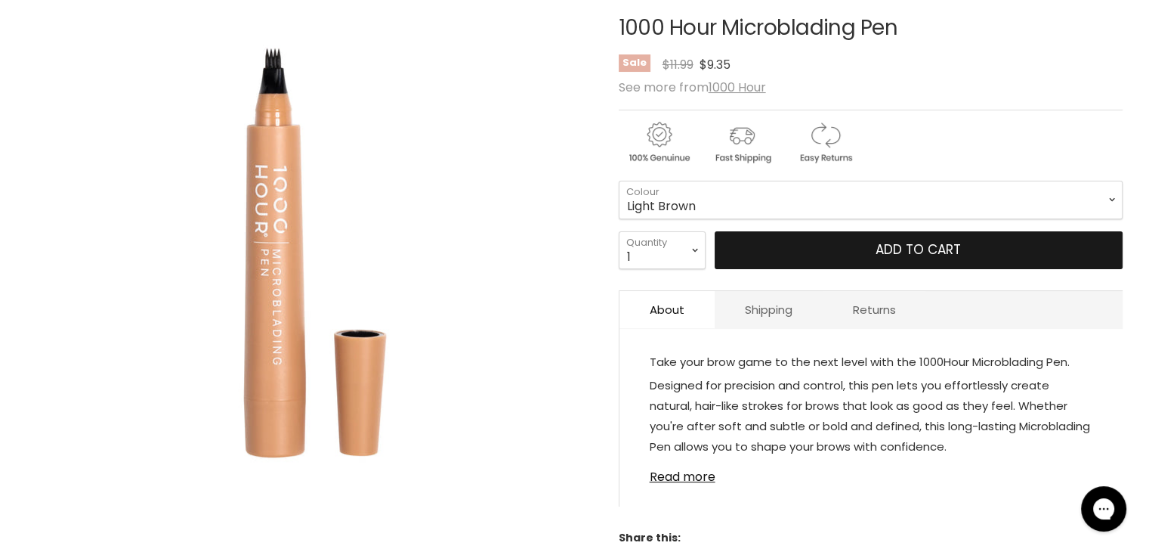
click at [870, 246] on button "Add to cart" at bounding box center [919, 250] width 408 height 38
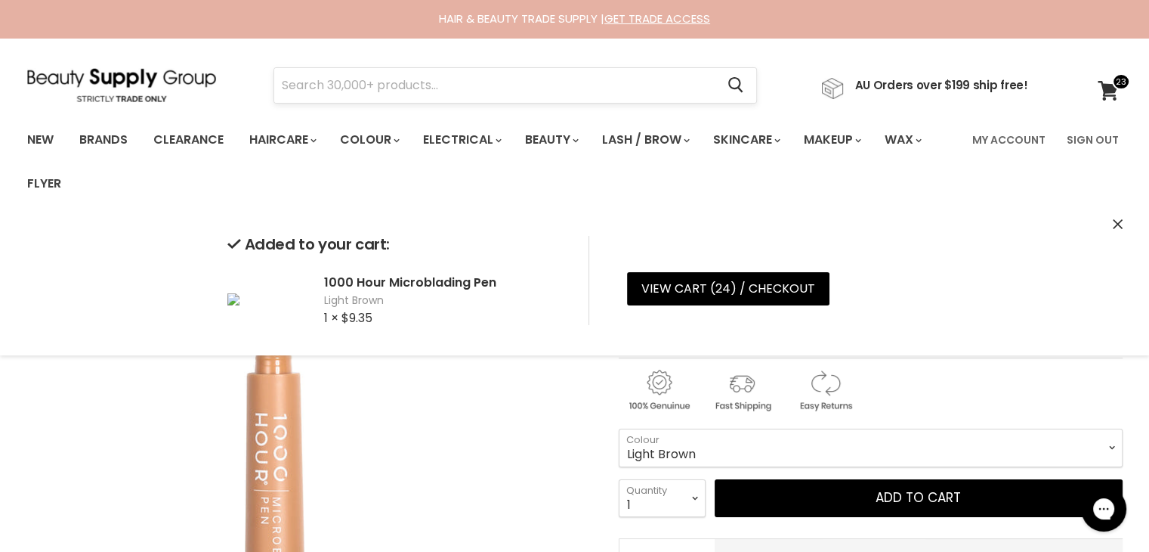
click at [390, 86] on input "Search" at bounding box center [495, 85] width 442 height 35
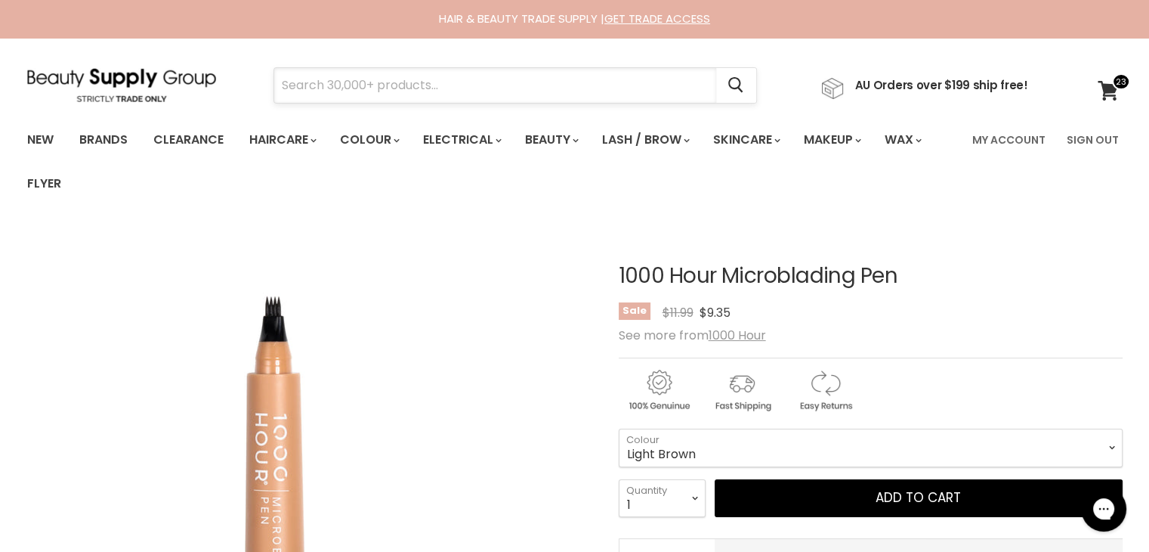
click at [332, 96] on input "Search" at bounding box center [495, 85] width 442 height 35
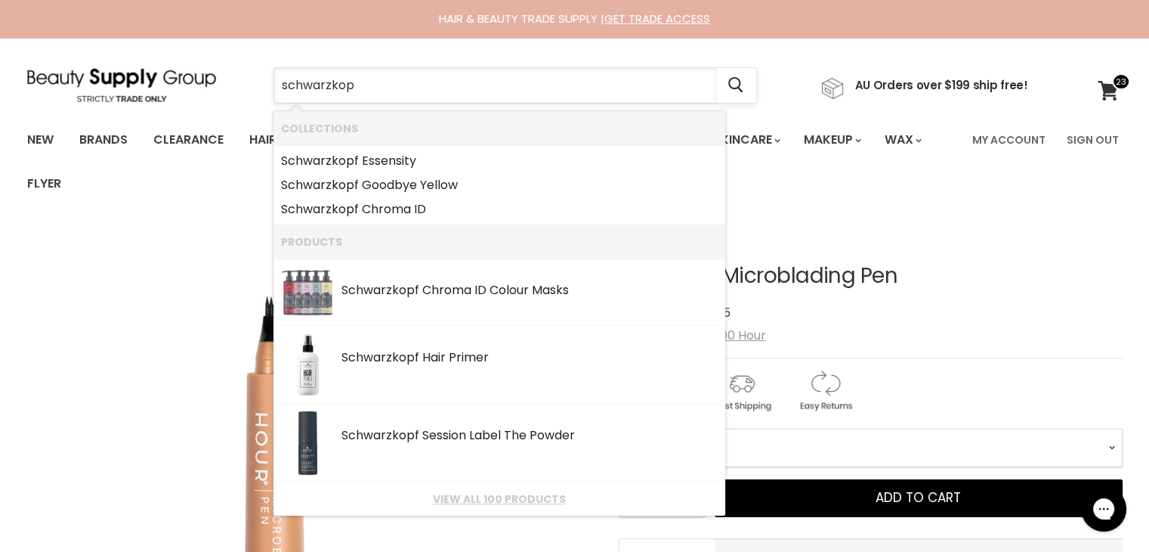
type input "schwarzkopf"
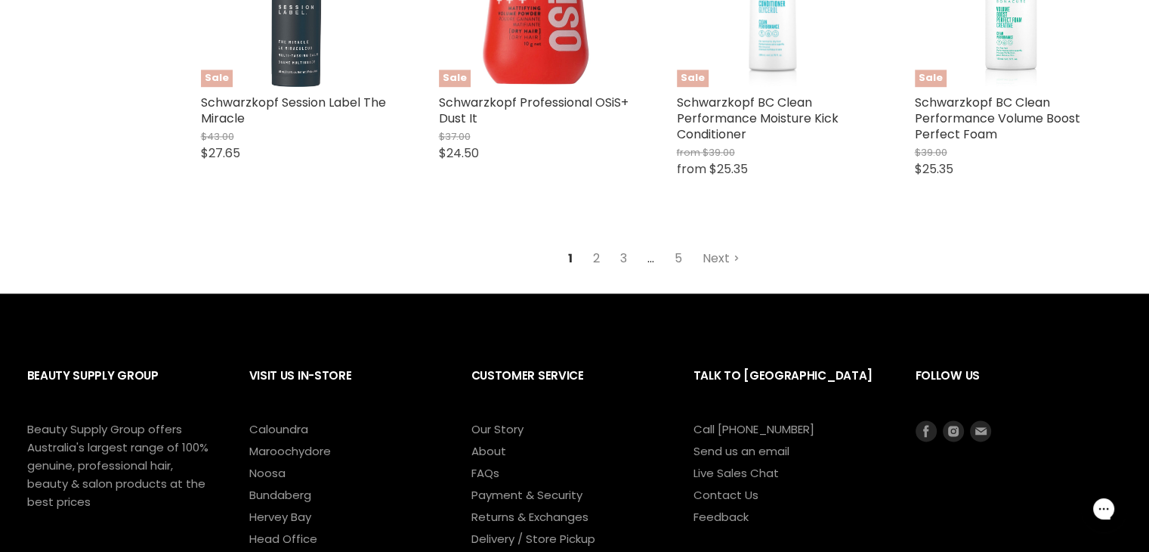
scroll to position [2205, 0]
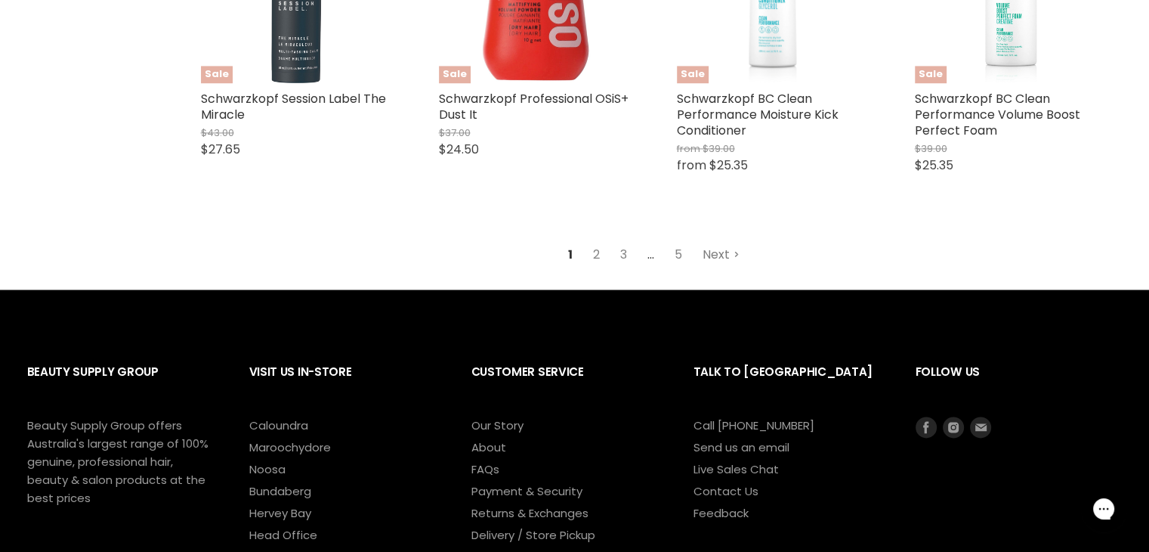
click at [716, 258] on link "Next" at bounding box center [721, 254] width 54 height 27
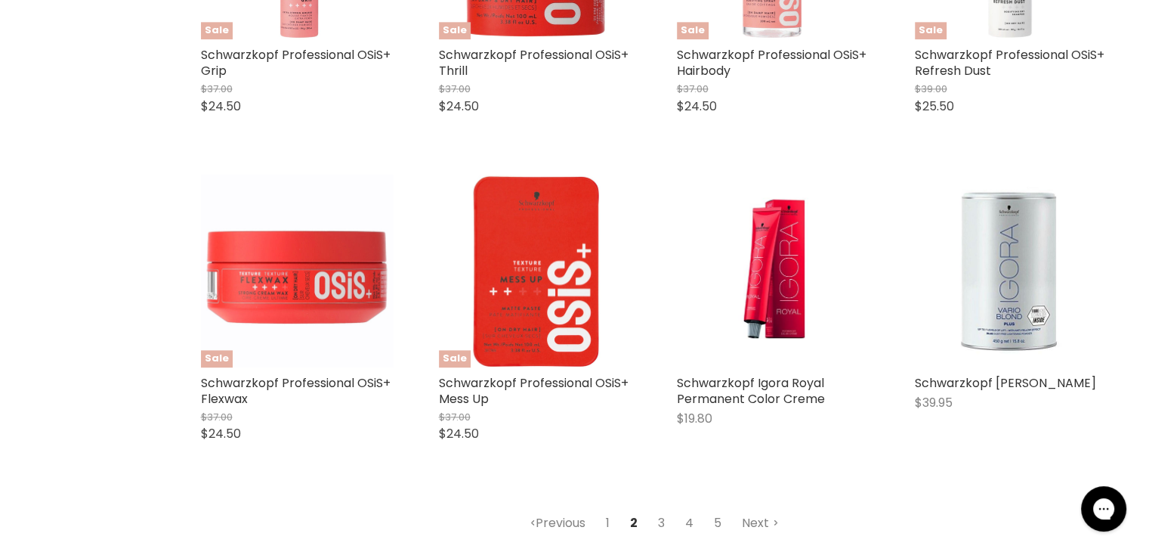
scroll to position [1926, 0]
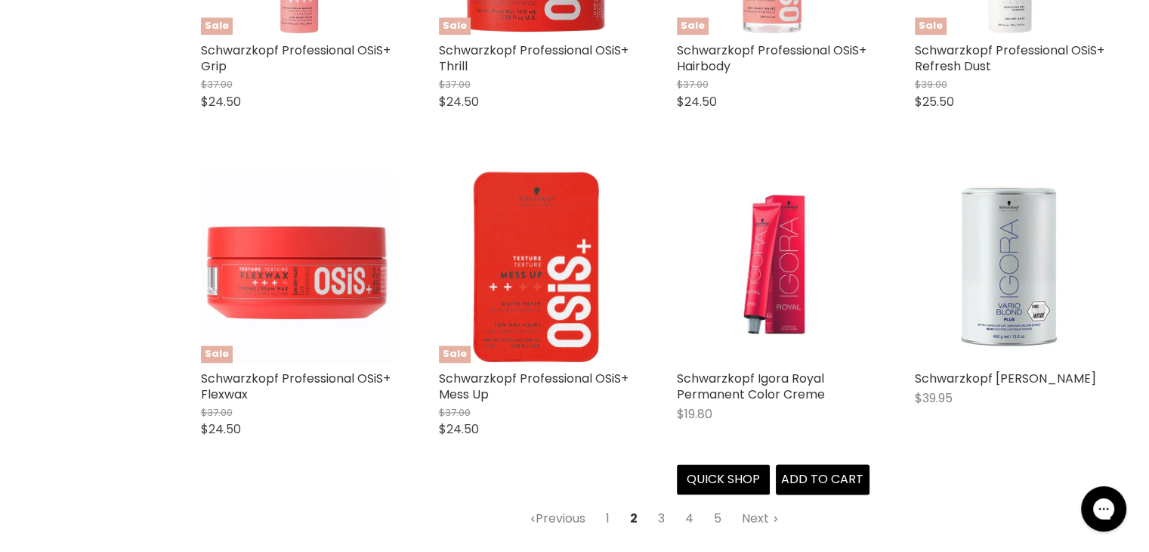
click at [773, 276] on img "Main content" at bounding box center [773, 266] width 128 height 193
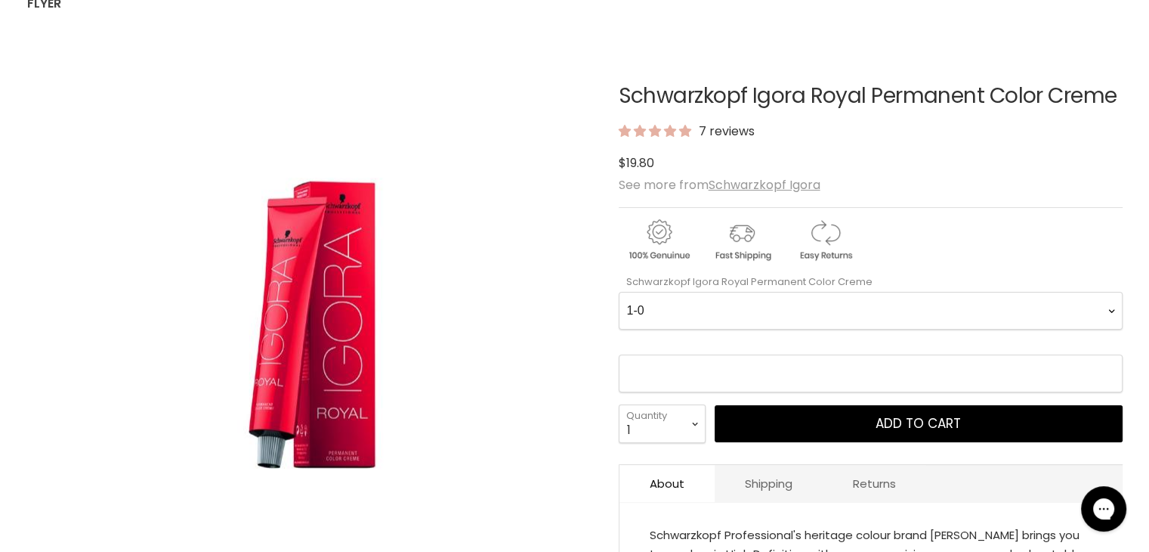
scroll to position [189, 0]
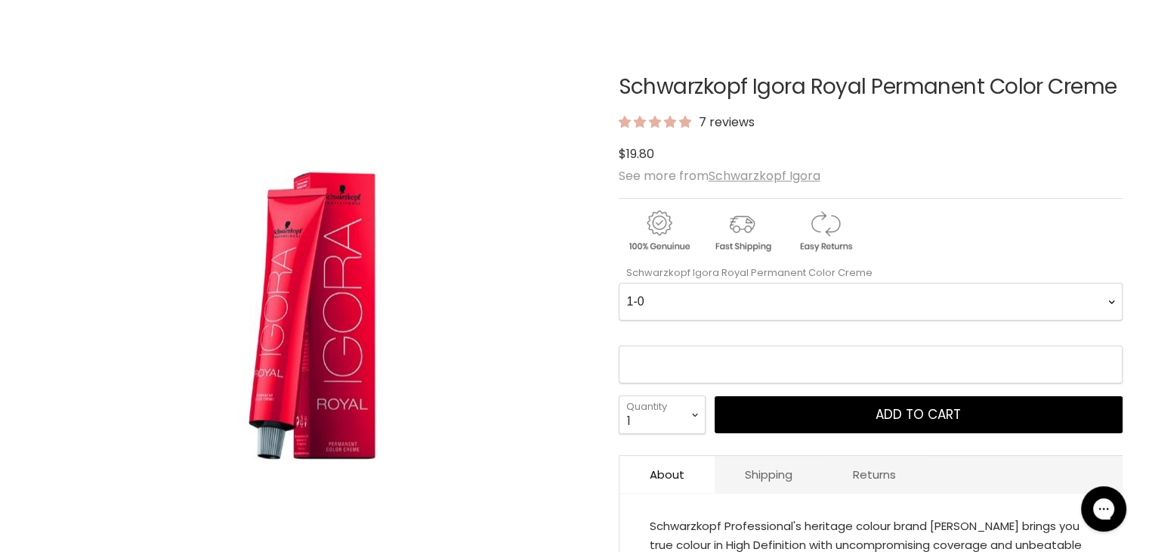
click at [1111, 297] on Creme-0-0 "1-0 1-1 3-0 3-65 3-68 4-0 4-5 4-6 4-63 4-65 4-65 4-65 4-68 4-88 4-99 5-0 5-00 5…" at bounding box center [871, 302] width 504 height 38
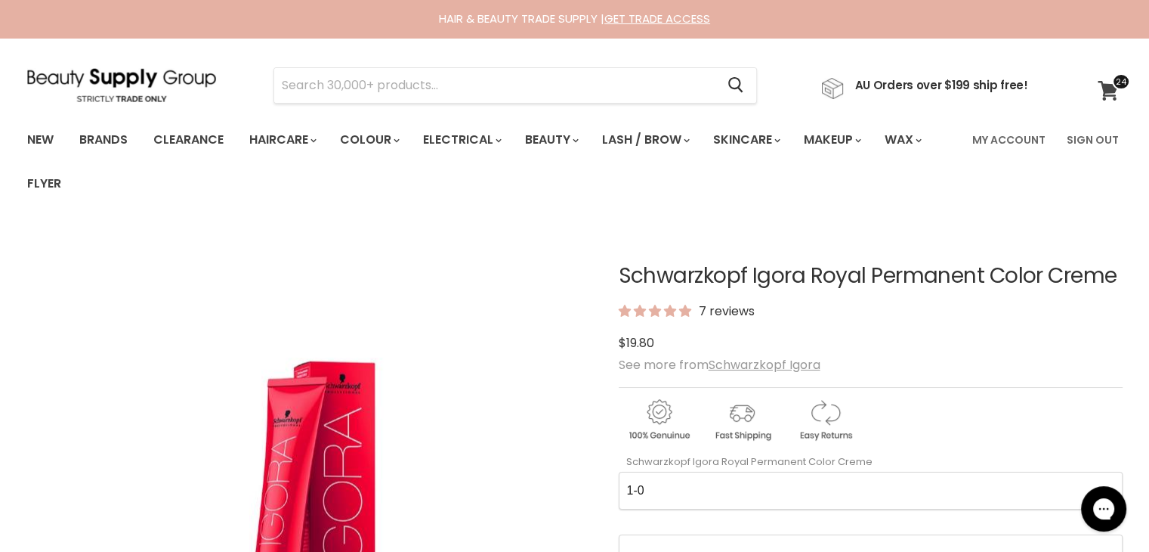
click at [1111, 85] on icon at bounding box center [1108, 91] width 20 height 20
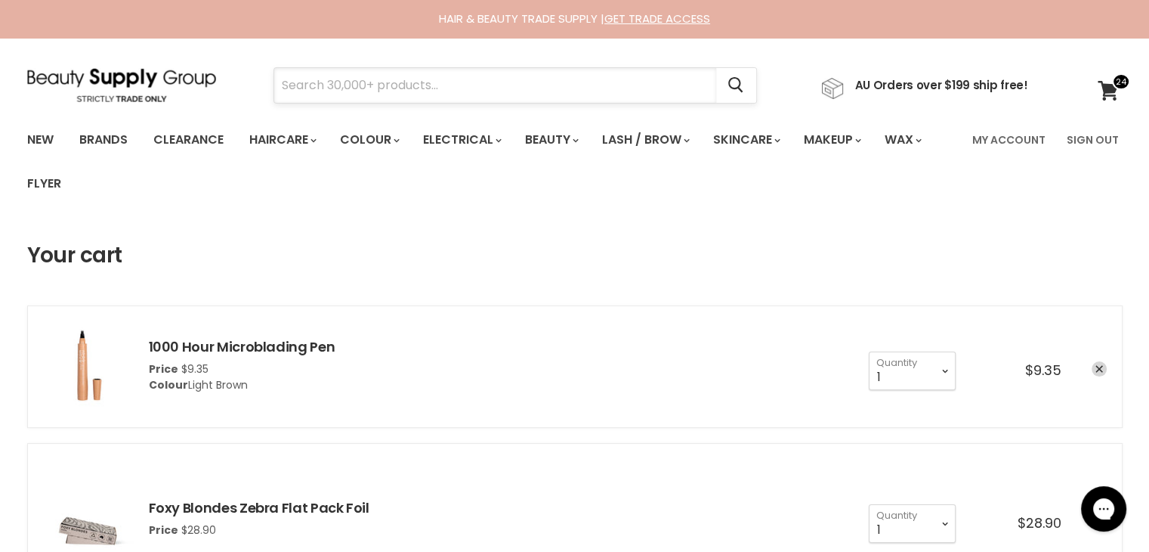
click at [417, 88] on input "Search" at bounding box center [495, 85] width 442 height 35
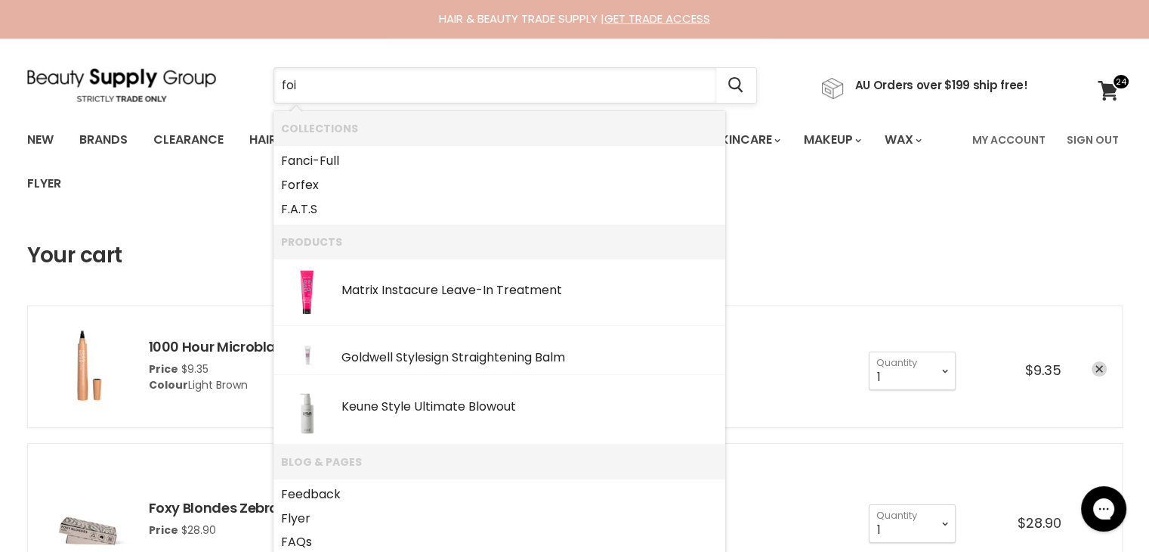
type input "foil"
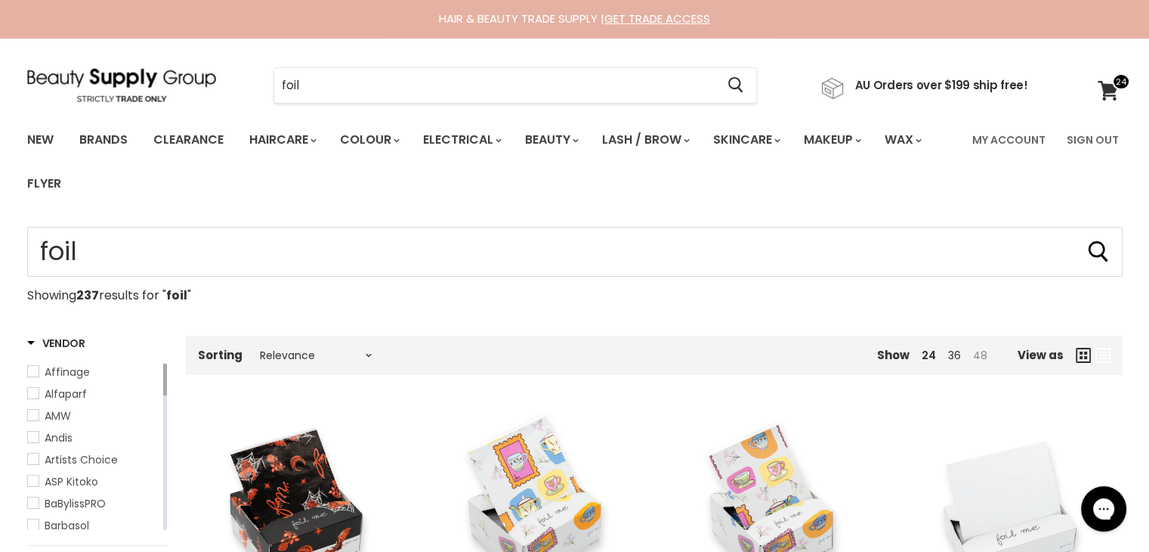
click at [976, 356] on link "48" at bounding box center [980, 355] width 14 height 15
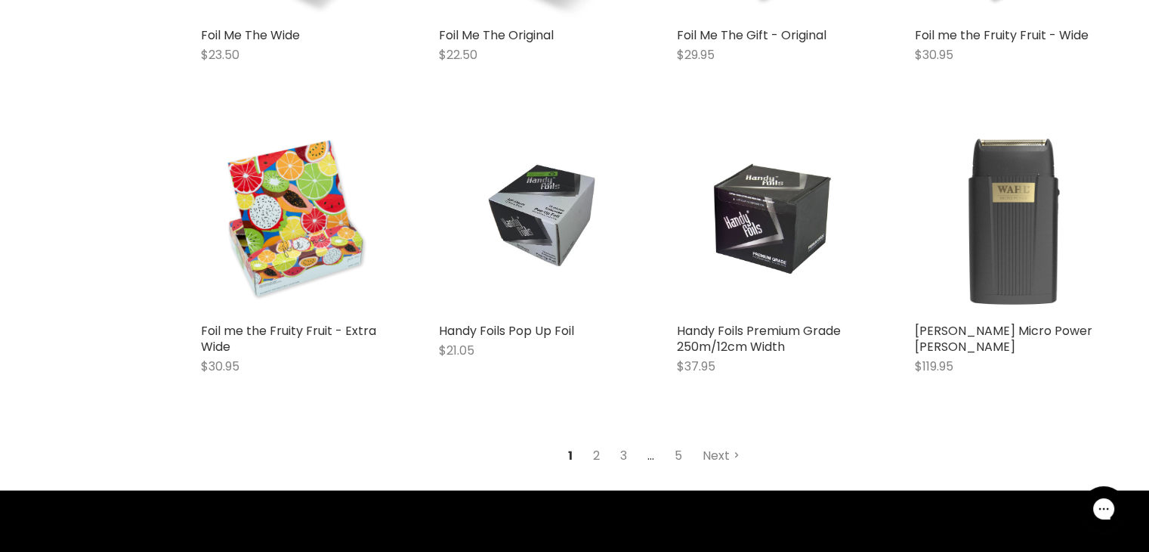
scroll to position [3656, 0]
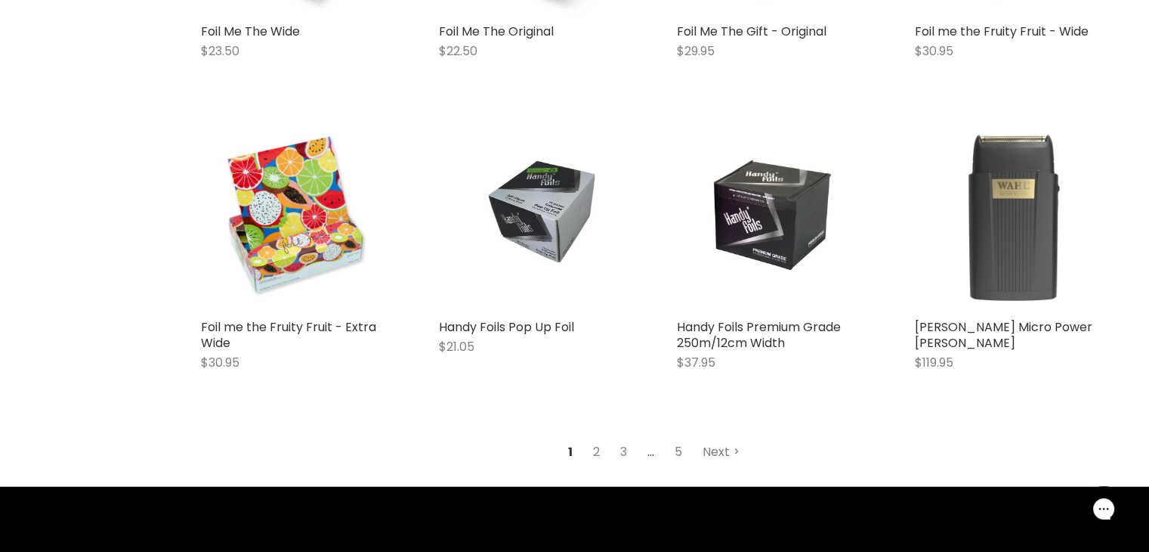
click at [719, 438] on link "Next" at bounding box center [721, 451] width 54 height 27
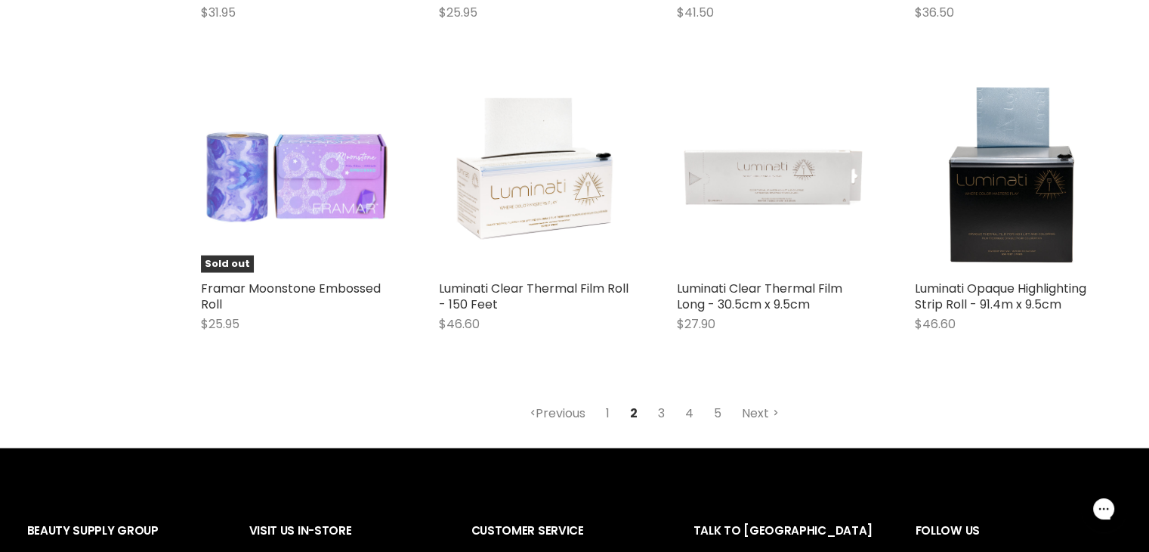
scroll to position [3822, 0]
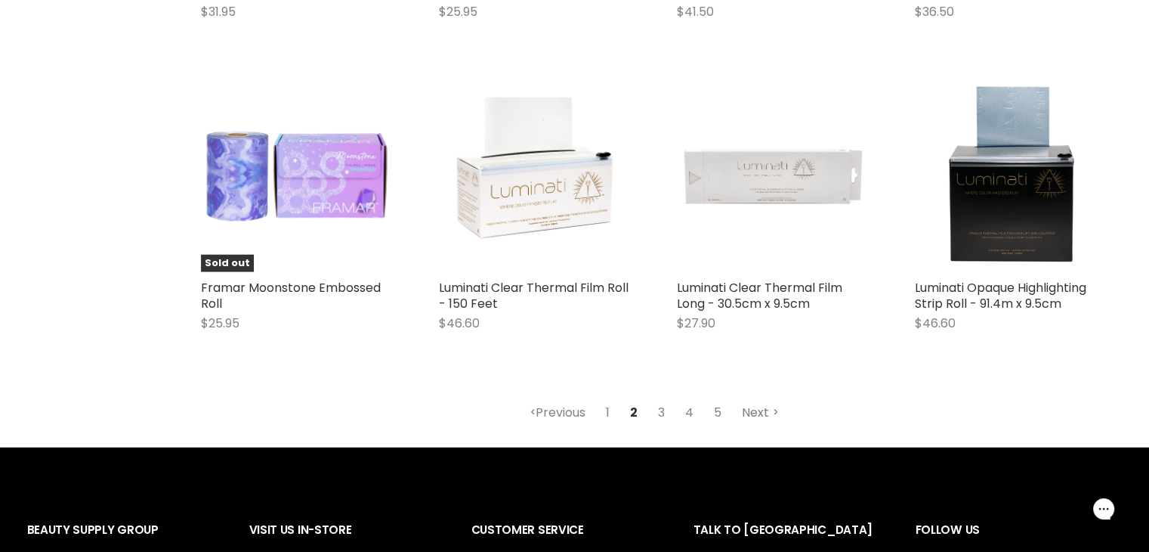
click at [756, 399] on link "Next" at bounding box center [761, 412] width 54 height 27
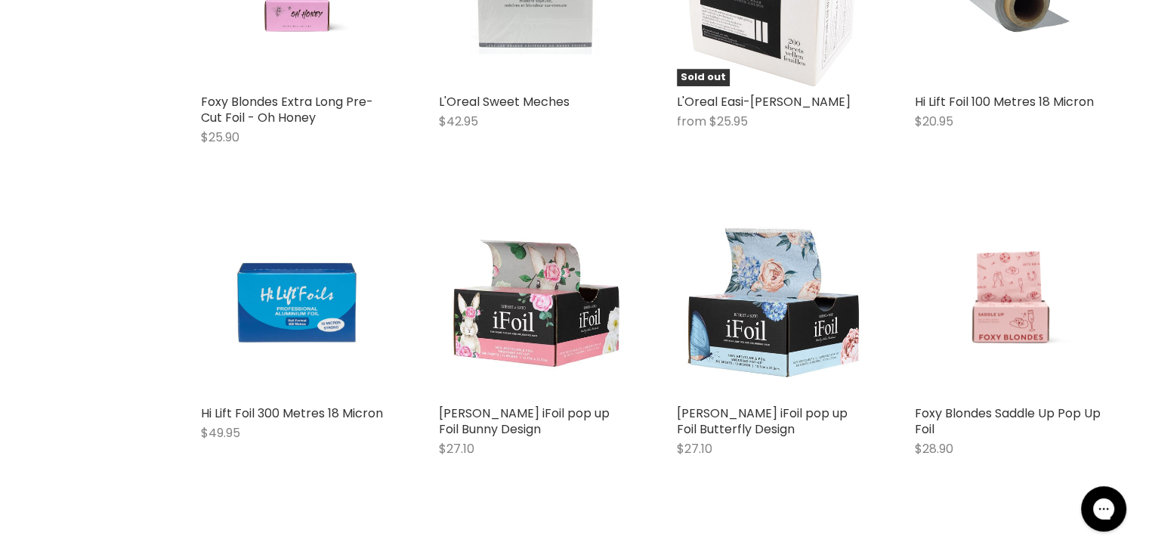
scroll to position [1469, 0]
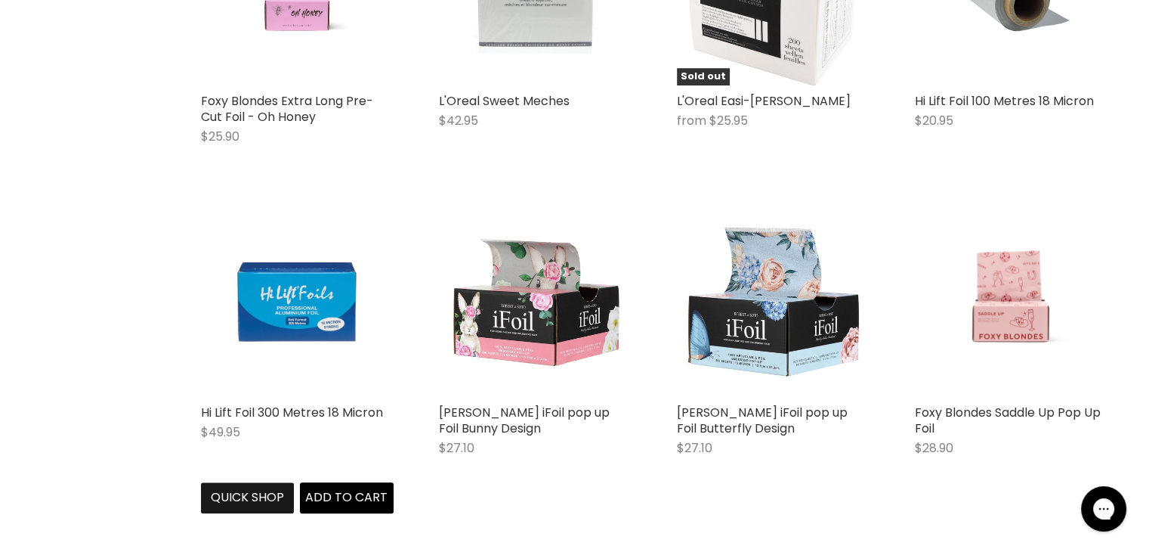
click at [251, 482] on button "Quick shop" at bounding box center [248, 497] width 94 height 30
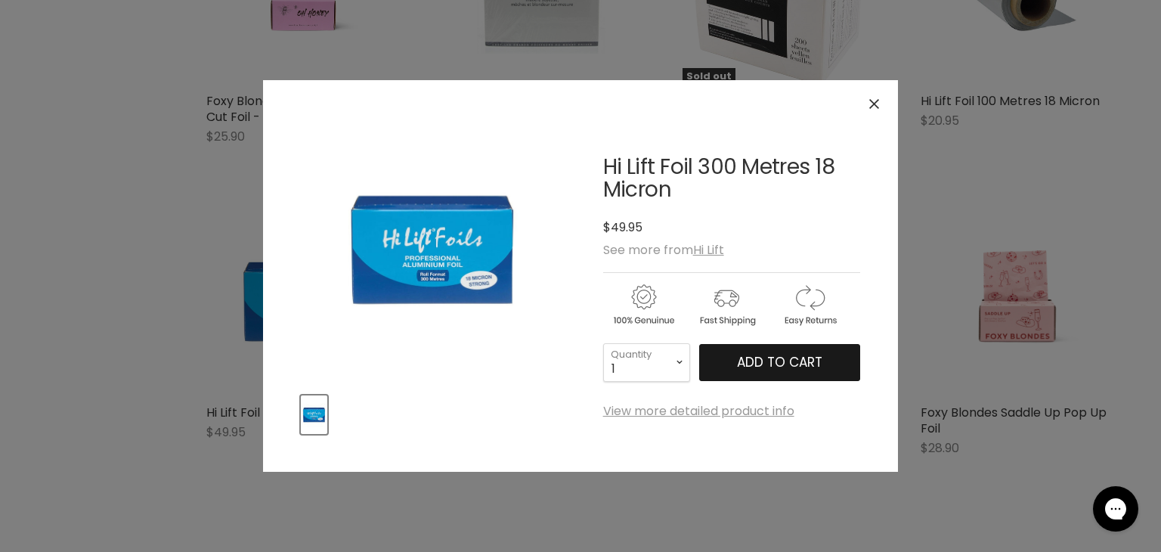
click at [799, 366] on span "Add to cart" at bounding box center [779, 362] width 85 height 18
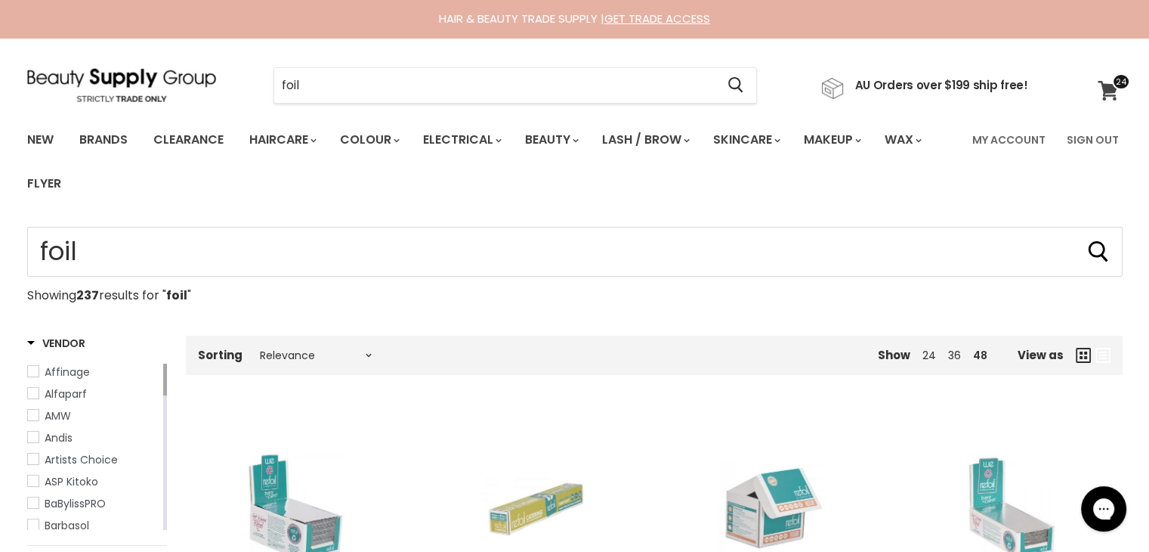
click at [1114, 85] on span at bounding box center [1121, 81] width 18 height 17
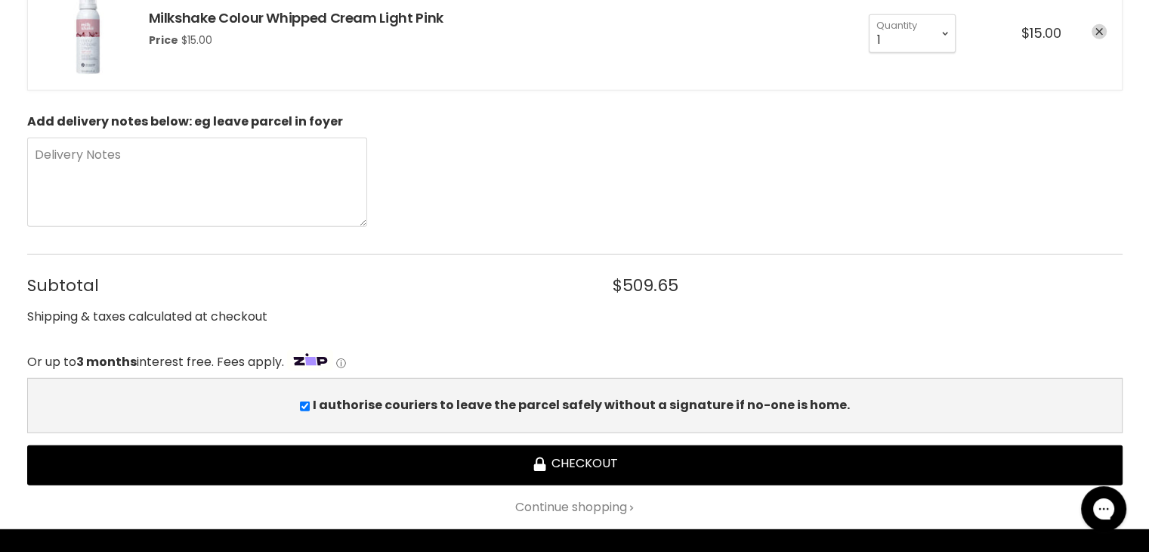
scroll to position [4116, 0]
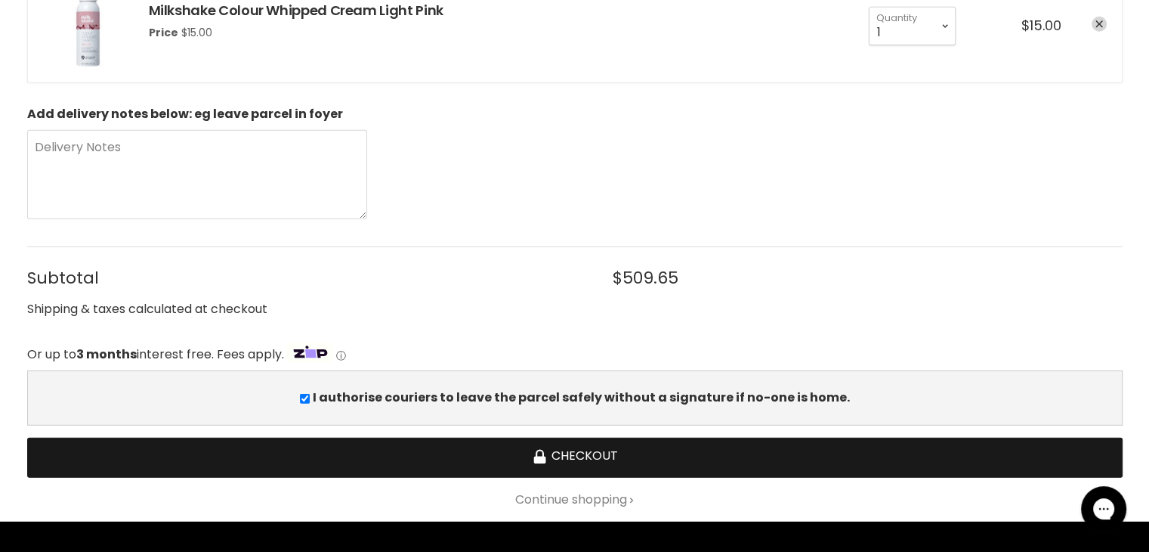
click at [568, 447] on button "Checkout" at bounding box center [575, 457] width 1096 height 40
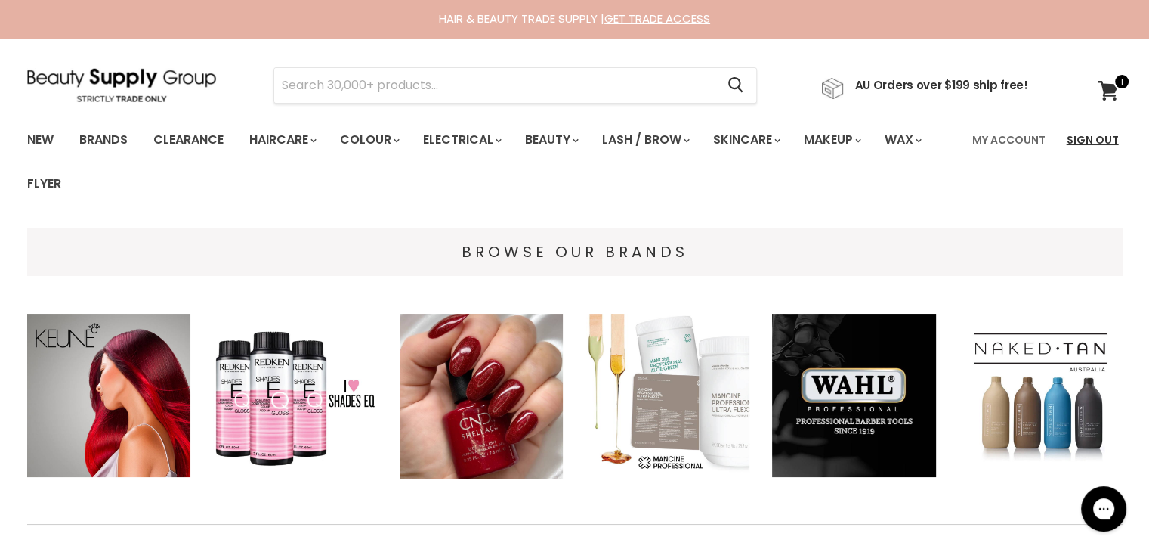
click at [1084, 128] on link "Sign Out" at bounding box center [1093, 140] width 70 height 32
